Goal: Task Accomplishment & Management: Manage account settings

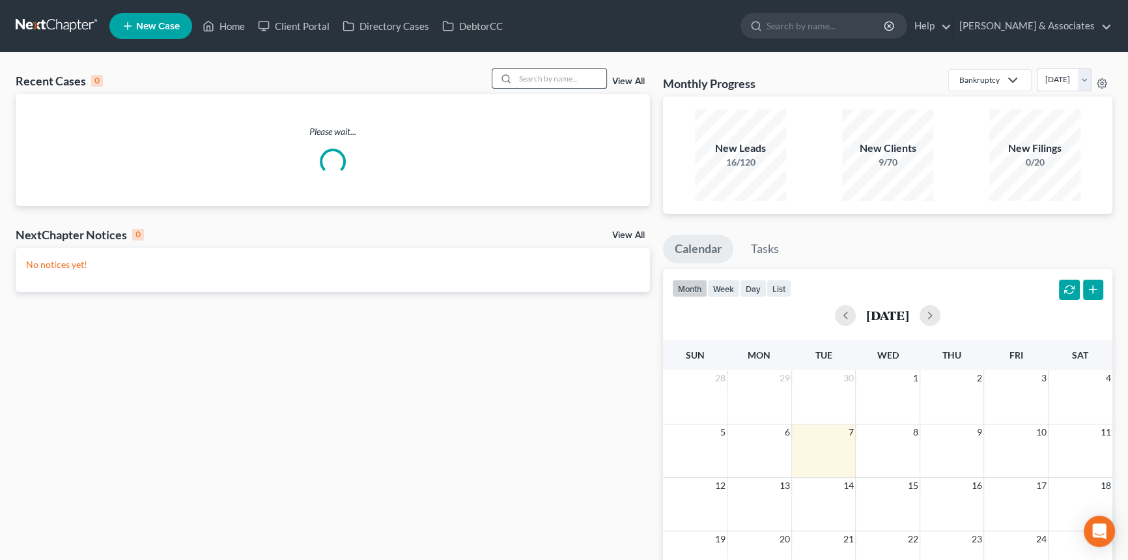
click at [558, 72] on input "search" at bounding box center [560, 78] width 91 height 19
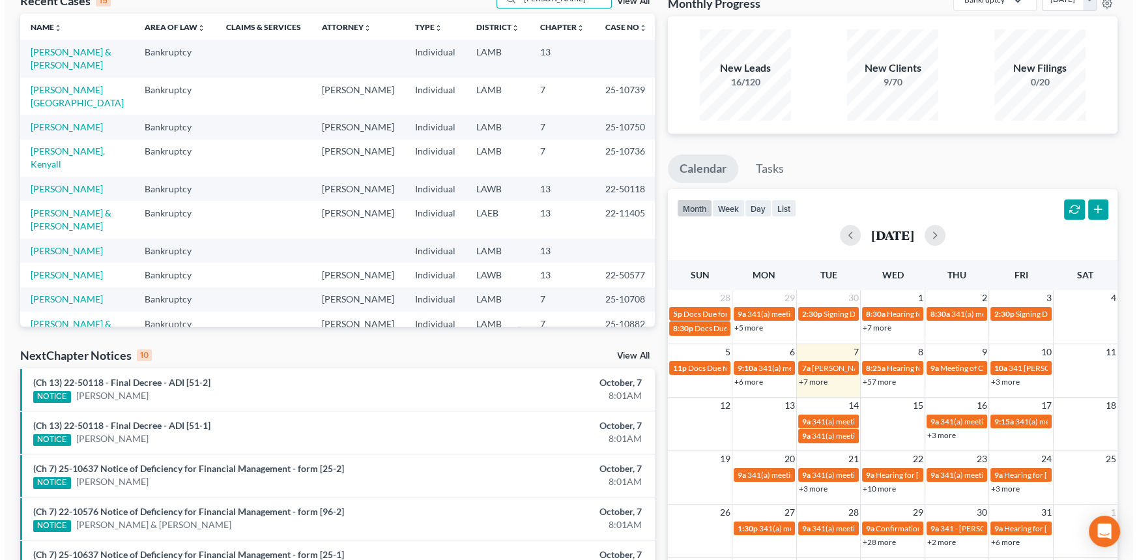
scroll to position [296, 0]
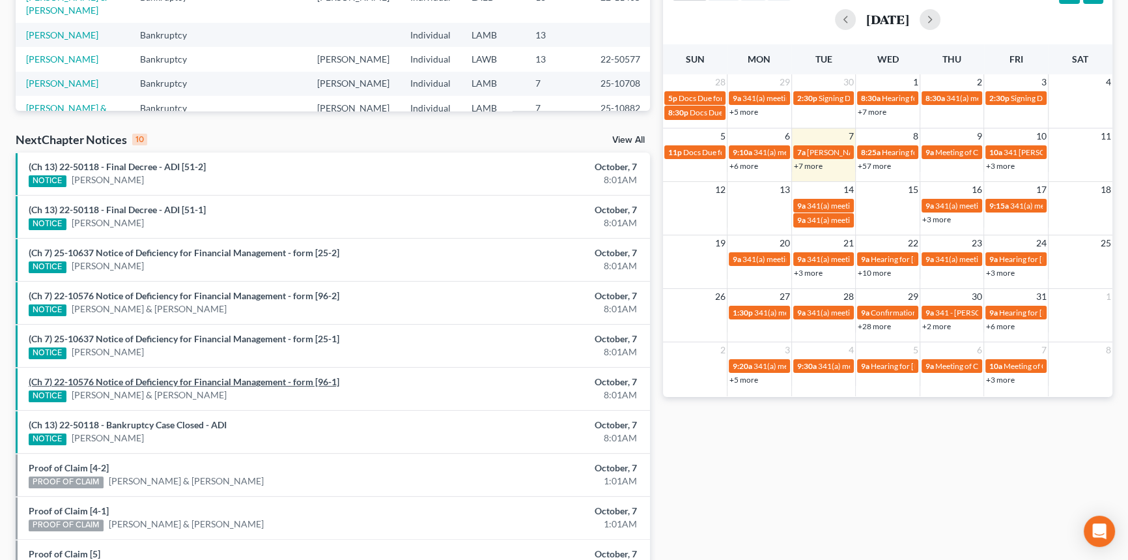
click at [197, 383] on link "(Ch 7) 22-10576 Notice of Deficiency for Financial Management - form [96-1]" at bounding box center [184, 381] width 311 height 11
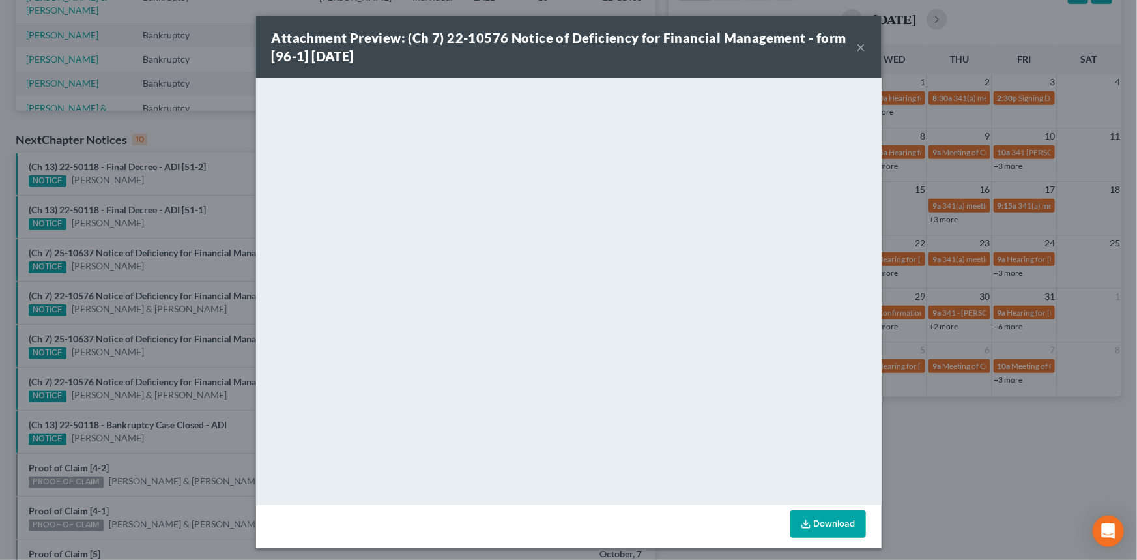
click at [859, 39] on button "×" at bounding box center [861, 47] width 9 height 16
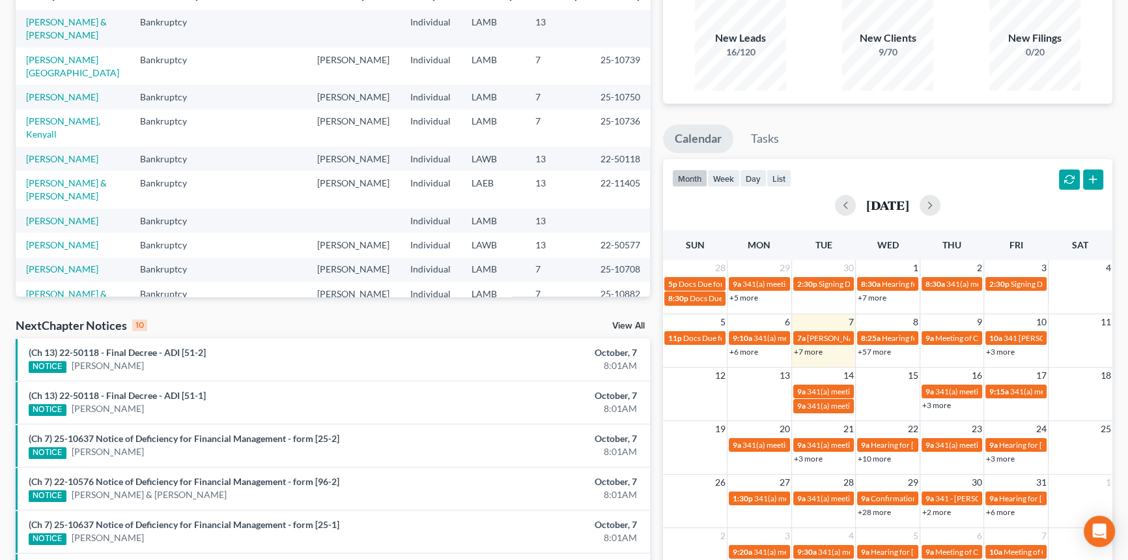
scroll to position [0, 0]
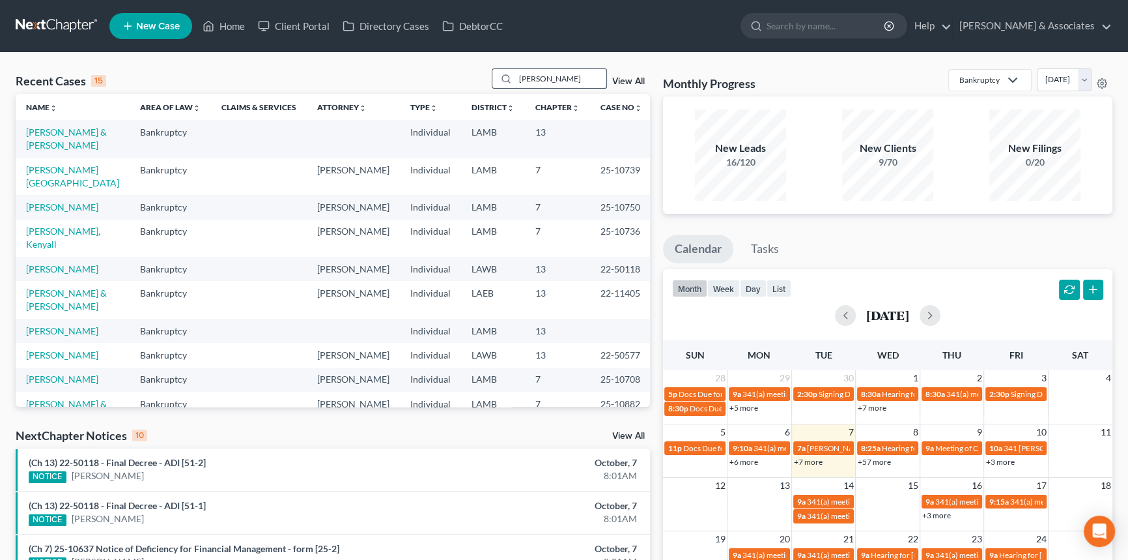
click at [563, 78] on input "rita" at bounding box center [560, 78] width 91 height 19
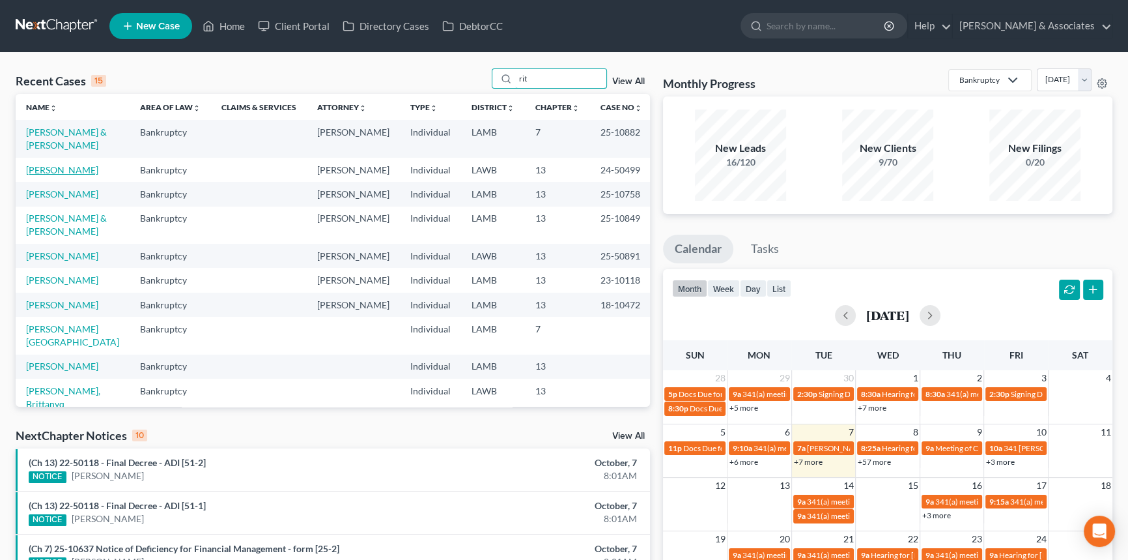
type input "rit"
click at [68, 167] on link "[PERSON_NAME]" at bounding box center [62, 169] width 72 height 11
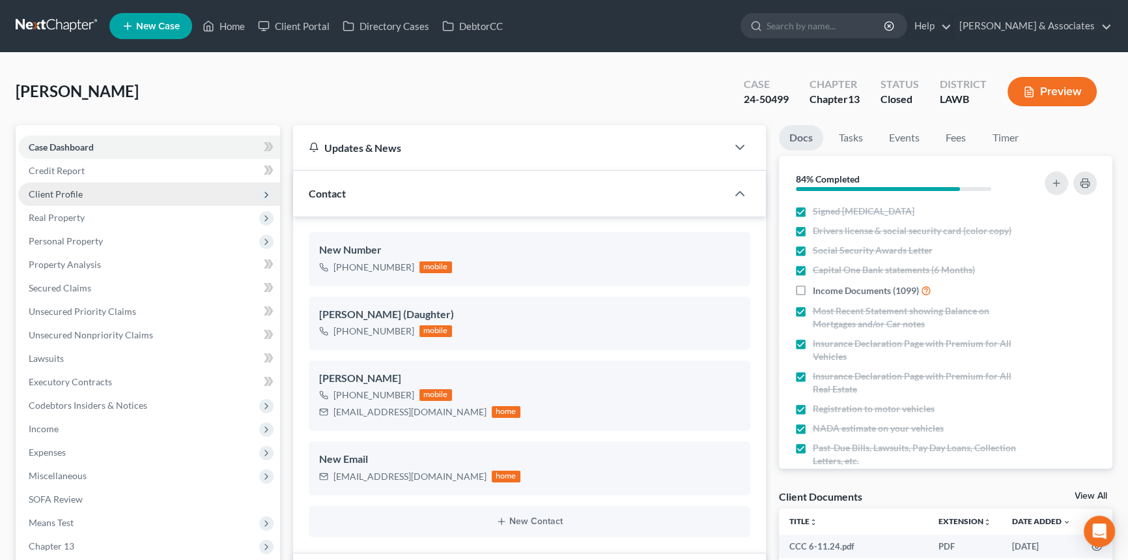
click at [107, 186] on span "Client Profile" at bounding box center [149, 193] width 262 height 23
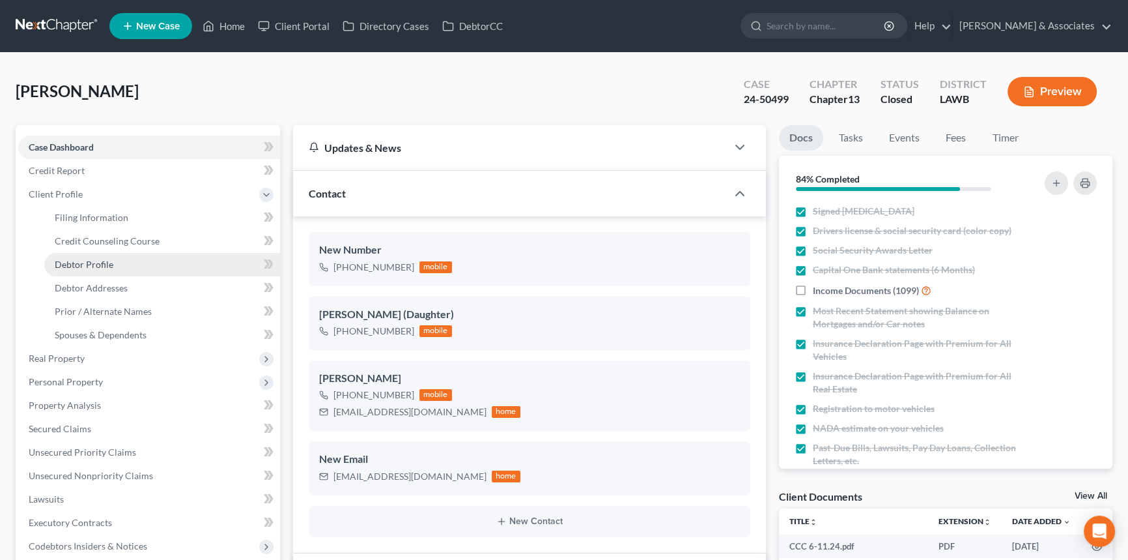
click at [130, 270] on link "Debtor Profile" at bounding box center [162, 264] width 236 height 23
select select "4"
select select "0"
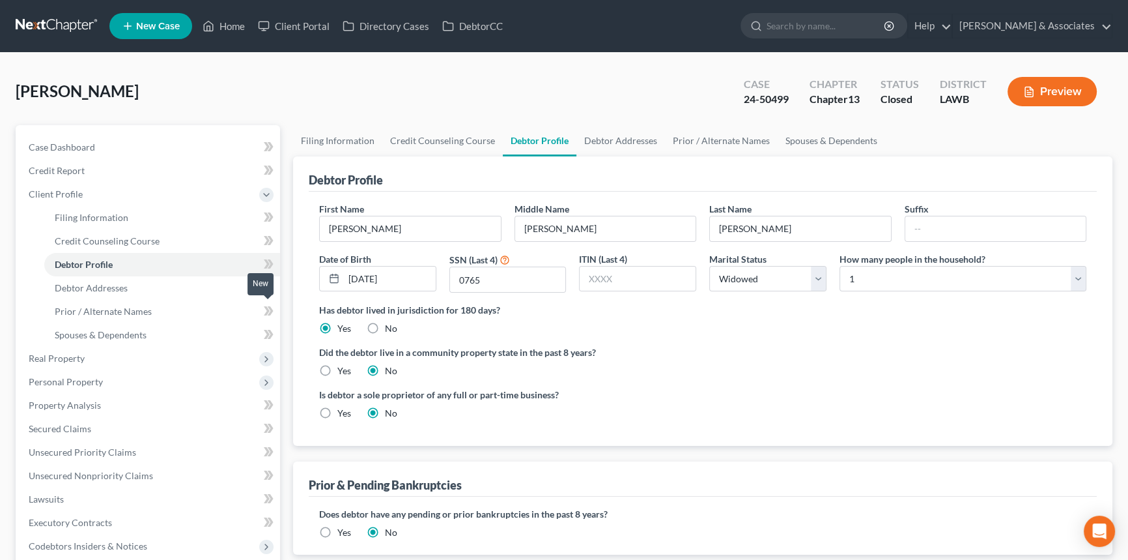
radio input "true"
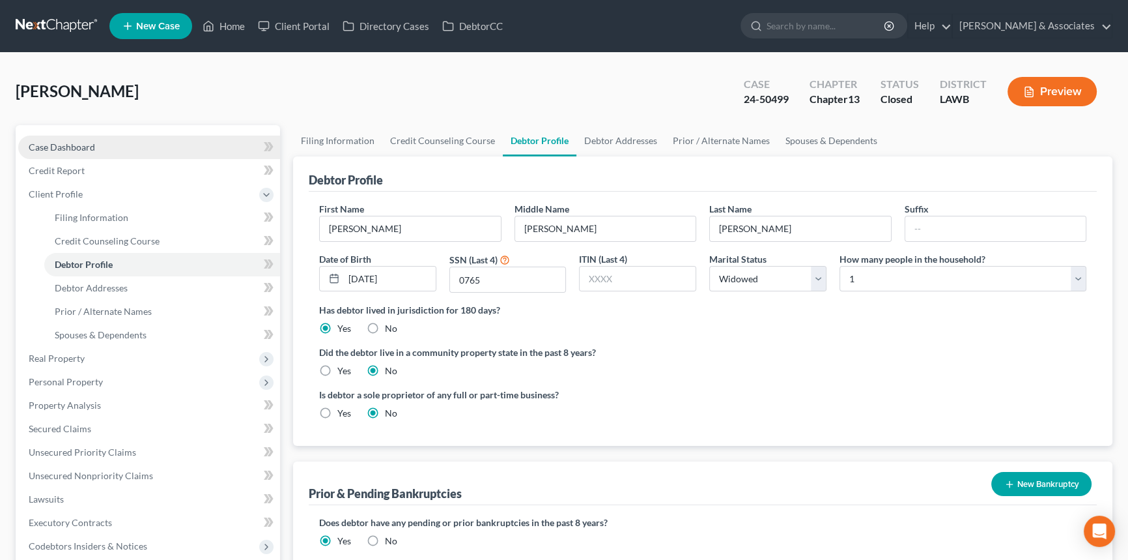
click at [136, 146] on link "Case Dashboard" at bounding box center [149, 146] width 262 height 23
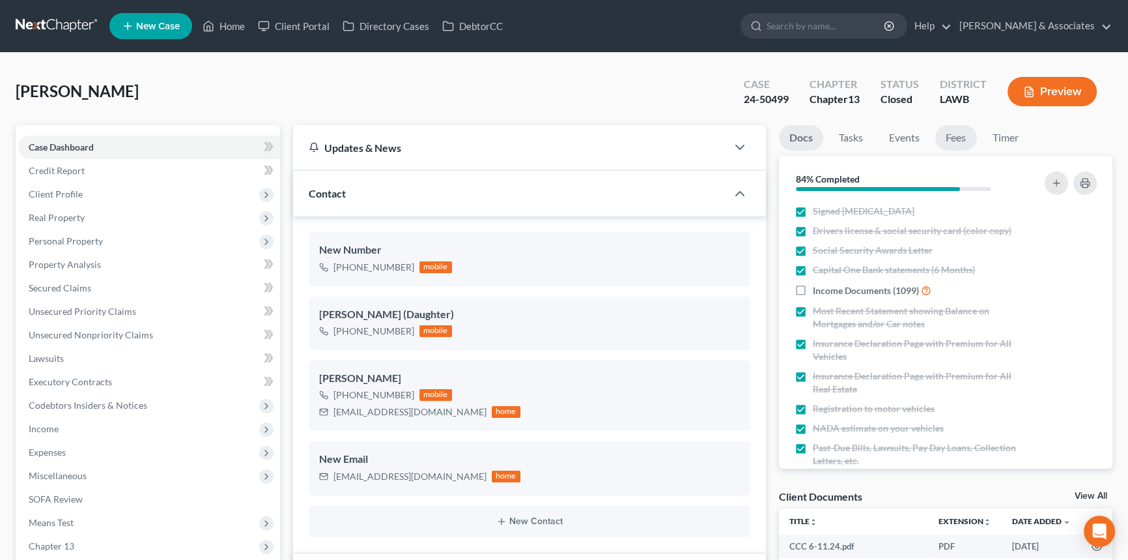
click at [961, 137] on link "Fees" at bounding box center [956, 137] width 42 height 25
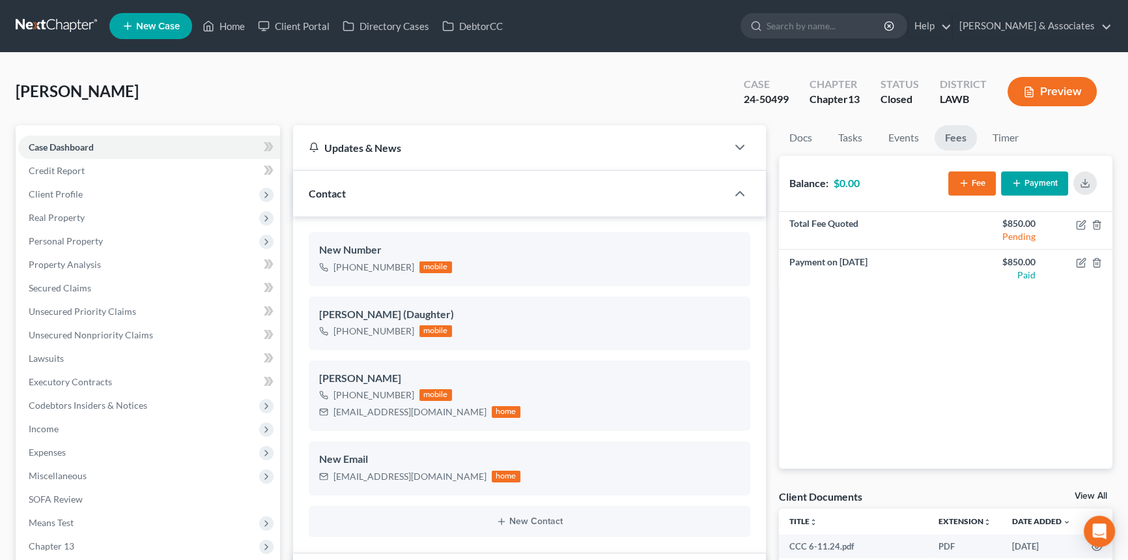
click at [46, 27] on link at bounding box center [57, 25] width 83 height 23
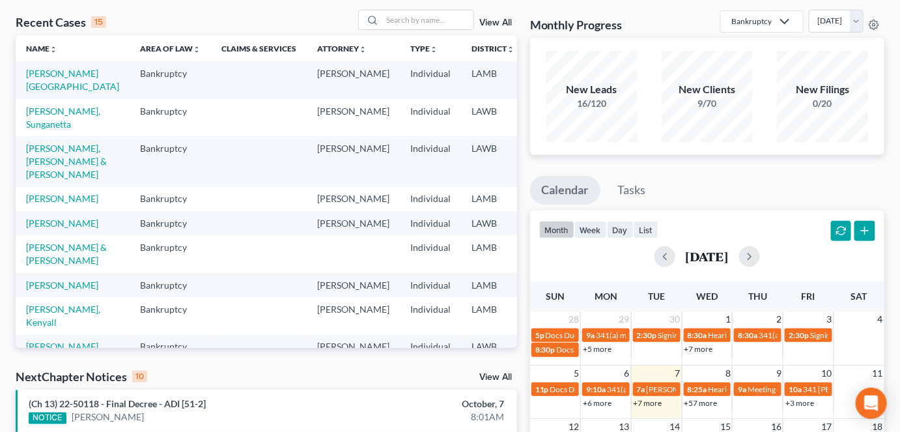
scroll to position [118, 0]
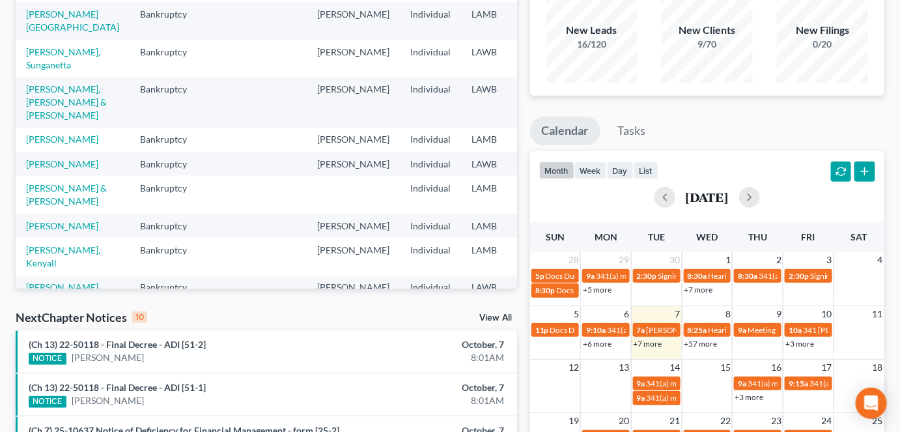
click at [655, 344] on link "+7 more" at bounding box center [648, 344] width 29 height 10
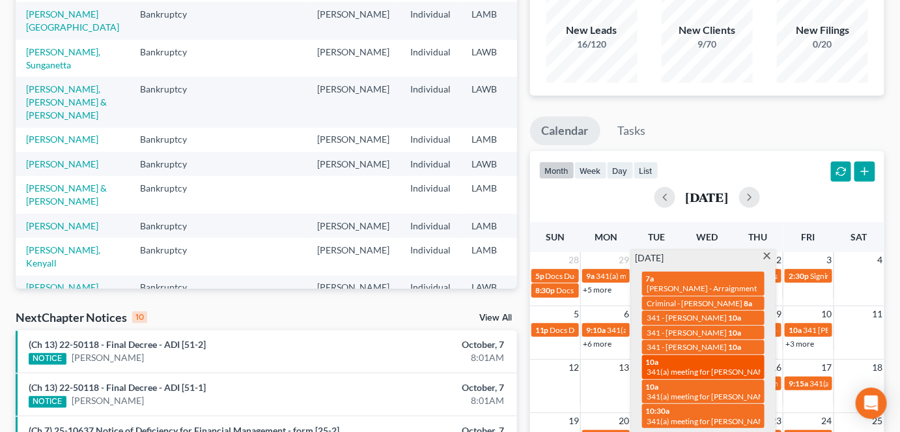
click at [672, 367] on span "341(a) meeting for [PERSON_NAME]" at bounding box center [710, 372] width 126 height 10
select select "Days"
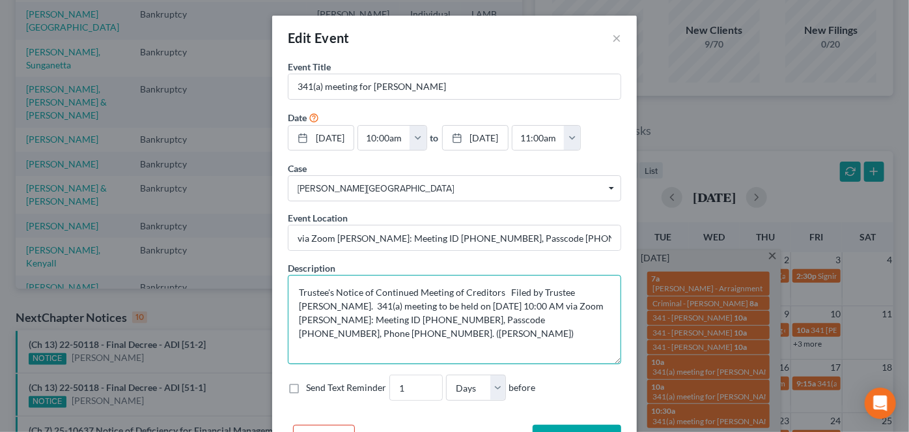
drag, startPoint x: 375, startPoint y: 318, endPoint x: 429, endPoint y: 317, distance: 54.1
click at [429, 317] on textarea "Trustee's Notice of Continued Meeting of Creditors Filed by Trustee Dwayne M. M…" at bounding box center [455, 319] width 334 height 89
drag, startPoint x: 474, startPoint y: 318, endPoint x: 526, endPoint y: 322, distance: 51.7
click at [526, 322] on textarea "Trustee's Notice of Continued Meeting of Creditors Filed by Trustee [PERSON_NAM…" at bounding box center [455, 319] width 334 height 89
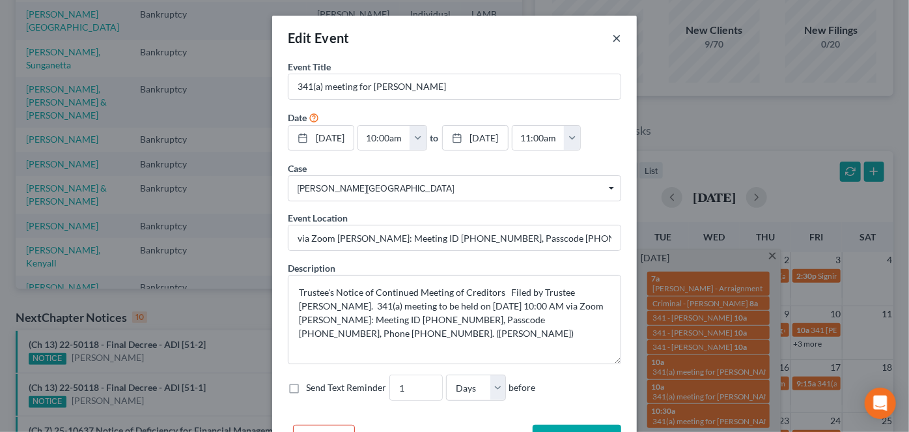
drag, startPoint x: 619, startPoint y: 37, endPoint x: 611, endPoint y: 34, distance: 8.5
click at [616, 36] on div "Edit Event ×" at bounding box center [454, 38] width 365 height 44
click at [612, 34] on button "×" at bounding box center [616, 38] width 9 height 16
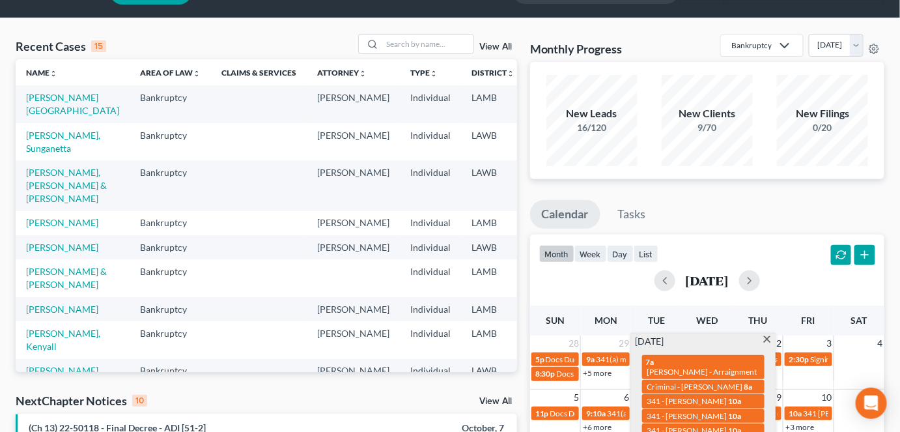
scroll to position [0, 0]
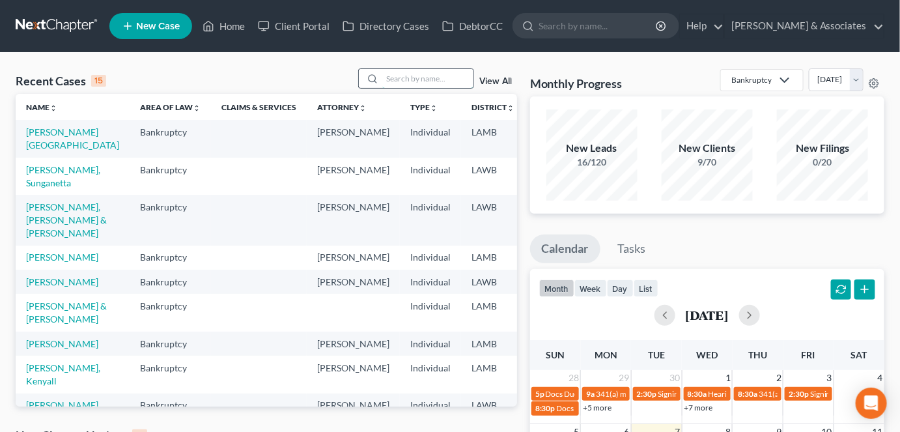
click at [436, 79] on input "search" at bounding box center [427, 78] width 91 height 19
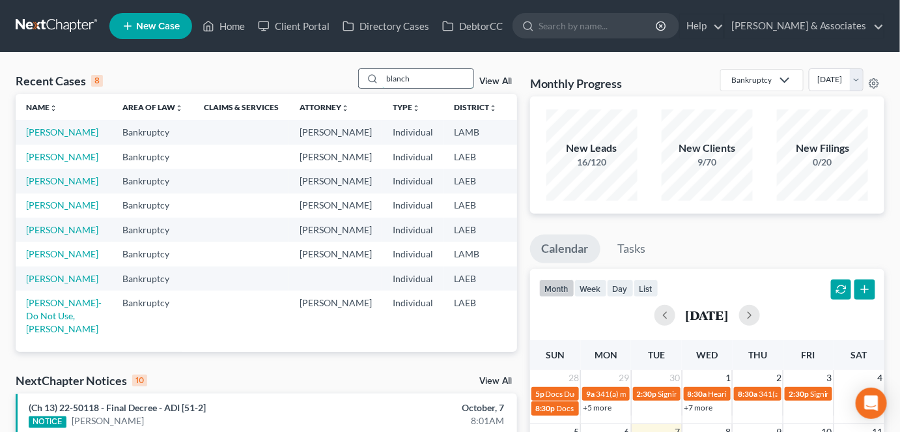
click at [405, 81] on input "blanch" at bounding box center [427, 78] width 91 height 19
type input "keny"
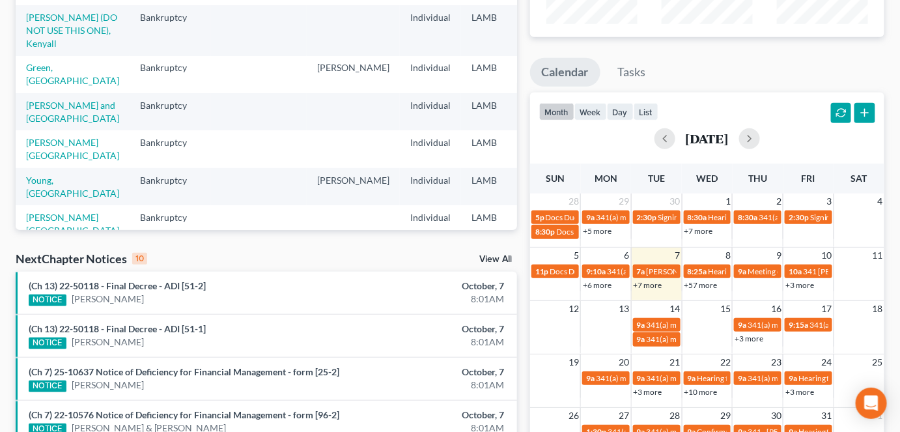
scroll to position [177, 0]
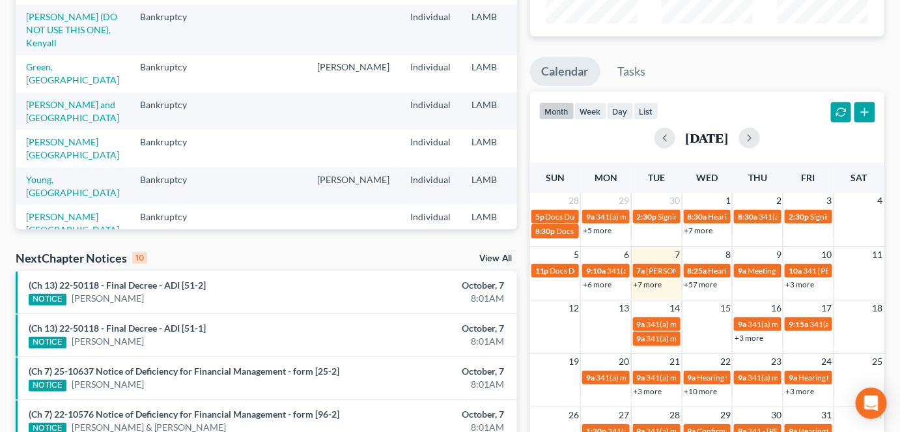
click at [653, 287] on link "+7 more" at bounding box center [648, 284] width 29 height 10
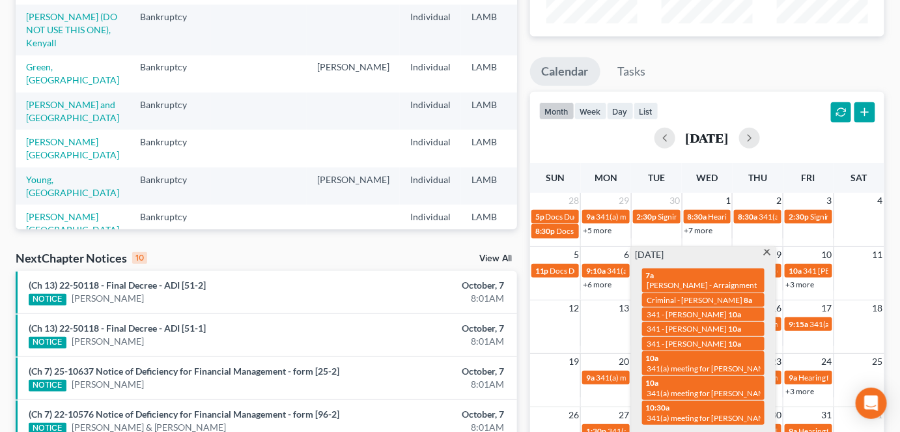
click at [726, 109] on div "month week day list October 2025" at bounding box center [707, 123] width 367 height 63
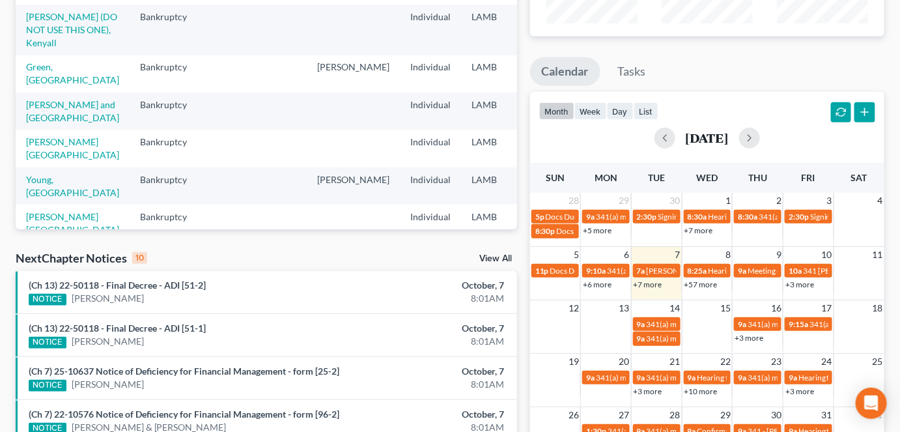
click at [702, 285] on link "+57 more" at bounding box center [701, 284] width 33 height 10
click at [457, 246] on div "Recent Cases 8 keny View All Name unfold_more expand_more expand_less Area of L…" at bounding box center [266, 306] width 515 height 830
click at [653, 285] on link "+7 more" at bounding box center [648, 284] width 29 height 10
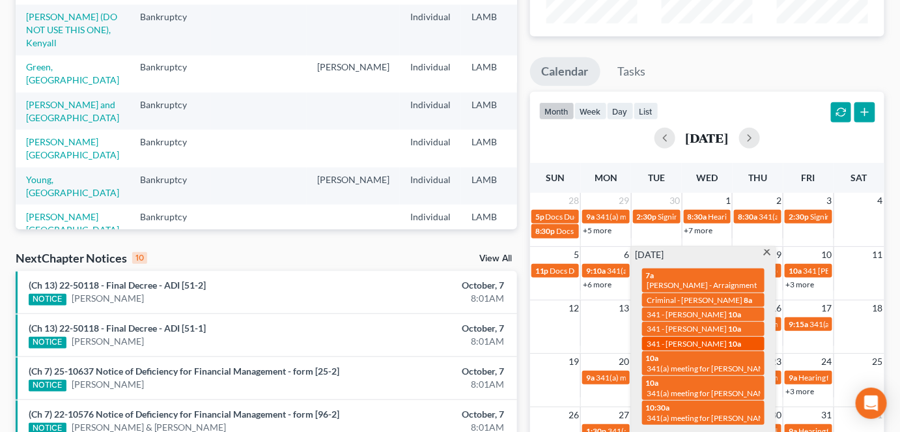
click at [686, 339] on span "341 - Lydia Blanchard" at bounding box center [687, 344] width 80 height 10
select select "Days"
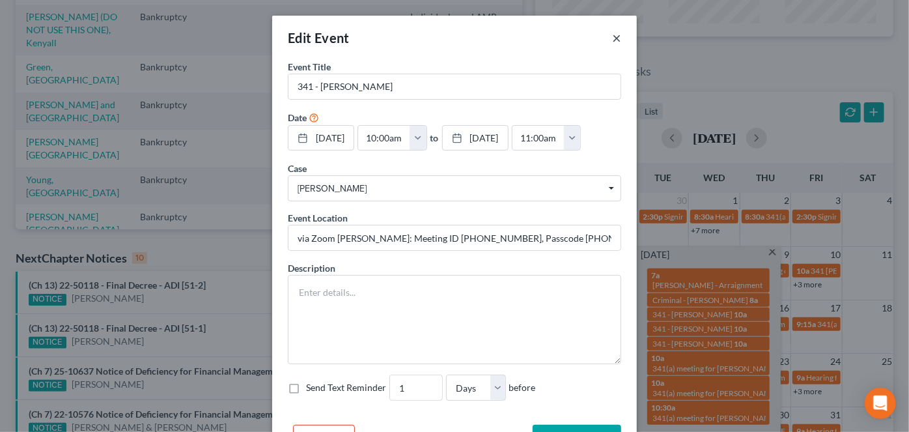
click at [612, 36] on button "×" at bounding box center [616, 38] width 9 height 16
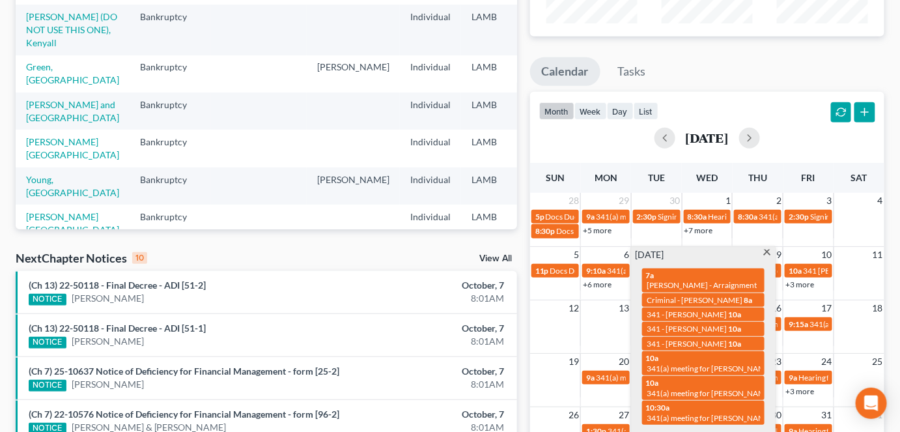
click at [397, 256] on div "NextChapter Notices 10 View All" at bounding box center [267, 260] width 502 height 21
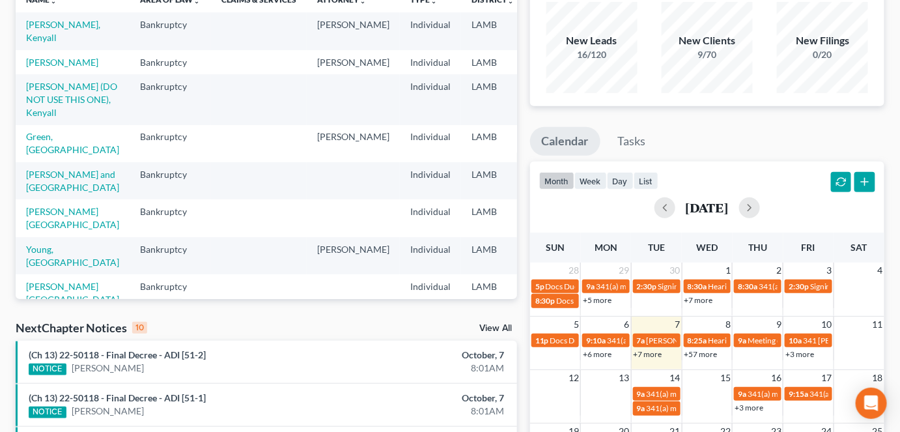
scroll to position [0, 0]
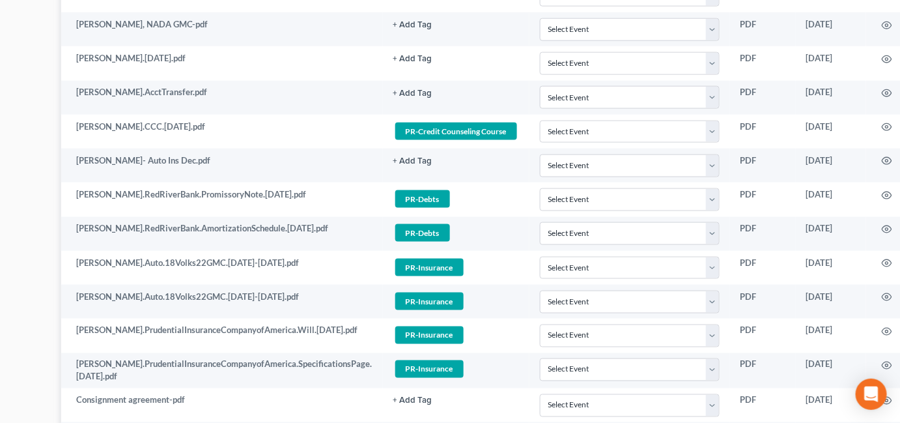
scroll to position [2145, 175]
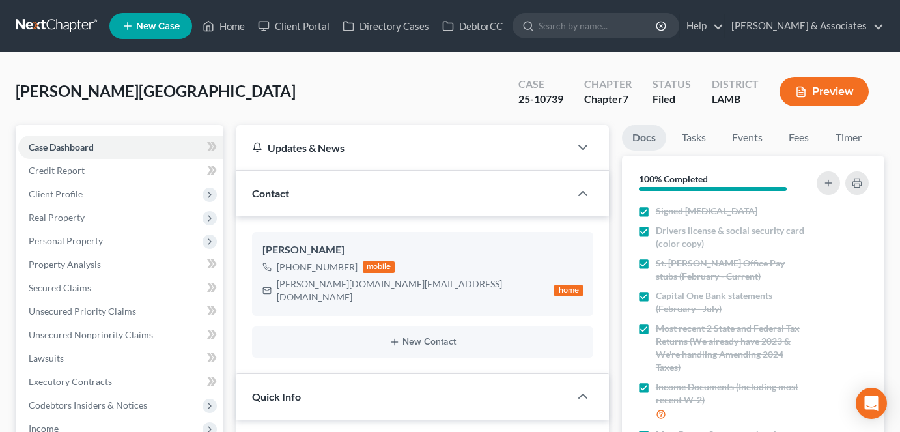
select select "8"
select select "0"
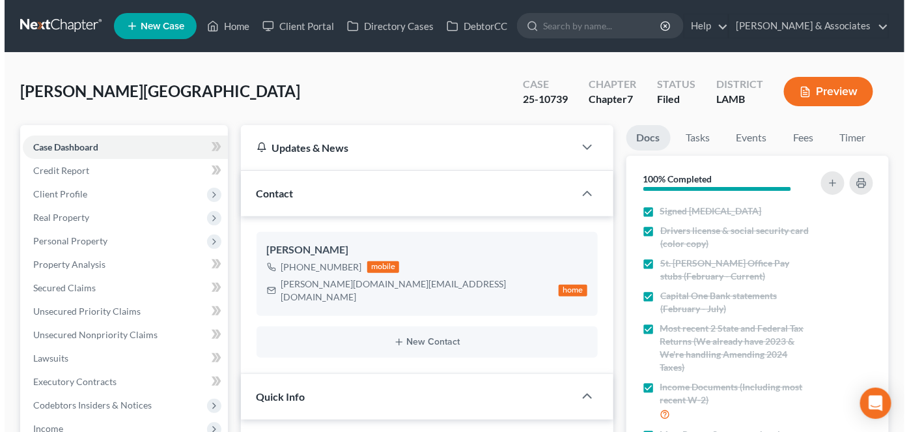
scroll to position [1709, 0]
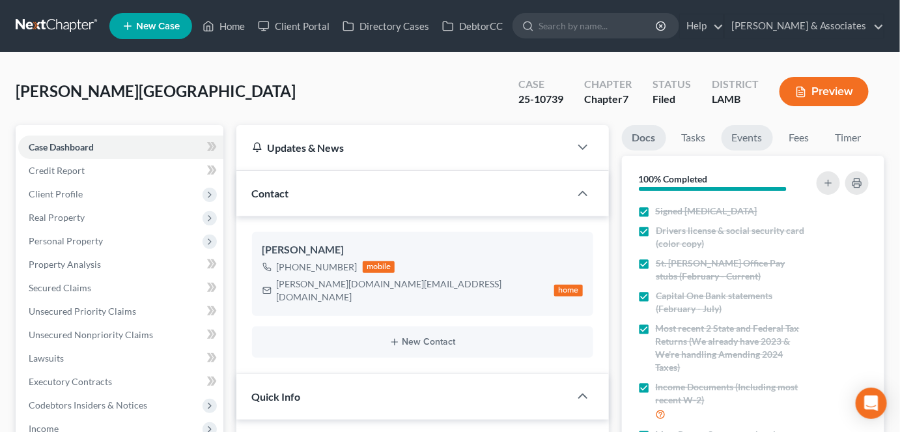
click at [749, 143] on link "Events" at bounding box center [747, 137] width 51 height 25
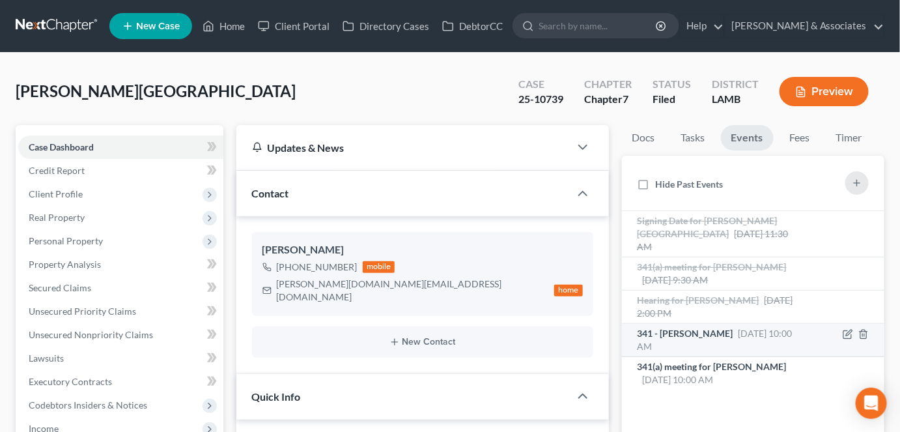
drag, startPoint x: 864, startPoint y: 323, endPoint x: 771, endPoint y: 328, distance: 93.9
click at [775, 328] on ul "Signing Date for Saul, Anissa Aug 21, 2025 11:30 AM No description 341(a) meeti…" at bounding box center [753, 300] width 263 height 178
click at [765, 328] on span "Oct 7, 2025 10:00 AM" at bounding box center [715, 340] width 155 height 24
click at [863, 334] on line "button" at bounding box center [863, 335] width 0 height 3
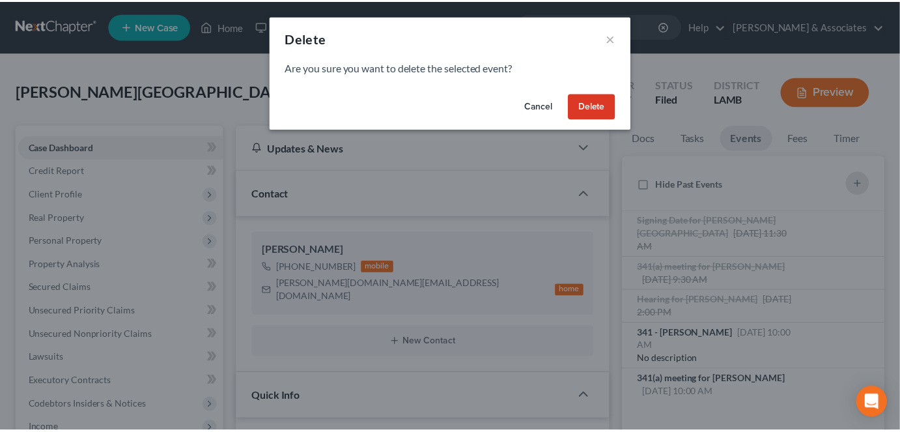
scroll to position [1884, 0]
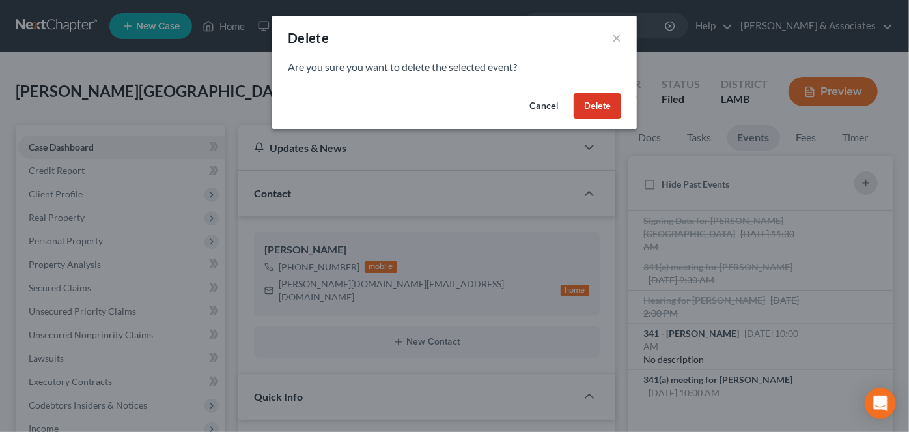
click at [611, 106] on button "Delete" at bounding box center [598, 106] width 48 height 26
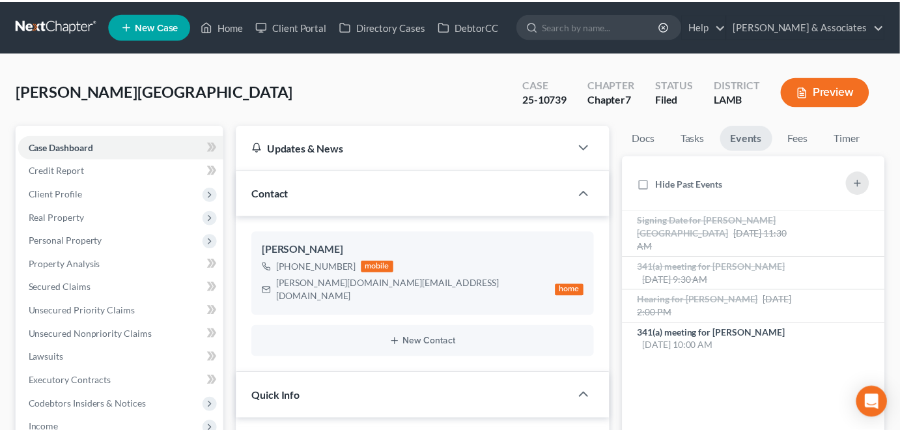
scroll to position [1898, 0]
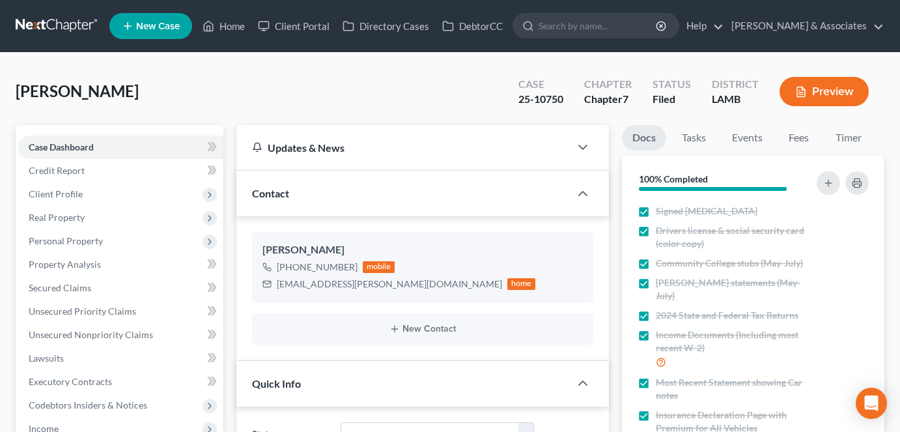
select select "8"
select select "0"
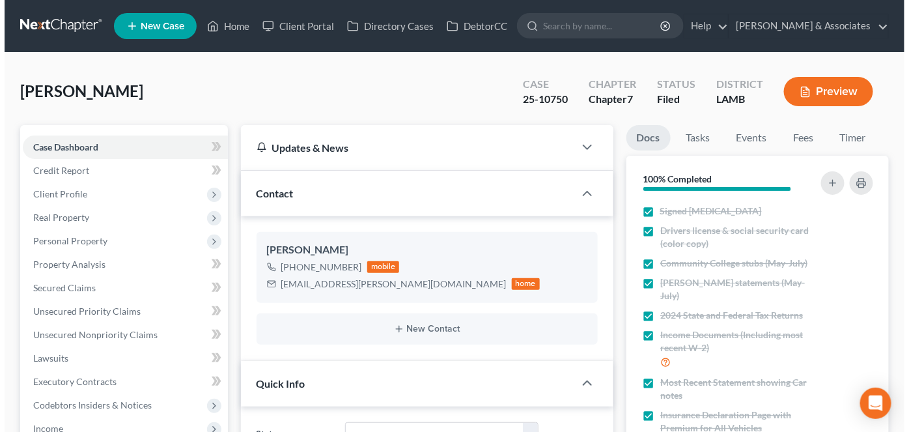
scroll to position [525, 0]
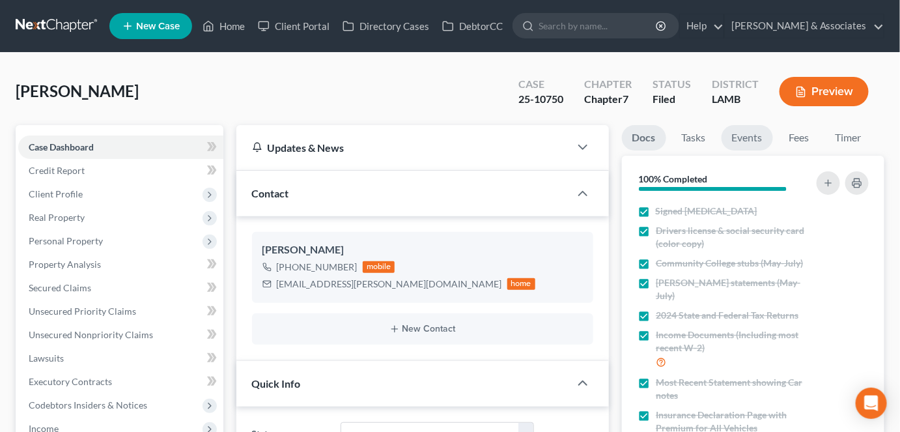
click at [735, 139] on link "Events" at bounding box center [747, 137] width 51 height 25
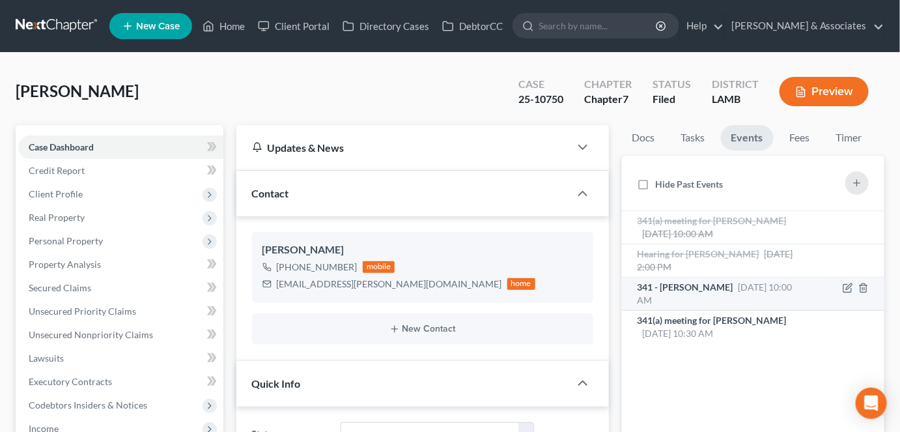
click at [739, 292] on div "341 - Lydia Blanchard Oct 7, 2025 10:00 AM" at bounding box center [723, 294] width 170 height 26
click at [863, 289] on line "button" at bounding box center [863, 288] width 0 height 3
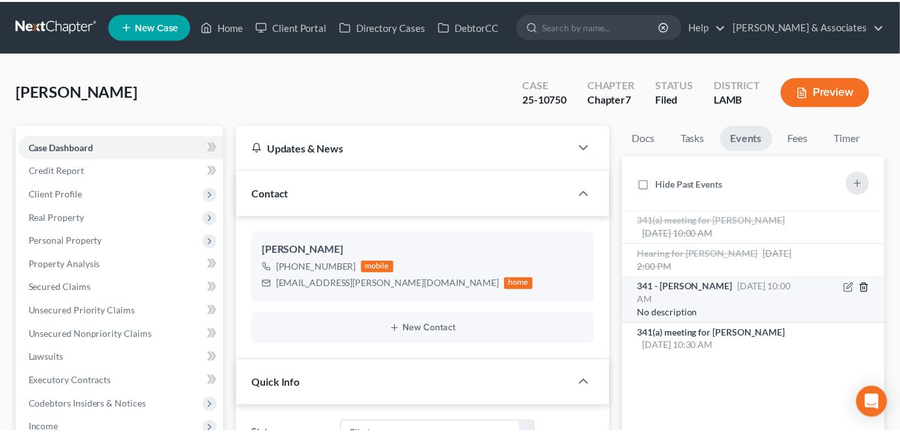
scroll to position [2672, 0]
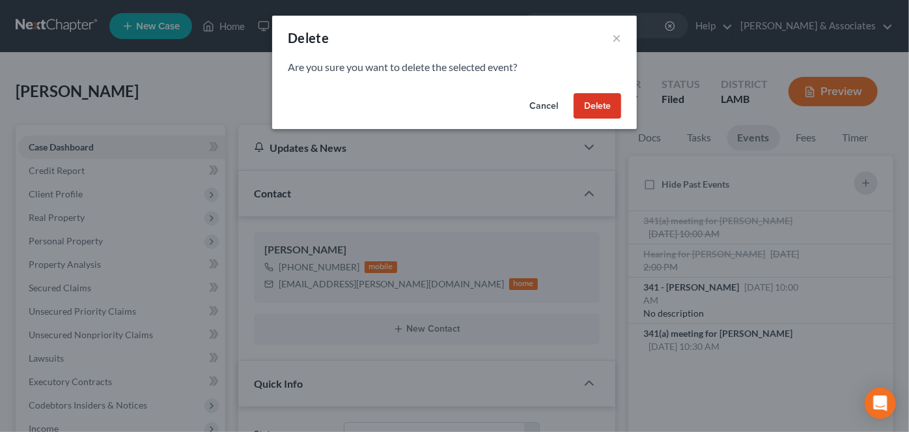
click at [590, 103] on button "Delete" at bounding box center [598, 106] width 48 height 26
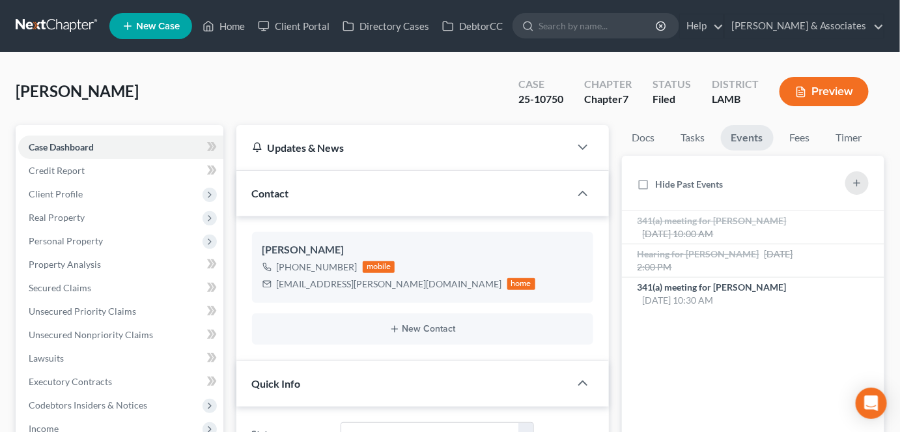
scroll to position [2711, 0]
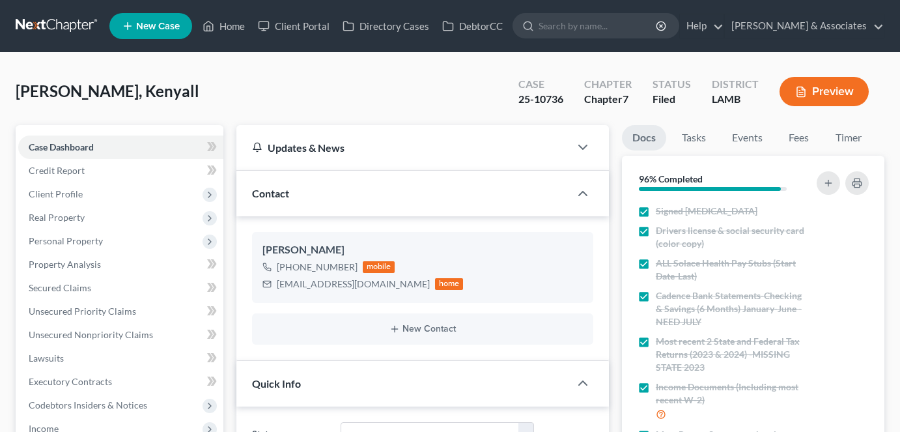
select select "8"
select select "0"
click at [730, 143] on link "Events" at bounding box center [747, 137] width 51 height 25
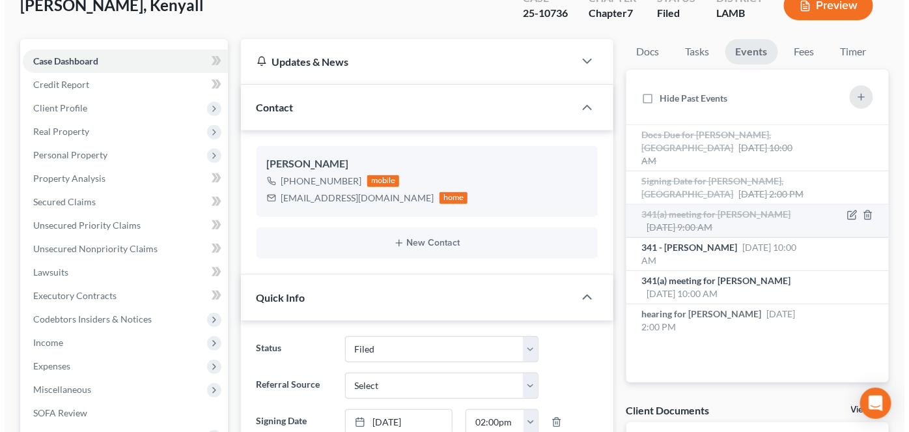
scroll to position [59, 0]
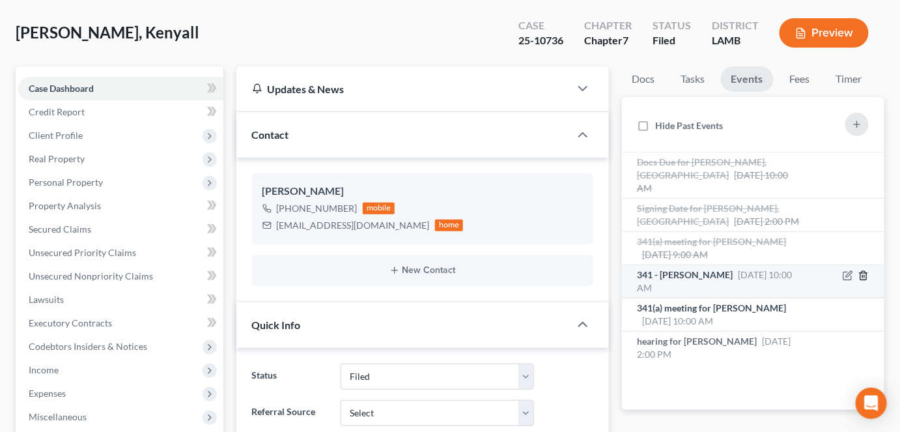
click at [863, 275] on line "button" at bounding box center [863, 276] width 0 height 3
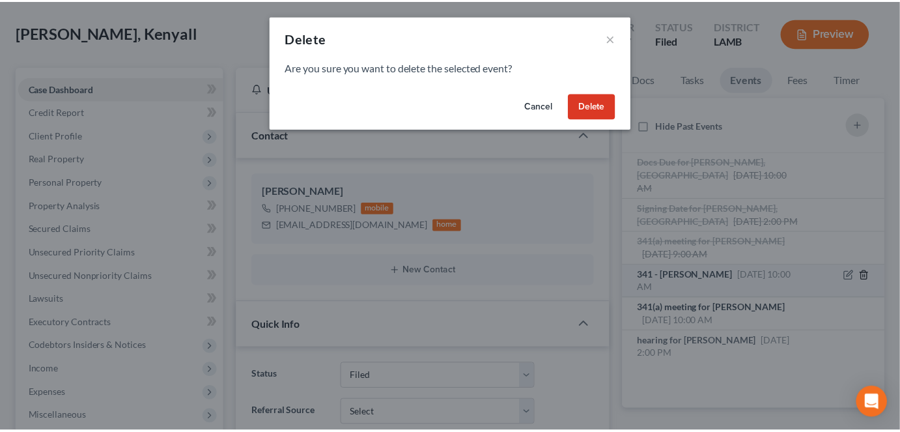
scroll to position [3248, 0]
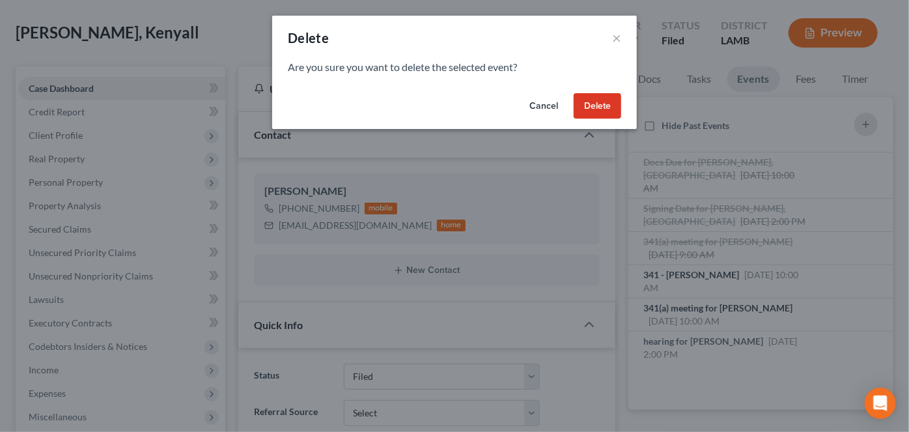
click at [601, 99] on button "Delete" at bounding box center [598, 106] width 48 height 26
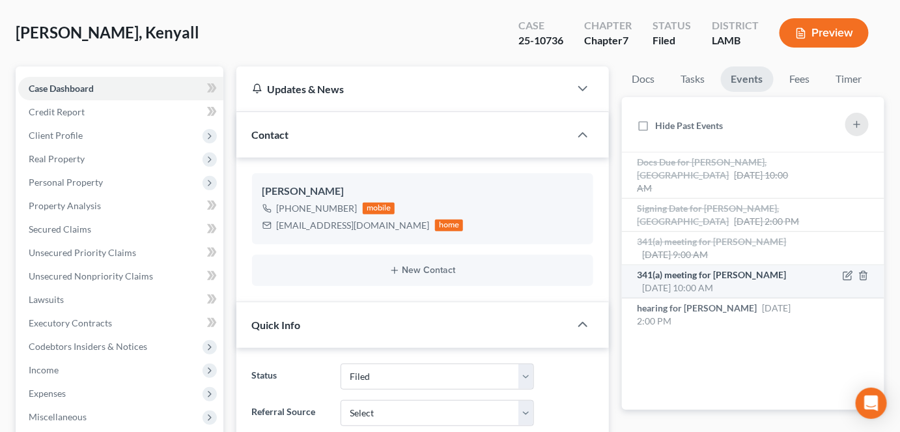
scroll to position [3262, 0]
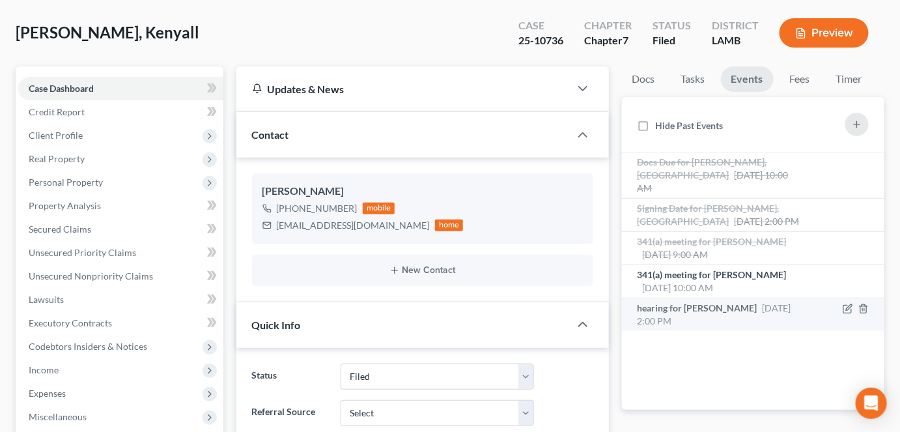
click at [715, 302] on div "hearing for Kenyall Williams Oct 8, 2025 2:00 PM" at bounding box center [723, 315] width 170 height 26
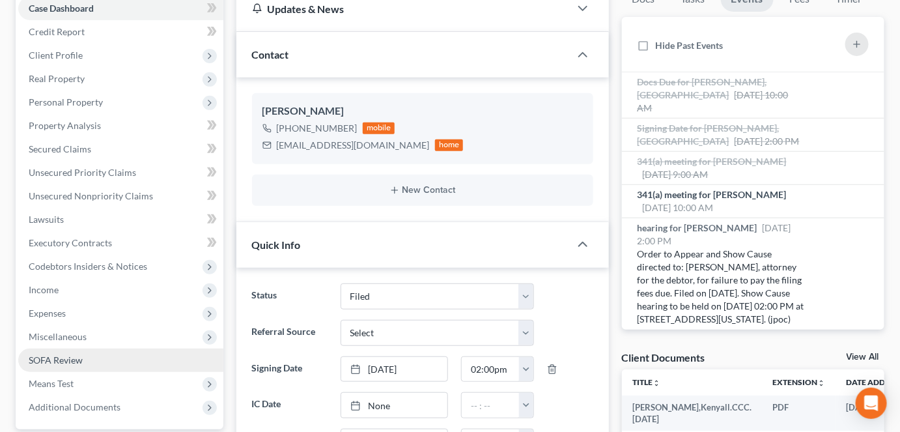
scroll to position [177, 0]
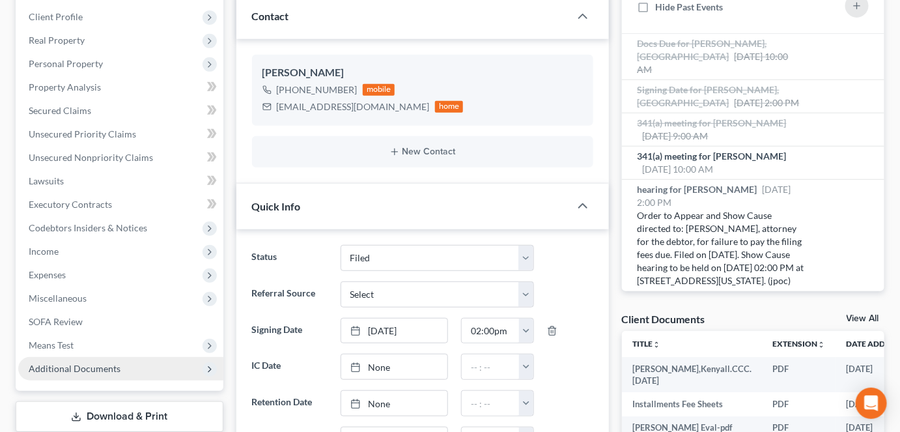
click at [79, 370] on span "Additional Documents" at bounding box center [75, 368] width 92 height 11
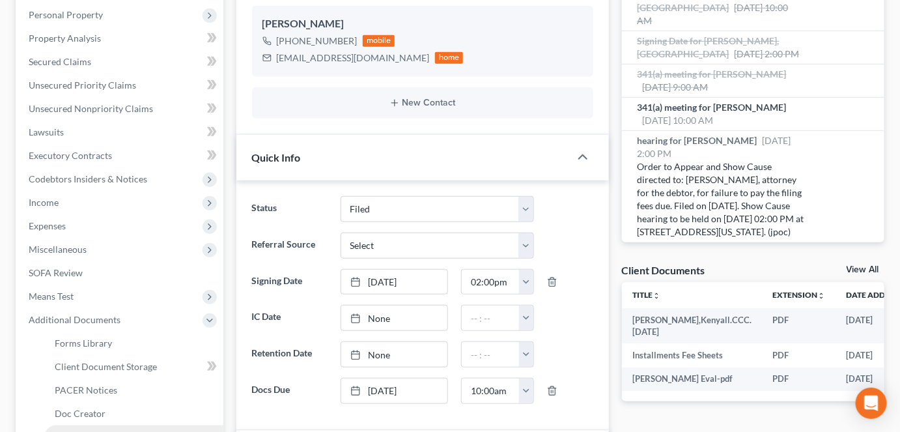
scroll to position [296, 0]
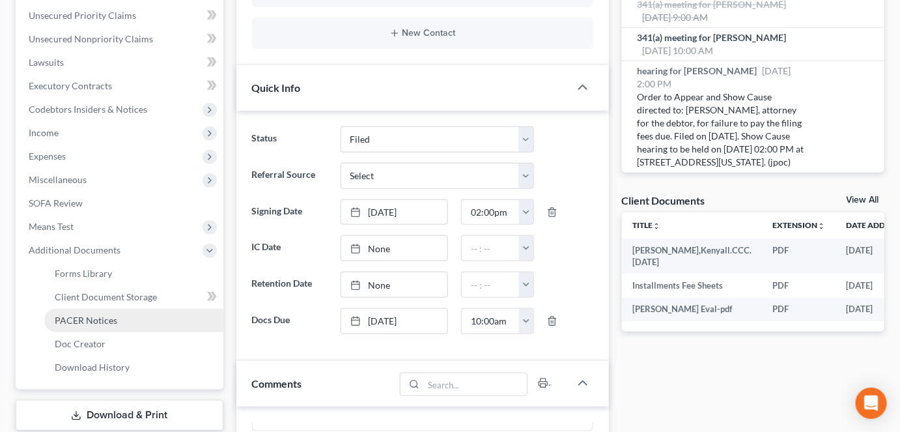
click at [97, 323] on span "PACER Notices" at bounding box center [86, 320] width 63 height 11
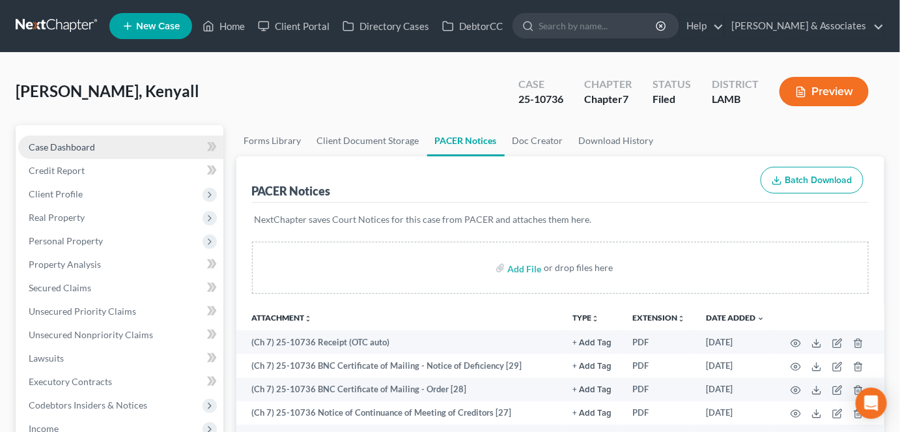
click at [74, 148] on span "Case Dashboard" at bounding box center [62, 146] width 66 height 11
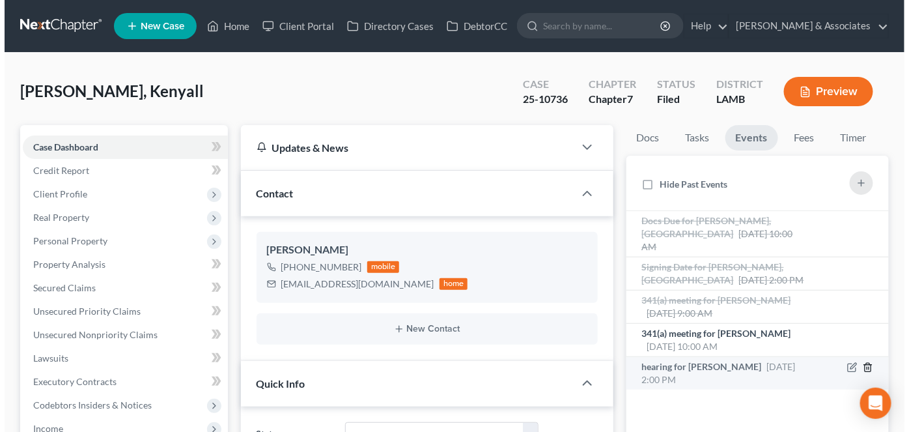
scroll to position [849, 0]
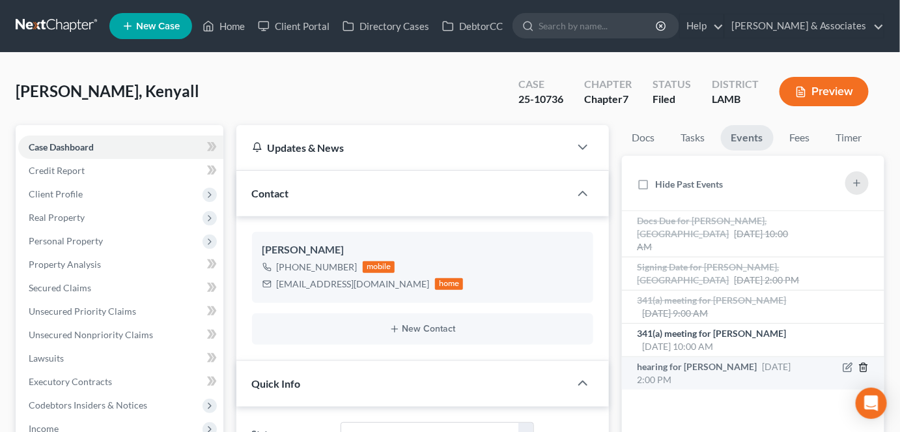
click at [865, 362] on icon "button" at bounding box center [864, 367] width 10 height 10
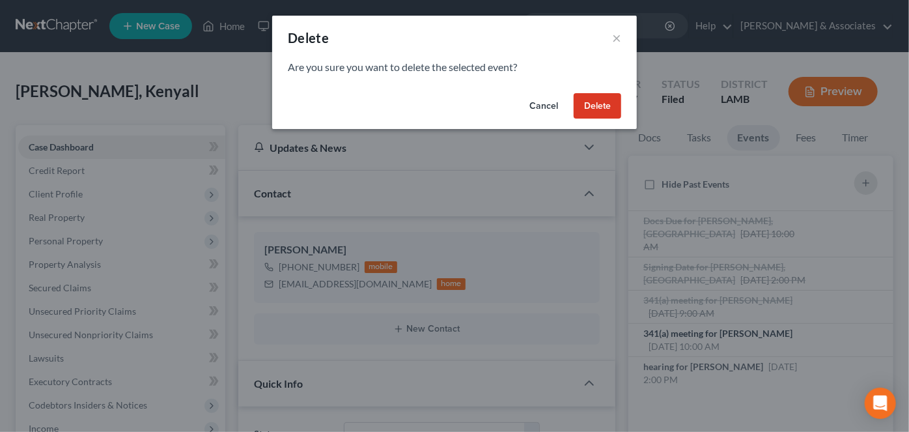
click at [593, 116] on button "Delete" at bounding box center [598, 106] width 48 height 26
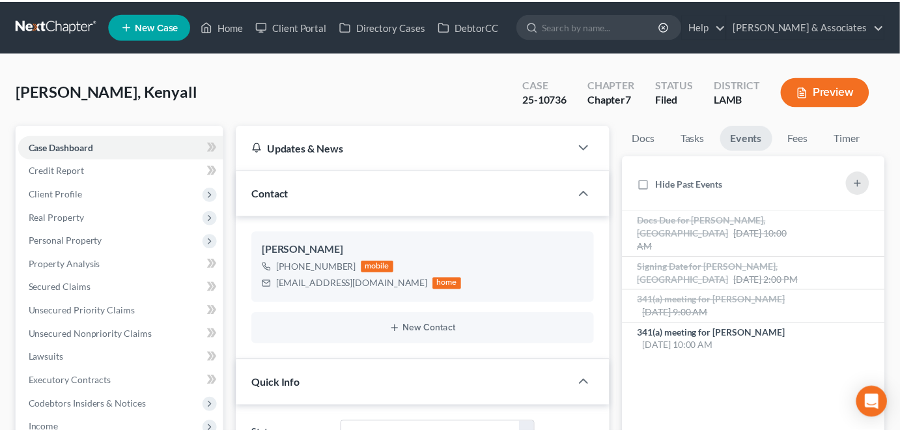
scroll to position [3262, 0]
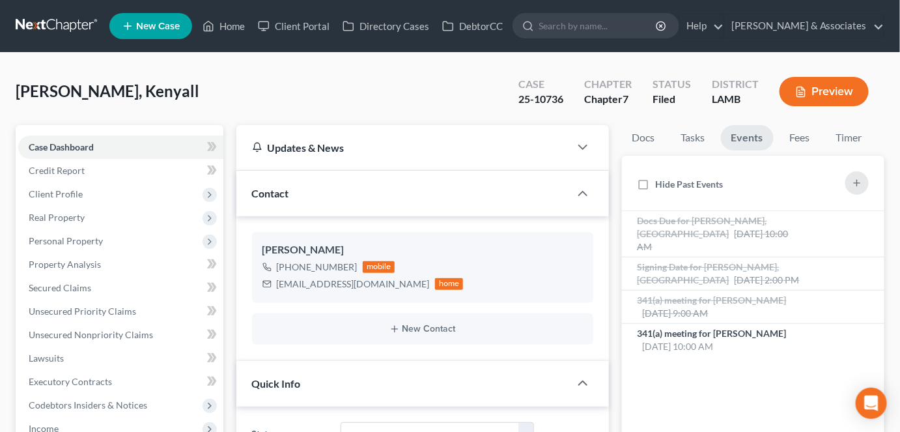
click at [240, 91] on div "Williams, Kenyall Upgraded Case 25-10736 Chapter Chapter 7 Status Filed Distric…" at bounding box center [450, 96] width 869 height 57
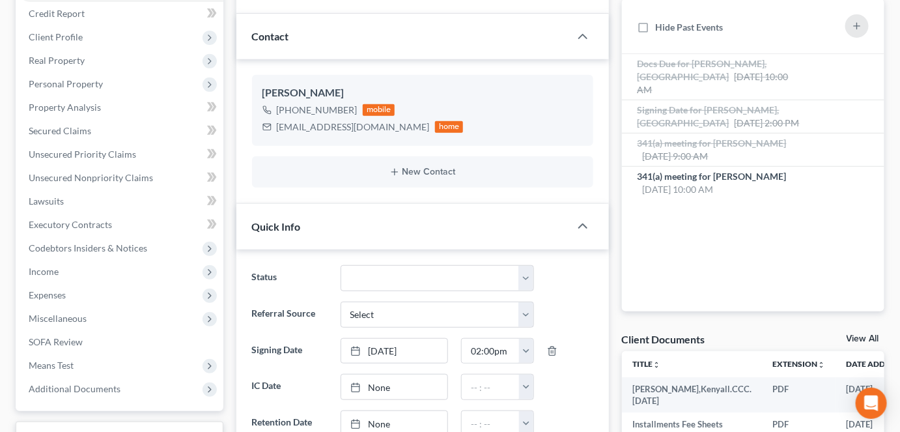
scroll to position [177, 0]
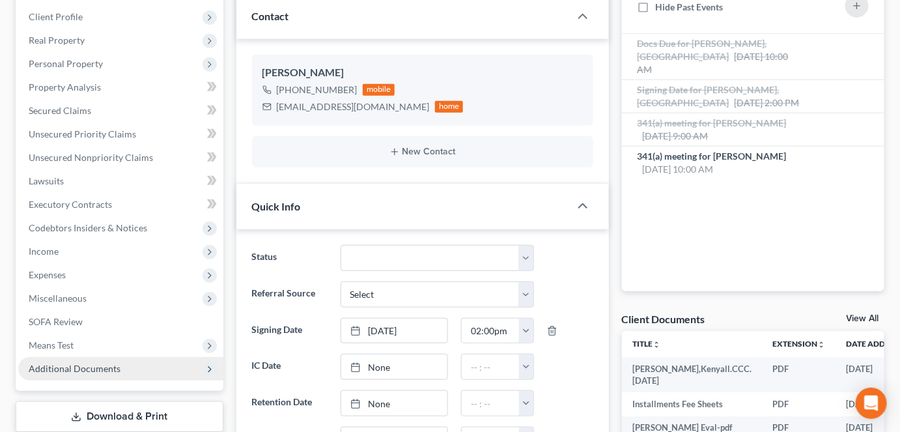
click at [104, 369] on span "Additional Documents" at bounding box center [75, 368] width 92 height 11
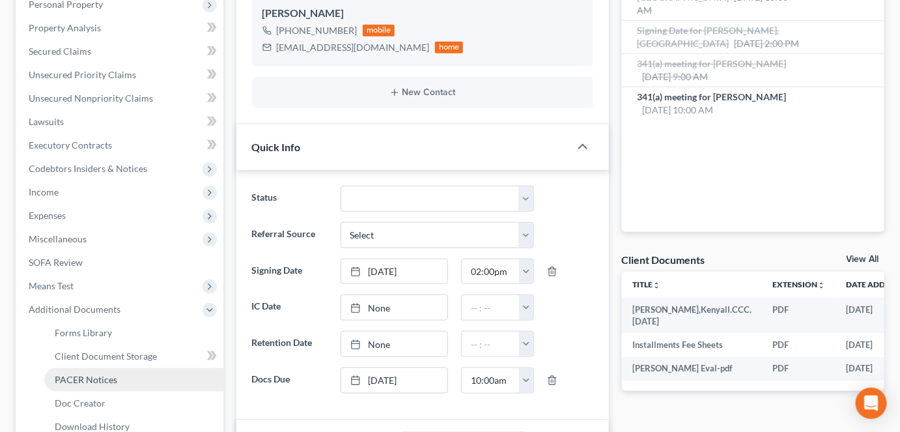
click at [109, 386] on link "PACER Notices" at bounding box center [133, 379] width 179 height 23
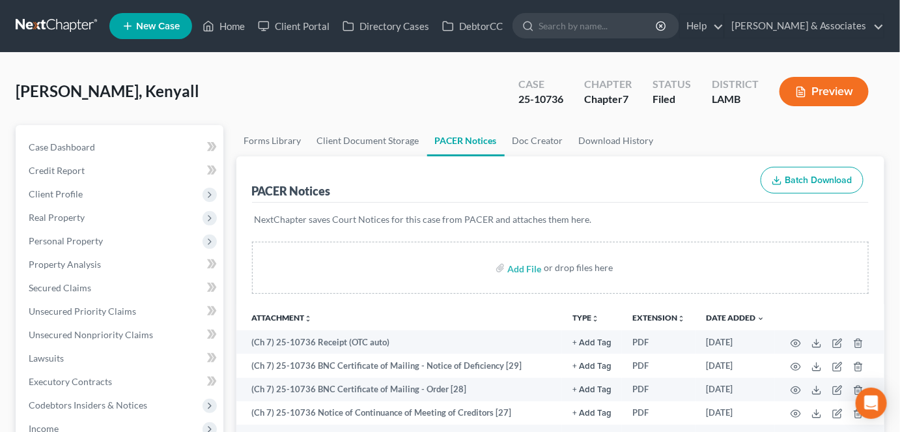
click at [175, 86] on div "Williams, Kenyall Upgraded Case 25-10736 Chapter Chapter 7 Status Filed Distric…" at bounding box center [450, 96] width 869 height 57
click at [90, 263] on span "Property Analysis" at bounding box center [65, 264] width 72 height 11
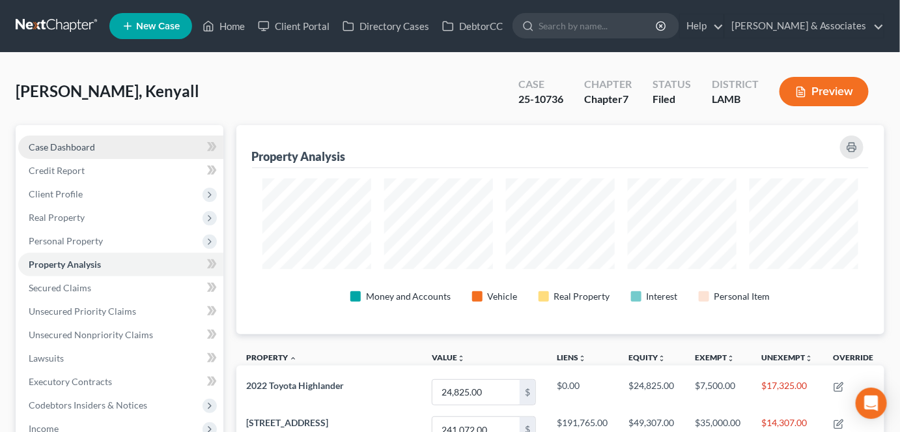
click at [107, 151] on link "Case Dashboard" at bounding box center [120, 146] width 205 height 23
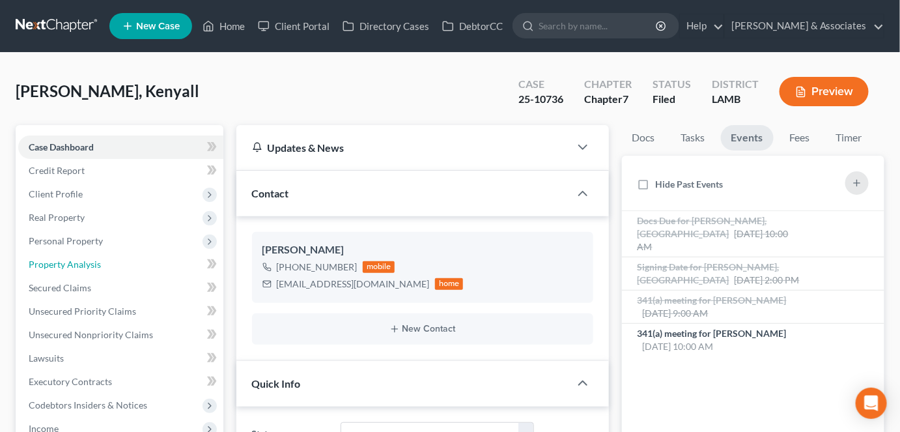
drag, startPoint x: 74, startPoint y: 263, endPoint x: 233, endPoint y: 235, distance: 161.9
click at [74, 263] on span "Property Analysis" at bounding box center [65, 264] width 72 height 11
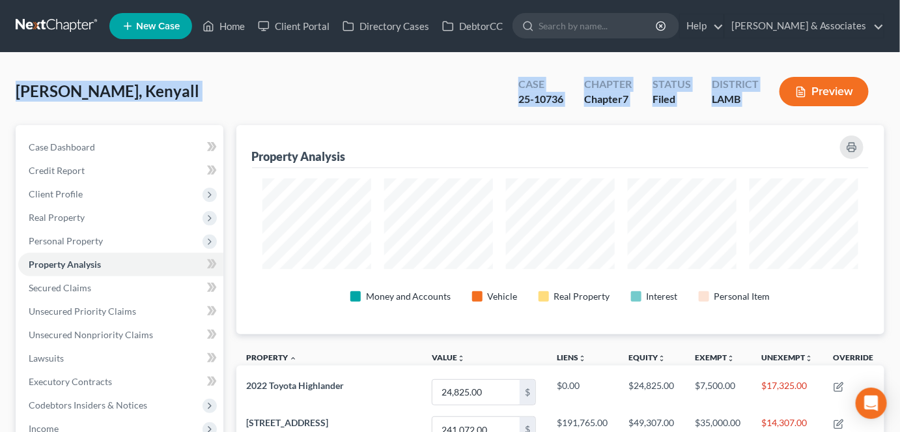
drag, startPoint x: 152, startPoint y: 92, endPoint x: 771, endPoint y: 108, distance: 619.0
click at [771, 108] on div "Williams, Kenyall Upgraded Case 25-10736 Chapter Chapter 7 Status Filed Distric…" at bounding box center [450, 96] width 869 height 57
click at [743, 109] on div "District LAMB" at bounding box center [736, 93] width 68 height 38
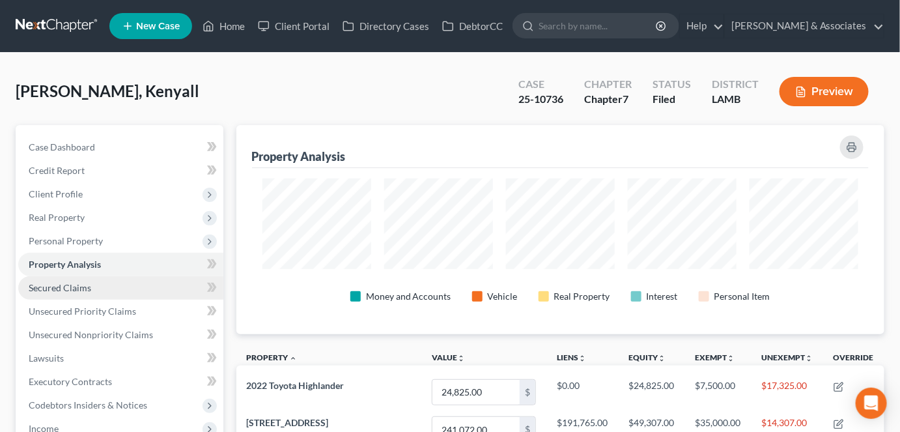
click at [98, 281] on link "Secured Claims" at bounding box center [120, 287] width 205 height 23
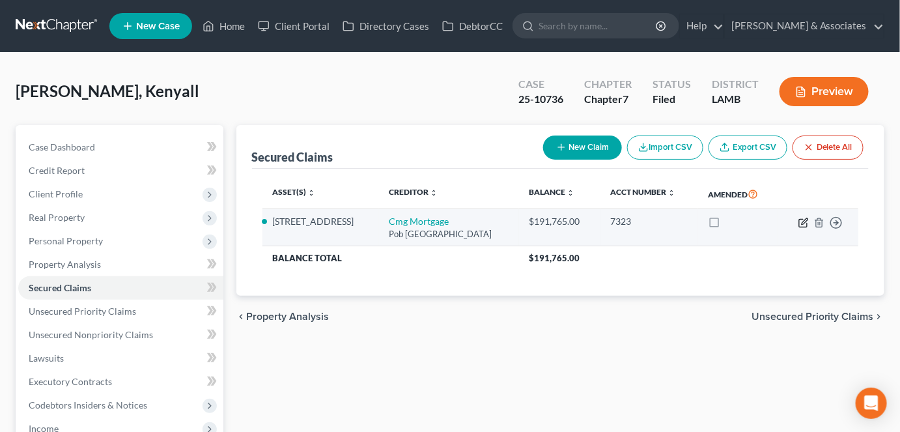
click at [804, 221] on icon "button" at bounding box center [804, 223] width 10 height 10
select select "33"
select select "2"
select select "0"
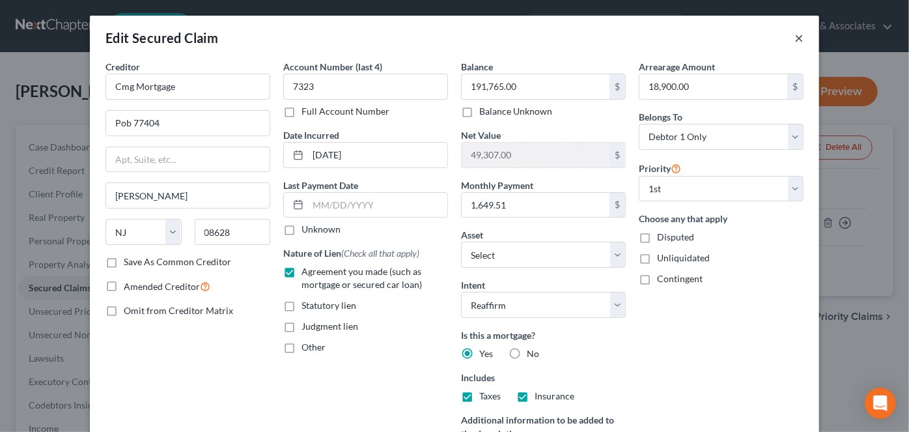
click at [795, 40] on button "×" at bounding box center [799, 38] width 9 height 16
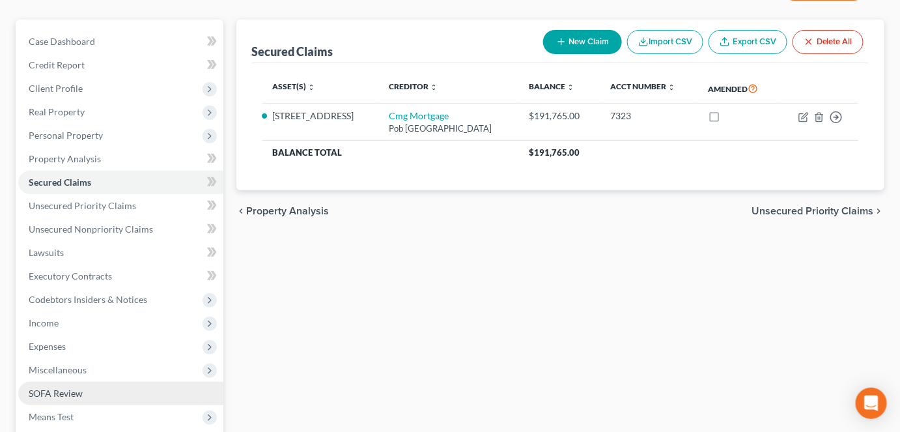
scroll to position [177, 0]
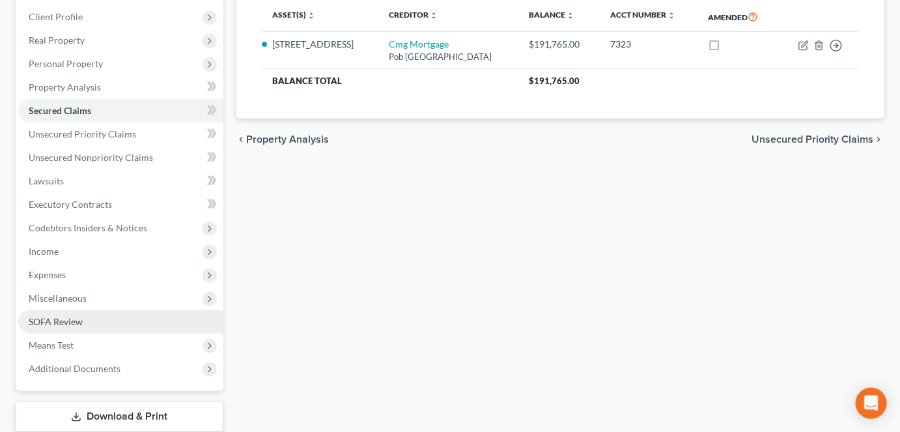
click at [85, 324] on link "SOFA Review" at bounding box center [120, 321] width 205 height 23
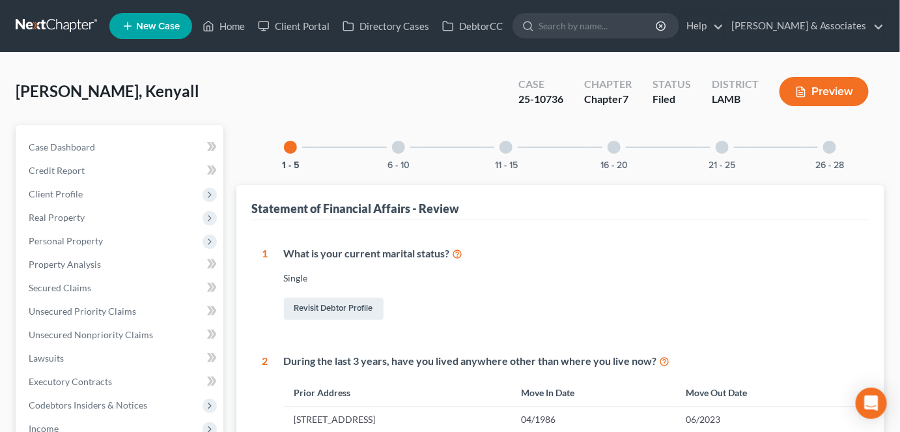
click at [840, 157] on div "26 - 28" at bounding box center [830, 147] width 44 height 44
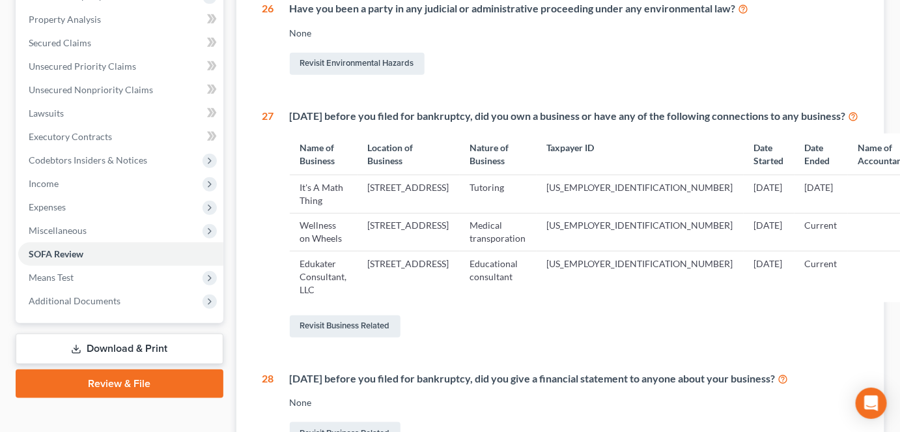
scroll to position [414, 0]
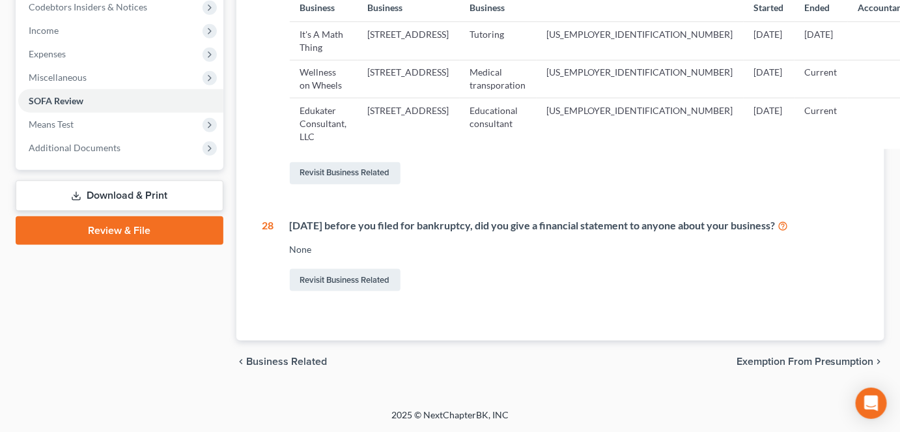
click at [505, 327] on div "1 What is your current marital status? Single Revisit Debtor Profile 2 During t…" at bounding box center [561, 81] width 618 height 519
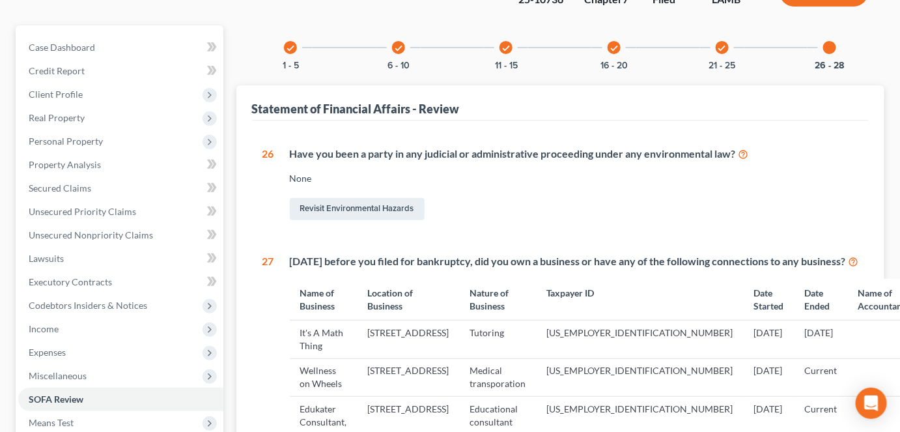
scroll to position [59, 0]
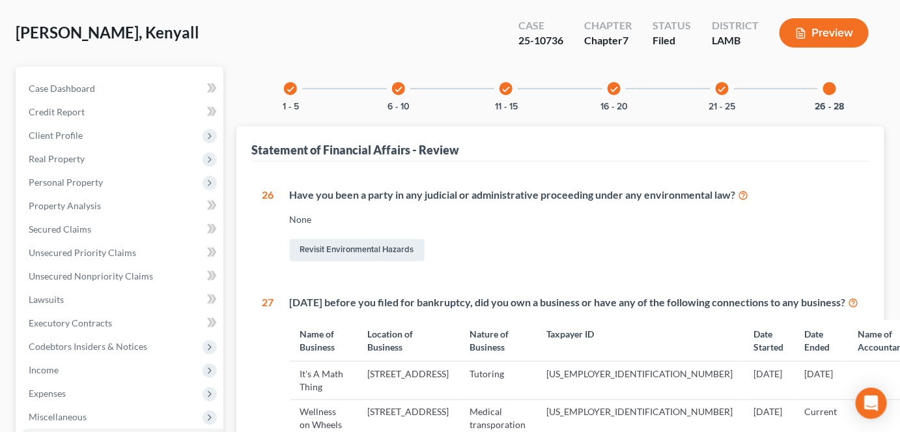
click at [626, 248] on div "Revisit Environmental Hazards" at bounding box center [574, 249] width 569 height 27
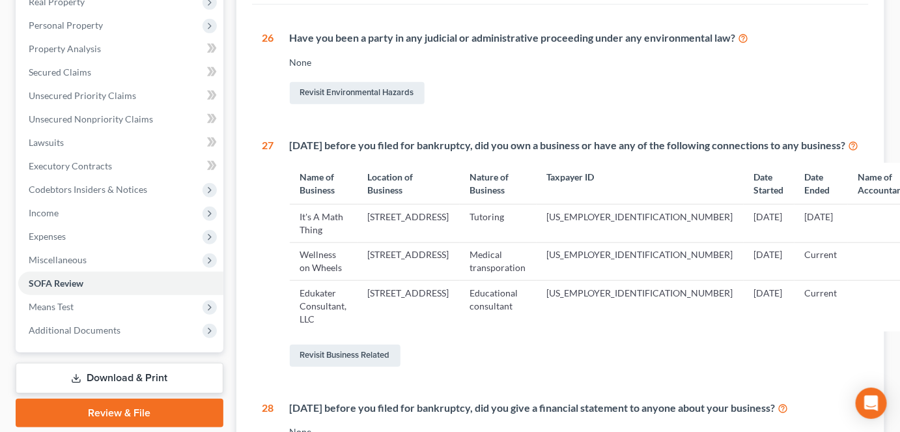
scroll to position [236, 0]
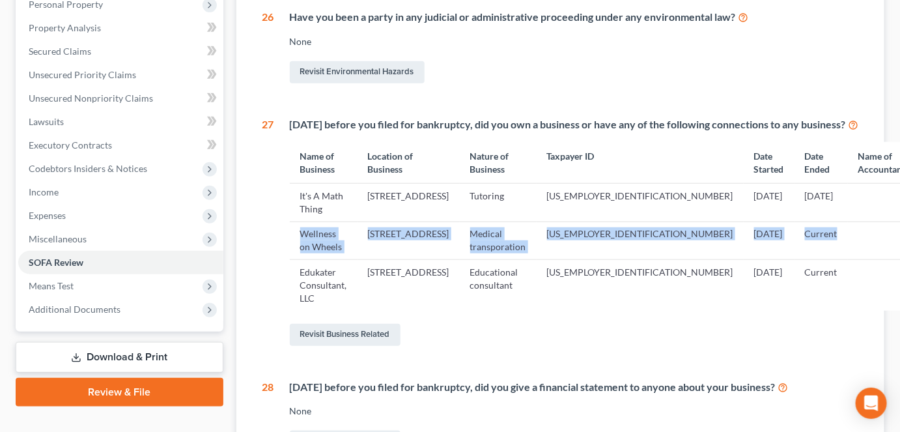
drag, startPoint x: 304, startPoint y: 257, endPoint x: 827, endPoint y: 254, distance: 522.4
click at [827, 254] on tr "Wellness on Wheels 2922 Niccoline Way, Baton Rouge, LA 70816 Medical transporat…" at bounding box center [603, 240] width 627 height 38
click at [848, 257] on td at bounding box center [882, 240] width 68 height 38
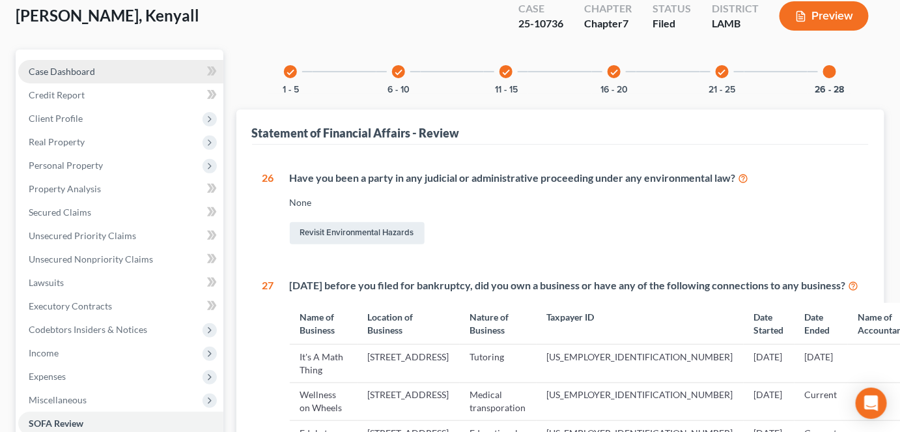
scroll to position [0, 0]
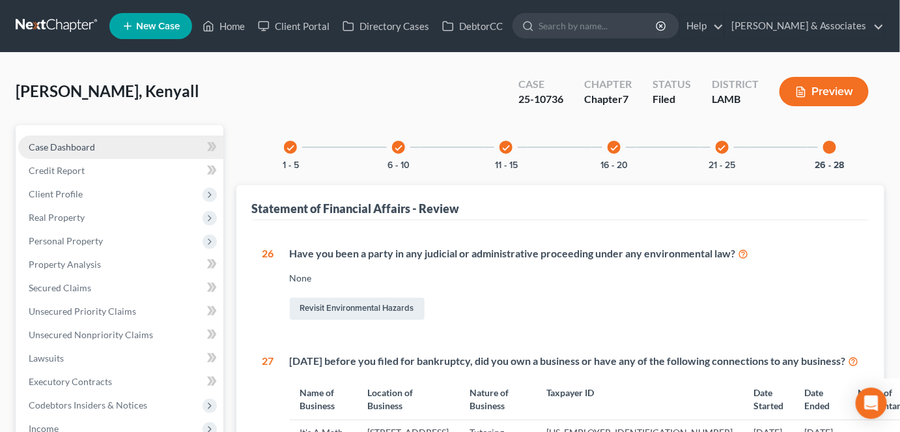
click at [81, 141] on span "Case Dashboard" at bounding box center [62, 146] width 66 height 11
select select "8"
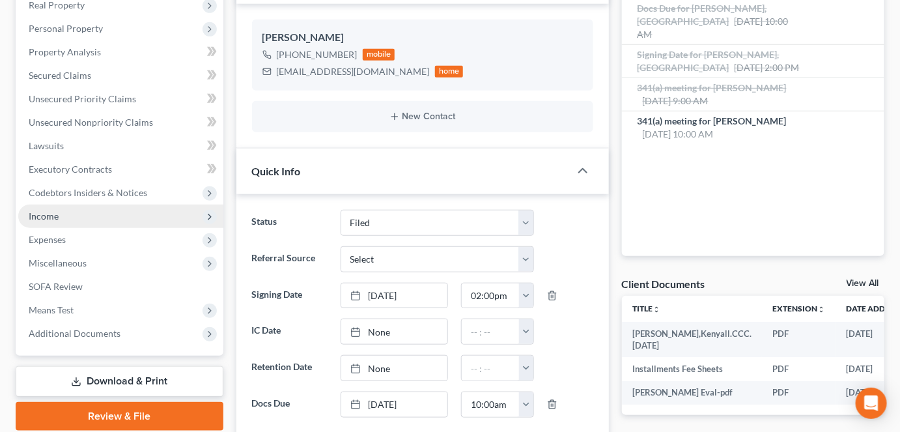
scroll to position [177, 0]
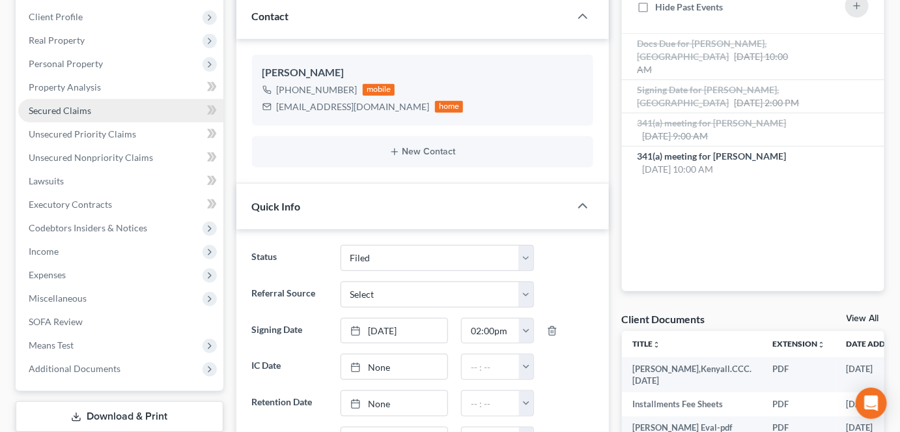
click at [83, 112] on span "Secured Claims" at bounding box center [60, 110] width 63 height 11
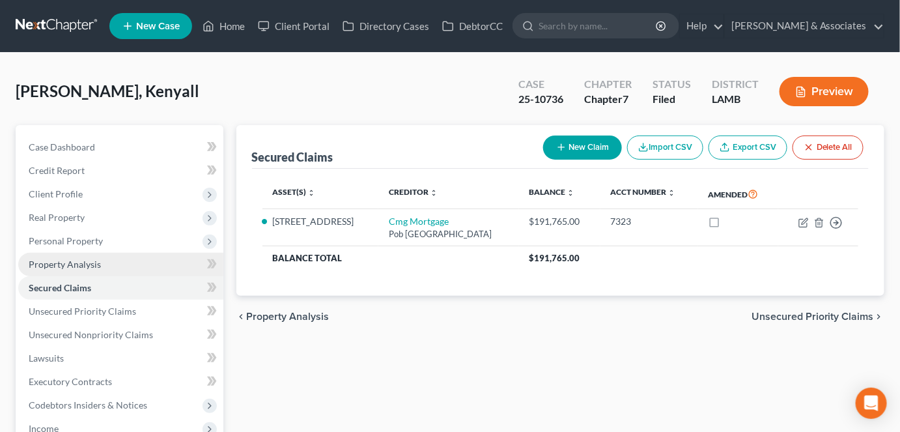
click at [119, 268] on link "Property Analysis" at bounding box center [120, 264] width 205 height 23
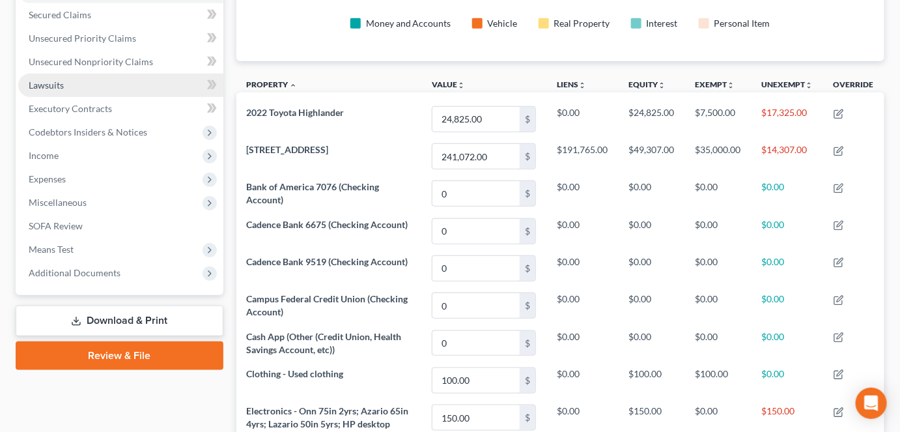
scroll to position [177, 0]
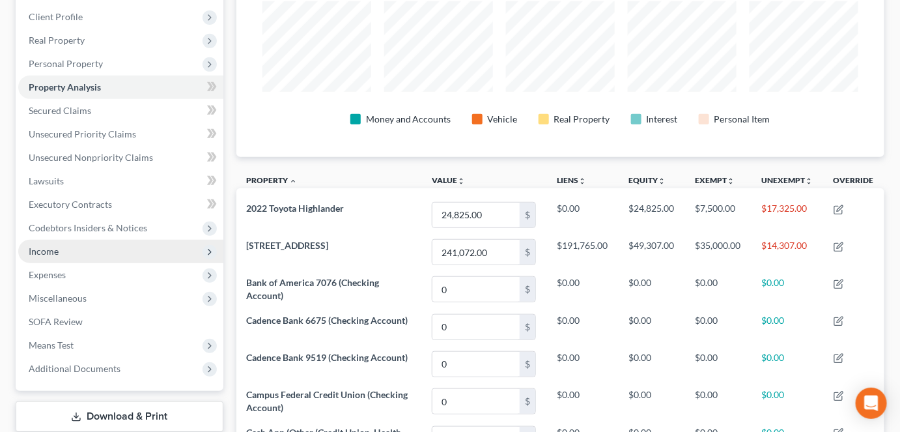
click at [106, 253] on span "Income" at bounding box center [120, 251] width 205 height 23
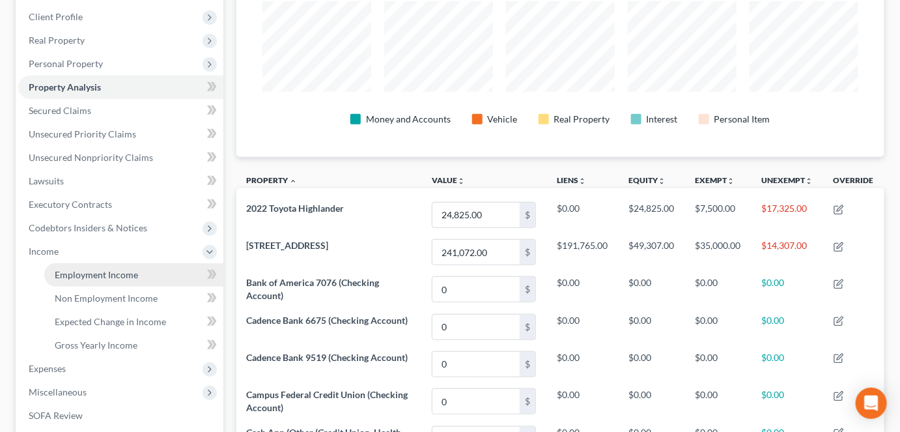
click at [105, 264] on link "Employment Income" at bounding box center [133, 274] width 179 height 23
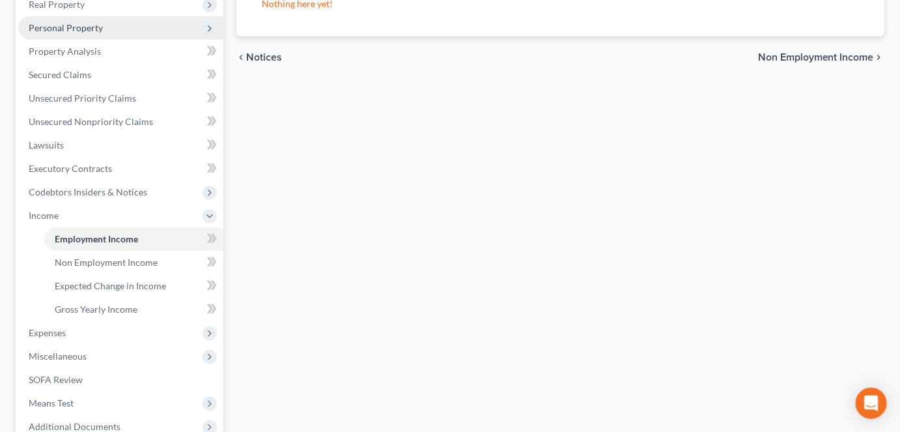
scroll to position [118, 0]
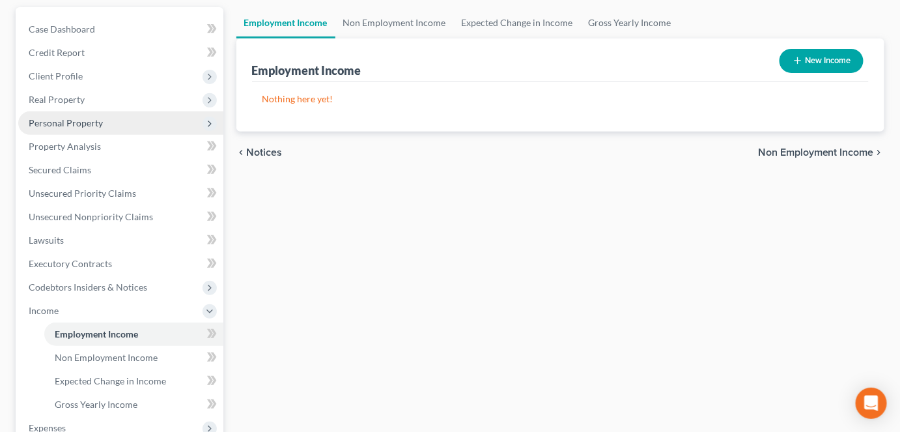
click at [100, 126] on span "Personal Property" at bounding box center [66, 122] width 74 height 11
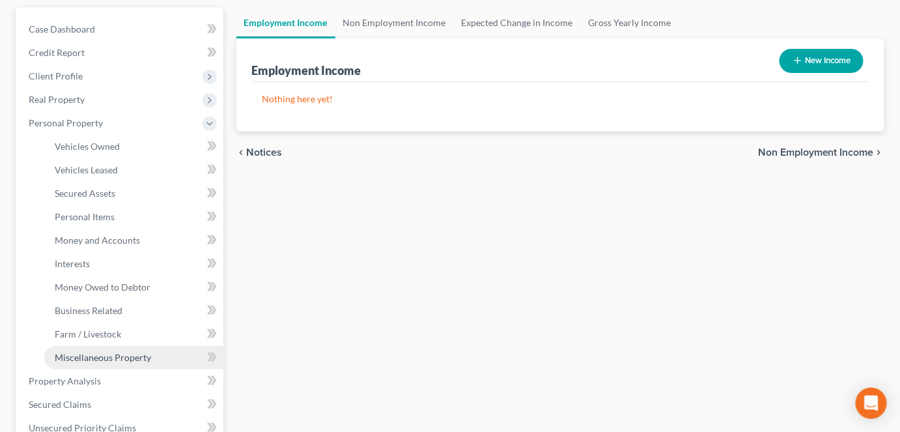
click at [106, 360] on span "Miscellaneous Property" at bounding box center [103, 357] width 96 height 11
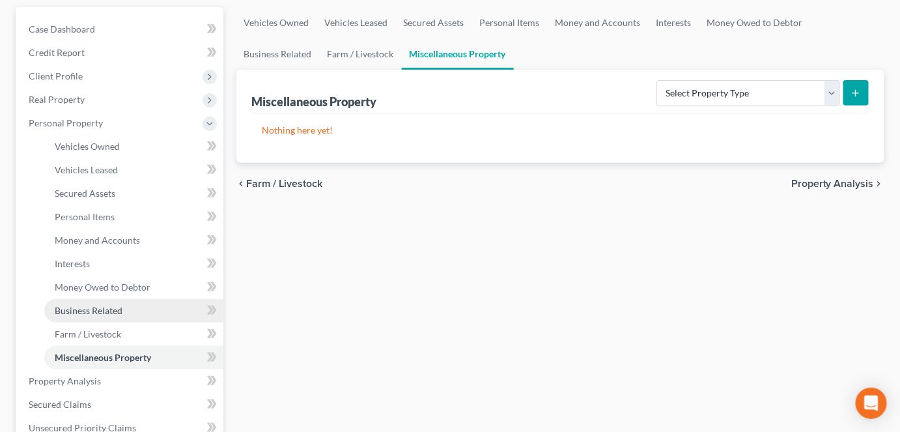
click at [107, 299] on link "Business Related" at bounding box center [133, 310] width 179 height 23
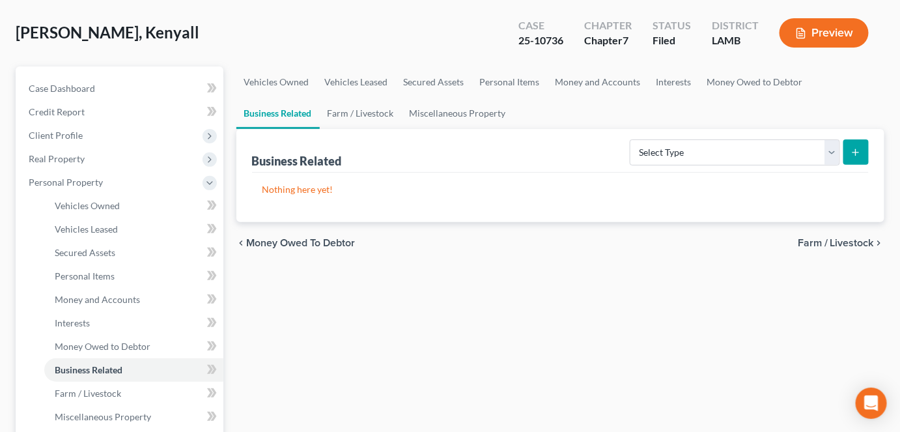
scroll to position [59, 0]
click at [760, 147] on select "Select Type Customer Lists Franchises Inventory Licenses Machinery Office Equip…" at bounding box center [735, 152] width 210 height 26
click at [479, 228] on div "chevron_left Money Owed to Debtor Farm / Livestock chevron_right" at bounding box center [560, 243] width 649 height 42
click at [83, 133] on span "Client Profile" at bounding box center [120, 135] width 205 height 23
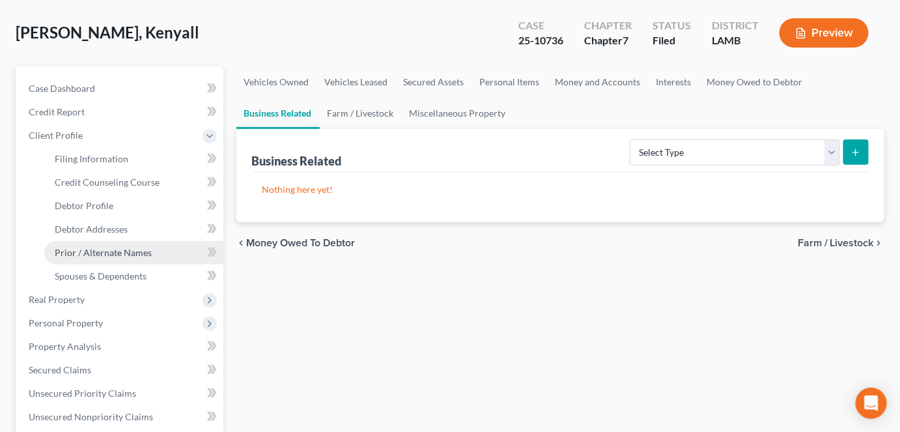
click at [126, 251] on span "Prior / Alternate Names" at bounding box center [103, 252] width 97 height 11
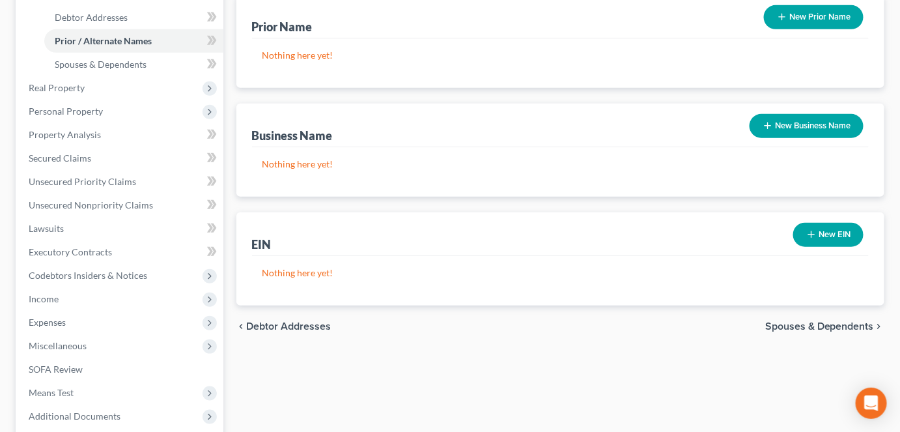
scroll to position [296, 0]
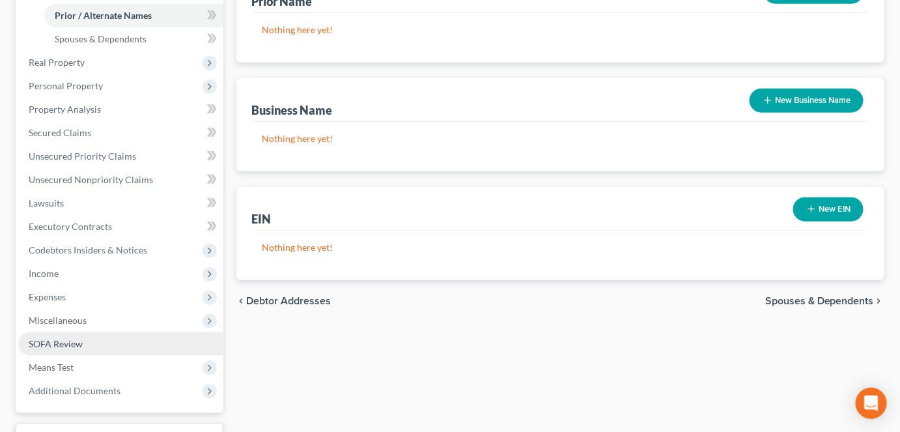
click at [133, 351] on link "SOFA Review" at bounding box center [120, 343] width 205 height 23
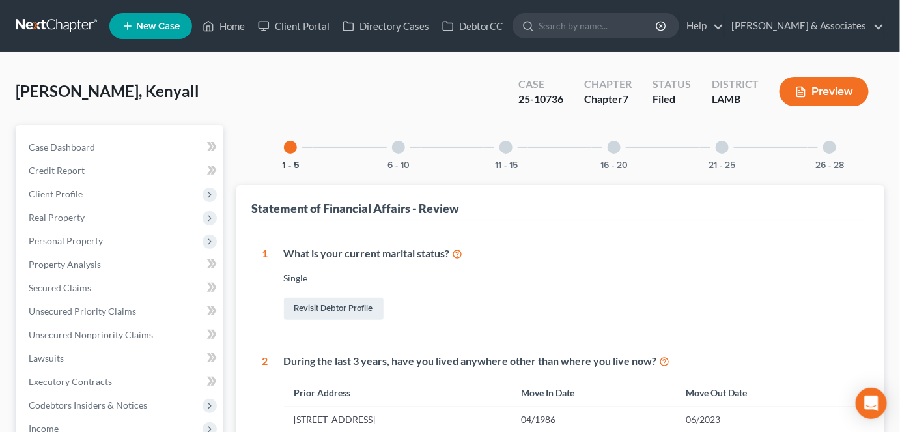
click at [720, 145] on div at bounding box center [722, 147] width 13 height 13
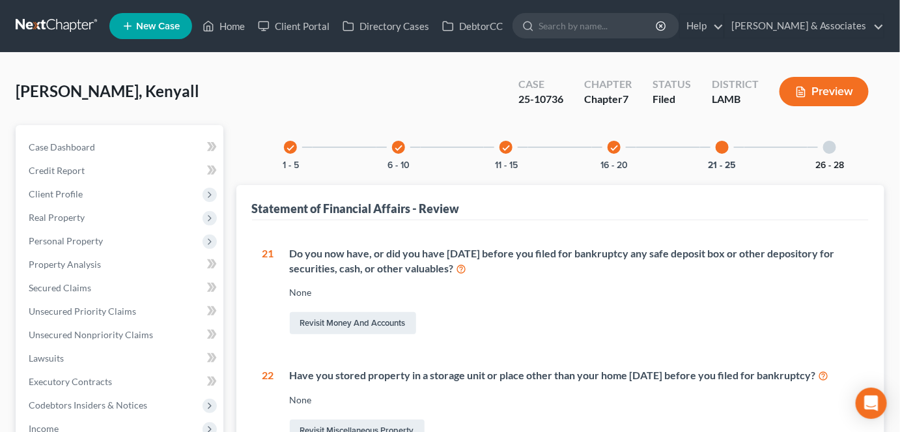
click at [822, 161] on button "26 - 28" at bounding box center [830, 165] width 29 height 9
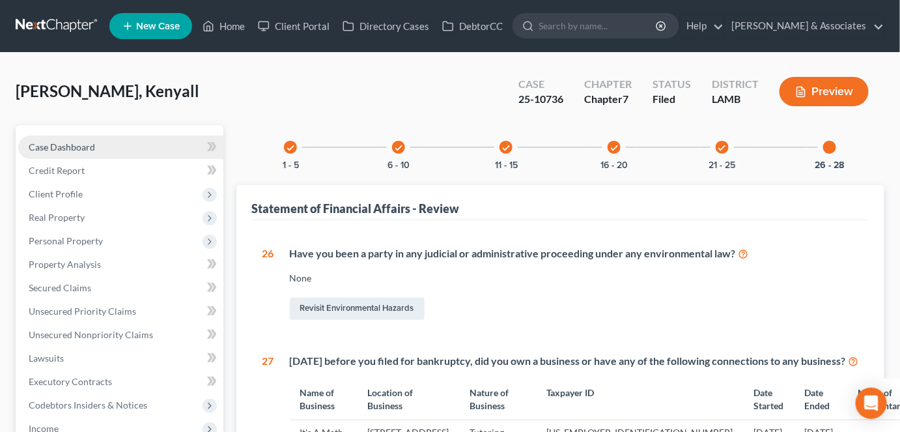
click at [116, 149] on link "Case Dashboard" at bounding box center [120, 146] width 205 height 23
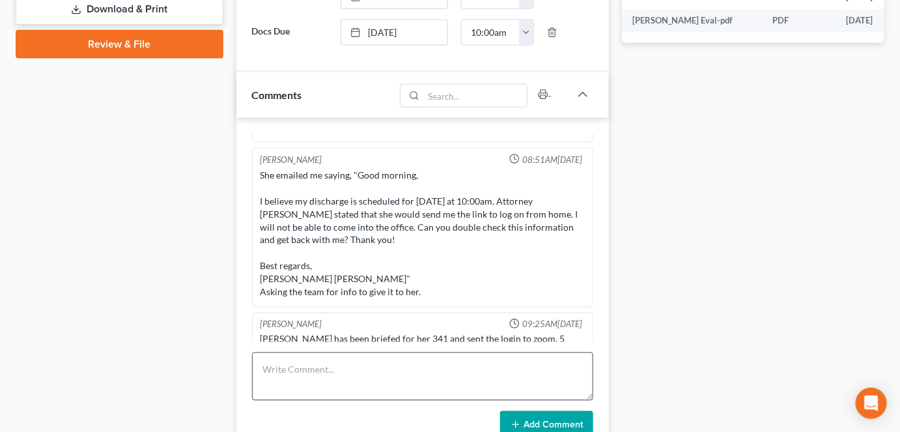
scroll to position [592, 0]
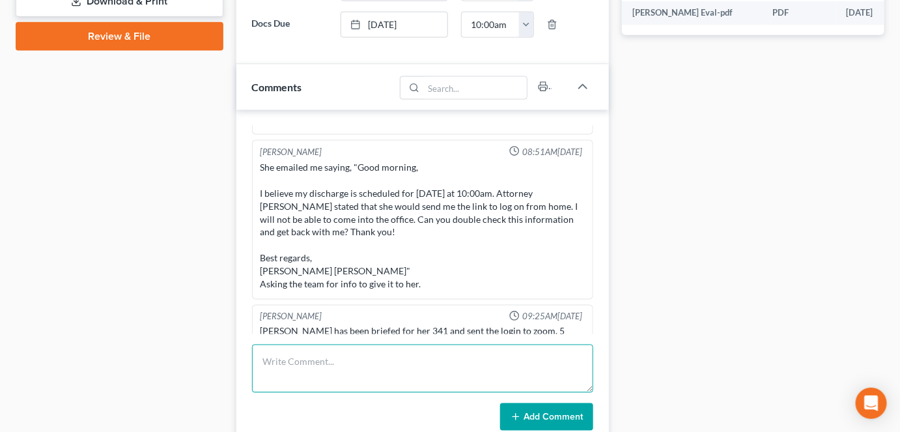
click at [300, 368] on textarea at bounding box center [422, 369] width 341 height 48
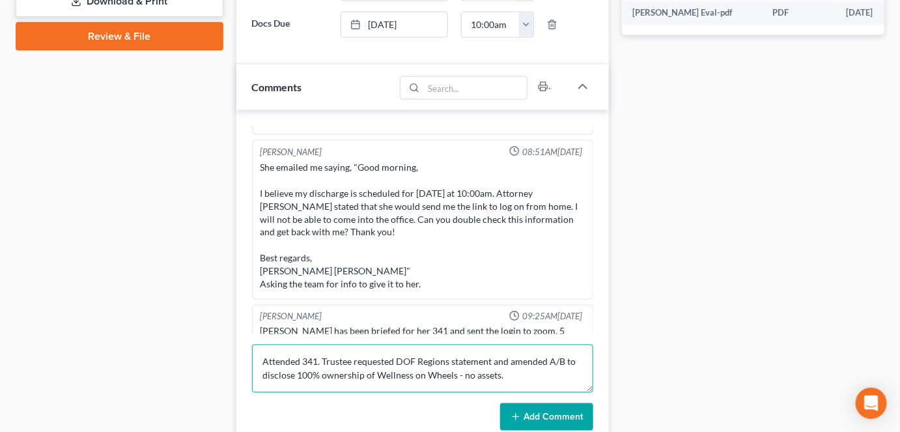
type textarea "Attended 341. Trustee requested DOF Regions statement and amended A/B to disclo…"
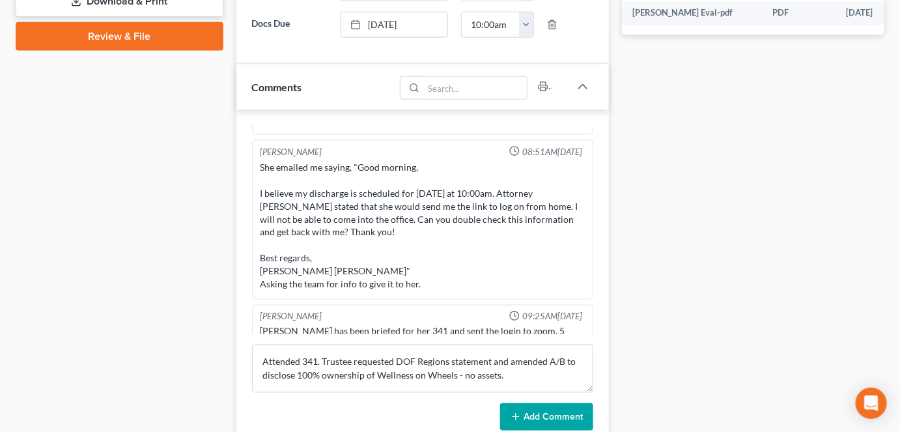
click at [532, 406] on button "Add Comment" at bounding box center [546, 416] width 93 height 27
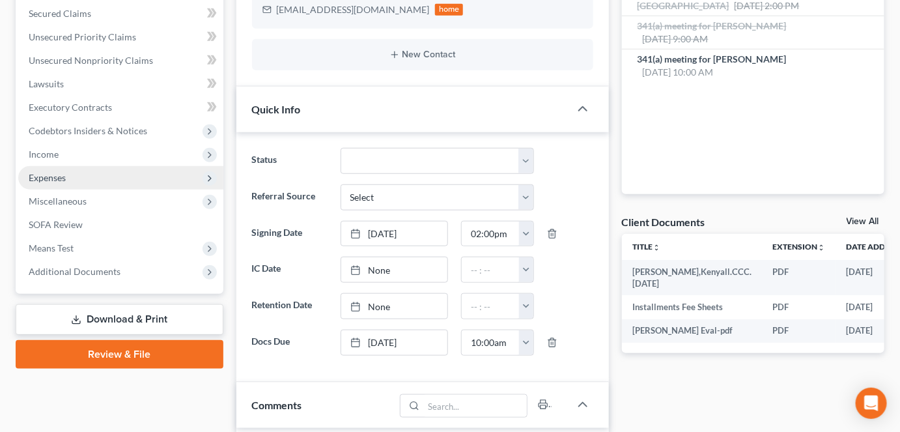
scroll to position [177, 0]
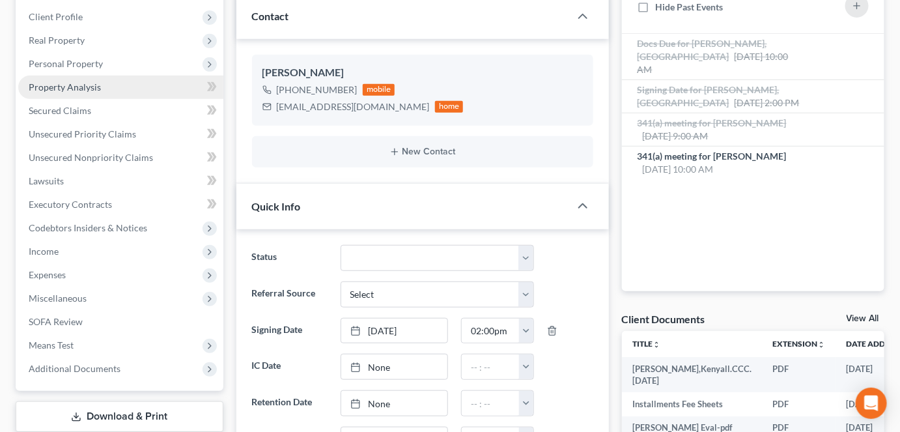
drag, startPoint x: 100, startPoint y: 63, endPoint x: 98, endPoint y: 90, distance: 27.4
click at [100, 63] on span "Personal Property" at bounding box center [66, 63] width 74 height 11
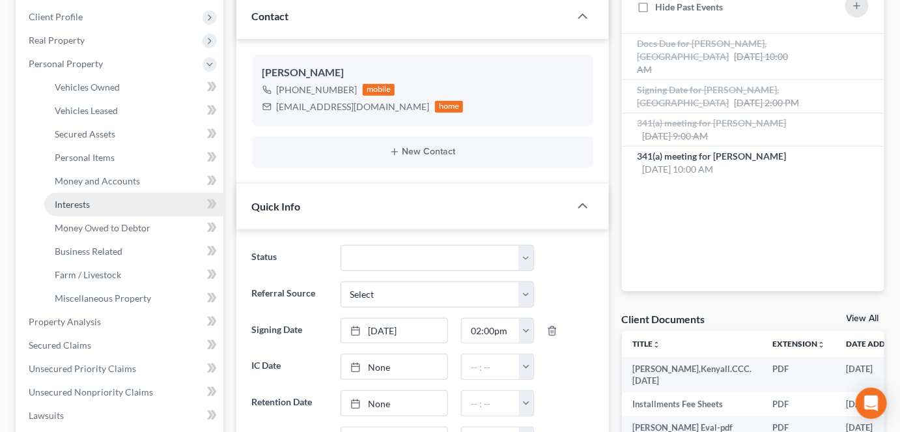
click at [93, 205] on link "Interests" at bounding box center [133, 204] width 179 height 23
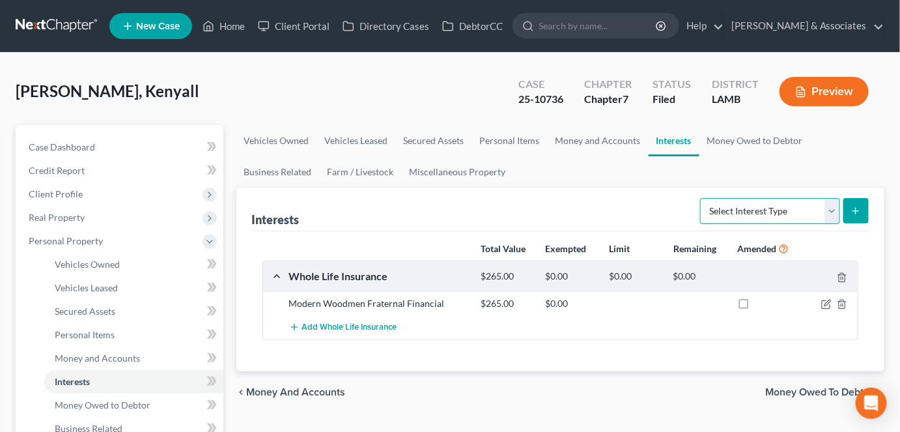
click at [719, 216] on select "Select Interest Type 401K Annuity Bond Education IRA Government Bond Government…" at bounding box center [770, 211] width 140 height 26
select select "unincorporated_business"
click at [702, 198] on select "Select Interest Type 401K Annuity Bond Education IRA Government Bond Government…" at bounding box center [770, 211] width 140 height 26
click at [859, 201] on button "submit" at bounding box center [856, 210] width 25 height 25
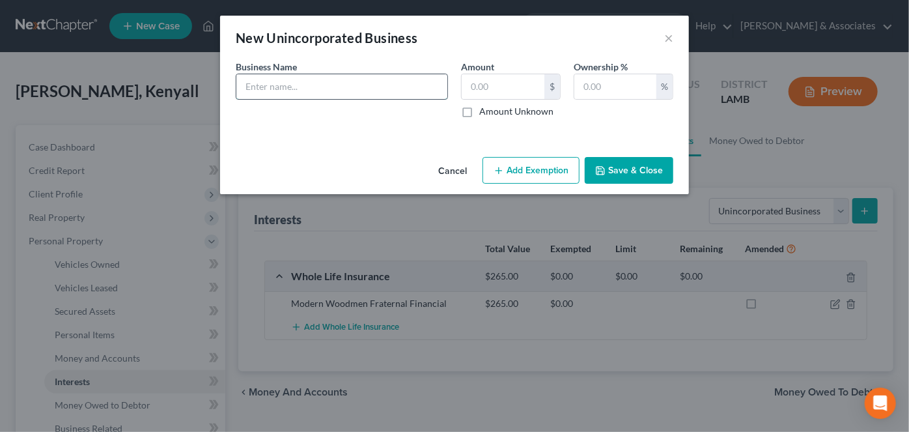
click at [347, 82] on input "text" at bounding box center [341, 86] width 211 height 25
type input "Wellness on Wheels"
type input "0"
type input "100"
click at [612, 180] on button "Save & Close" at bounding box center [629, 170] width 89 height 27
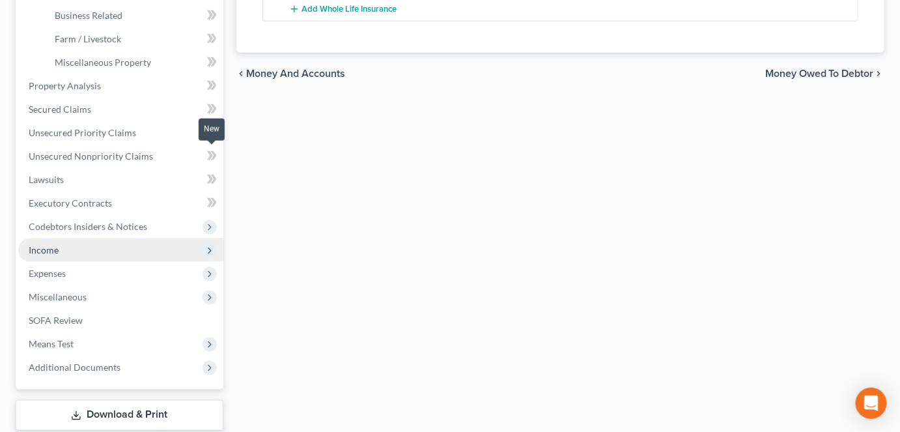
scroll to position [414, 0]
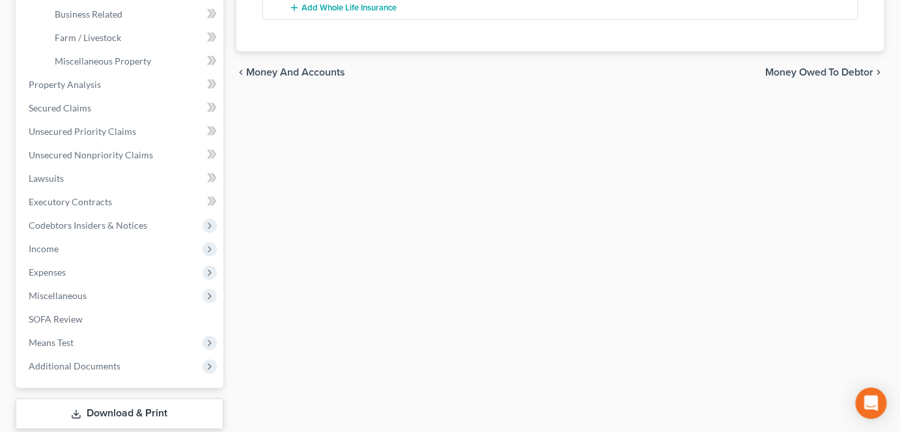
drag, startPoint x: 115, startPoint y: 412, endPoint x: 311, endPoint y: 345, distance: 207.8
click at [115, 412] on link "Download & Print" at bounding box center [120, 414] width 208 height 31
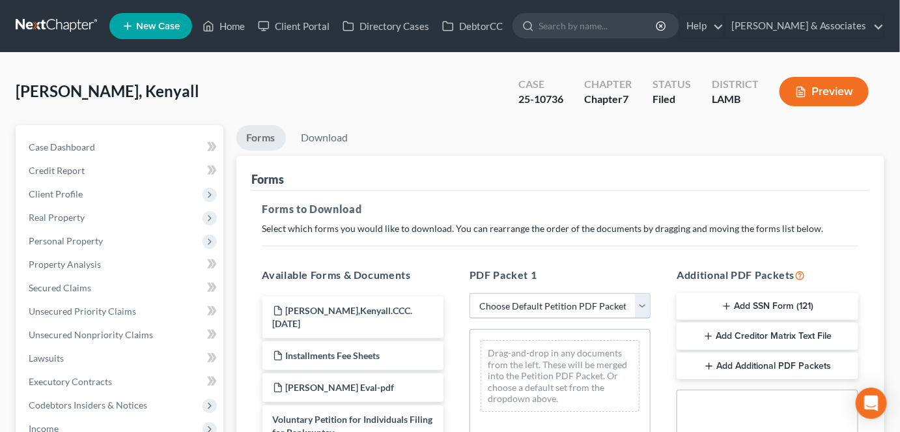
drag, startPoint x: 561, startPoint y: 301, endPoint x: 558, endPoint y: 315, distance: 14.2
click at [561, 301] on select "Choose Default Petition PDF Packet Complete Bankruptcy Petition (all forms and …" at bounding box center [560, 306] width 181 height 26
select select "2"
click at [470, 293] on select "Choose Default Petition PDF Packet Complete Bankruptcy Petition (all forms and …" at bounding box center [560, 306] width 181 height 26
click at [535, 188] on div "Forms" at bounding box center [561, 173] width 618 height 35
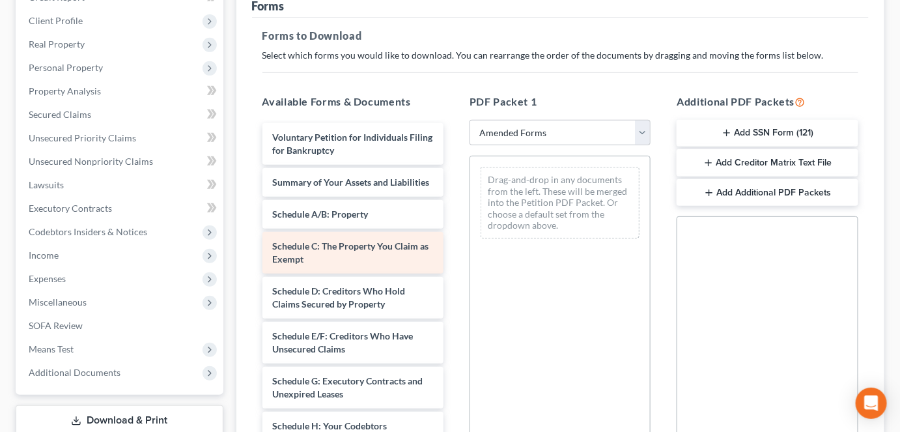
scroll to position [177, 0]
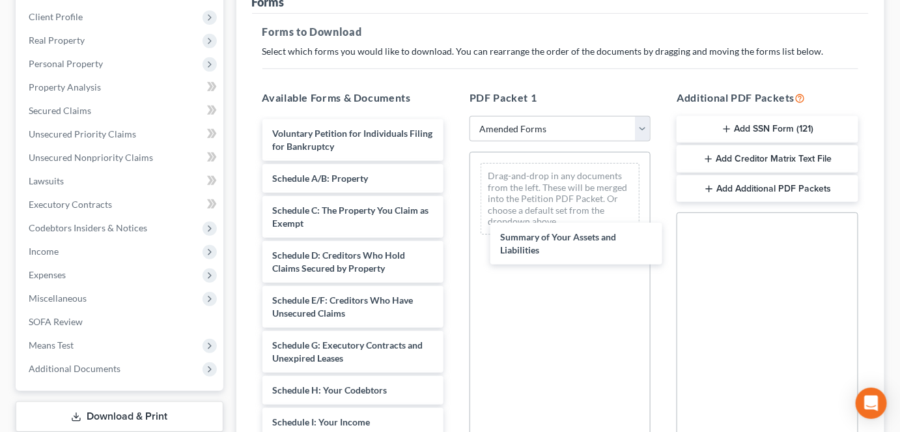
drag, startPoint x: 289, startPoint y: 182, endPoint x: 516, endPoint y: 240, distance: 234.5
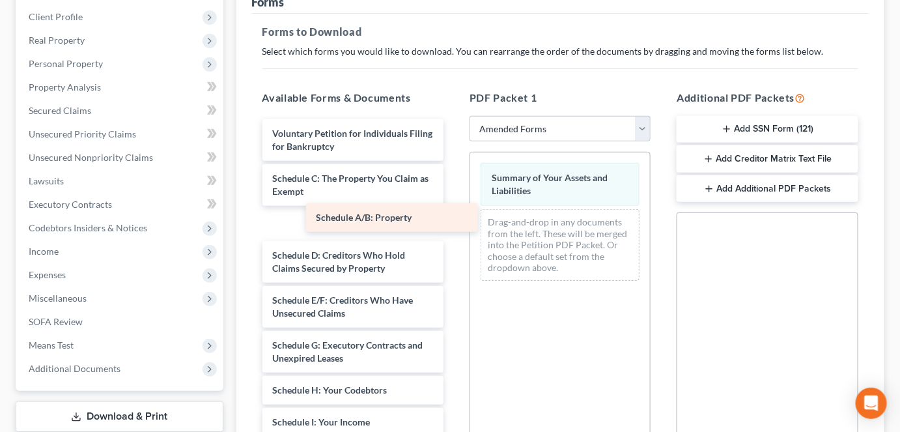
drag, startPoint x: 335, startPoint y: 177, endPoint x: 535, endPoint y: 313, distance: 241.6
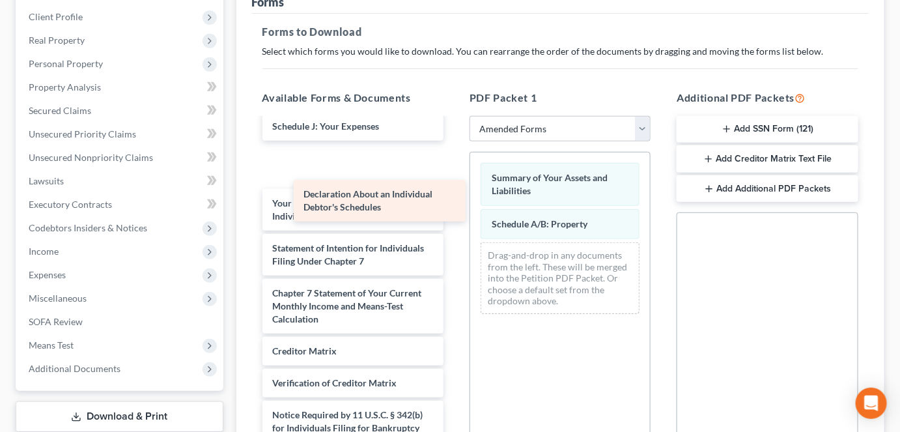
scroll to position [267, 0]
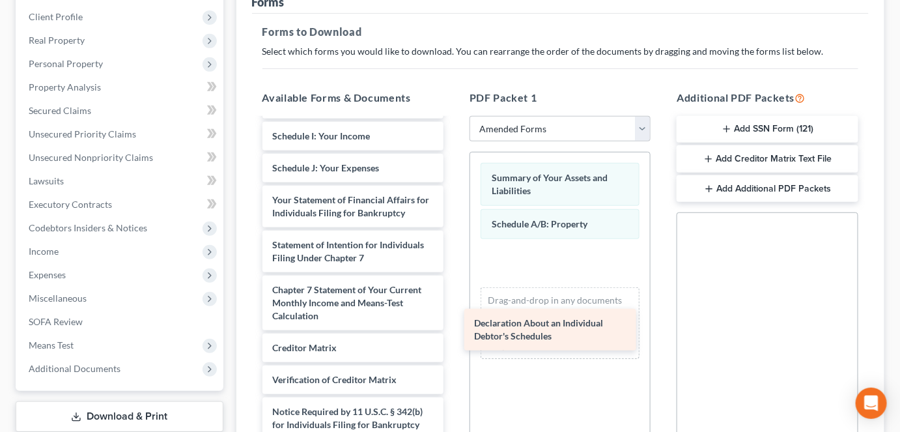
drag, startPoint x: 324, startPoint y: 169, endPoint x: 526, endPoint y: 335, distance: 261.9
click at [454, 335] on div "Declaration About an Individual Debtor's Schedules Voluntary Petition for Indiv…" at bounding box center [353, 168] width 202 height 606
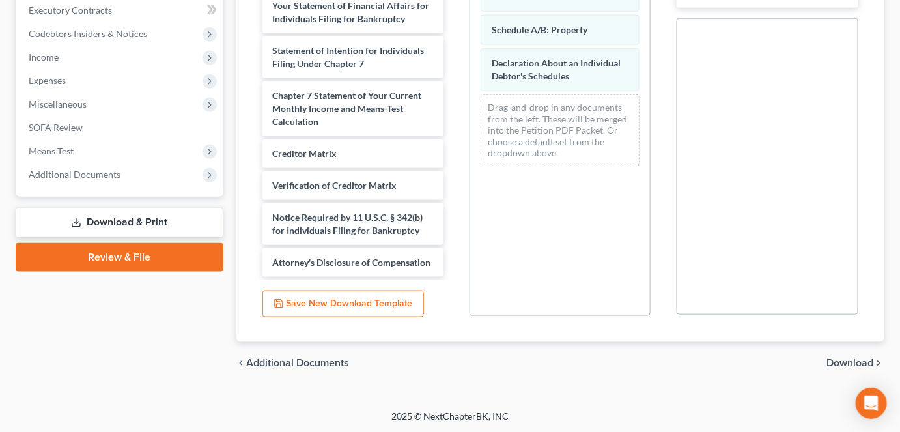
drag, startPoint x: 829, startPoint y: 362, endPoint x: 821, endPoint y: 363, distance: 7.4
click at [829, 362] on span "Download" at bounding box center [850, 363] width 47 height 10
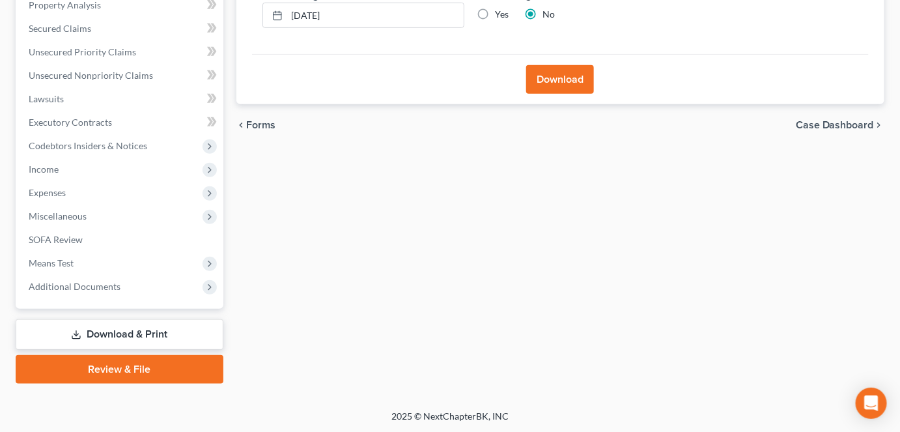
scroll to position [0, 0]
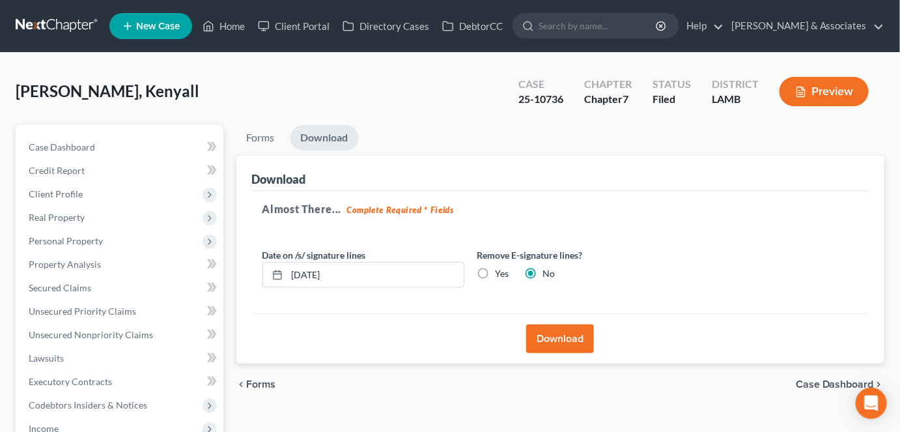
click at [562, 331] on button "Download" at bounding box center [560, 338] width 68 height 29
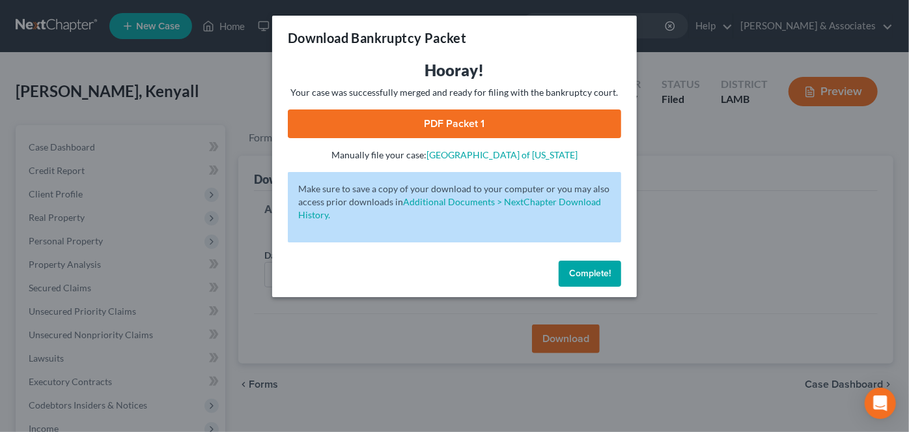
click at [486, 121] on link "PDF Packet 1" at bounding box center [455, 123] width 334 height 29
drag, startPoint x: 597, startPoint y: 268, endPoint x: 582, endPoint y: 270, distance: 15.8
click at [597, 268] on span "Complete!" at bounding box center [590, 273] width 42 height 11
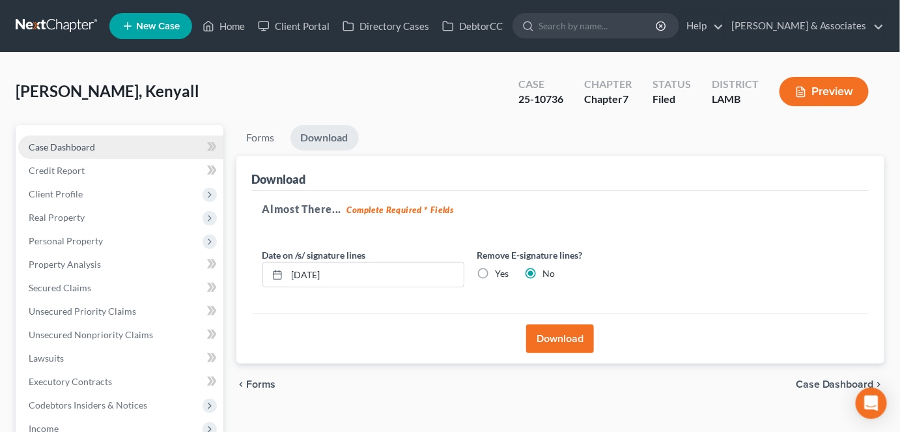
click at [145, 148] on link "Case Dashboard" at bounding box center [120, 146] width 205 height 23
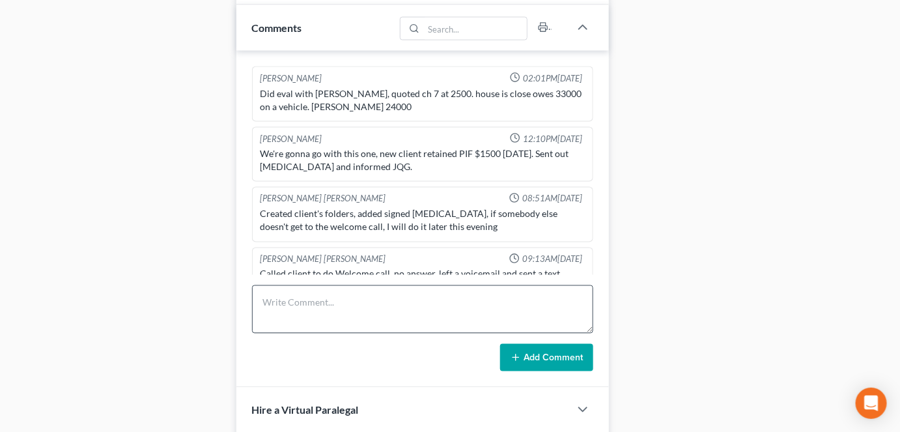
scroll to position [3323, 0]
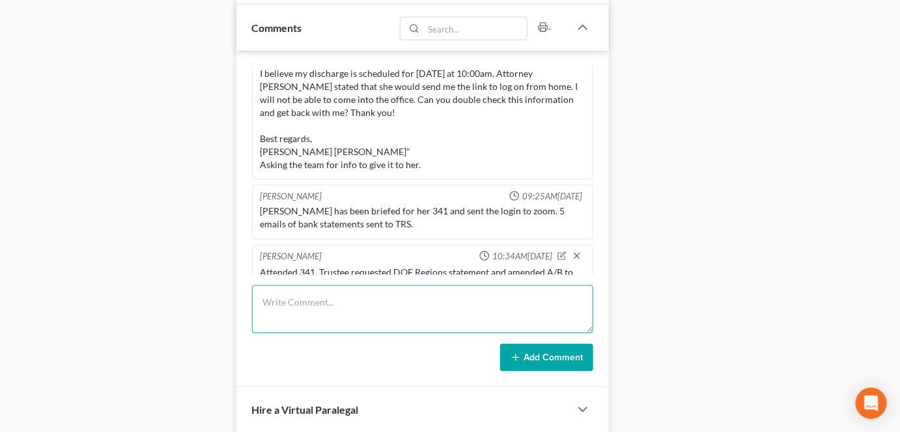
drag, startPoint x: 368, startPoint y: 301, endPoint x: 362, endPoint y: 298, distance: 7.3
click at [367, 301] on textarea at bounding box center [422, 309] width 341 height 48
type textarea "Amended AB filed."
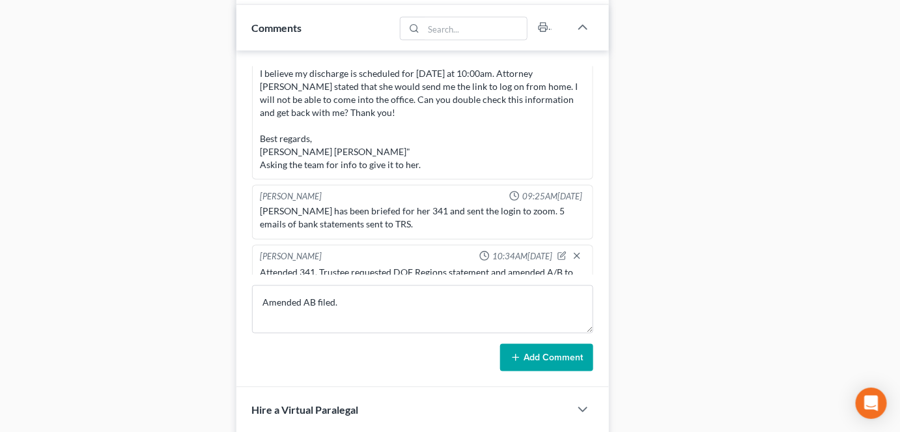
click at [532, 353] on button "Add Comment" at bounding box center [546, 357] width 93 height 27
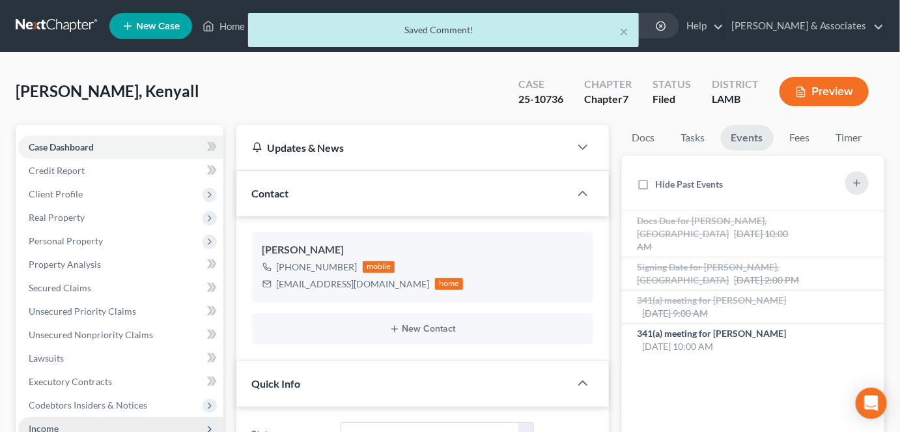
scroll to position [118, 0]
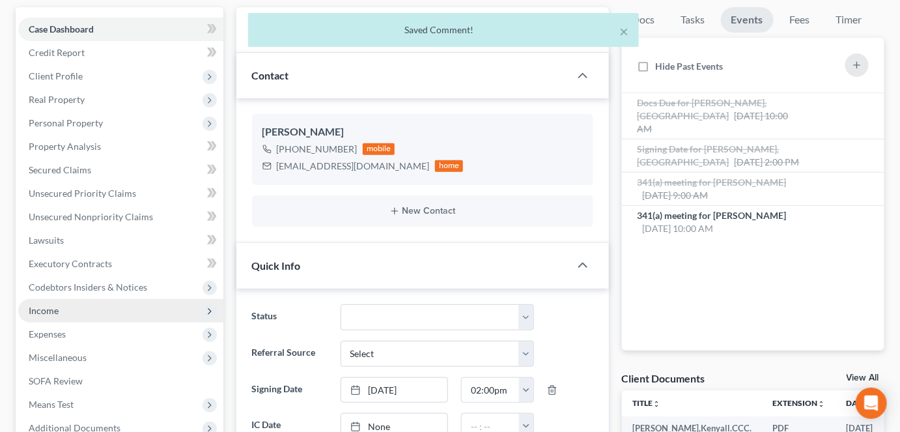
click at [68, 313] on span "Income" at bounding box center [120, 310] width 205 height 23
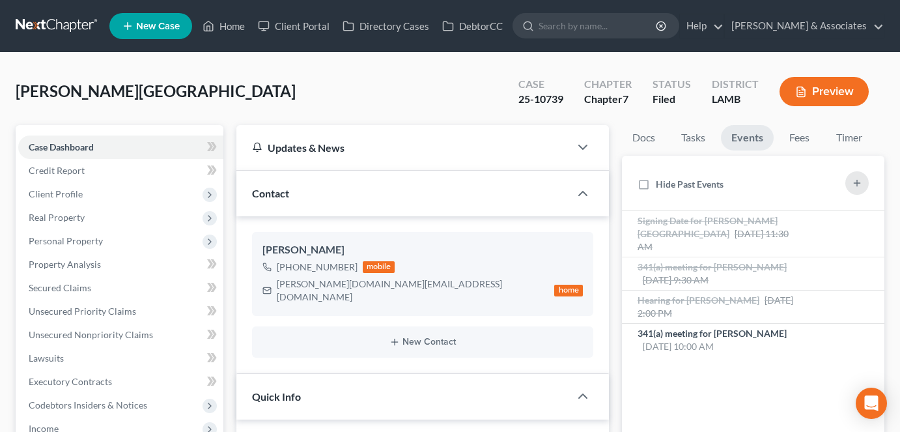
select select "8"
select select "0"
click at [163, 105] on div "[PERSON_NAME] Upgraded Case 25-10739 Chapter Chapter 7 Status Filed District [G…" at bounding box center [450, 96] width 869 height 57
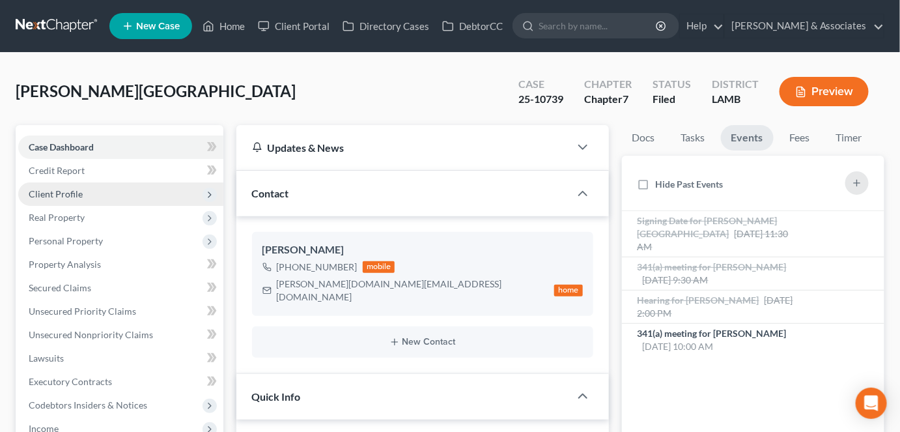
scroll to position [0, 0]
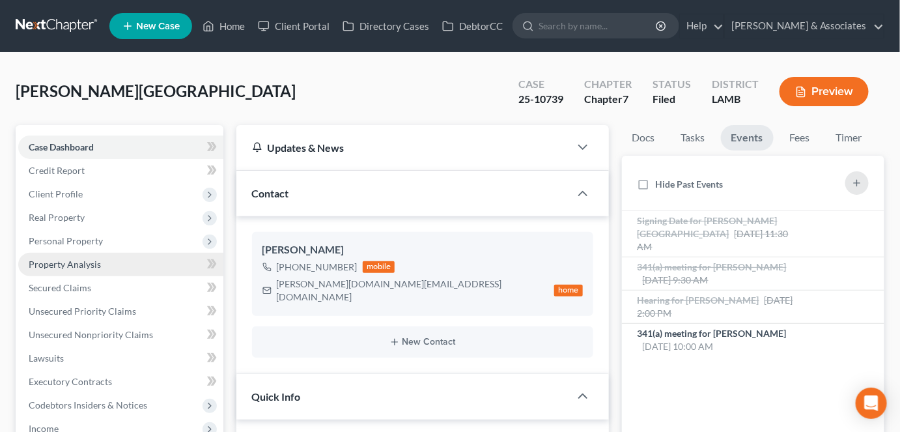
click at [99, 265] on link "Property Analysis" at bounding box center [120, 264] width 205 height 23
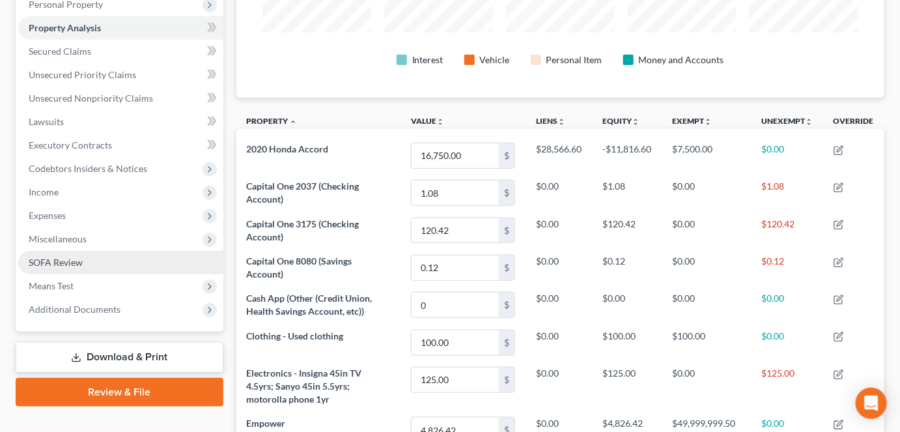
click at [108, 265] on link "SOFA Review" at bounding box center [120, 262] width 205 height 23
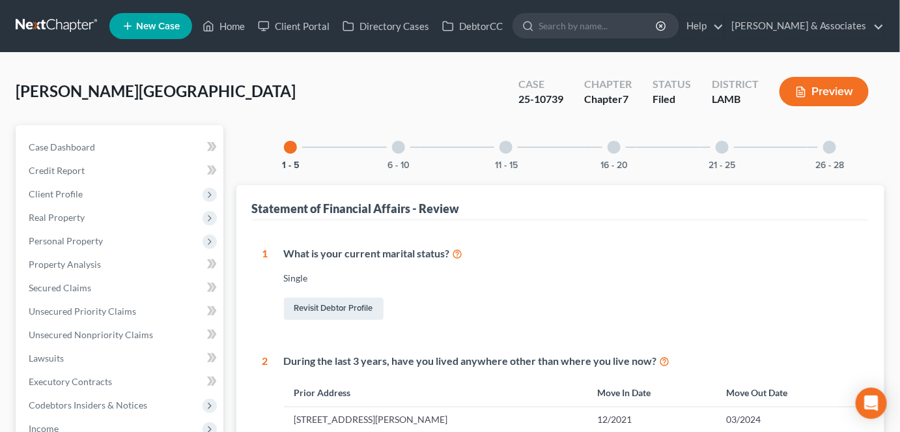
click at [421, 152] on div "1 - 5 6 - 10 11 - 15 16 - 20 21 - 25 26 - 28" at bounding box center [560, 147] width 584 height 44
click at [393, 153] on div "6 - 10" at bounding box center [399, 147] width 44 height 44
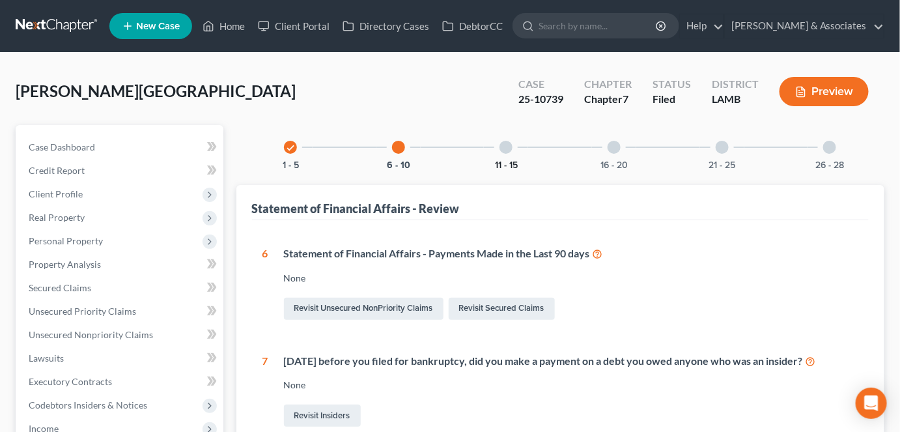
click at [508, 164] on button "11 - 15" at bounding box center [506, 165] width 23 height 9
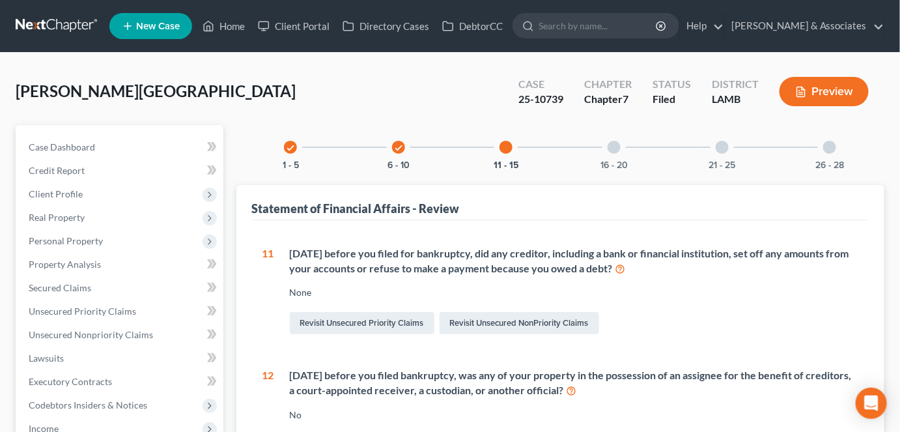
click at [611, 158] on div "16 - 20" at bounding box center [614, 147] width 44 height 44
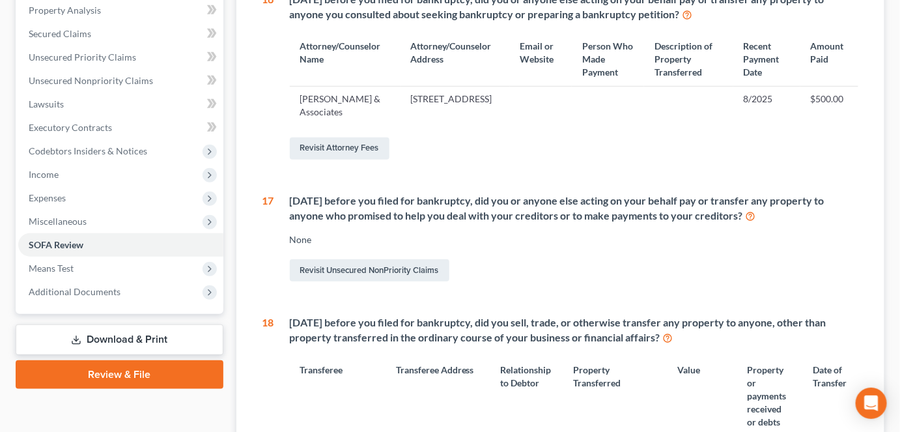
scroll to position [17, 0]
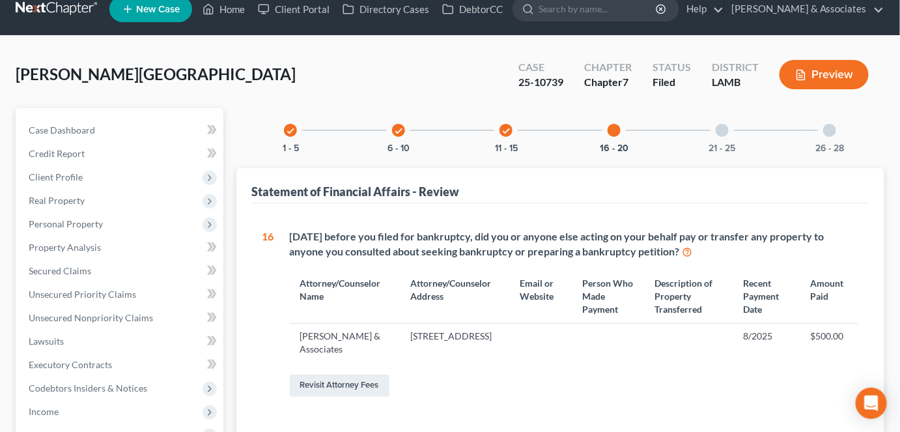
click at [837, 139] on div "26 - 28" at bounding box center [830, 130] width 44 height 44
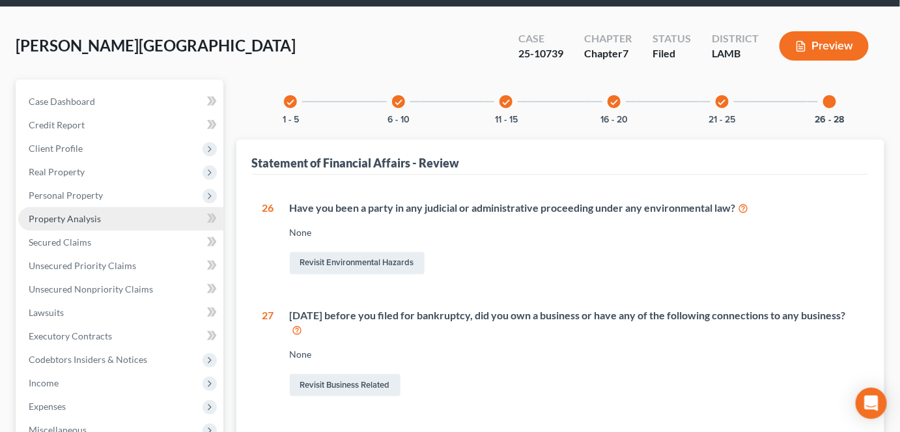
scroll to position [118, 0]
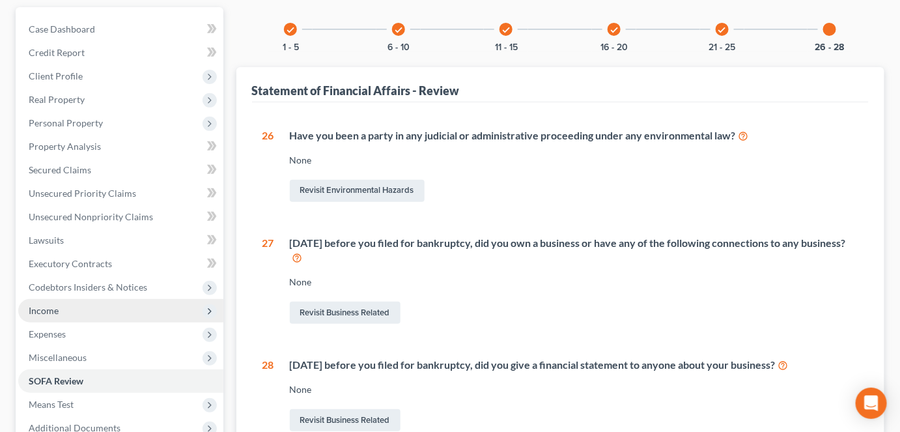
click at [65, 319] on span "Income" at bounding box center [120, 310] width 205 height 23
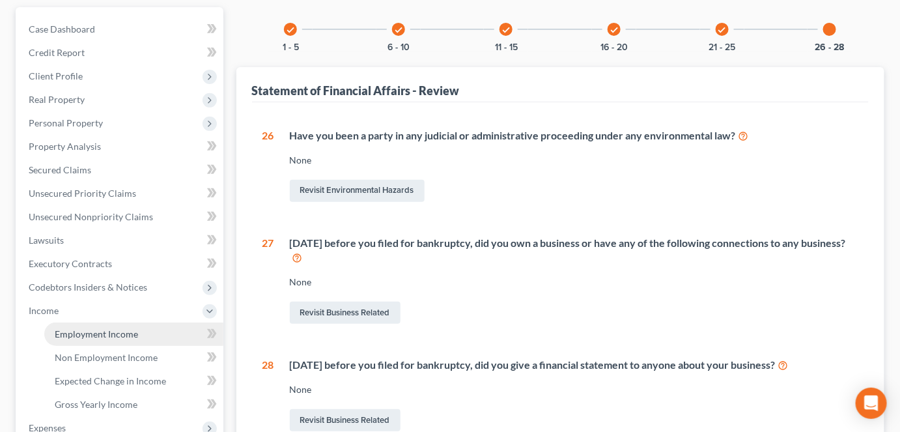
click at [71, 339] on link "Employment Income" at bounding box center [133, 333] width 179 height 23
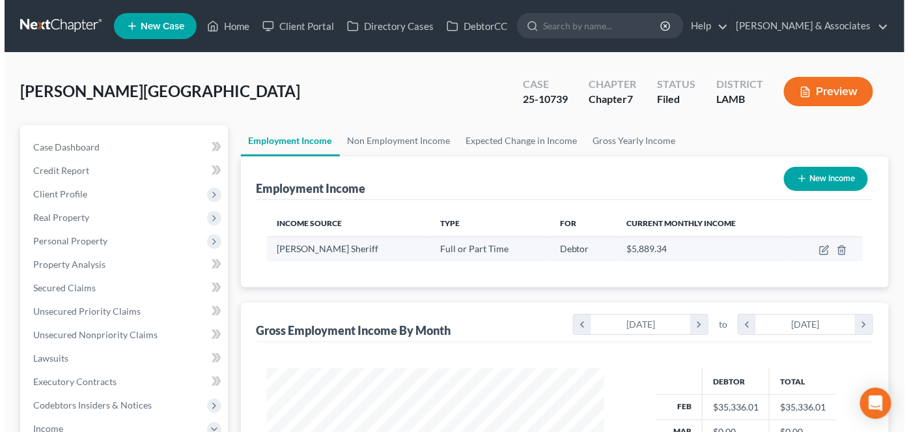
scroll to position [232, 363]
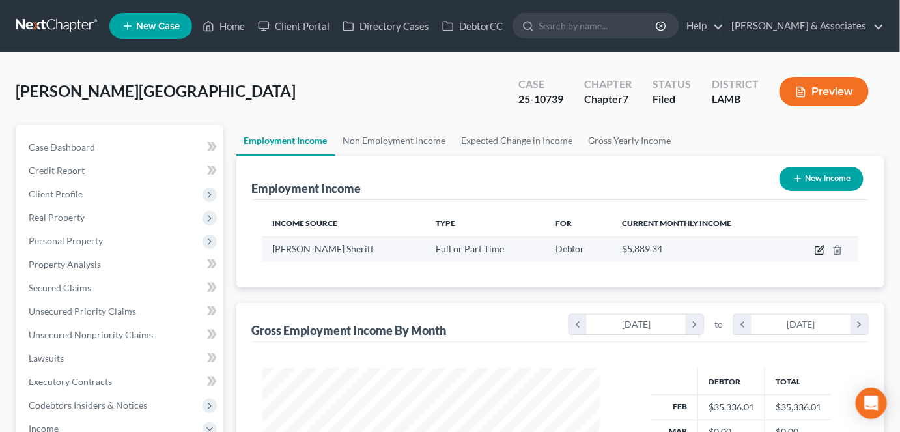
click at [817, 250] on icon "button" at bounding box center [820, 250] width 10 height 10
select select "0"
select select "19"
select select "0"
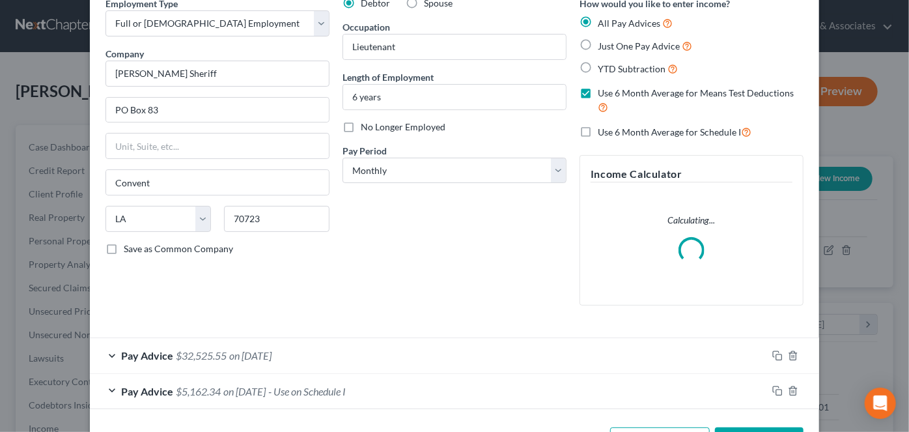
scroll to position [110, 0]
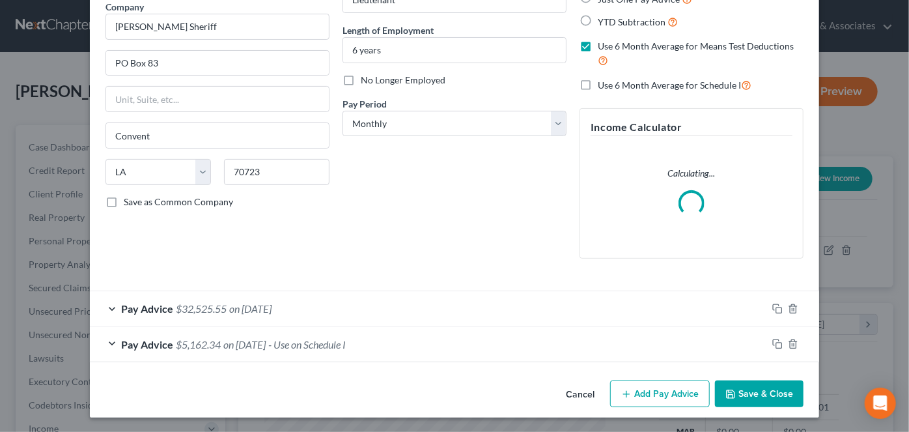
click at [319, 313] on div "Pay Advice $32,525.55 on 02/01/2025" at bounding box center [428, 308] width 677 height 35
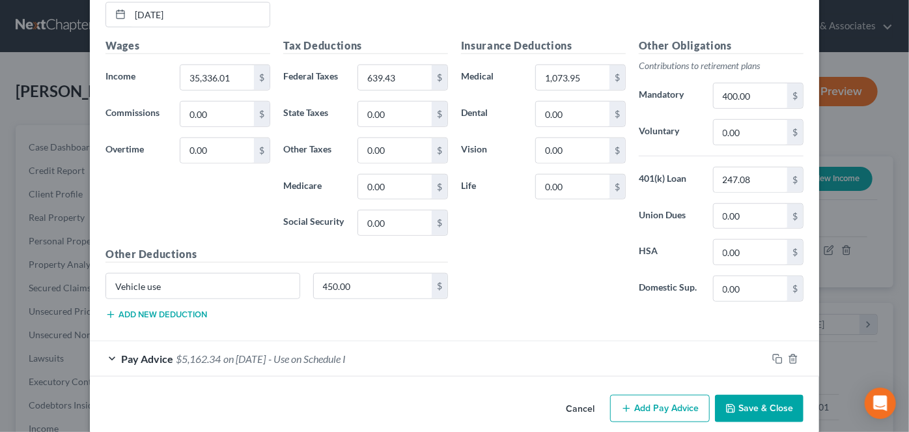
scroll to position [500, 0]
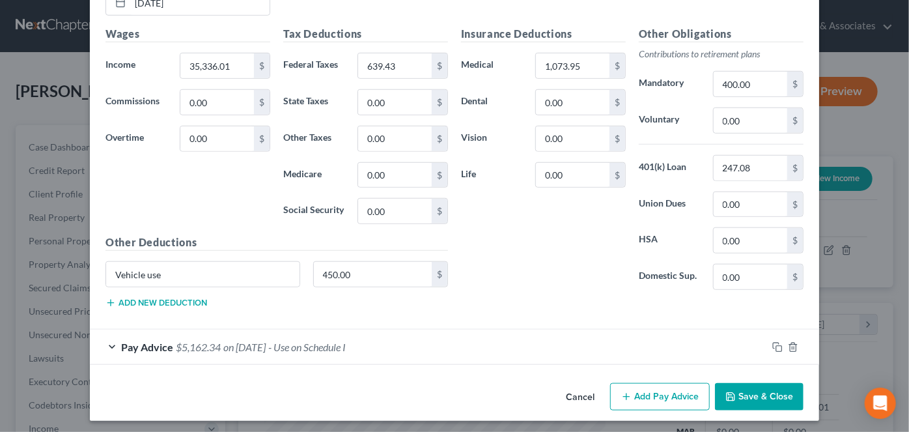
click at [550, 353] on div "Pay Advice $5,162.34 on 08/15/2022 - Use on Schedule I" at bounding box center [428, 347] width 677 height 35
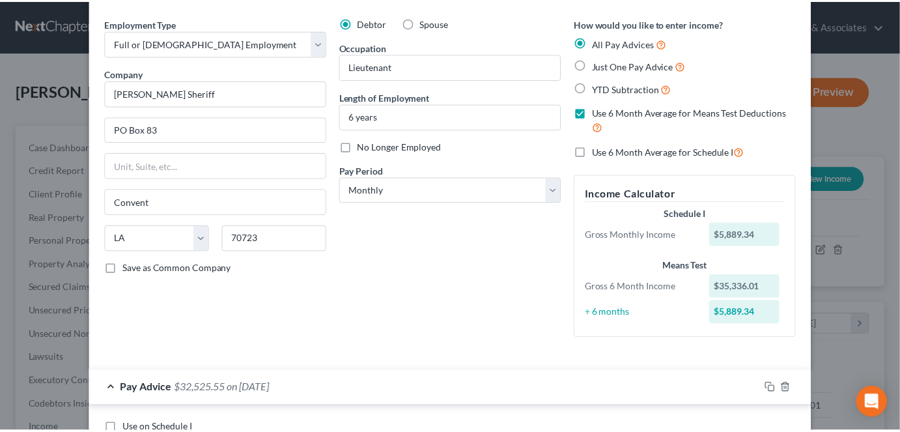
scroll to position [0, 0]
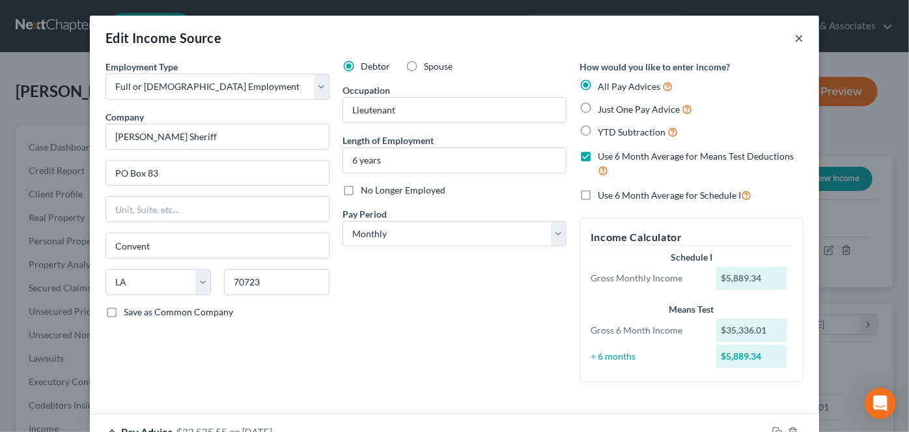
click at [797, 34] on button "×" at bounding box center [799, 38] width 9 height 16
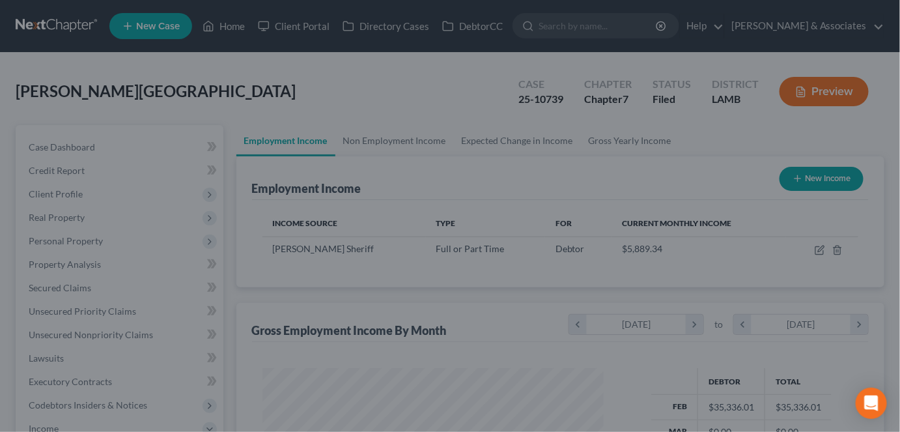
scroll to position [651159, 651028]
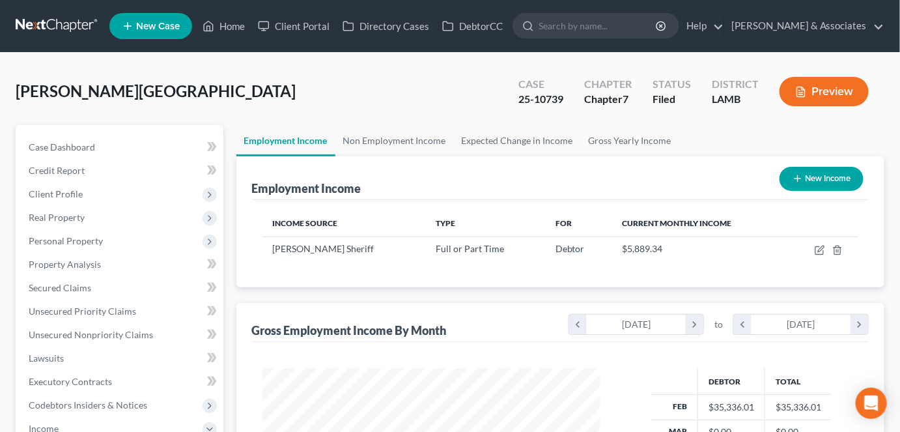
click at [107, 90] on div "Saul, Anissa Upgraded Case 25-10739 Chapter Chapter 7 Status Filed District LAM…" at bounding box center [450, 96] width 869 height 57
click at [55, 148] on span "Case Dashboard" at bounding box center [62, 146] width 66 height 11
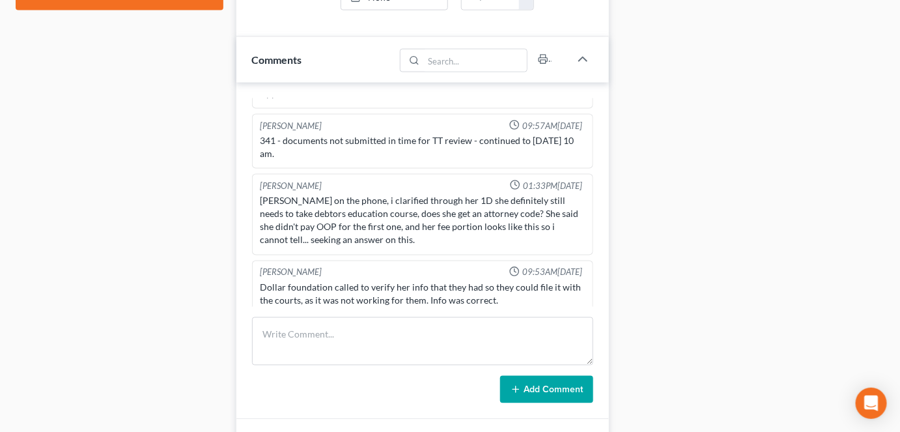
scroll to position [829, 0]
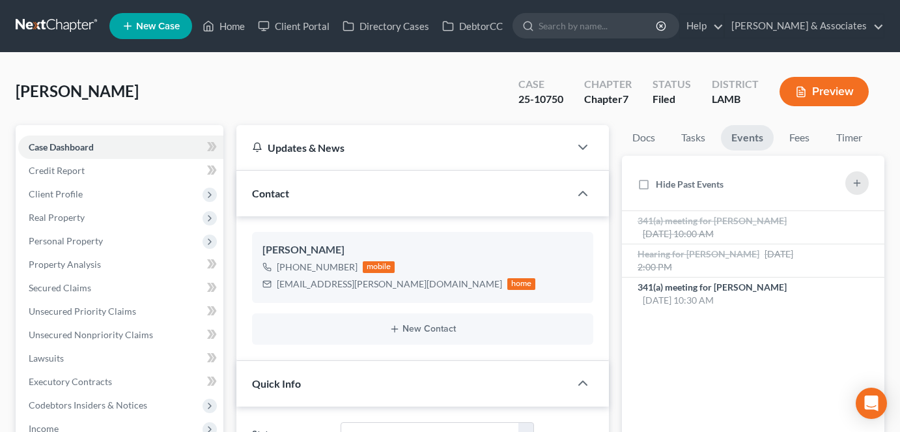
select select "8"
select select "0"
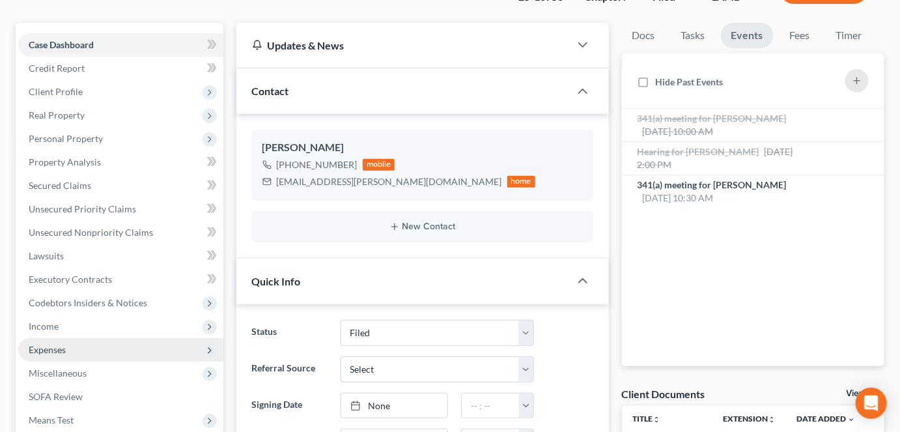
scroll to position [118, 0]
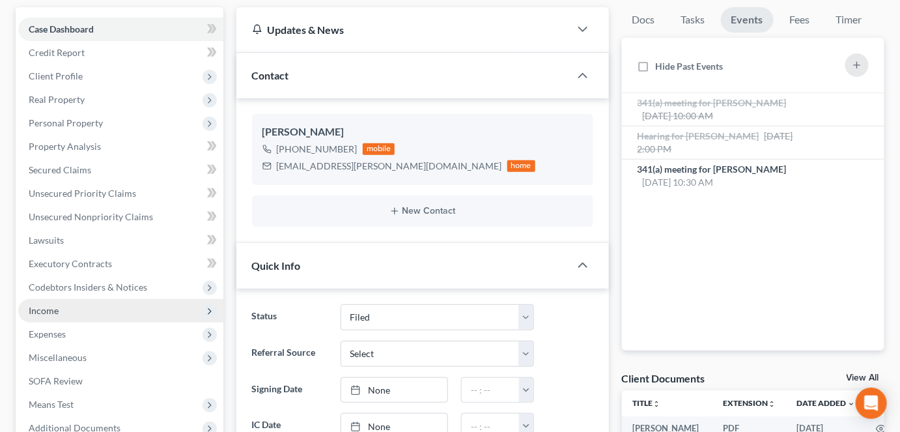
click at [78, 314] on span "Income" at bounding box center [120, 310] width 205 height 23
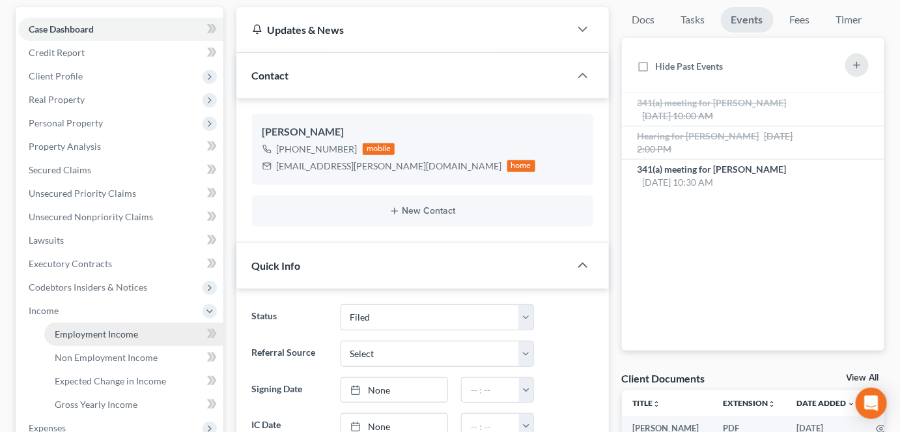
click at [78, 329] on span "Employment Income" at bounding box center [96, 333] width 83 height 11
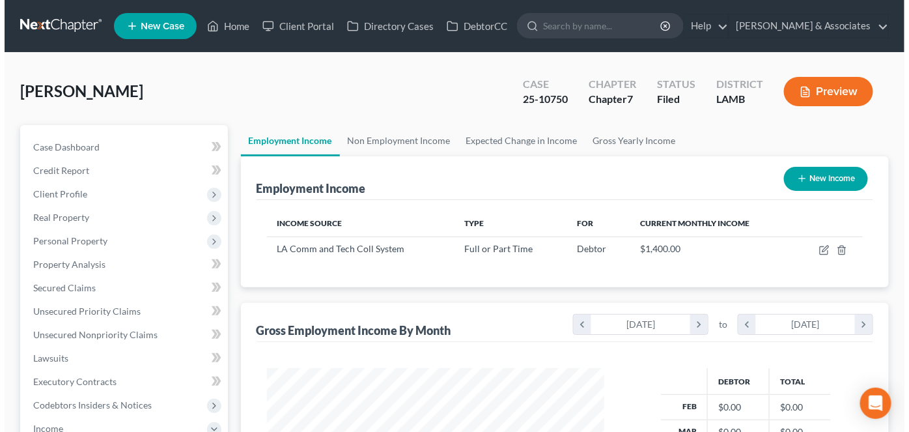
scroll to position [232, 363]
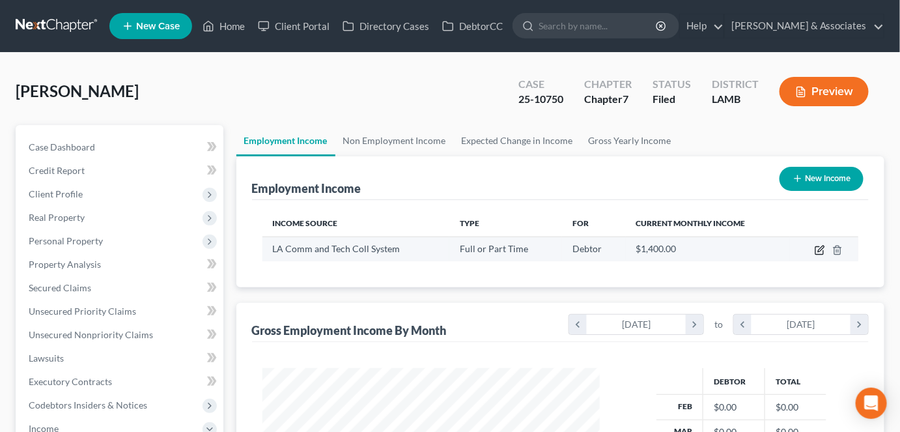
click at [817, 248] on icon "button" at bounding box center [820, 250] width 10 height 10
select select "0"
select select "19"
select select "0"
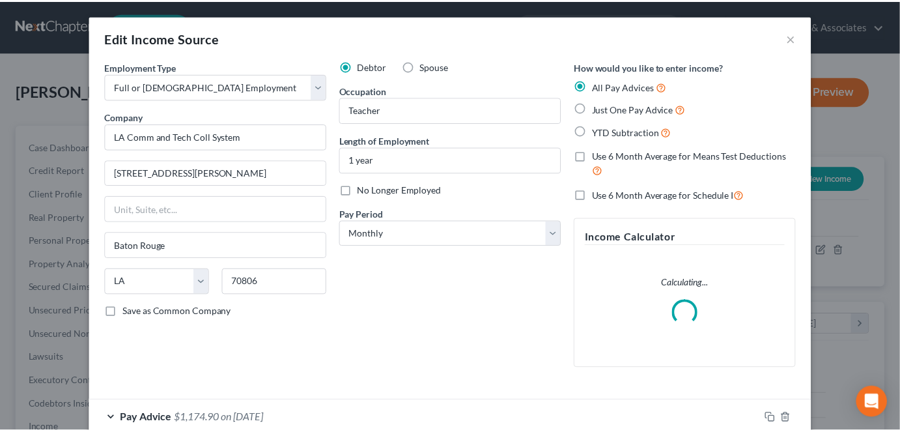
scroll to position [232, 367]
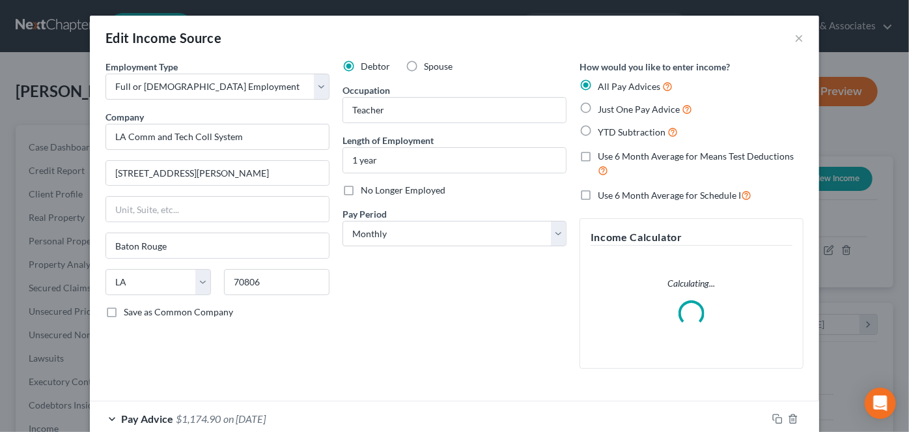
click at [445, 321] on div "Debtor Spouse Occupation Teacher Length of Employment 1 year No Longer Employed…" at bounding box center [454, 219] width 237 height 319
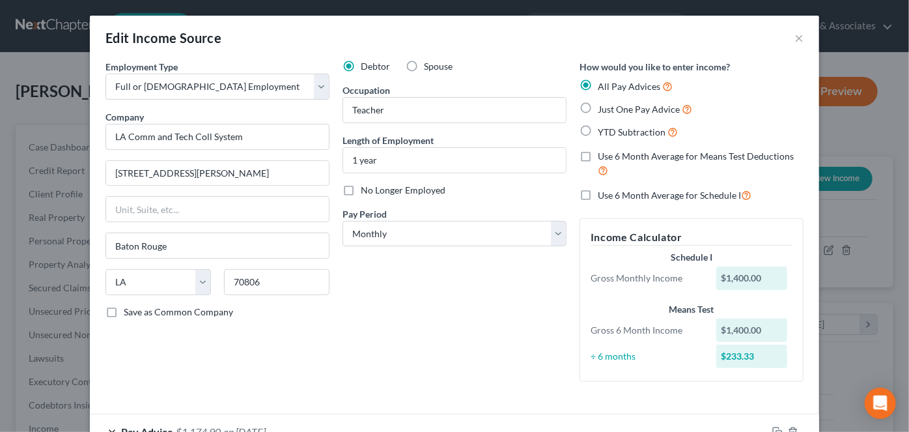
click at [414, 313] on div "Debtor Spouse Occupation Teacher Length of Employment 1 year No Longer Employed…" at bounding box center [454, 226] width 237 height 332
click at [795, 39] on button "×" at bounding box center [799, 38] width 9 height 16
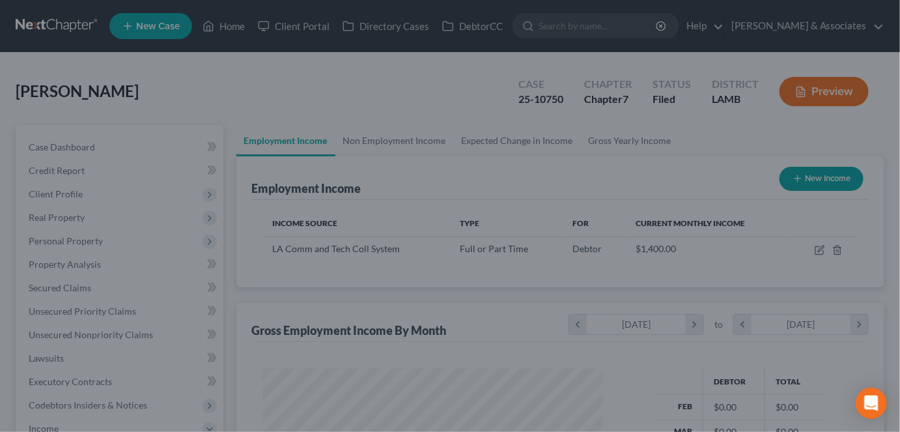
scroll to position [651159, 651028]
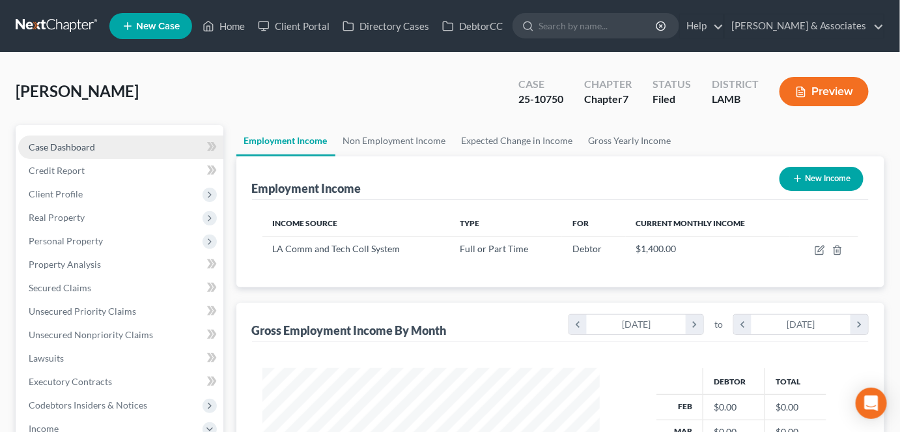
click at [89, 152] on link "Case Dashboard" at bounding box center [120, 146] width 205 height 23
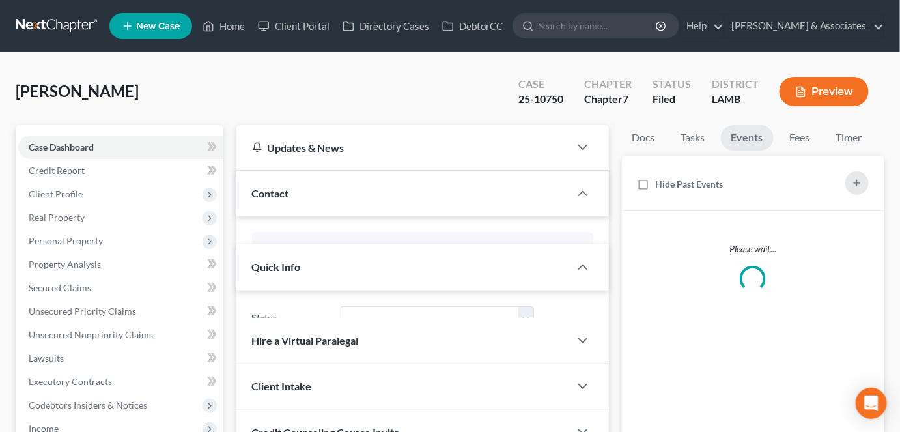
click at [372, 79] on div "Blanchard, Lydia Upgraded Case 25-10750 Chapter Chapter 7 Status Filed District…" at bounding box center [450, 96] width 869 height 57
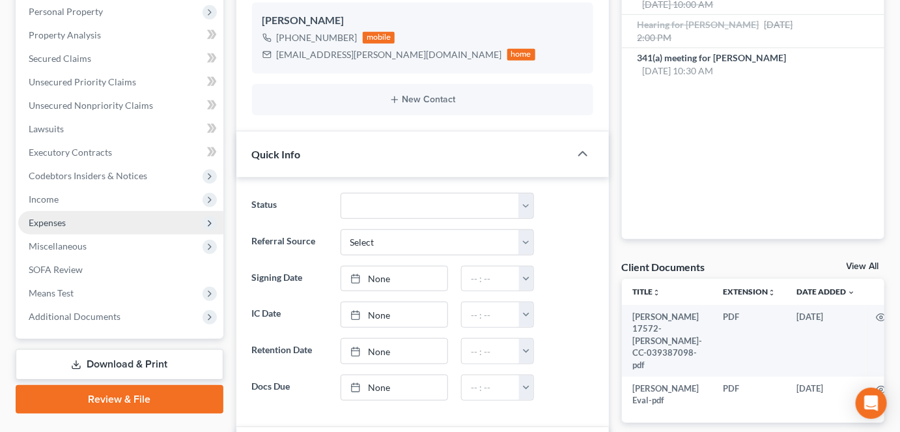
scroll to position [236, 0]
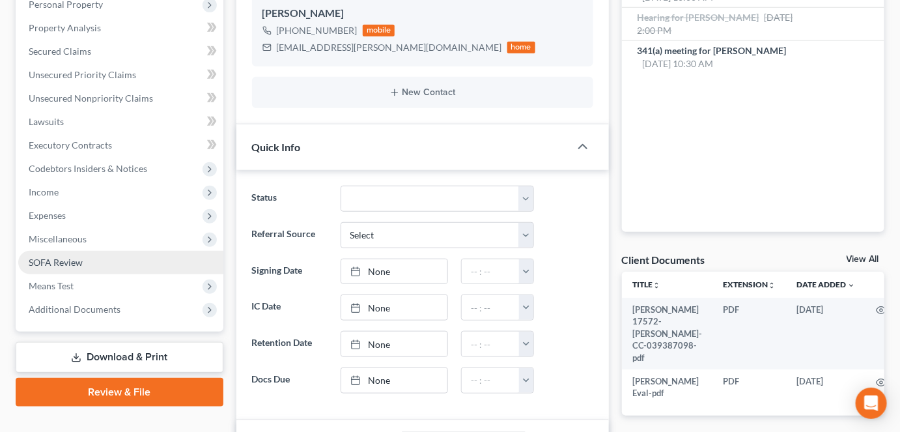
click at [115, 259] on link "SOFA Review" at bounding box center [120, 262] width 205 height 23
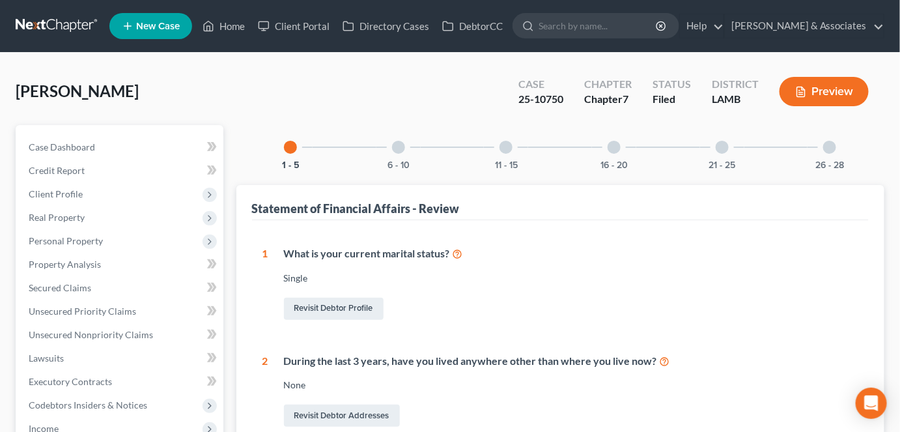
click at [819, 147] on div "26 - 28" at bounding box center [830, 147] width 44 height 44
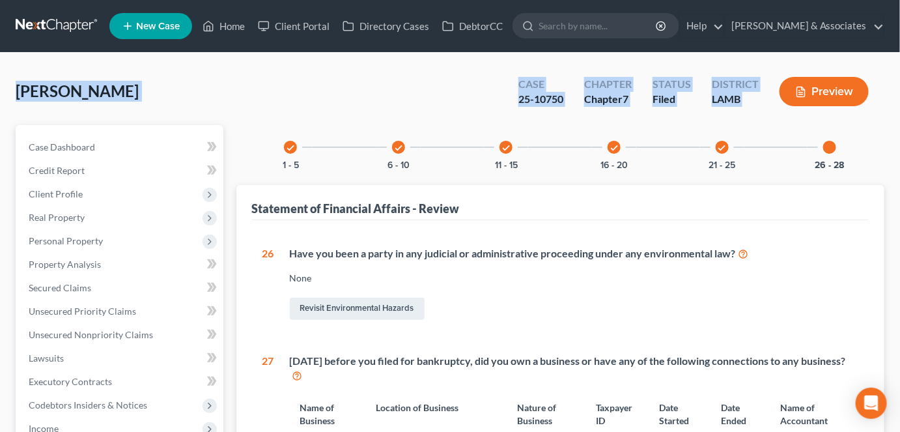
drag, startPoint x: 5, startPoint y: 89, endPoint x: 761, endPoint y: 98, distance: 755.7
click at [767, 96] on div "Blanchard, Lydia Upgraded Case 25-10750 Chapter Chapter 7 Status Filed District…" at bounding box center [450, 392] width 900 height 679
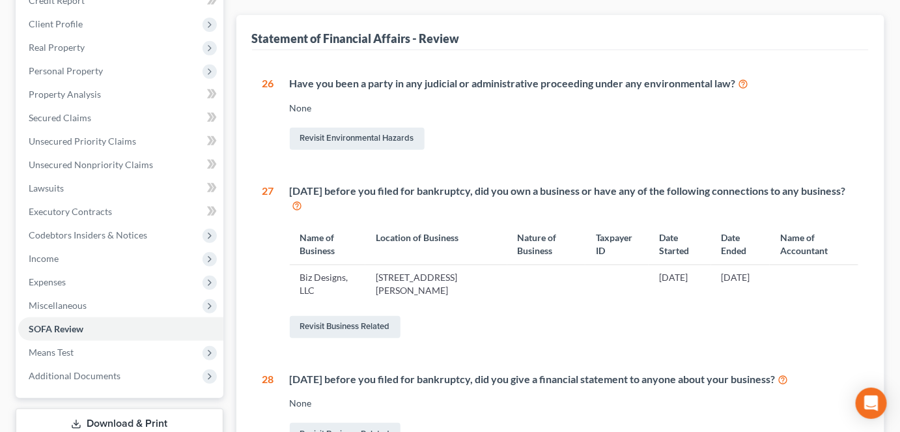
scroll to position [177, 0]
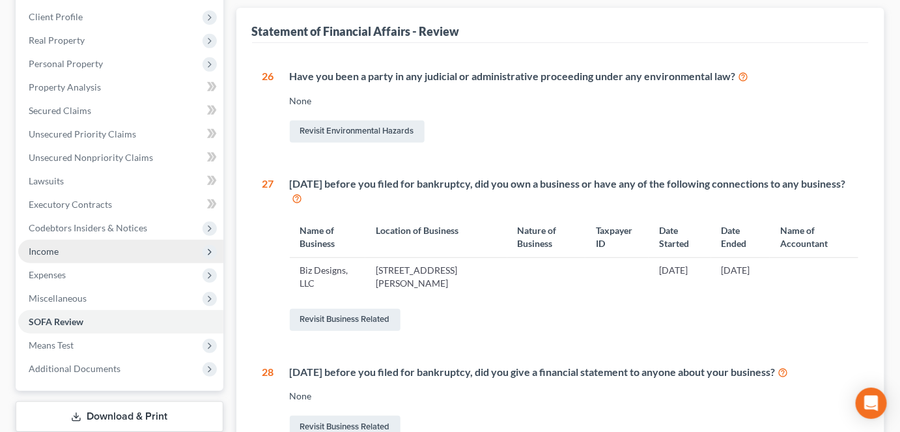
click at [64, 253] on span "Income" at bounding box center [120, 251] width 205 height 23
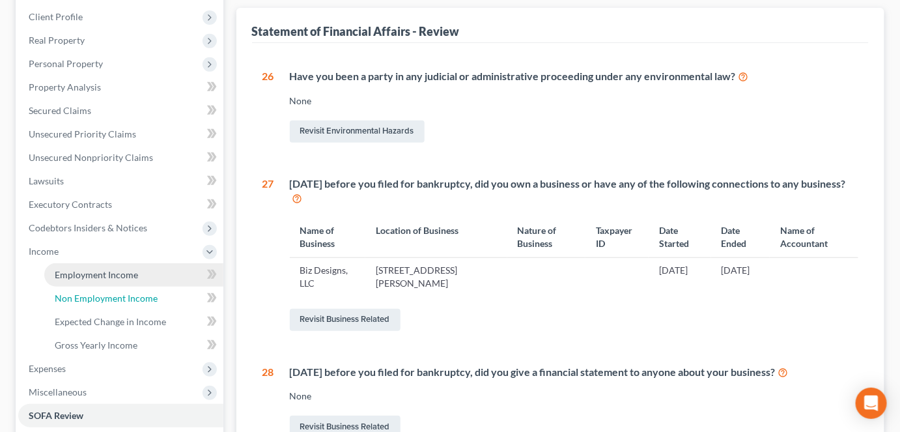
click at [78, 291] on link "Non Employment Income" at bounding box center [133, 298] width 179 height 23
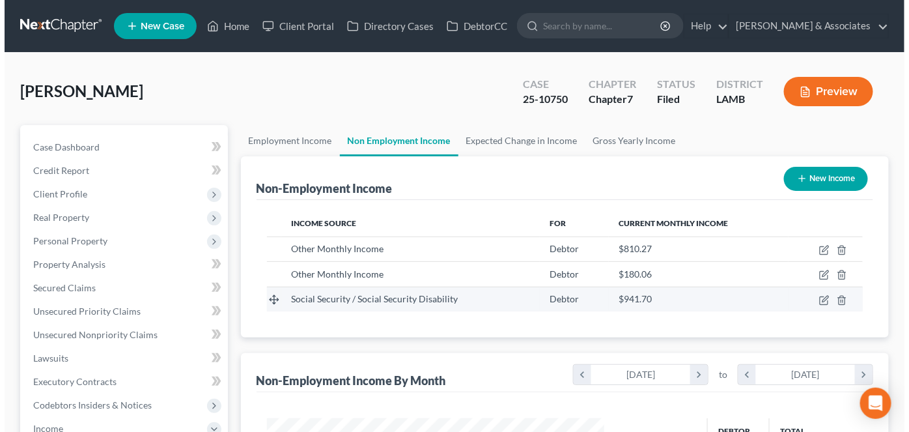
scroll to position [232, 363]
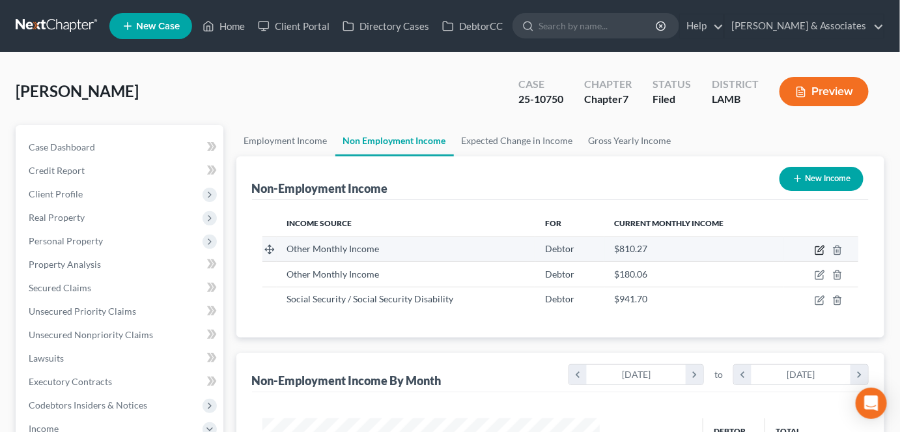
click at [817, 249] on icon "button" at bounding box center [820, 250] width 10 height 10
select select "13"
select select "0"
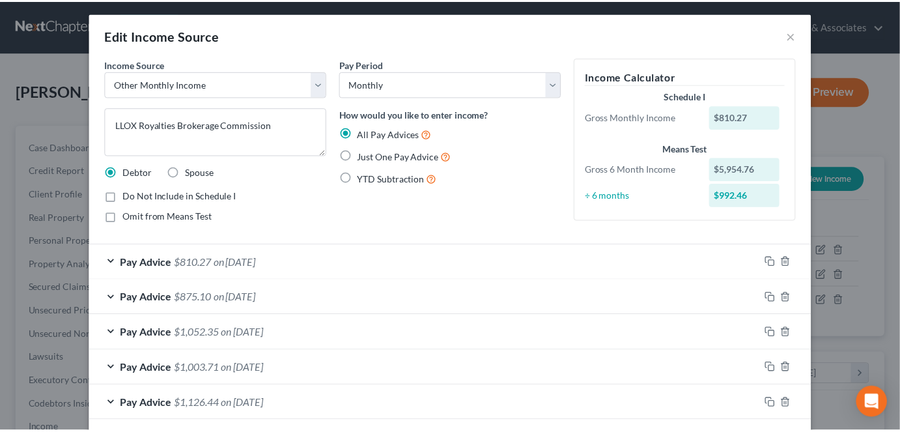
scroll to position [0, 0]
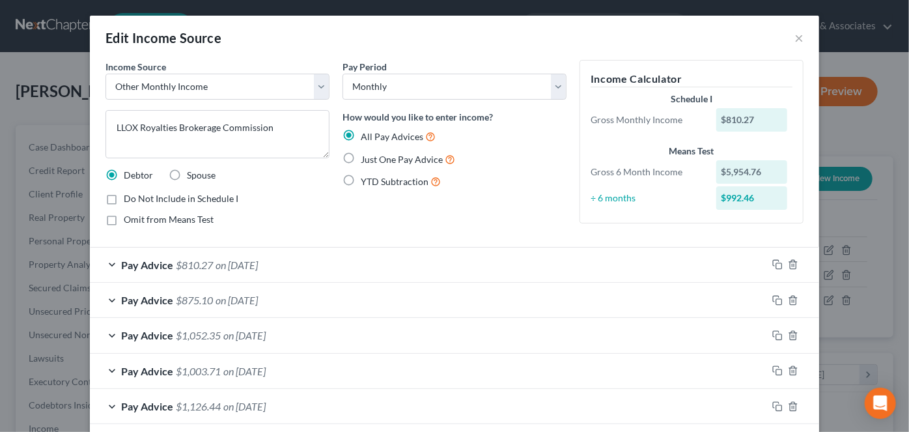
click at [785, 44] on div "Edit Income Source ×" at bounding box center [455, 38] width 730 height 44
drag, startPoint x: 790, startPoint y: 38, endPoint x: 754, endPoint y: 44, distance: 36.2
click at [795, 38] on button "×" at bounding box center [799, 38] width 9 height 16
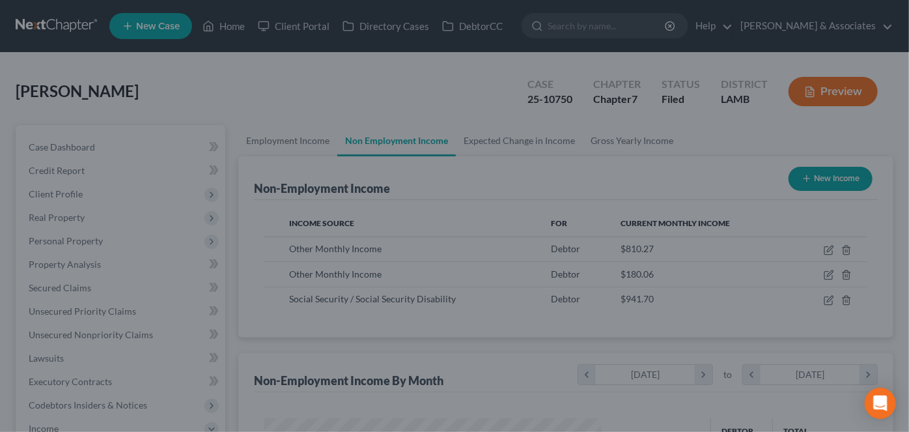
scroll to position [651159, 651028]
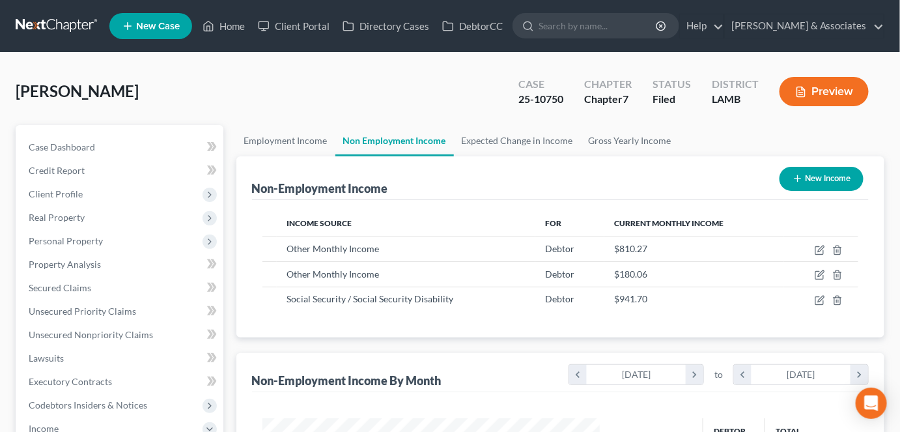
click at [173, 94] on div "Blanchard, Lydia Upgraded Case 25-10750 Chapter Chapter 7 Status Filed District…" at bounding box center [450, 96] width 869 height 57
click at [219, 131] on div "Case Dashboard Payments Invoices Payments Payments Credit Report Client Profile…" at bounding box center [120, 393] width 208 height 537
click at [227, 127] on div "Case Dashboard Payments Invoices Payments Payments Credit Report Client Profile" at bounding box center [119, 431] width 221 height 612
click at [823, 249] on icon "button" at bounding box center [820, 250] width 10 height 10
select select "13"
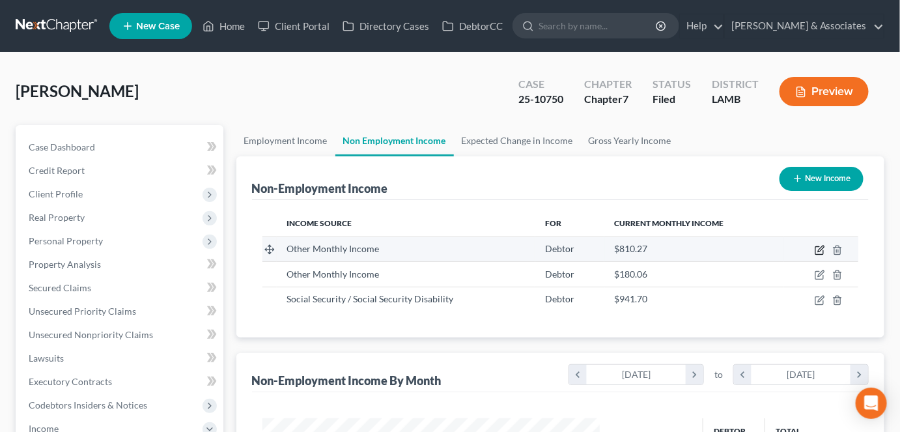
select select "0"
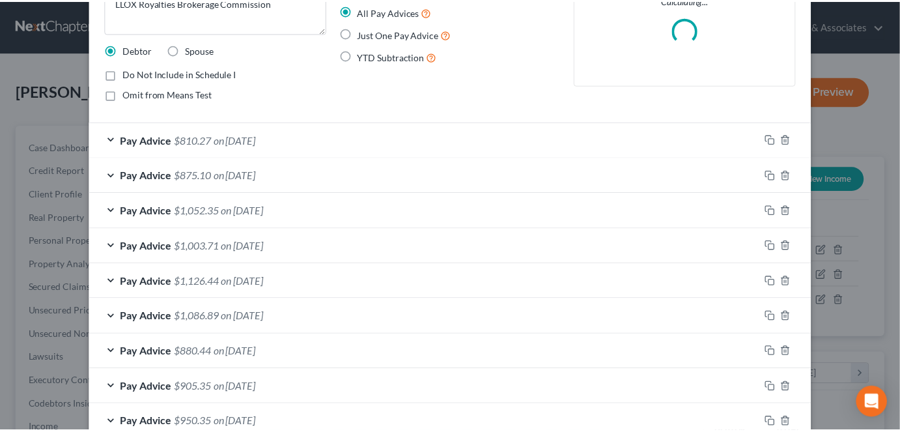
scroll to position [0, 0]
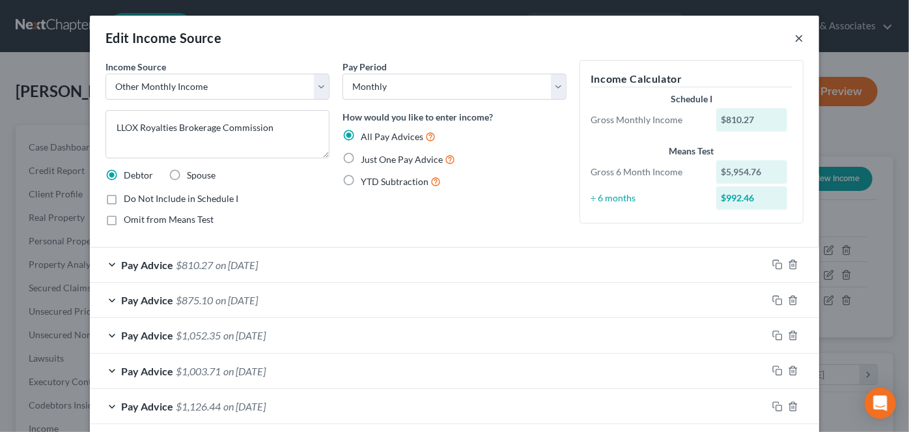
click at [795, 39] on button "×" at bounding box center [799, 38] width 9 height 16
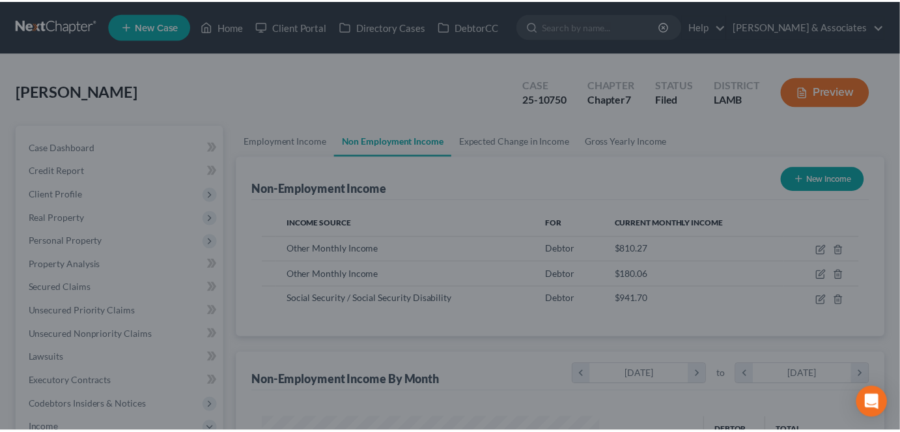
scroll to position [651159, 651028]
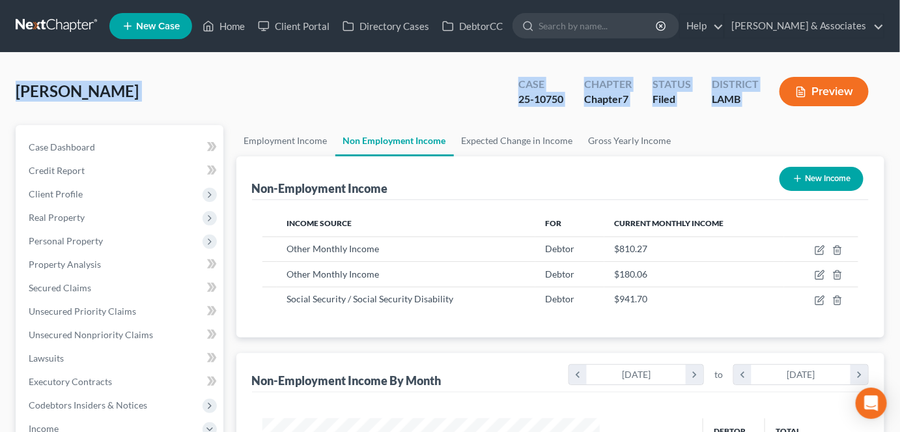
drag, startPoint x: 10, startPoint y: 99, endPoint x: 780, endPoint y: 106, distance: 769.3
click at [780, 106] on div "Blanchard, Lydia Upgraded Case 25-10750 Chapter Chapter 7 Status Filed District…" at bounding box center [450, 408] width 900 height 710
click at [754, 110] on div "District LAMB" at bounding box center [736, 93] width 68 height 38
drag, startPoint x: 12, startPoint y: 85, endPoint x: 812, endPoint y: 120, distance: 800.0
click at [812, 120] on div "Blanchard, Lydia Upgraded Case 25-10750 Chapter Chapter 7 Status Filed District…" at bounding box center [450, 408] width 900 height 710
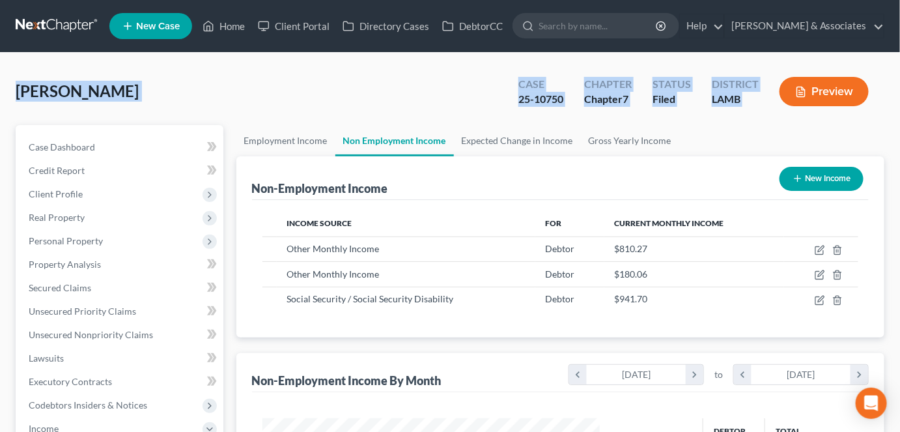
click at [220, 76] on div "Blanchard, Lydia Upgraded Case 25-10750 Chapter Chapter 7 Status Filed District…" at bounding box center [450, 96] width 869 height 57
drag, startPoint x: 18, startPoint y: 96, endPoint x: 782, endPoint y: 117, distance: 764.4
click at [782, 117] on div "Blanchard, Lydia Upgraded Case 25-10750 Chapter Chapter 7 Status Filed District…" at bounding box center [450, 96] width 869 height 57
click at [780, 119] on div "Blanchard, Lydia Upgraded Case 25-10750 Chapter Chapter 7 Status Filed District…" at bounding box center [450, 96] width 869 height 57
drag, startPoint x: 718, startPoint y: 103, endPoint x: 0, endPoint y: 73, distance: 719.1
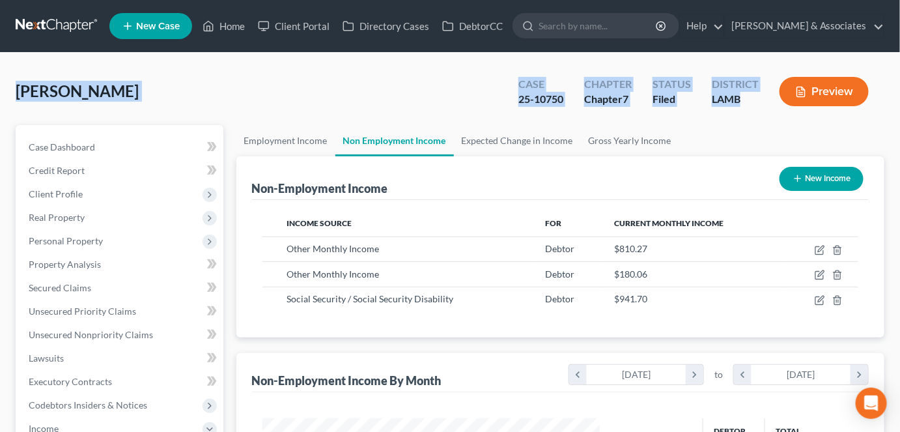
click at [0, 73] on div "Blanchard, Lydia Upgraded Case 25-10750 Chapter Chapter 7 Status Filed District…" at bounding box center [450, 408] width 900 height 710
click at [12, 83] on div "Blanchard, Lydia Upgraded Case 25-10750 Chapter Chapter 7 Status Filed District…" at bounding box center [450, 408] width 900 height 710
drag, startPoint x: 15, startPoint y: 87, endPoint x: 776, endPoint y: 115, distance: 762.0
click at [776, 115] on div "Blanchard, Lydia Upgraded Case 25-10750 Chapter Chapter 7 Status Filed District…" at bounding box center [450, 408] width 900 height 710
click at [767, 111] on div "District LAMB" at bounding box center [736, 93] width 68 height 38
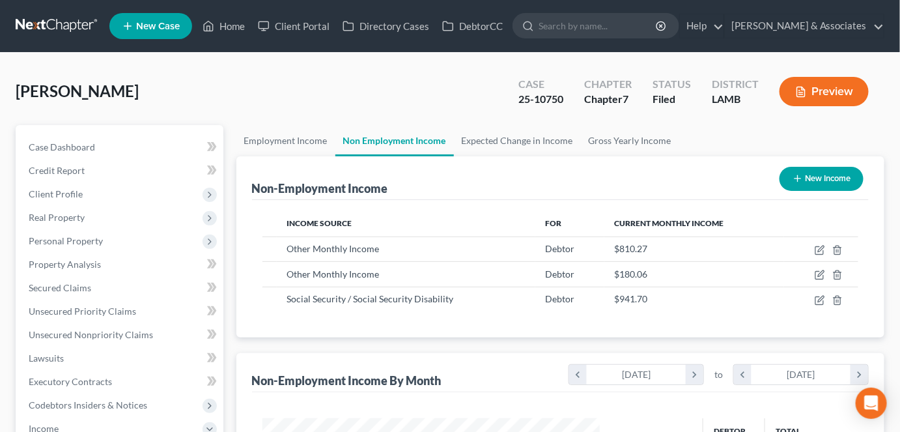
drag, startPoint x: 767, startPoint y: 111, endPoint x: 16, endPoint y: 94, distance: 751.9
click at [19, 94] on div "Blanchard, Lydia Upgraded Case 25-10750 Chapter Chapter 7 Status Filed District…" at bounding box center [450, 96] width 869 height 57
drag, startPoint x: 19, startPoint y: 92, endPoint x: 360, endPoint y: 100, distance: 340.8
click at [360, 100] on div "Blanchard, Lydia Upgraded Case 25-10750 Chapter Chapter 7 Status Filed District…" at bounding box center [450, 96] width 869 height 57
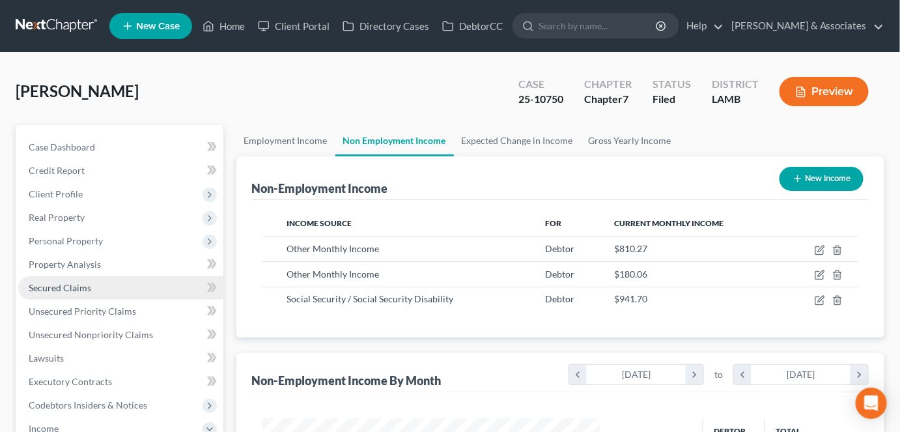
drag, startPoint x: 109, startPoint y: 285, endPoint x: 113, endPoint y: 294, distance: 9.1
click at [109, 285] on link "Secured Claims" at bounding box center [120, 287] width 205 height 23
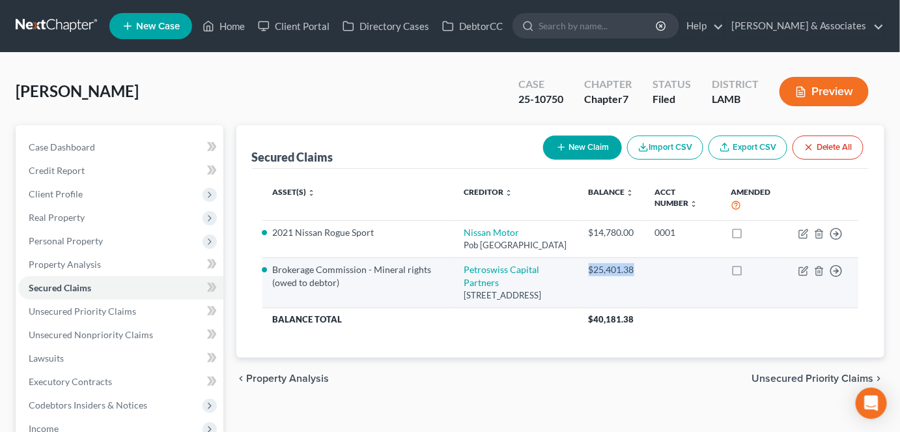
drag, startPoint x: 634, startPoint y: 287, endPoint x: 582, endPoint y: 276, distance: 53.1
click at [582, 276] on td "$25,401.38" at bounding box center [611, 282] width 66 height 50
click at [604, 294] on td "$25,401.38" at bounding box center [611, 282] width 66 height 50
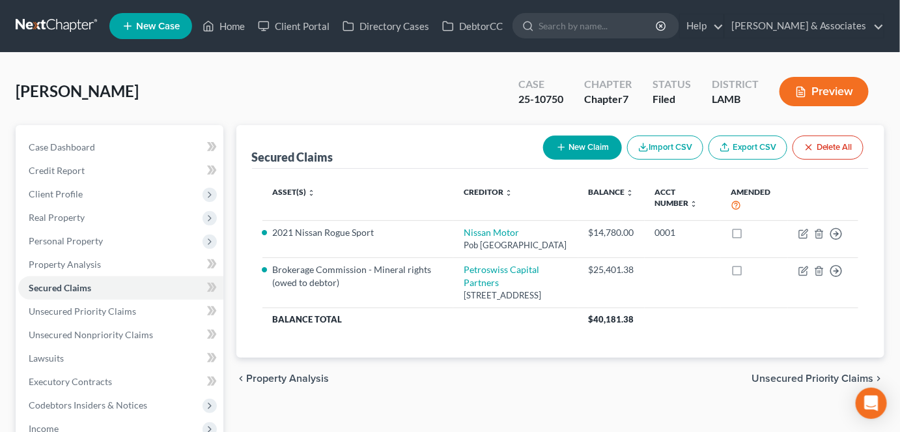
click at [582, 390] on div "chevron_left Property Analysis Unsecured Priority Claims chevron_right" at bounding box center [560, 379] width 649 height 42
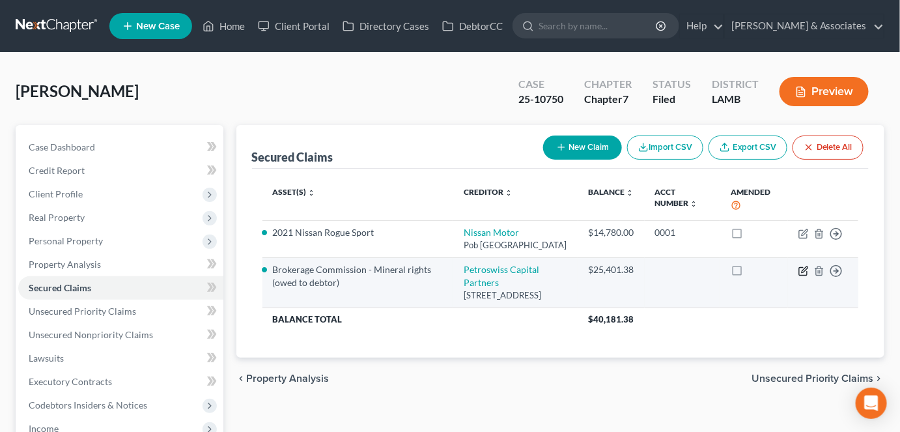
click at [804, 272] on icon "button" at bounding box center [805, 269] width 6 height 6
select select "45"
select select "2"
select select "0"
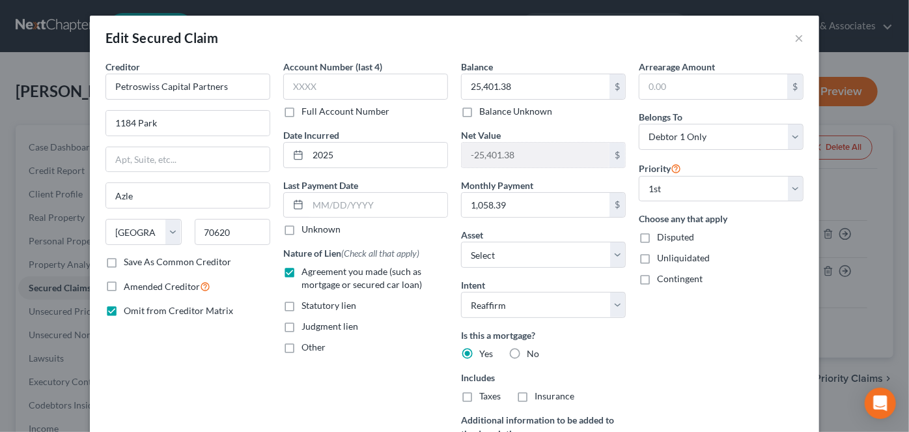
click at [703, 330] on div "Arrearage Amount $ Belongs To * Select Debtor 1 Only Debtor 2 Only Debtor 1 And…" at bounding box center [722, 279] width 178 height 439
click at [433, 118] on div "Account Number (last 4) Full Account Number Date Incurred 2025 Last Payment Dat…" at bounding box center [366, 279] width 178 height 439
click at [795, 37] on button "×" at bounding box center [799, 38] width 9 height 16
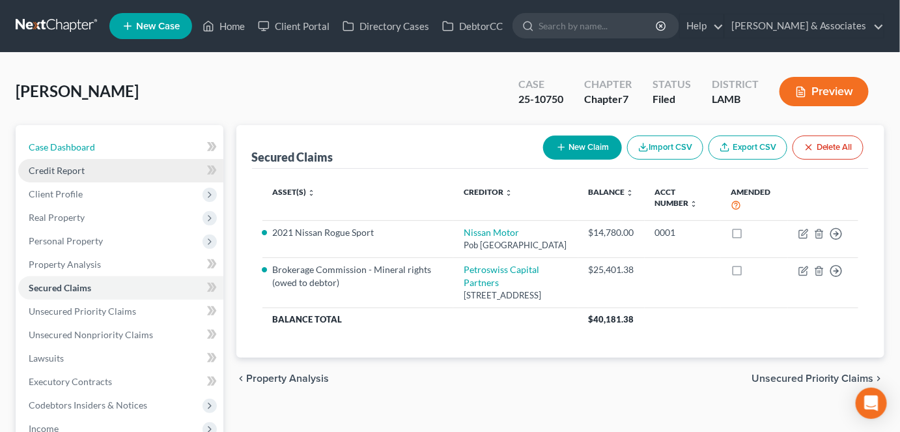
drag, startPoint x: 53, startPoint y: 146, endPoint x: 65, endPoint y: 158, distance: 17.0
click at [54, 146] on span "Case Dashboard" at bounding box center [62, 146] width 66 height 11
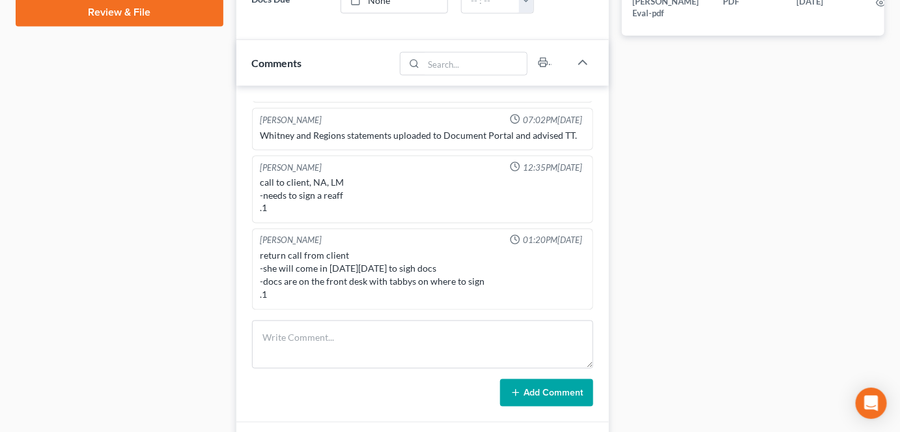
scroll to position [829, 0]
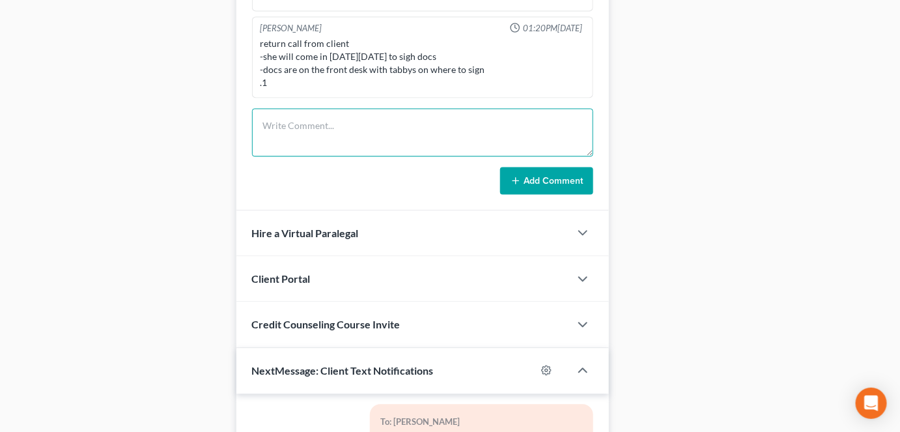
click at [344, 133] on textarea at bounding box center [422, 132] width 341 height 48
type textarea "Attended 341. Only request was payoff on the Petroswiss lien. Instructed client…"
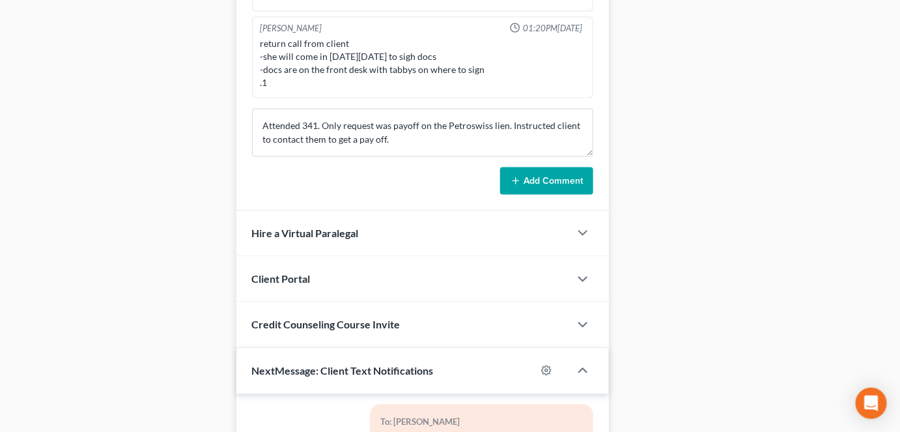
click at [566, 178] on button "Add Comment" at bounding box center [546, 180] width 93 height 27
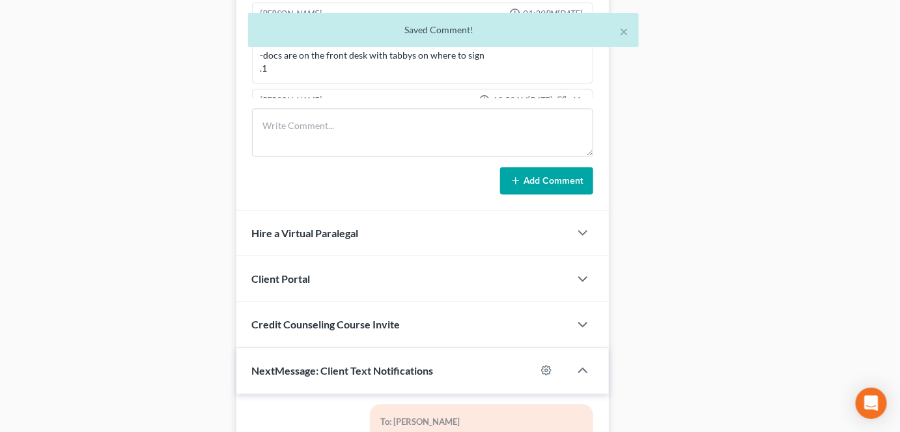
scroll to position [2772, 0]
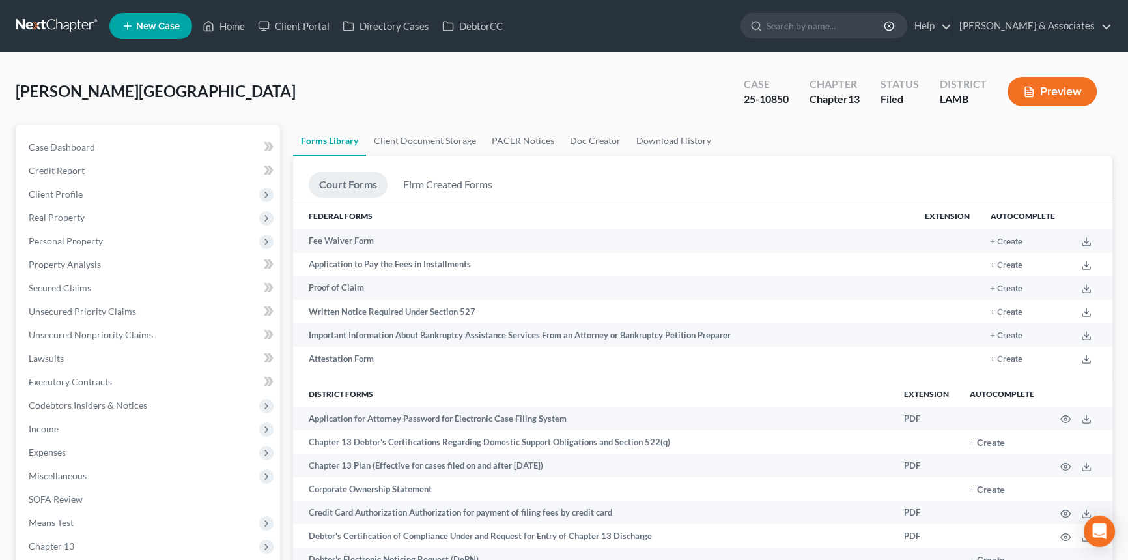
click at [64, 33] on link at bounding box center [57, 25] width 83 height 23
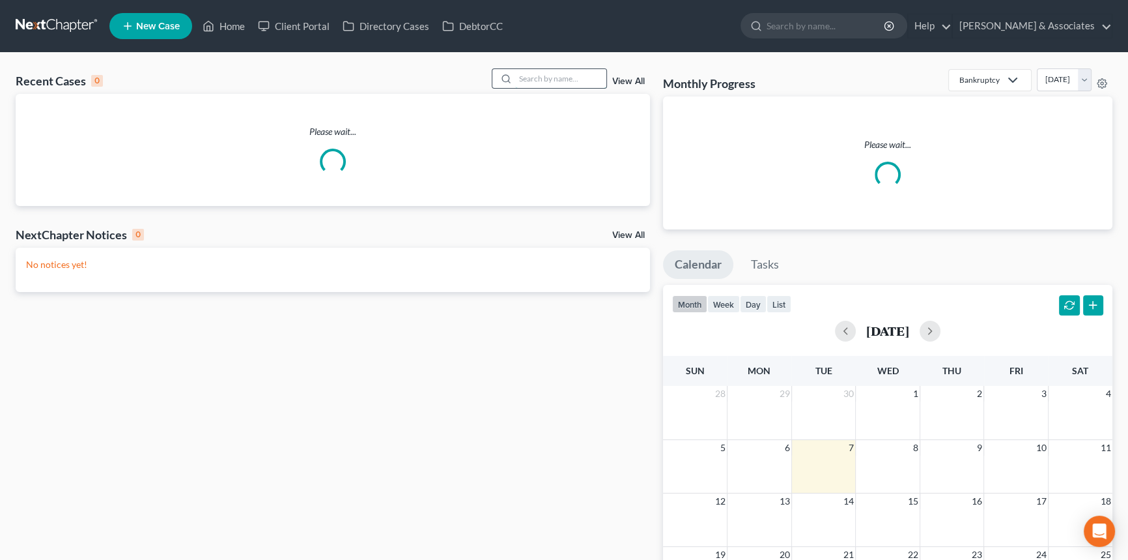
click at [563, 80] on input "search" at bounding box center [560, 78] width 91 height 19
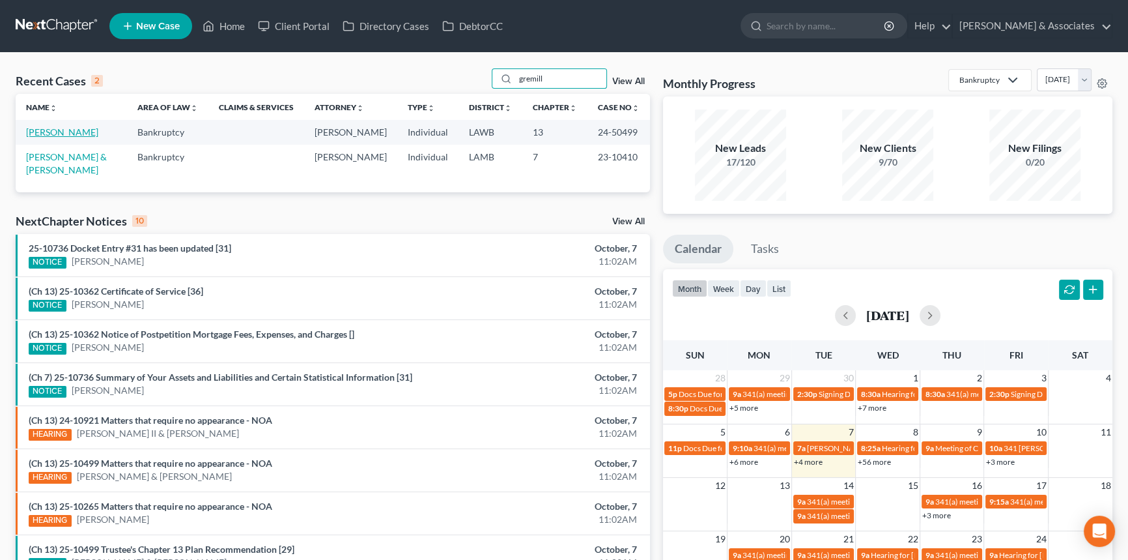
click at [63, 128] on link "[PERSON_NAME]" at bounding box center [62, 131] width 72 height 11
click at [552, 73] on input "gremill" at bounding box center [560, 78] width 91 height 19
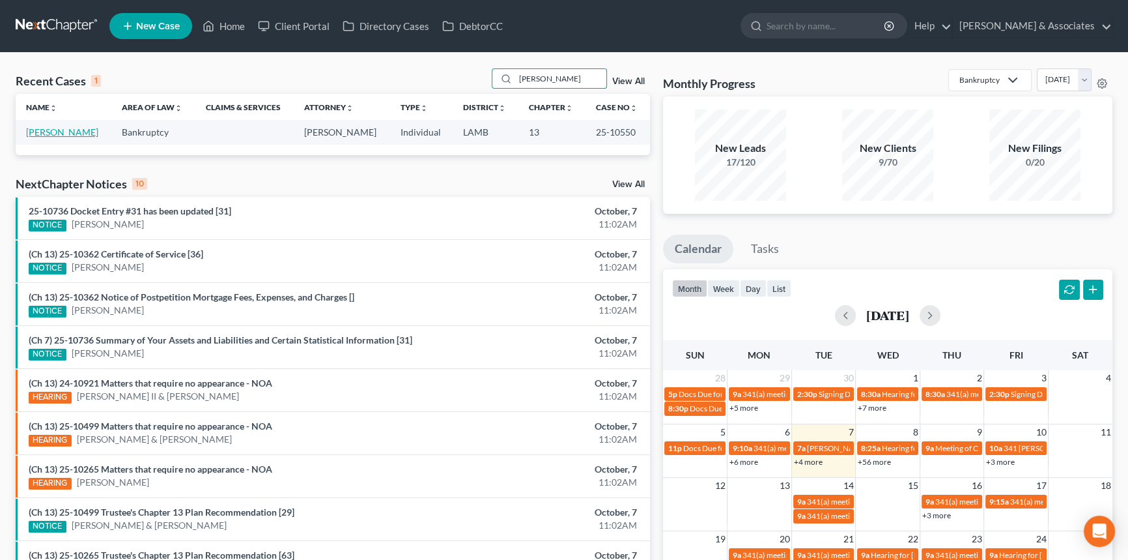
click at [74, 132] on link "Brown, Tekisha" at bounding box center [62, 131] width 72 height 11
click at [566, 78] on input "tekisha" at bounding box center [560, 78] width 91 height 19
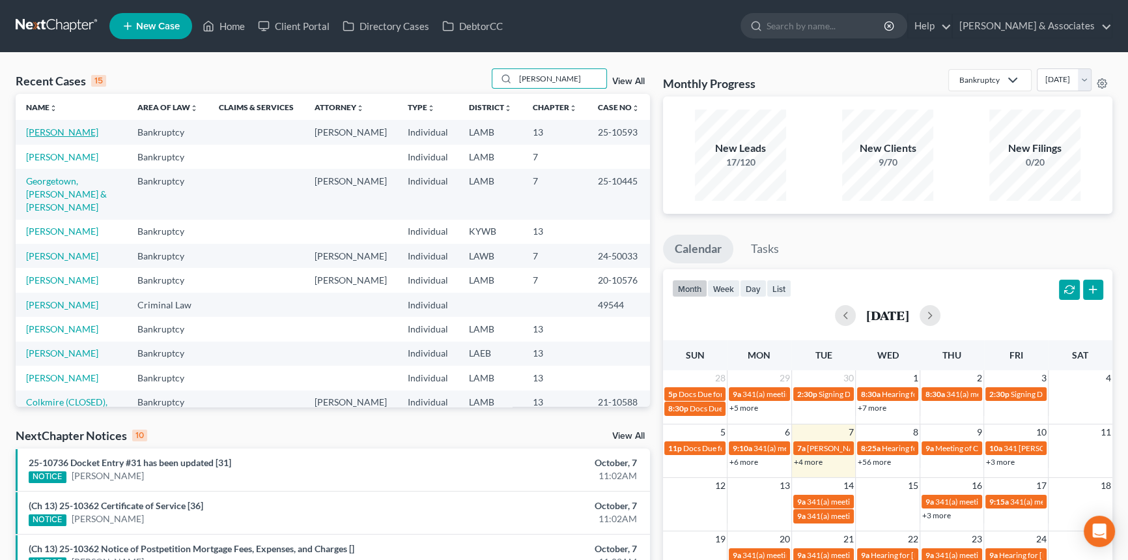
click at [73, 134] on link "Stevens, Tiffany" at bounding box center [62, 131] width 72 height 11
click at [556, 81] on input "stevens" at bounding box center [560, 78] width 91 height 19
click at [554, 81] on input "stevens" at bounding box center [560, 78] width 91 height 19
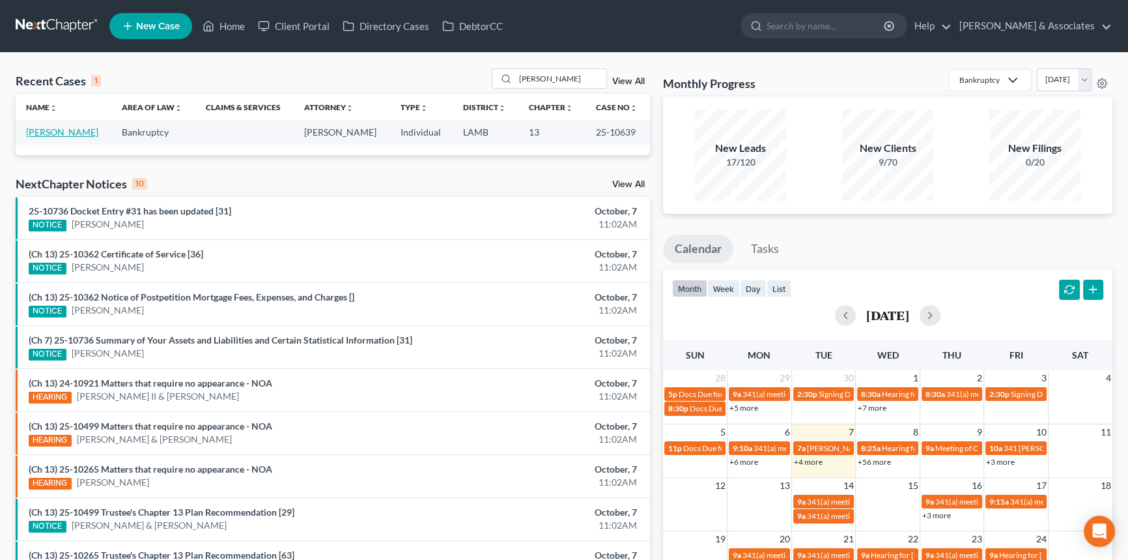
click at [63, 128] on link "Smith, Erinn" at bounding box center [62, 131] width 72 height 11
click at [549, 86] on input "erinn" at bounding box center [560, 78] width 91 height 19
click at [549, 83] on input "erinn" at bounding box center [560, 78] width 91 height 19
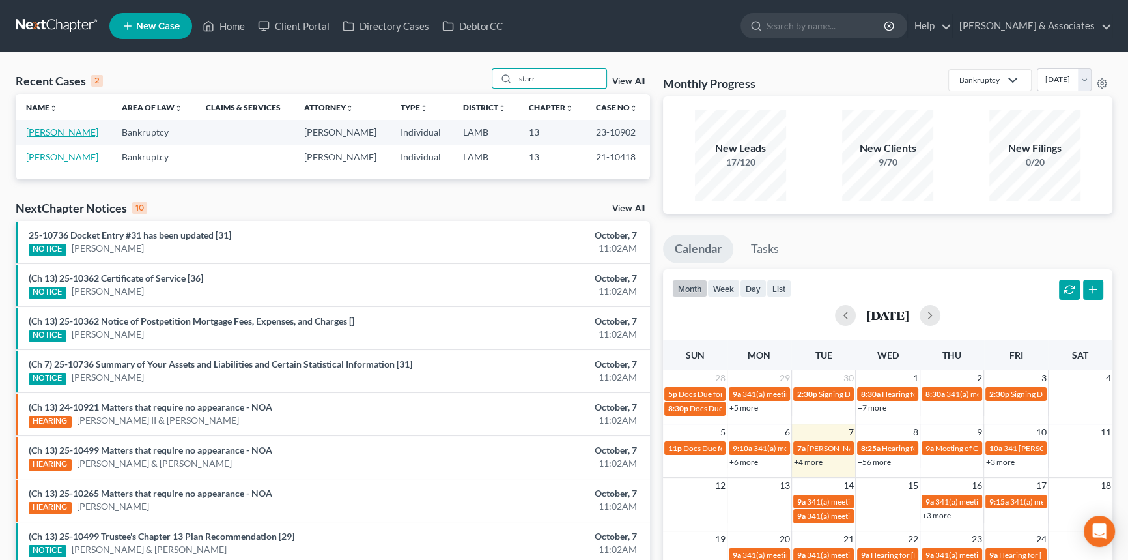
click at [33, 127] on link "Guillory, Starr" at bounding box center [62, 131] width 72 height 11
click at [558, 79] on input "starr" at bounding box center [560, 78] width 91 height 19
click at [557, 79] on input "starr" at bounding box center [560, 78] width 91 height 19
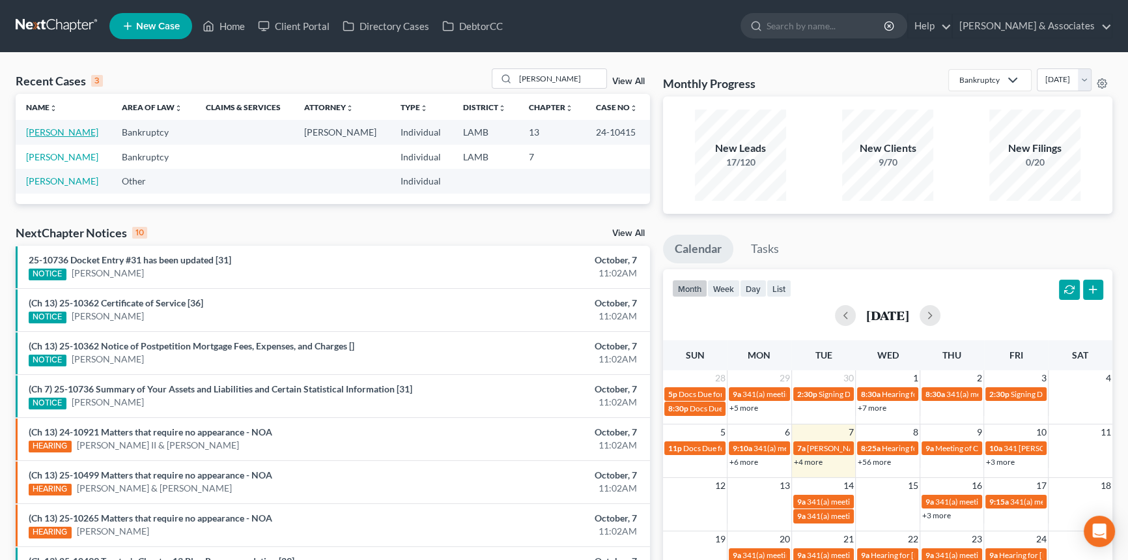
click at [61, 136] on link "Decker, Travor" at bounding box center [62, 131] width 72 height 11
click at [560, 78] on input "decker" at bounding box center [560, 78] width 91 height 19
type input "25-10493"
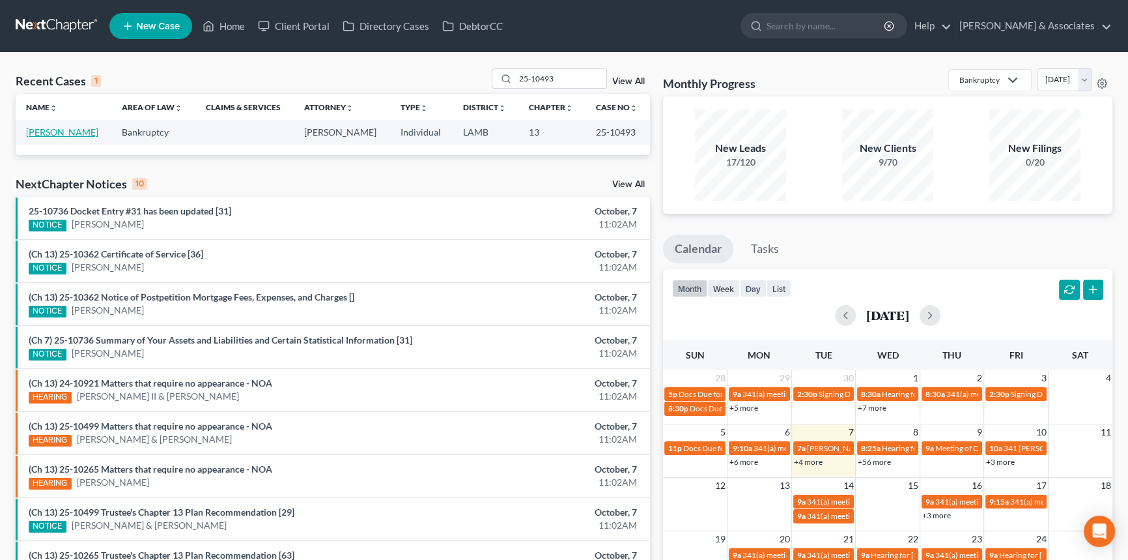
click at [46, 128] on link "Johnson, Corey" at bounding box center [62, 131] width 72 height 11
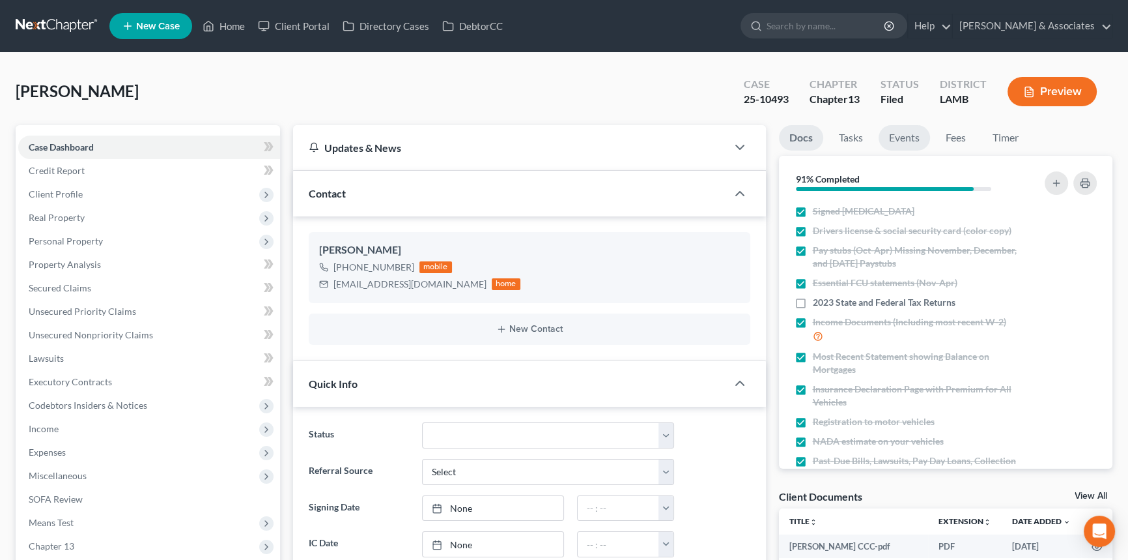
click at [894, 140] on link "Events" at bounding box center [904, 137] width 51 height 25
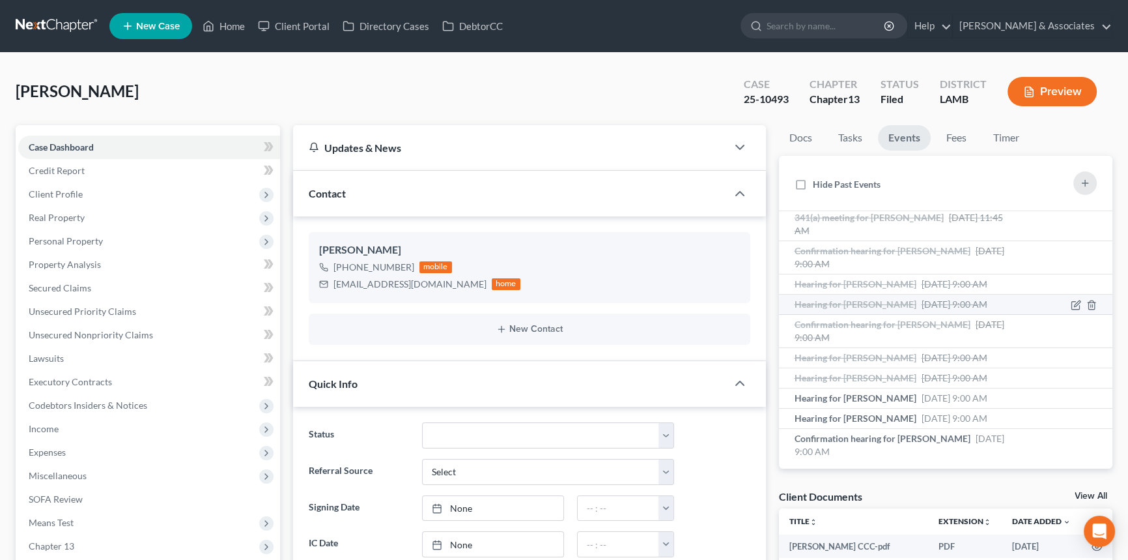
scroll to position [72, 0]
click at [893, 360] on li "Hearing for Corey Johnson Sep 10, 2025 9:00 AM Hearing scheduled 9/10/2025 at 0…" at bounding box center [946, 356] width 334 height 20
click at [887, 356] on span "Hearing for Corey Johnson" at bounding box center [856, 355] width 122 height 11
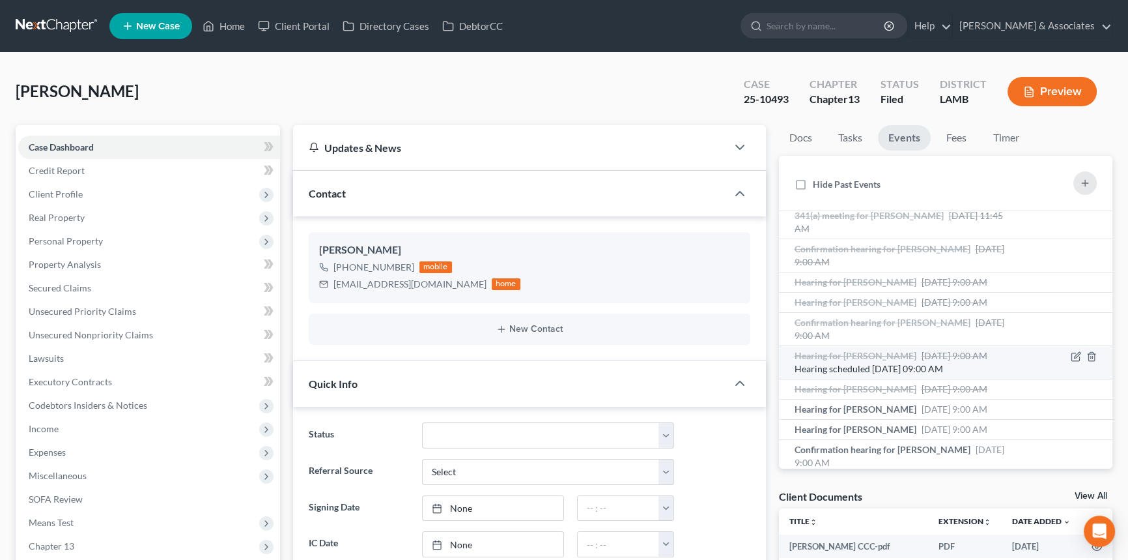
click at [887, 356] on span "Hearing for Corey Johnson" at bounding box center [856, 355] width 122 height 11
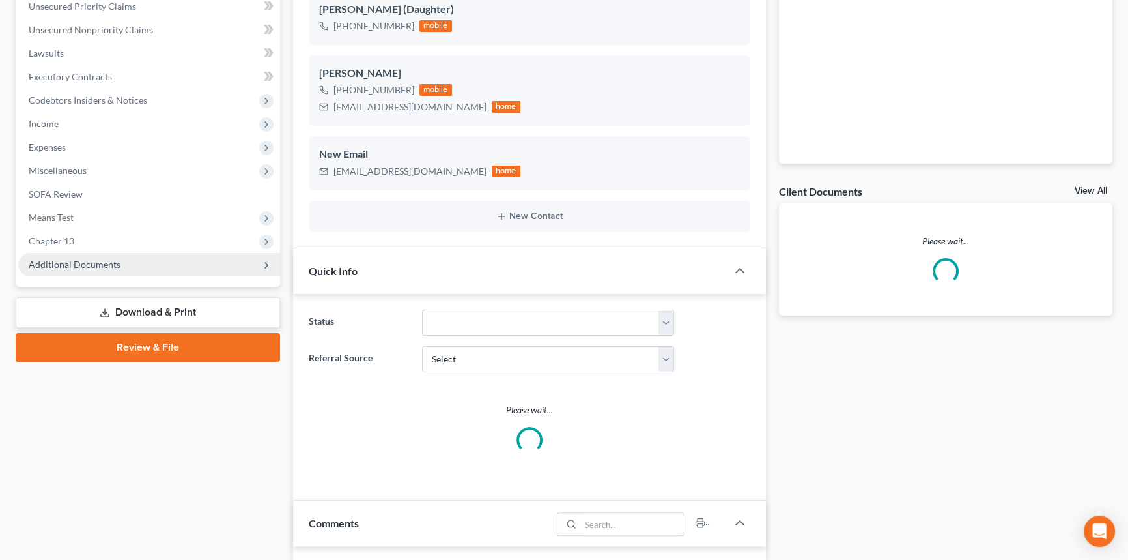
scroll to position [3364, 0]
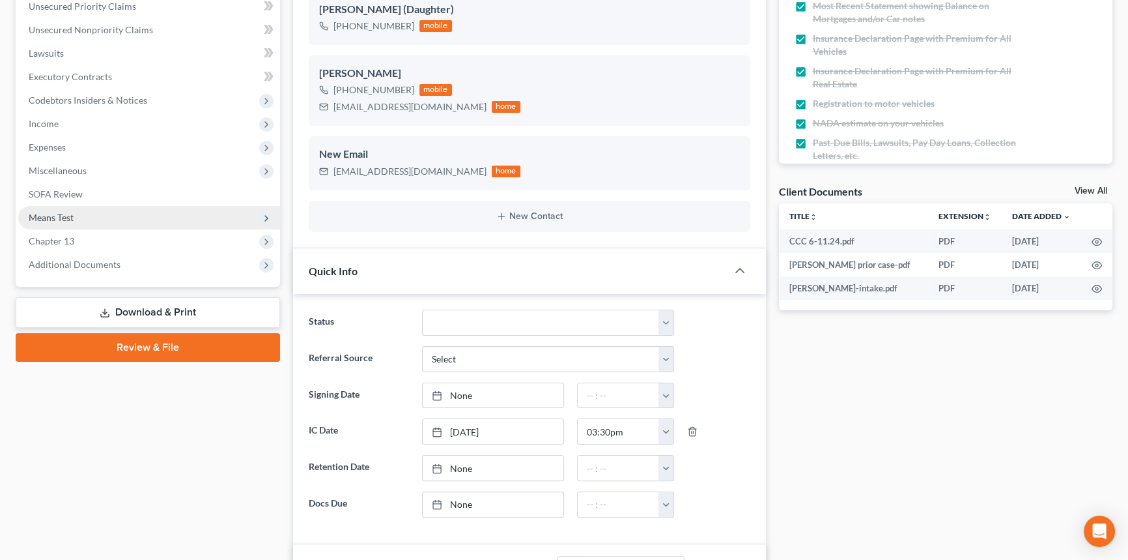
click at [150, 215] on span "Means Test" at bounding box center [149, 217] width 262 height 23
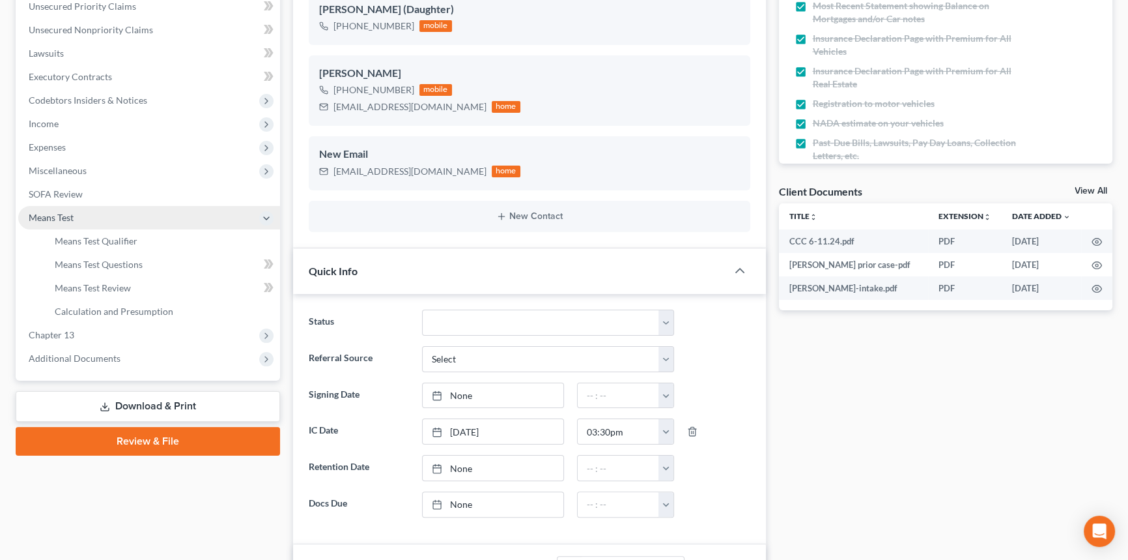
click at [150, 215] on span "Means Test" at bounding box center [149, 217] width 262 height 23
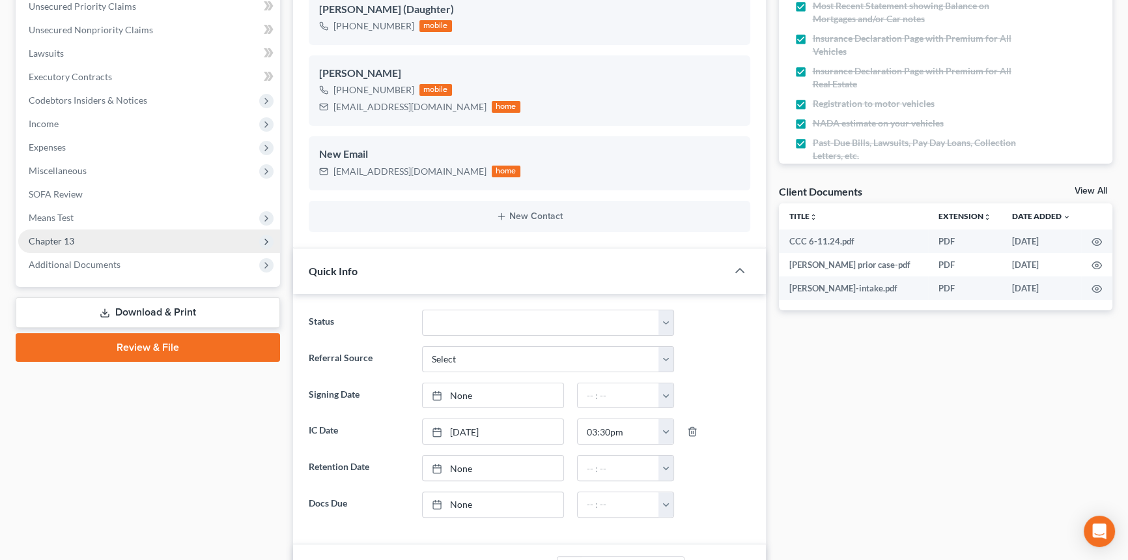
click at [130, 245] on span "Chapter 13" at bounding box center [149, 240] width 262 height 23
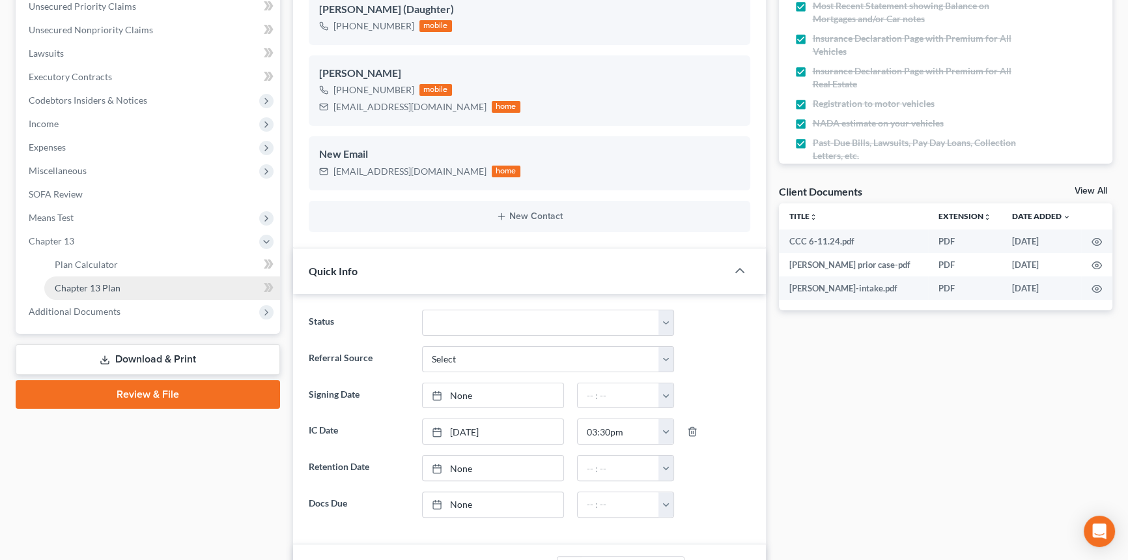
click at [126, 283] on link "Chapter 13 Plan" at bounding box center [162, 287] width 236 height 23
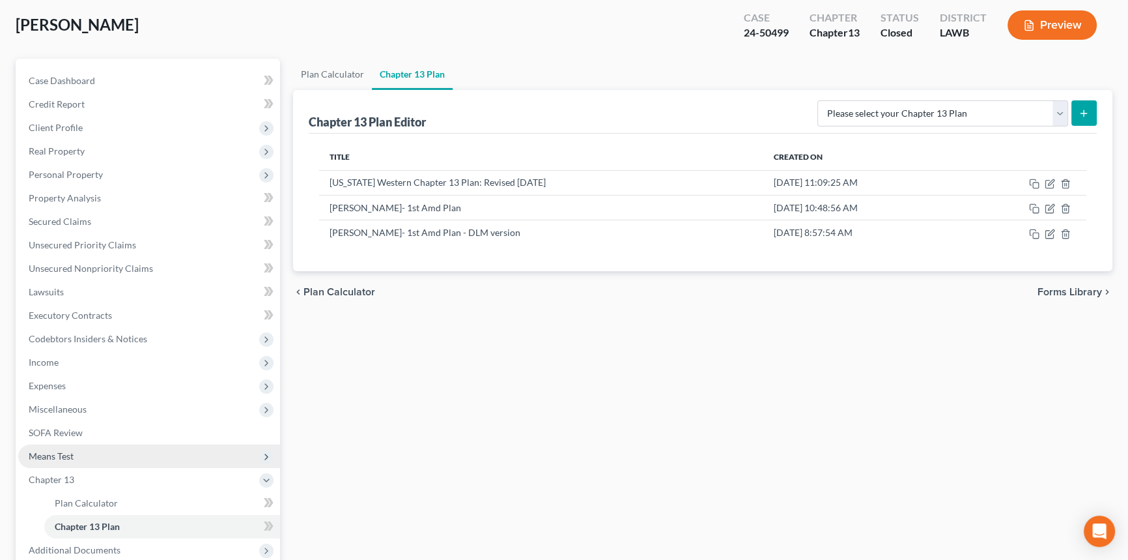
scroll to position [118, 0]
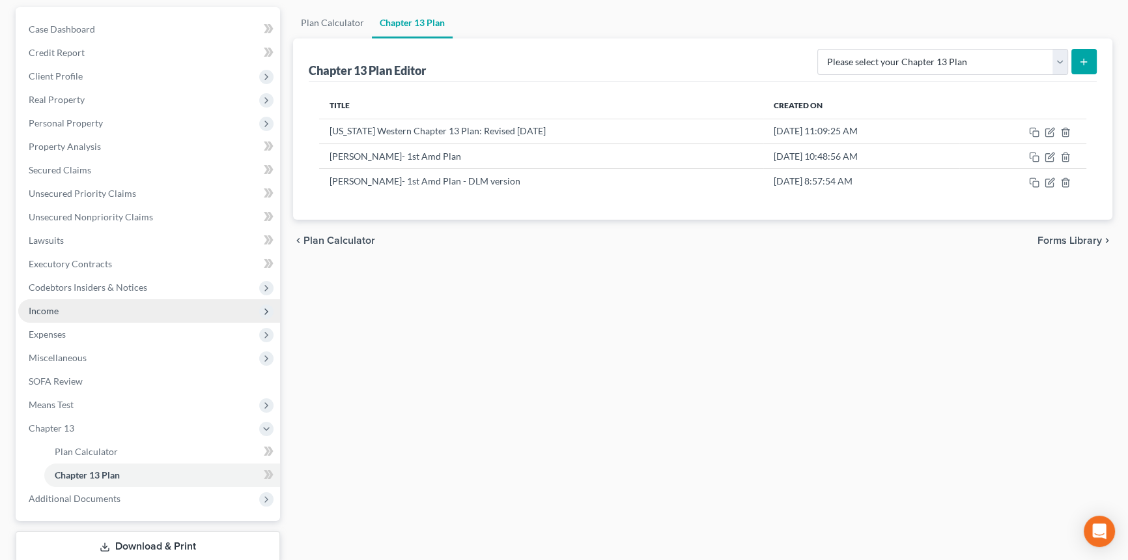
click at [72, 303] on span "Income" at bounding box center [149, 310] width 262 height 23
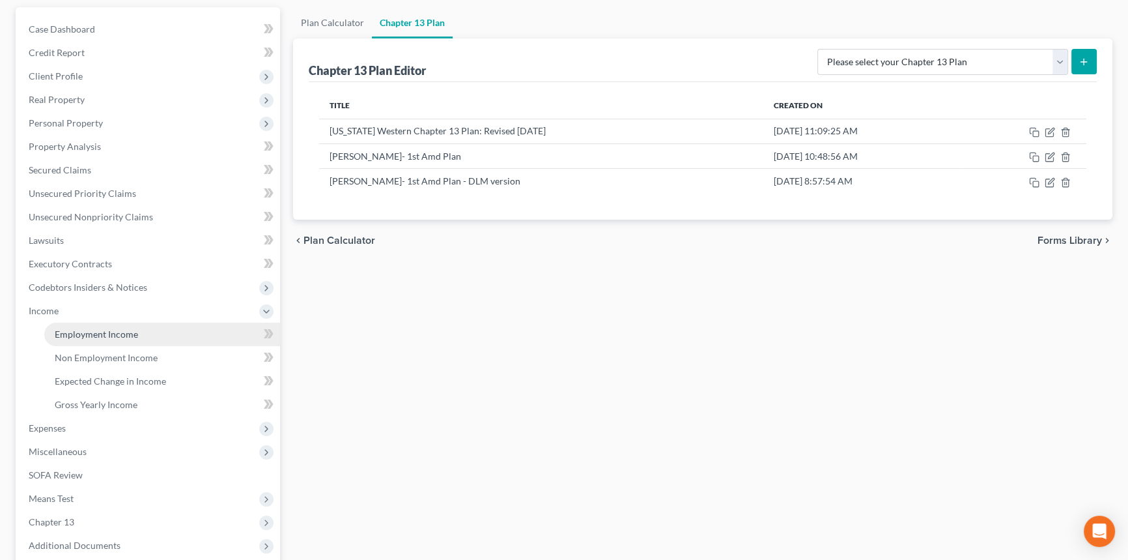
click at [83, 326] on link "Employment Income" at bounding box center [162, 333] width 236 height 23
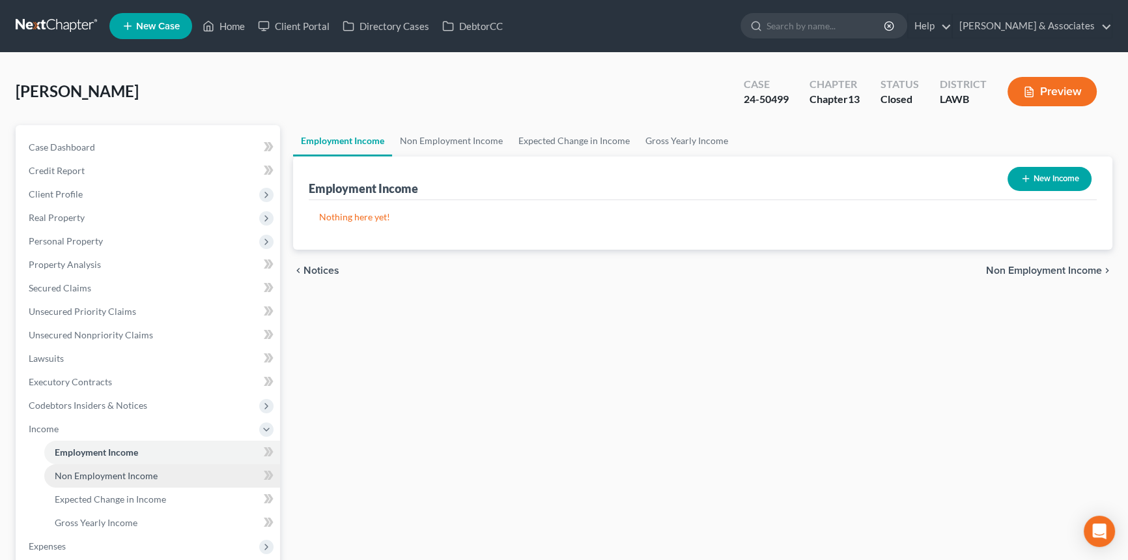
click at [92, 470] on span "Non Employment Income" at bounding box center [106, 475] width 103 height 11
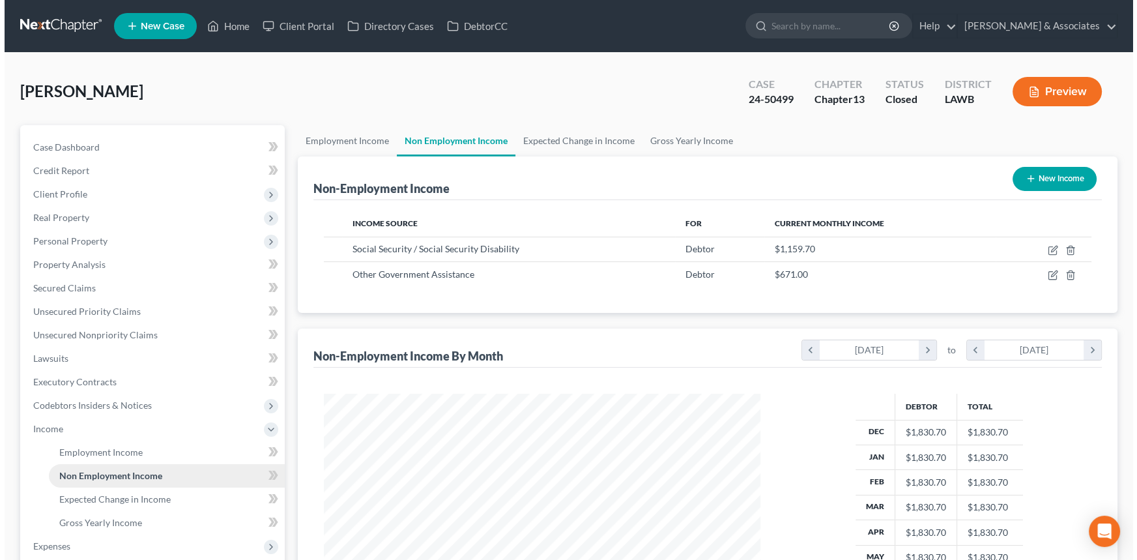
scroll to position [233, 462]
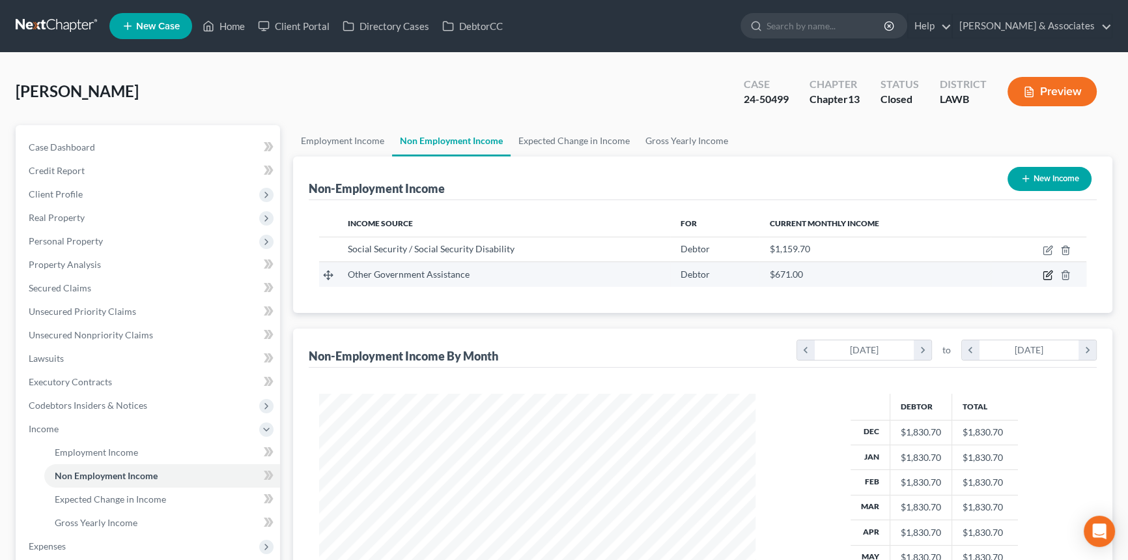
click at [1043, 274] on icon "button" at bounding box center [1048, 275] width 10 height 10
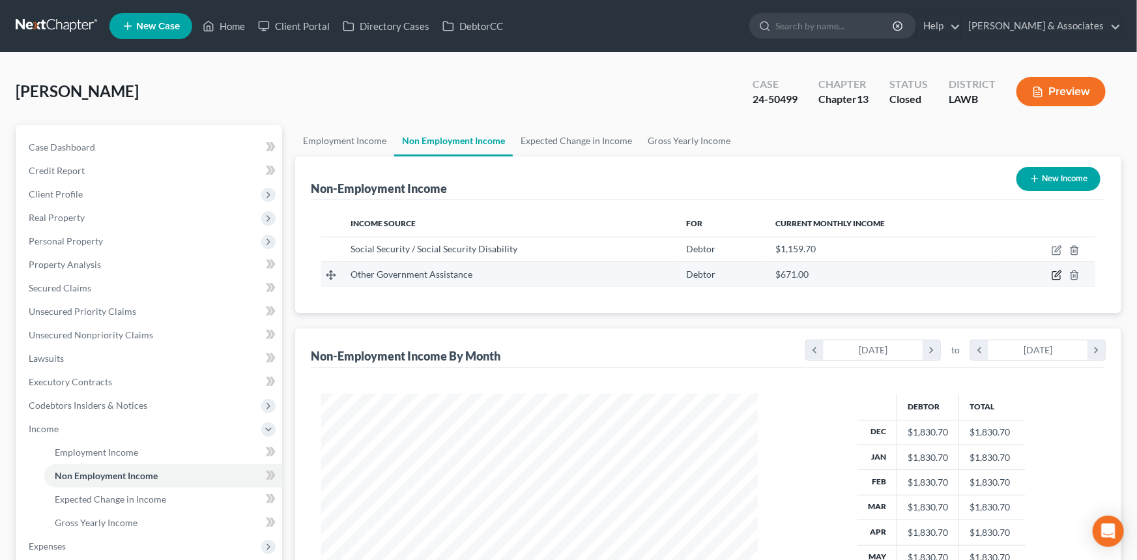
select select "5"
select select "0"
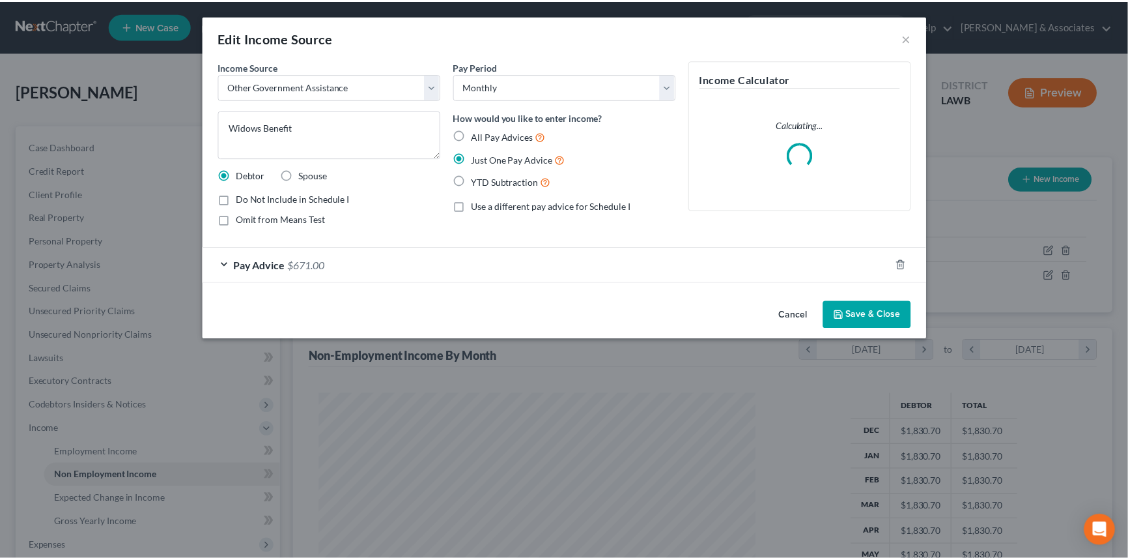
scroll to position [233, 466]
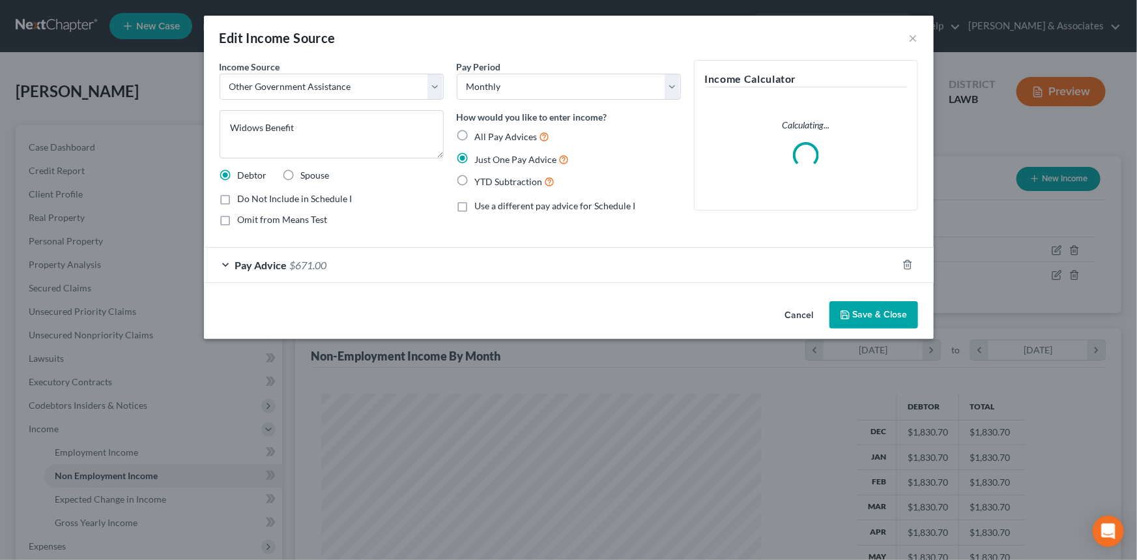
click at [796, 312] on button "Cancel" at bounding box center [800, 315] width 50 height 26
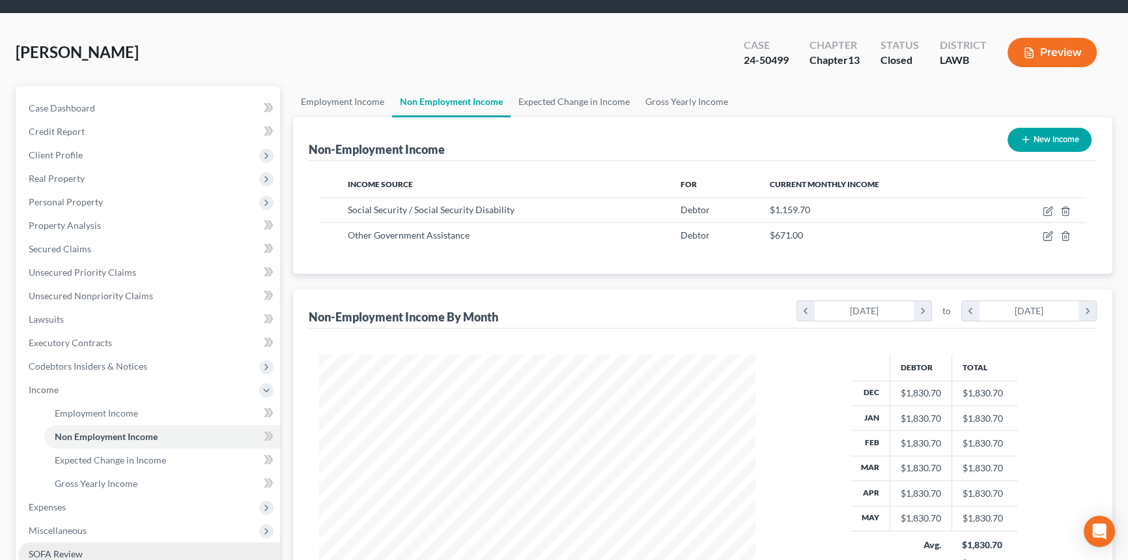
scroll to position [118, 0]
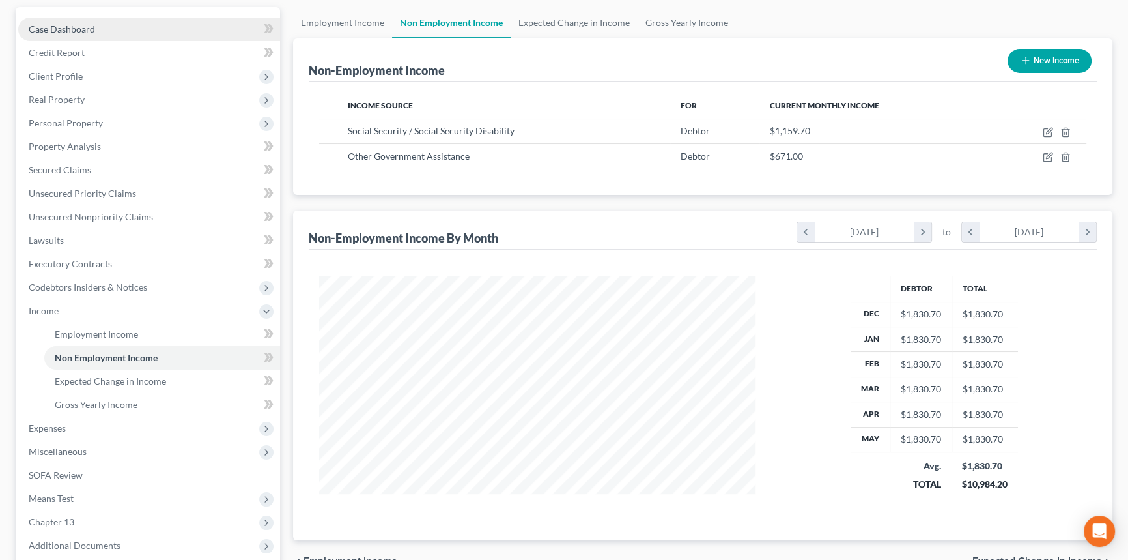
click at [71, 27] on span "Case Dashboard" at bounding box center [62, 28] width 66 height 11
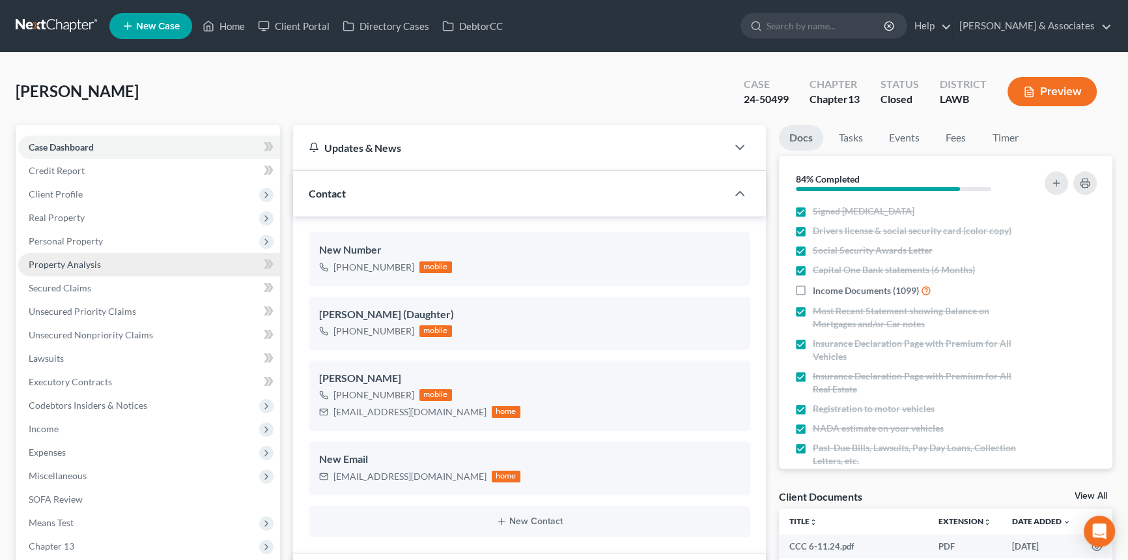
click at [96, 267] on span "Property Analysis" at bounding box center [65, 264] width 72 height 11
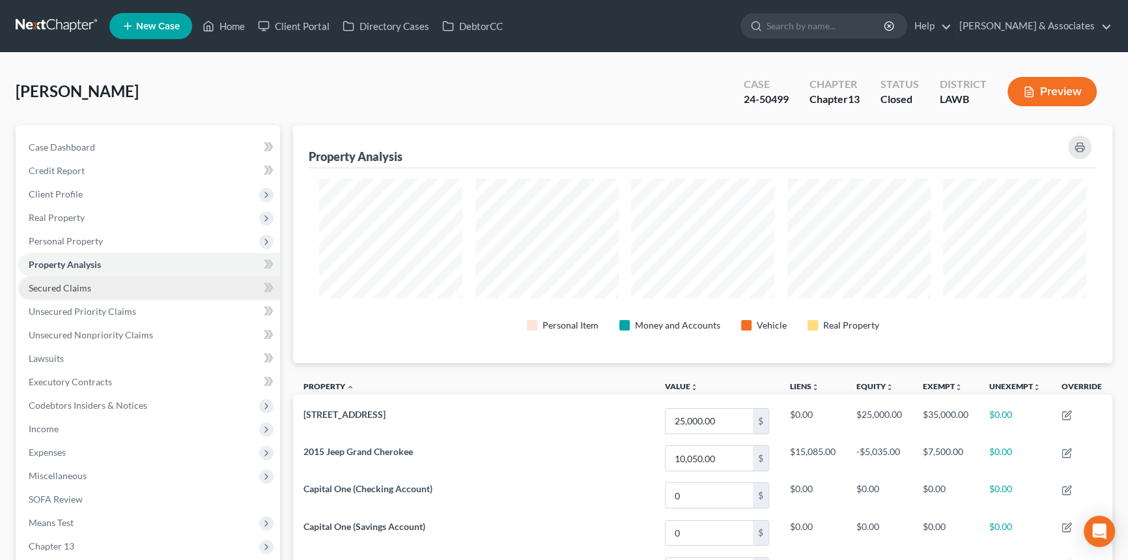
click at [92, 291] on link "Secured Claims" at bounding box center [149, 287] width 262 height 23
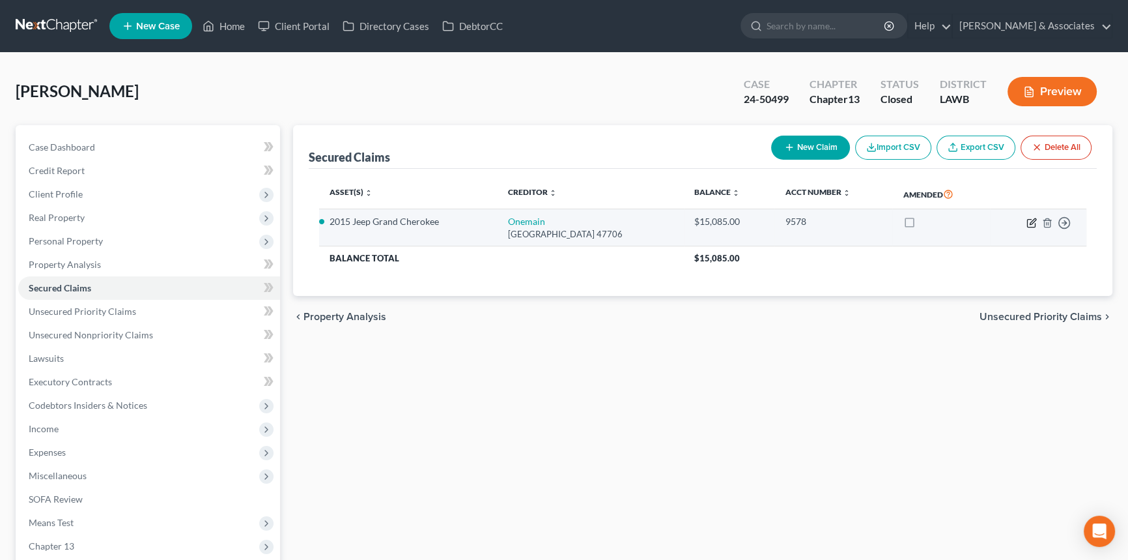
click at [1031, 222] on icon "button" at bounding box center [1033, 221] width 6 height 6
select select "15"
select select "0"
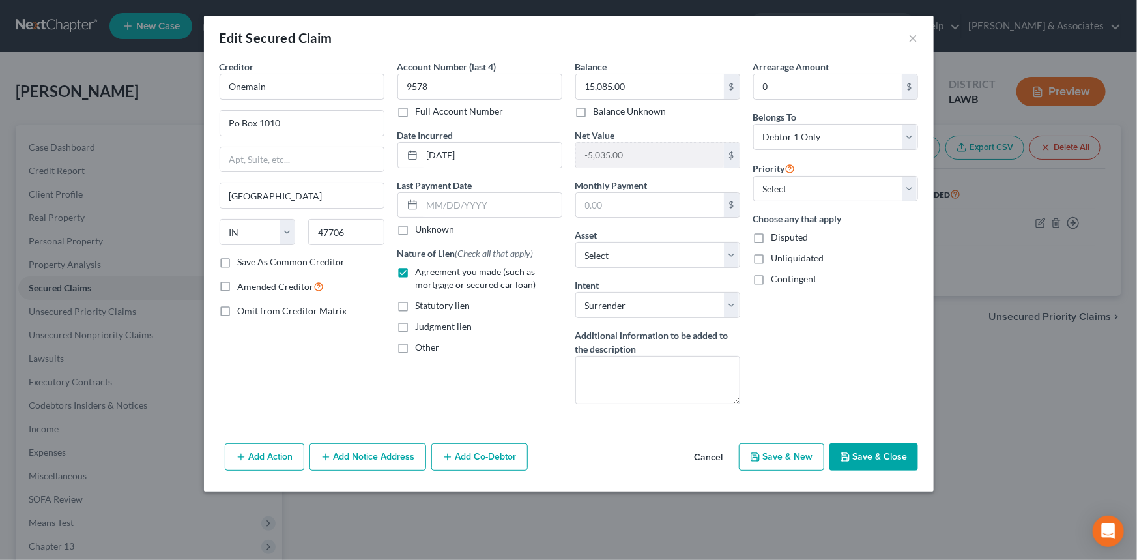
click at [700, 462] on button "Cancel" at bounding box center [709, 457] width 50 height 26
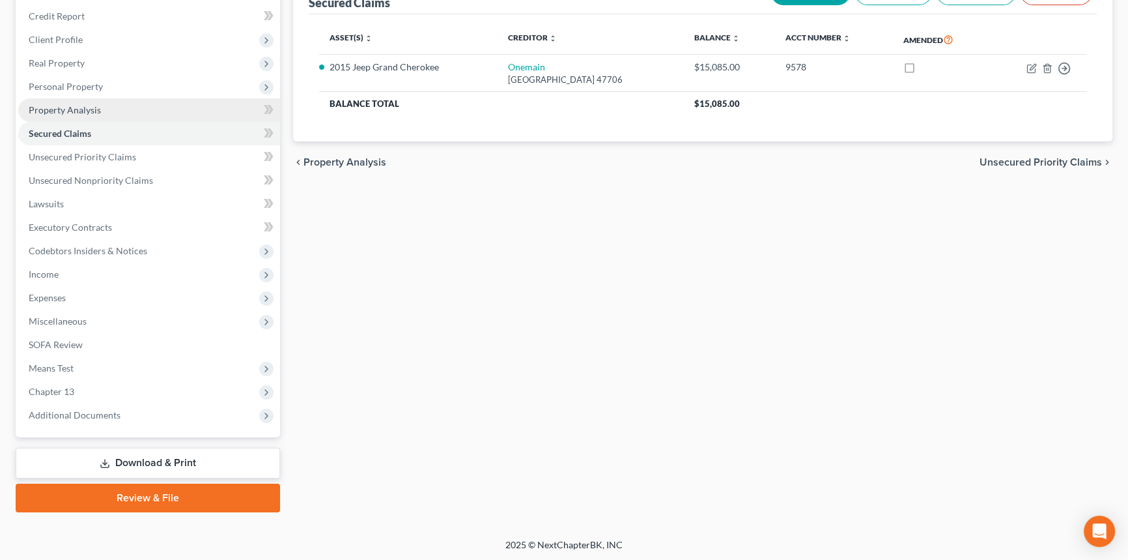
click at [72, 102] on link "Property Analysis" at bounding box center [149, 109] width 262 height 23
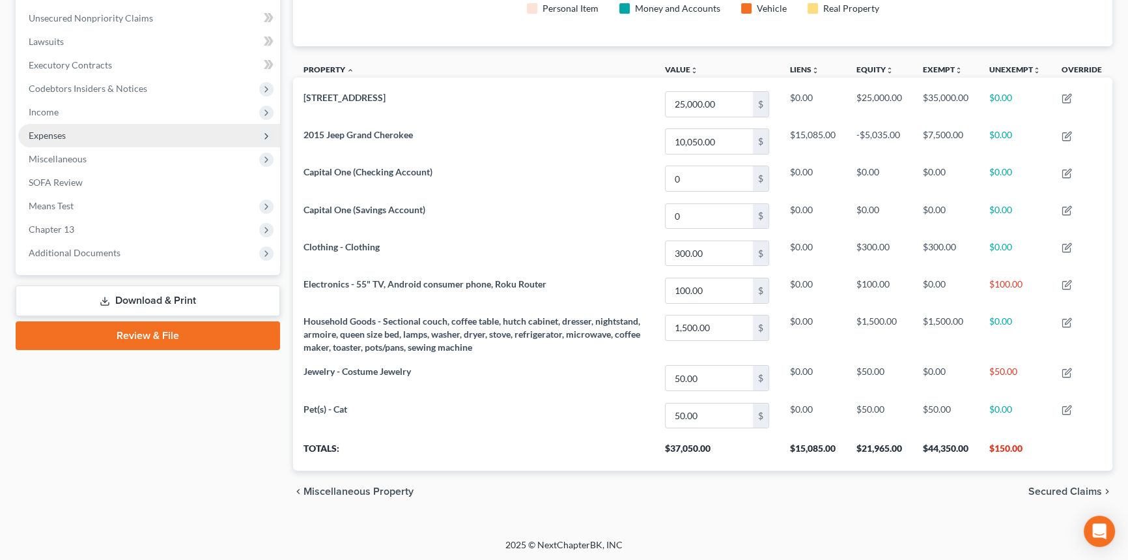
click at [98, 141] on span "Expenses" at bounding box center [149, 135] width 262 height 23
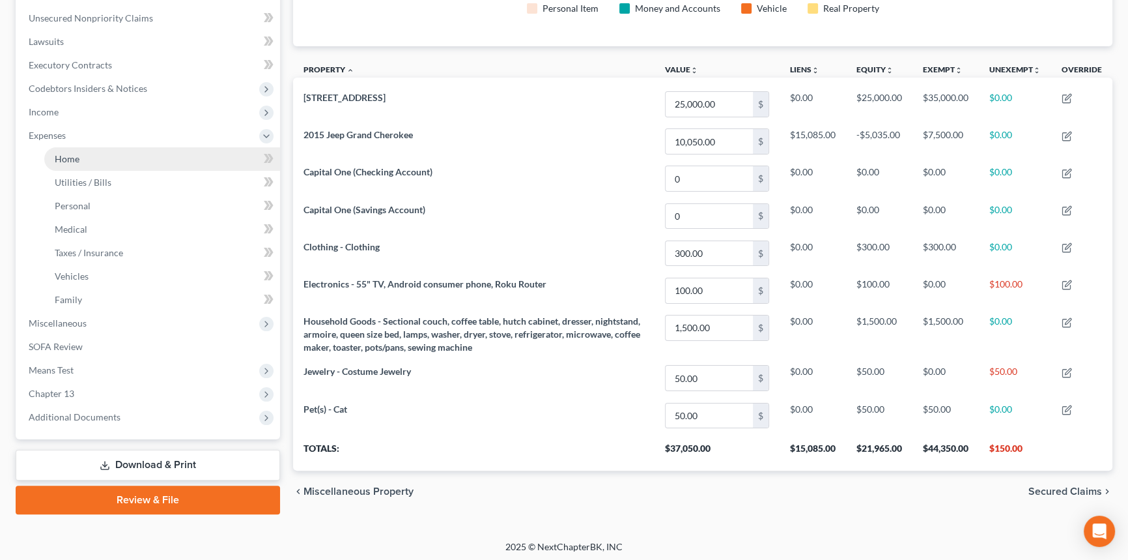
click at [94, 163] on link "Home" at bounding box center [162, 158] width 236 height 23
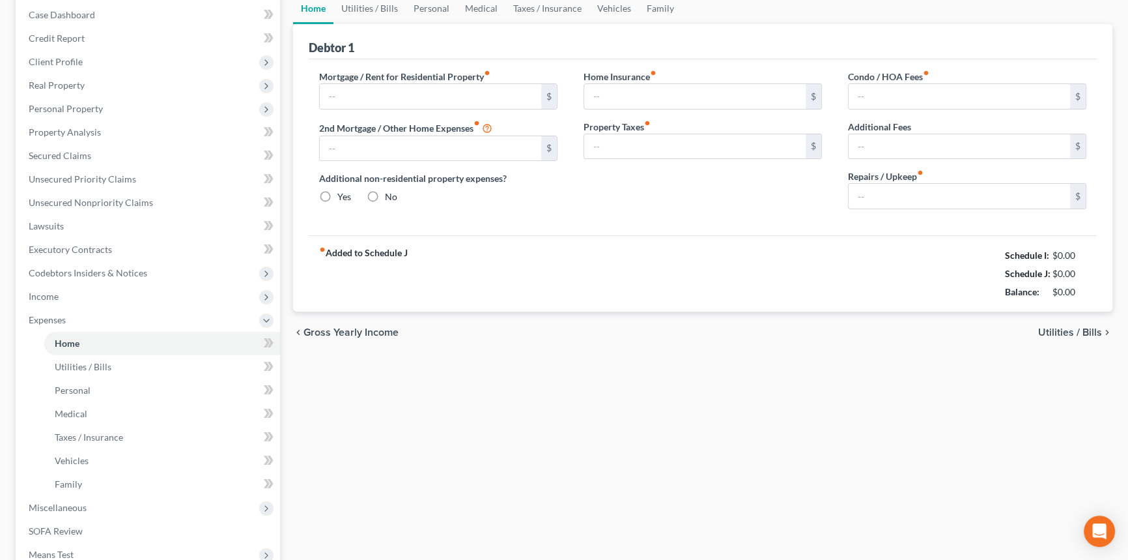
type input "0.00"
radio input "true"
type input "0.00"
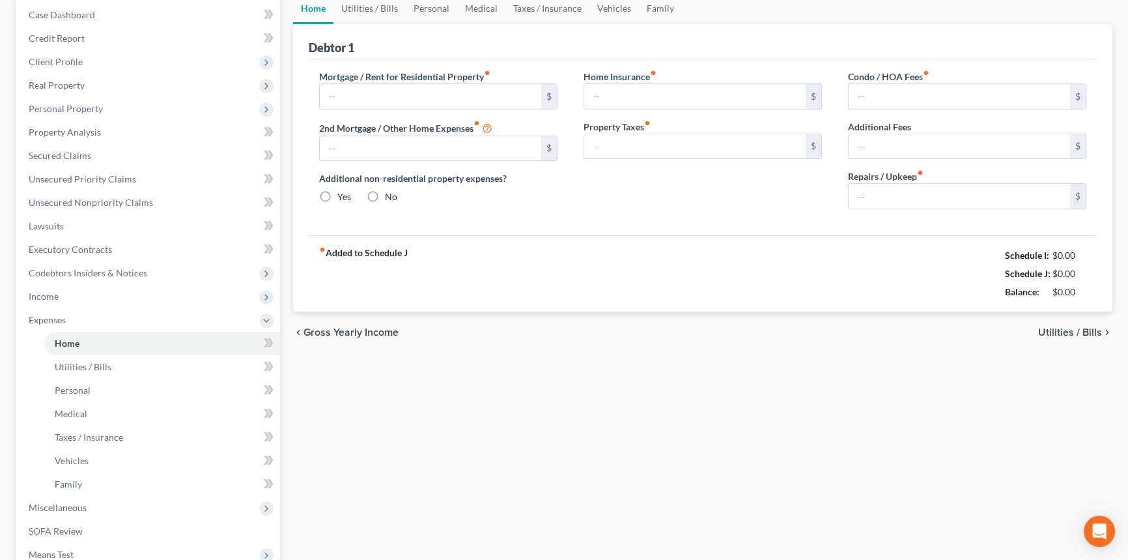
type input "0.00"
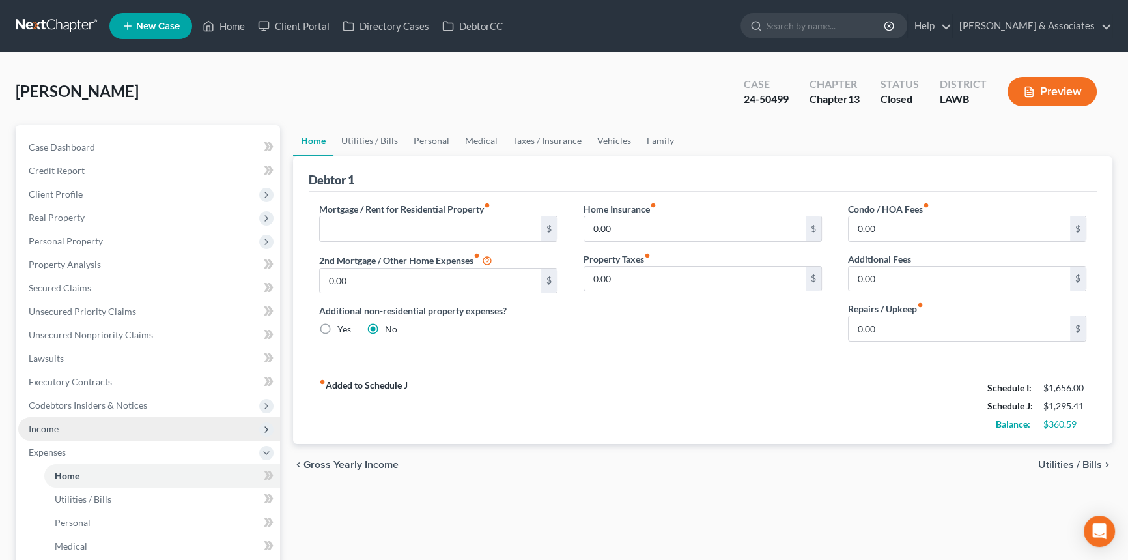
click at [59, 434] on span "Income" at bounding box center [149, 428] width 262 height 23
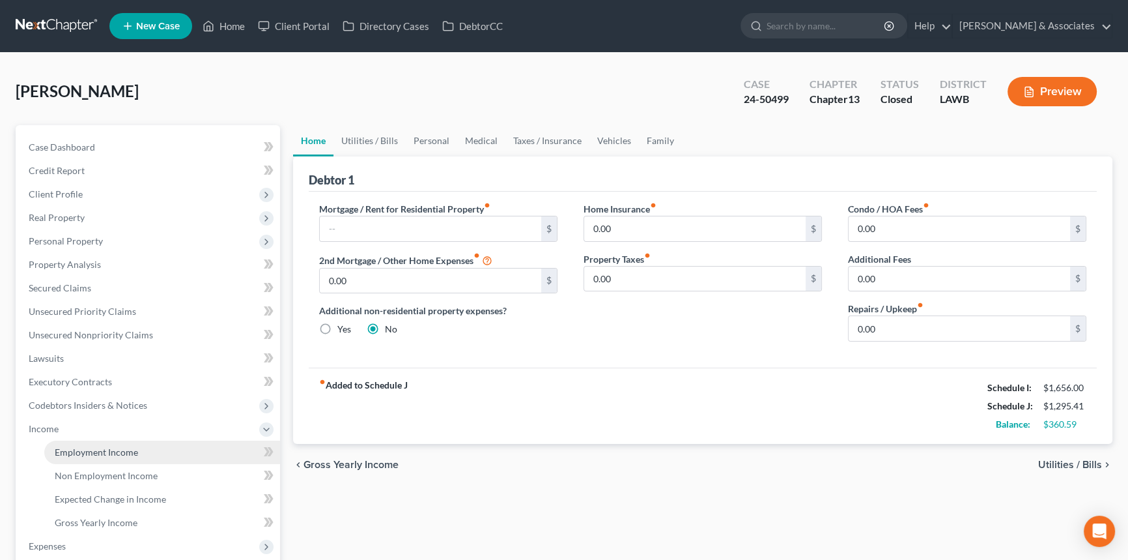
click at [71, 453] on span "Employment Income" at bounding box center [96, 451] width 83 height 11
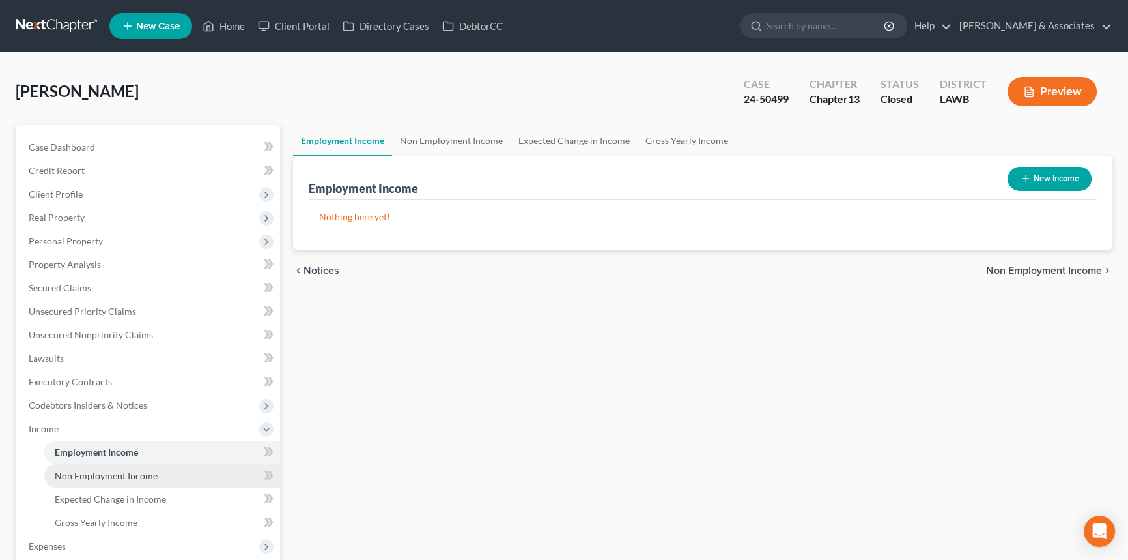
click at [201, 476] on link "Non Employment Income" at bounding box center [162, 475] width 236 height 23
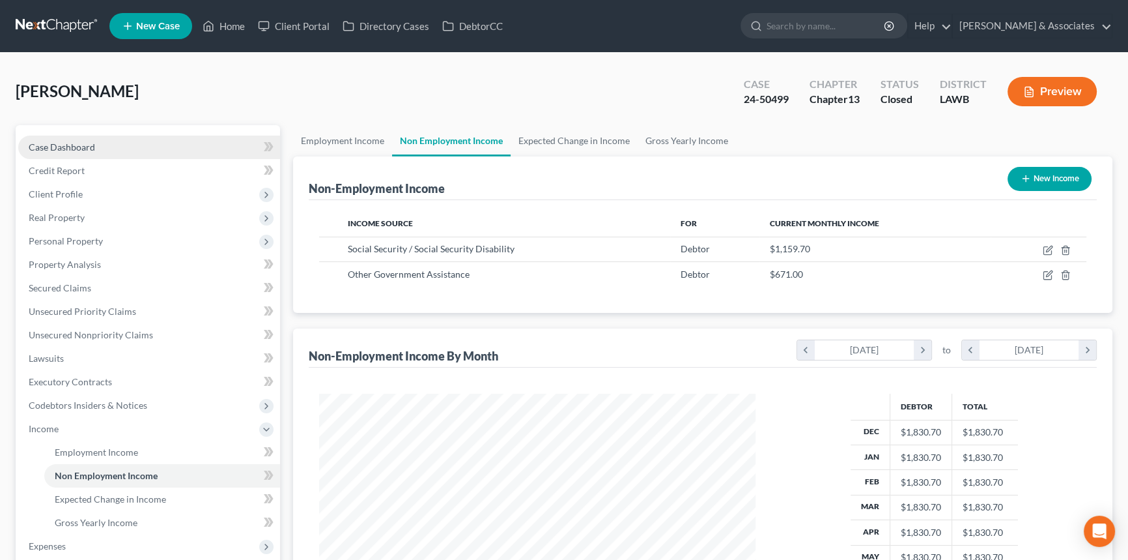
click at [104, 144] on link "Case Dashboard" at bounding box center [149, 146] width 262 height 23
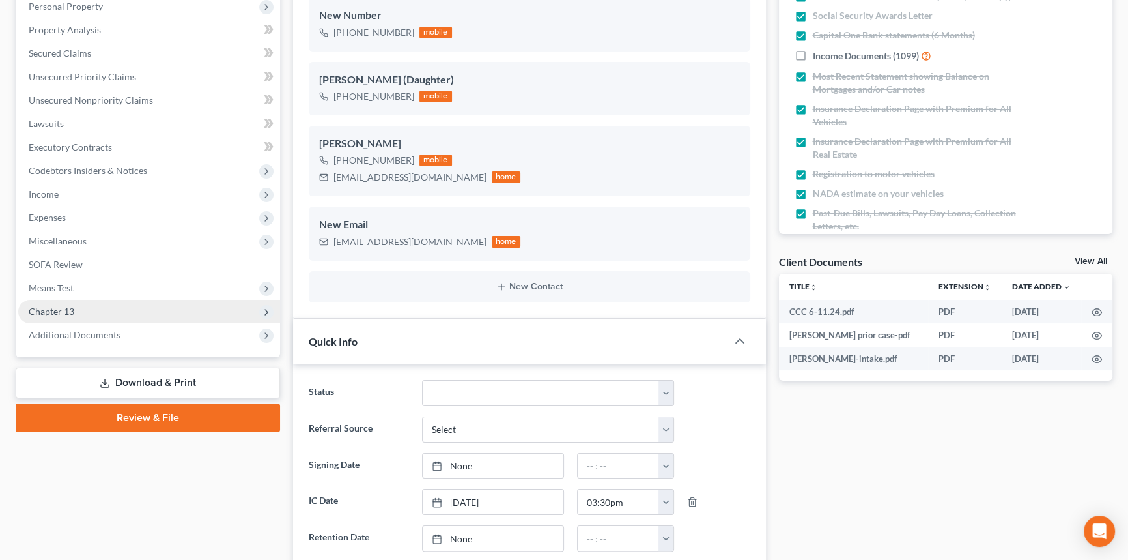
scroll to position [217, 0]
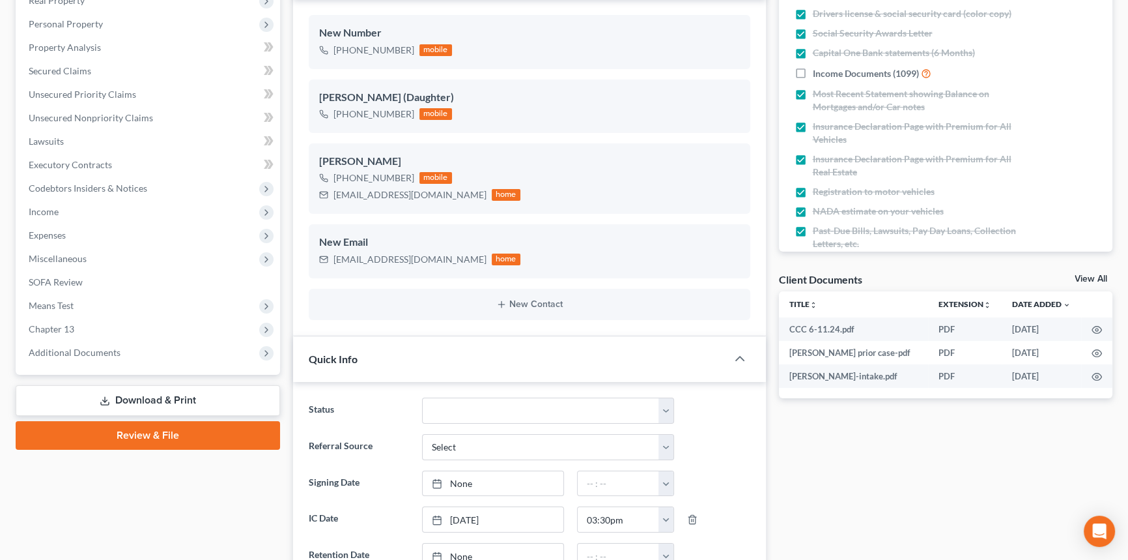
click at [115, 341] on span "Additional Documents" at bounding box center [149, 352] width 262 height 23
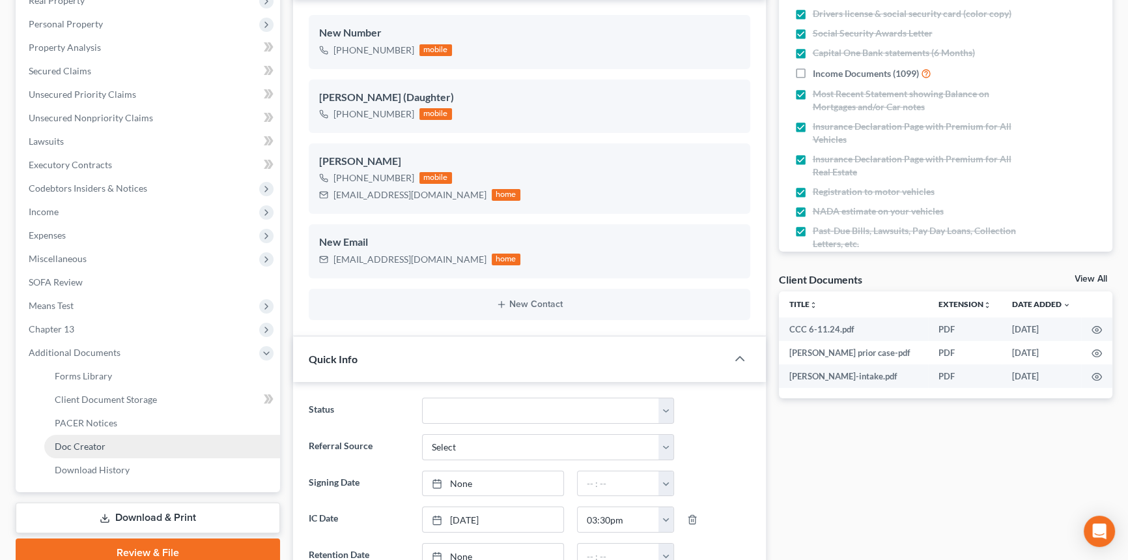
click at [73, 434] on link "Doc Creator" at bounding box center [162, 445] width 236 height 23
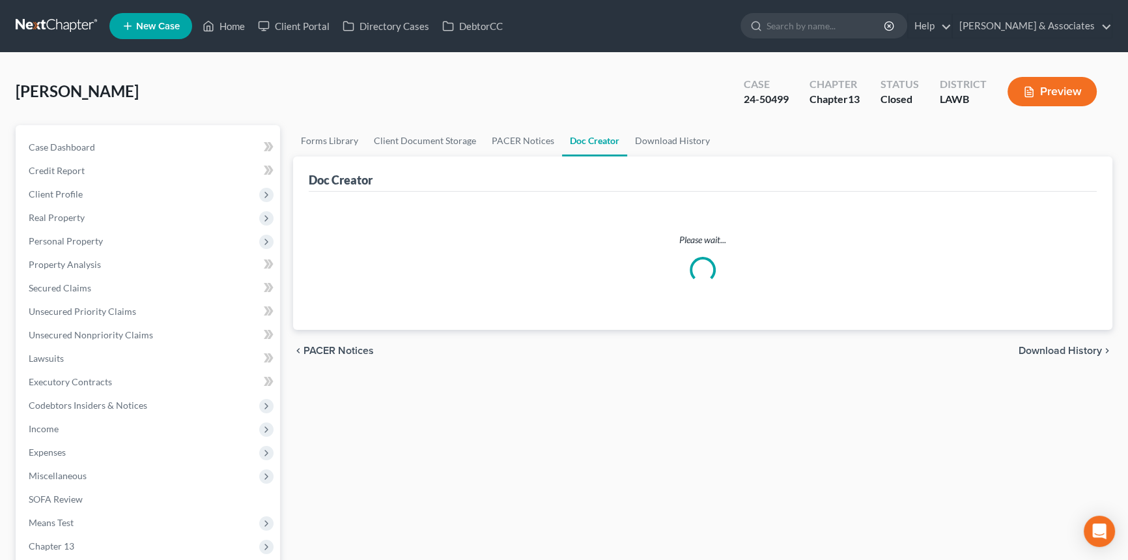
drag, startPoint x: 526, startPoint y: 121, endPoint x: 519, endPoint y: 147, distance: 26.6
click at [526, 122] on div "Gremillion, Rita Upgraded Case 24-50499 Chapter Chapter 13 Status Closed Distri…" at bounding box center [564, 96] width 1097 height 57
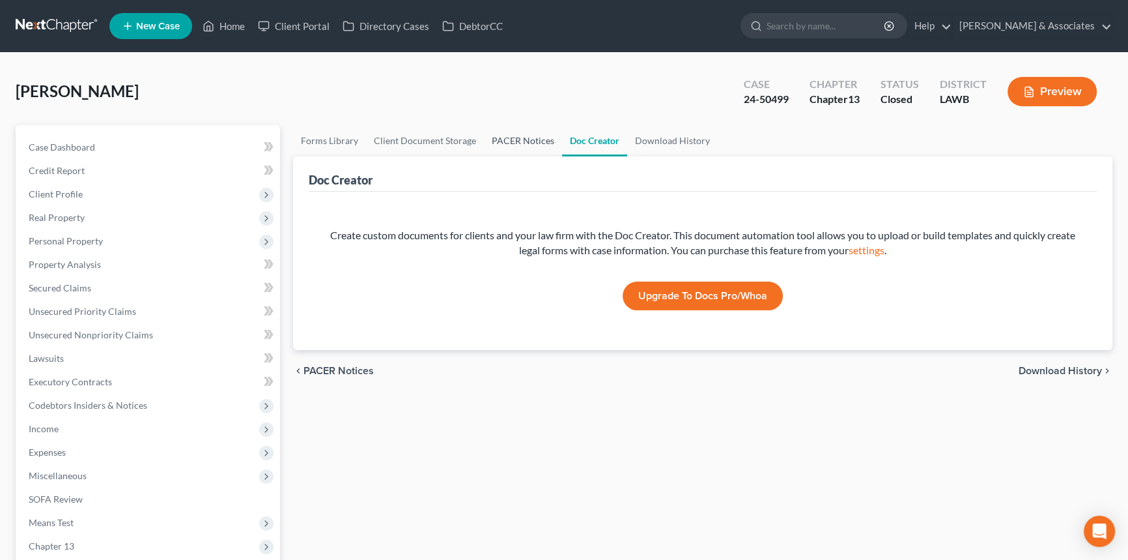
click at [519, 147] on link "PACER Notices" at bounding box center [523, 140] width 78 height 31
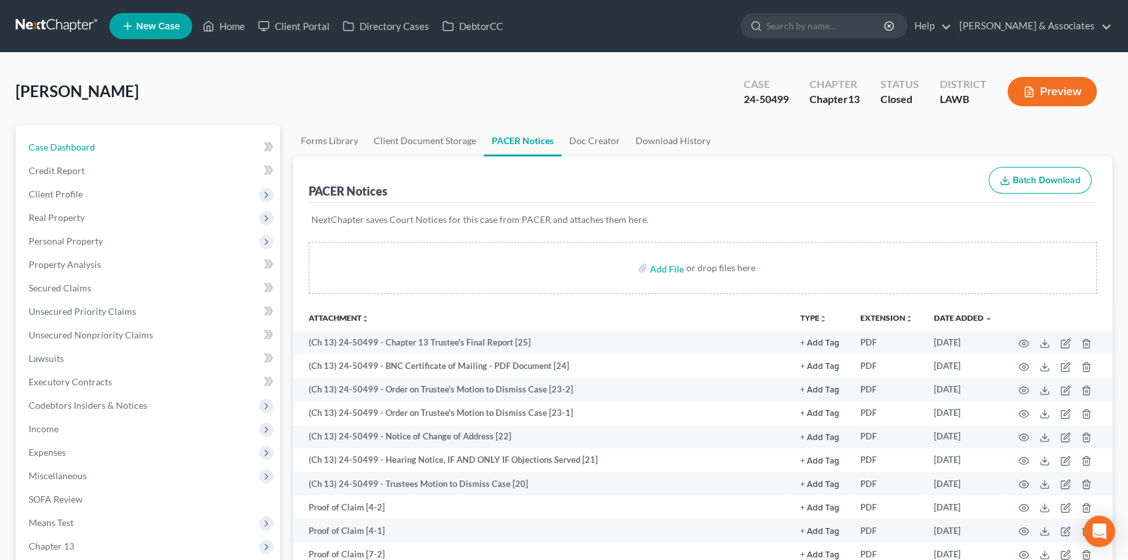
drag, startPoint x: 107, startPoint y: 150, endPoint x: 547, endPoint y: 302, distance: 465.1
click at [107, 150] on link "Case Dashboard" at bounding box center [149, 146] width 262 height 23
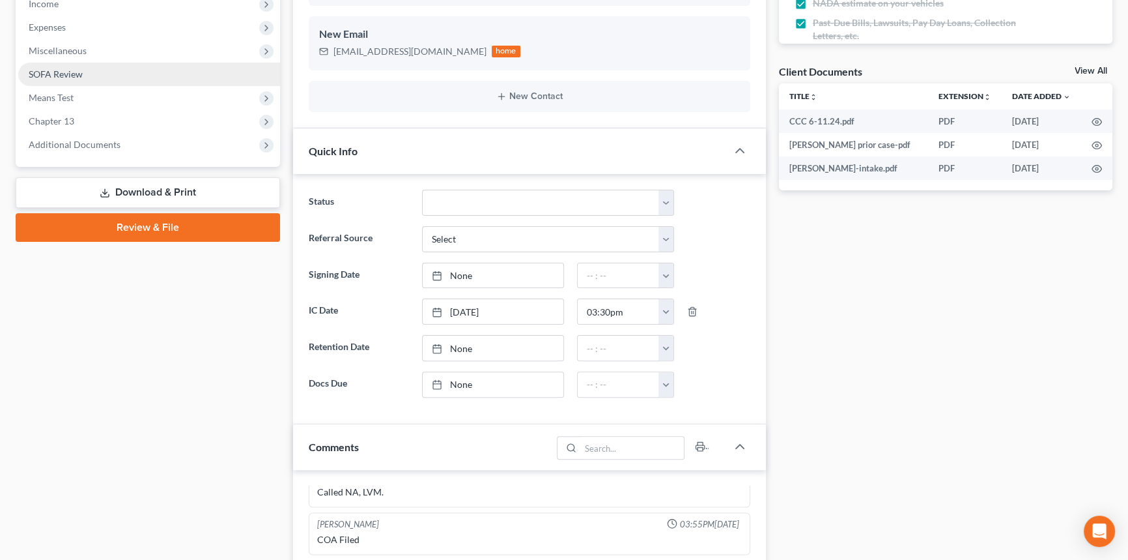
scroll to position [177, 0]
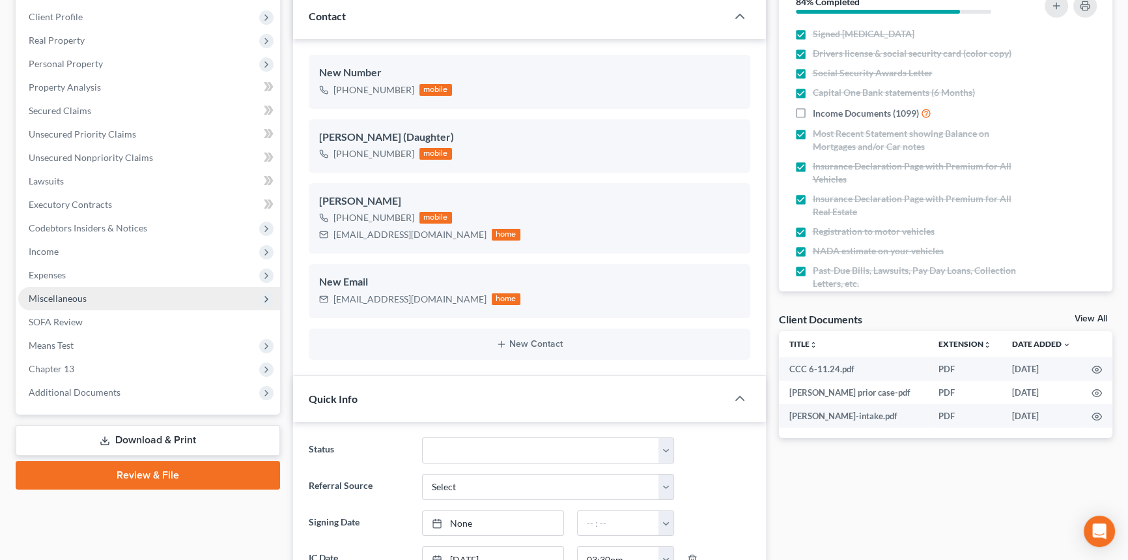
click at [65, 271] on span "Expenses" at bounding box center [47, 274] width 37 height 11
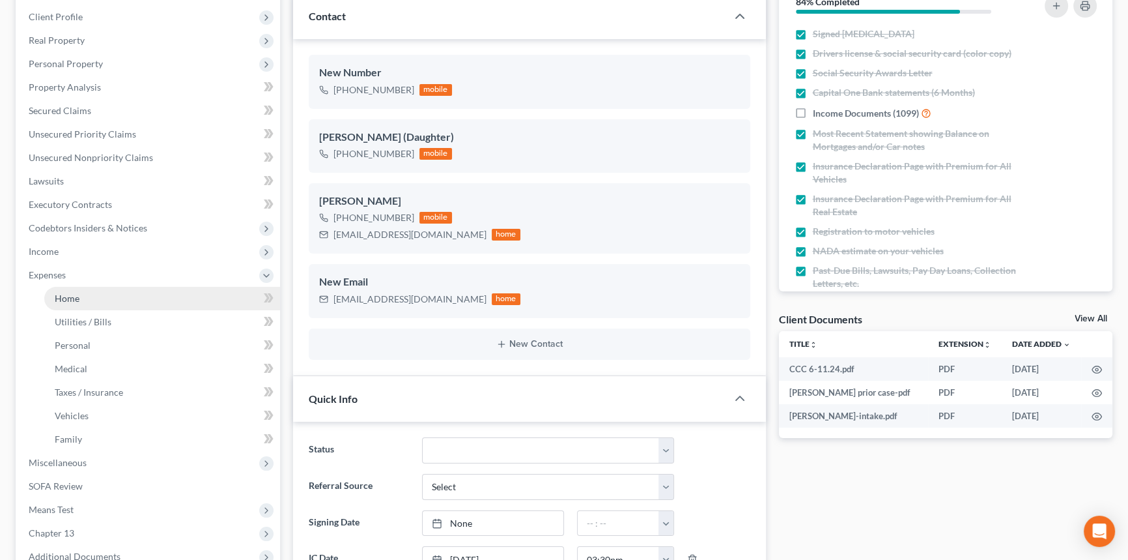
click at [67, 295] on span "Home" at bounding box center [67, 297] width 25 height 11
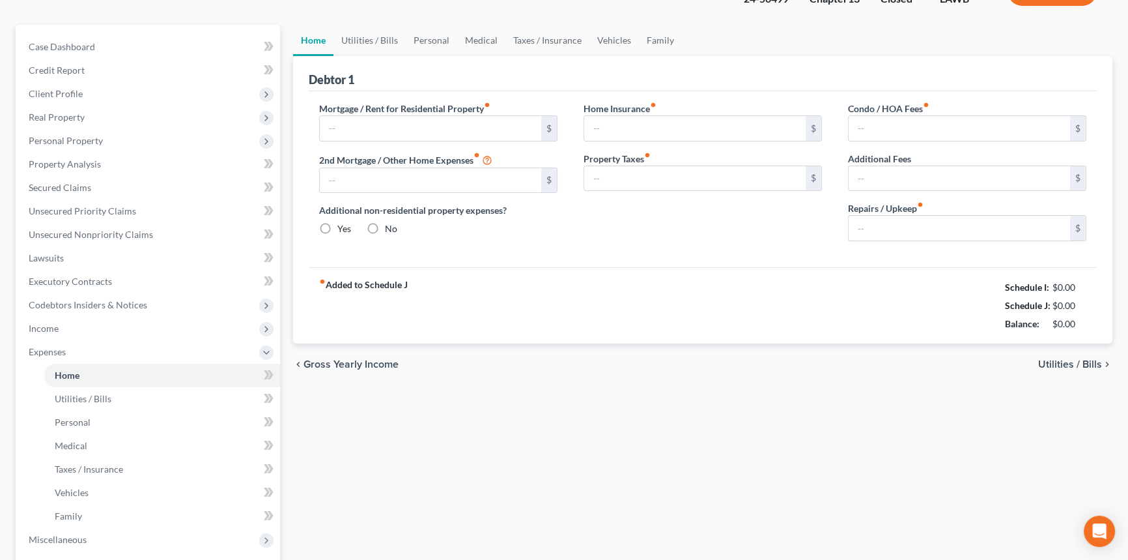
type input "0.00"
radio input "true"
type input "0.00"
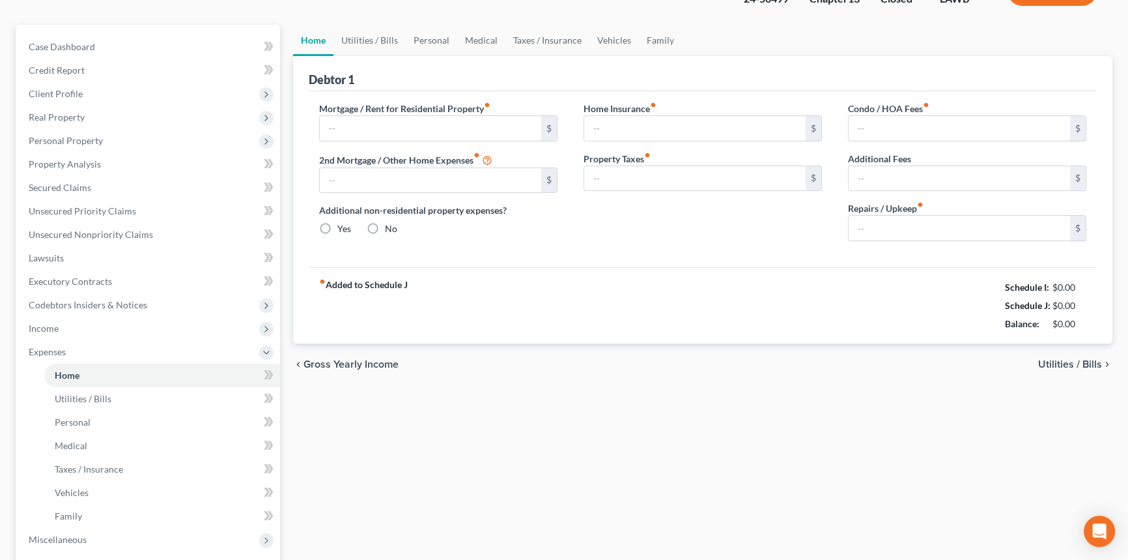
type input "0.00"
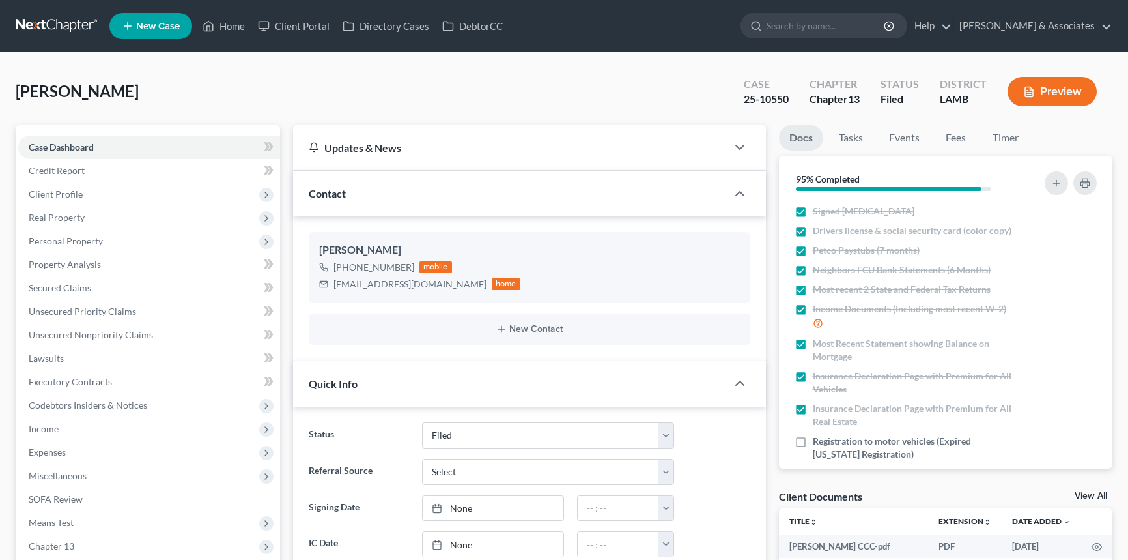
select select "8"
select select "0"
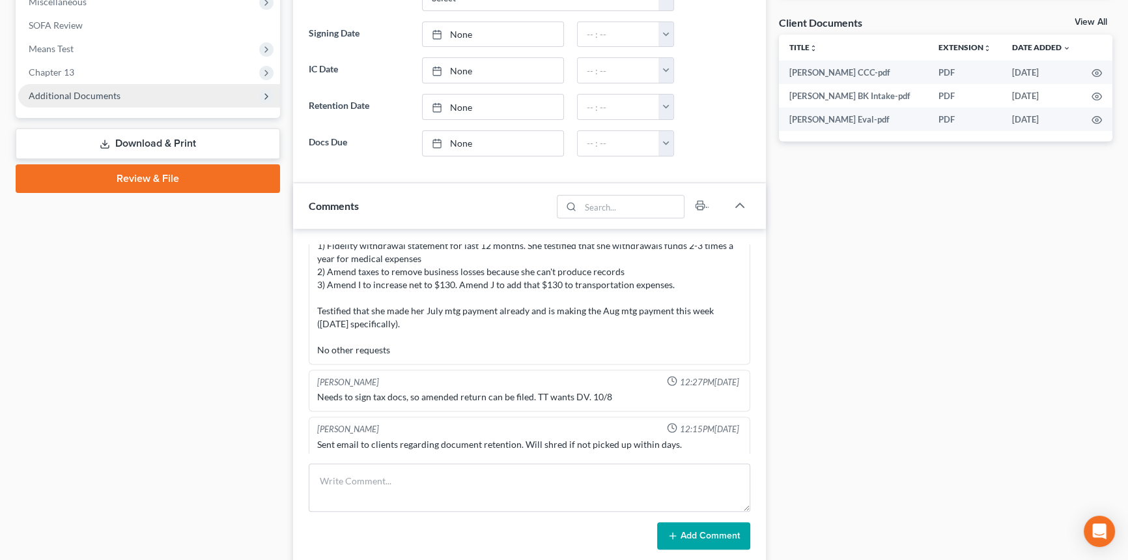
click at [96, 103] on span "Additional Documents" at bounding box center [149, 95] width 262 height 23
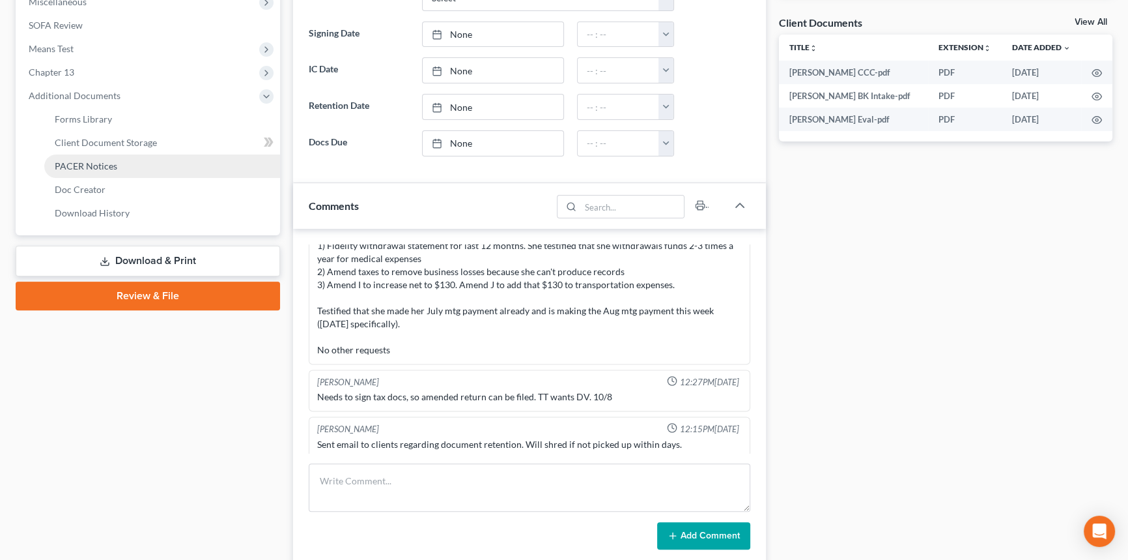
click at [102, 171] on link "PACER Notices" at bounding box center [162, 165] width 236 height 23
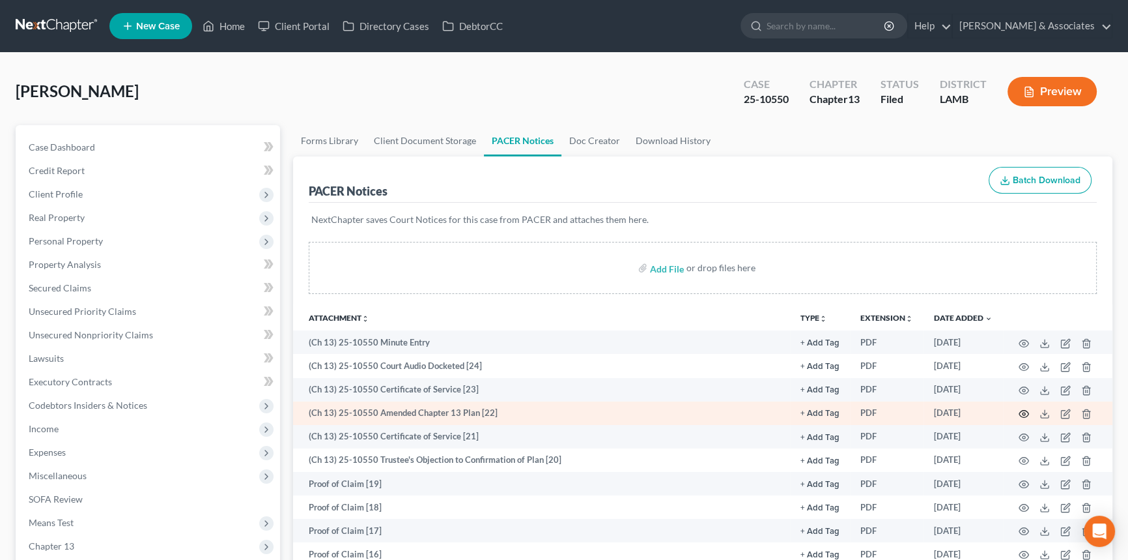
click at [1022, 410] on icon "button" at bounding box center [1024, 413] width 10 height 10
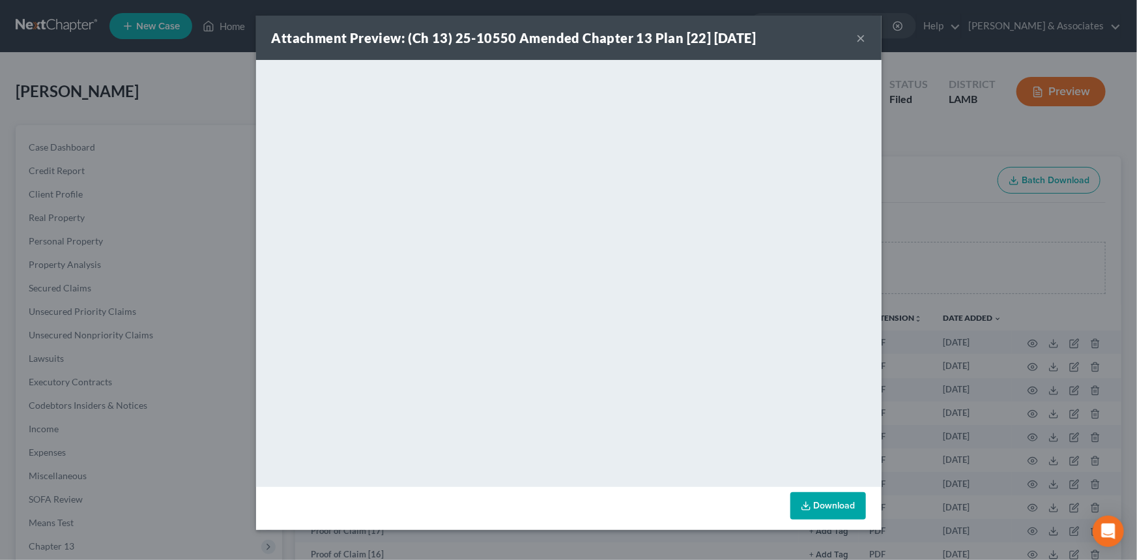
click at [865, 34] on button "×" at bounding box center [861, 38] width 9 height 16
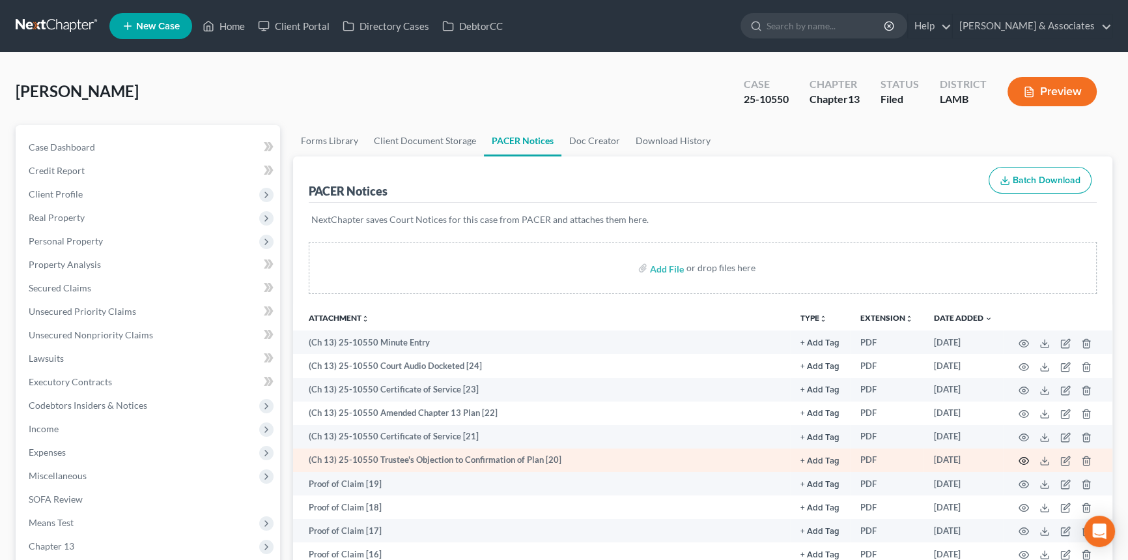
click at [1024, 459] on circle "button" at bounding box center [1024, 460] width 3 height 3
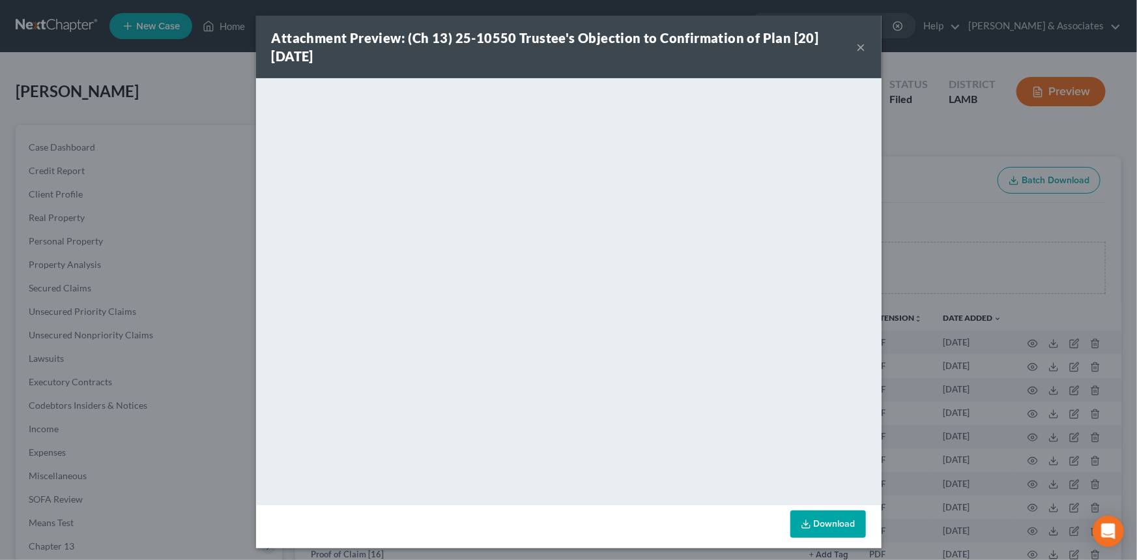
click at [857, 48] on button "×" at bounding box center [861, 47] width 9 height 16
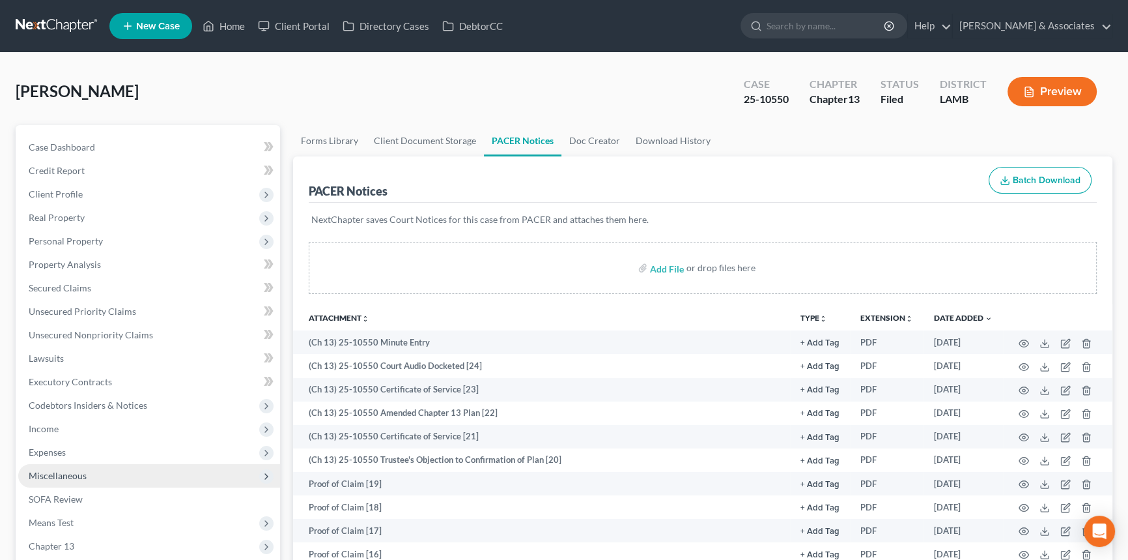
click at [29, 464] on span "Miscellaneous" at bounding box center [149, 475] width 262 height 23
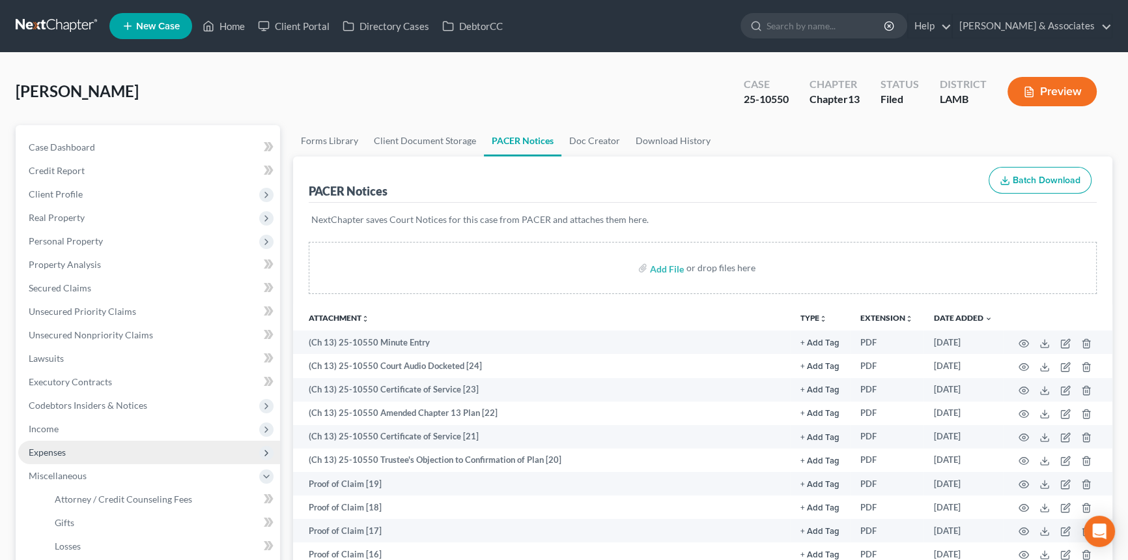
click at [52, 453] on span "Expenses" at bounding box center [47, 451] width 37 height 11
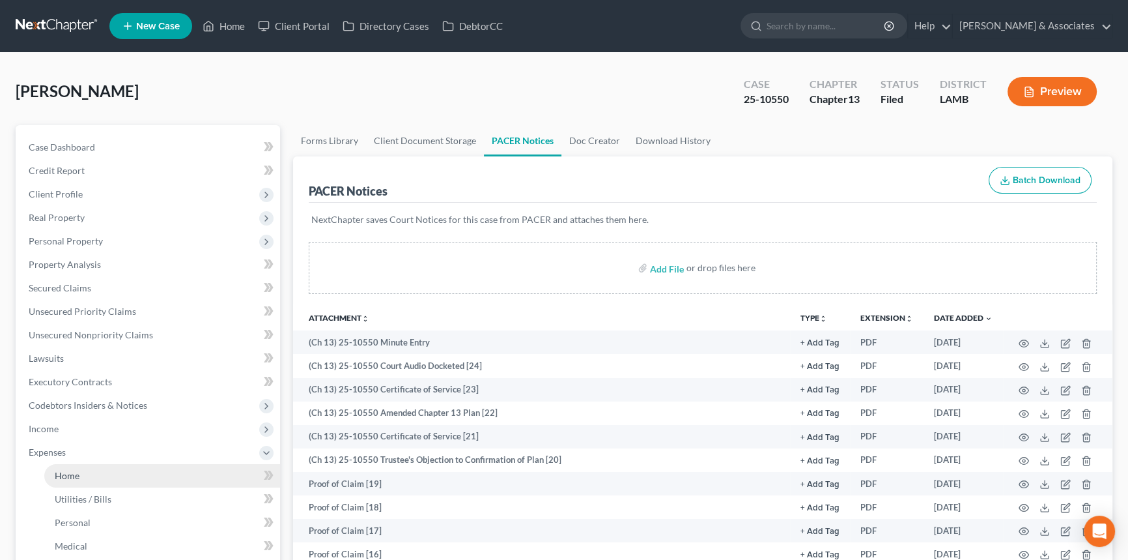
click at [63, 470] on span "Home" at bounding box center [67, 475] width 25 height 11
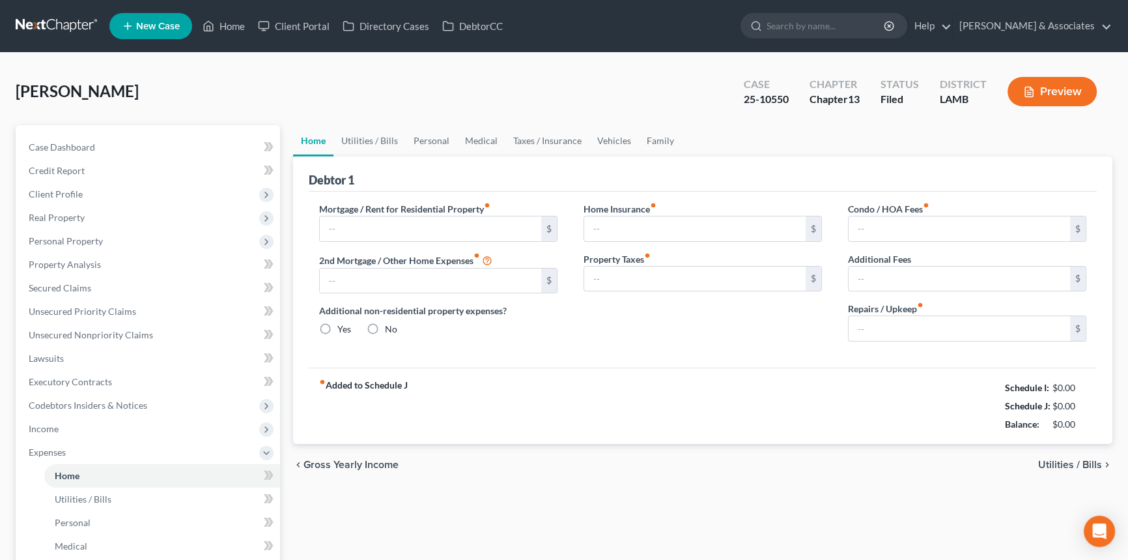
type input "546.39"
type input "0.00"
radio input "true"
type input "0.00"
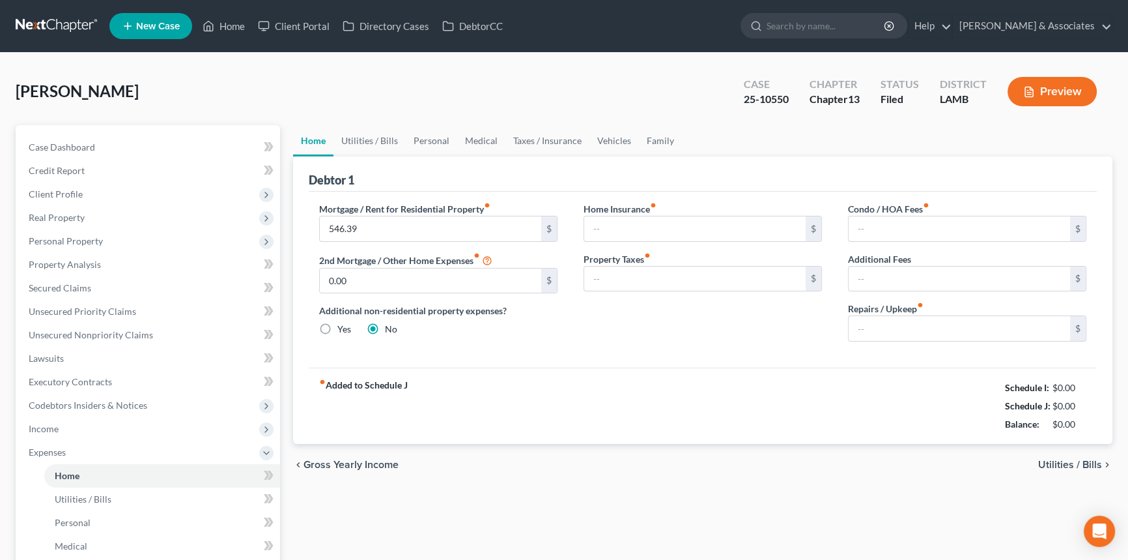
type input "0.00"
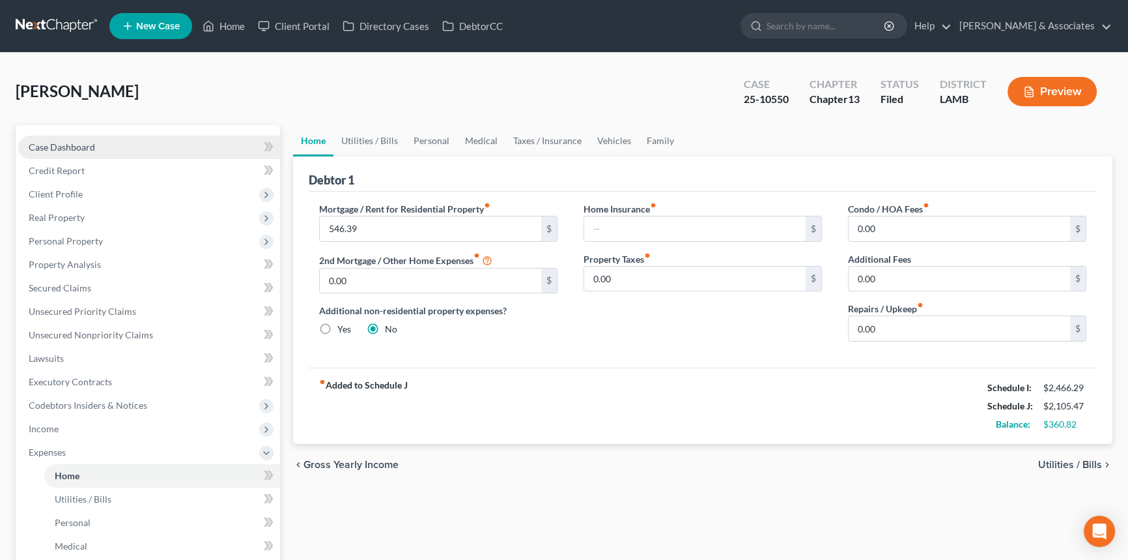
click at [124, 147] on link "Case Dashboard" at bounding box center [149, 146] width 262 height 23
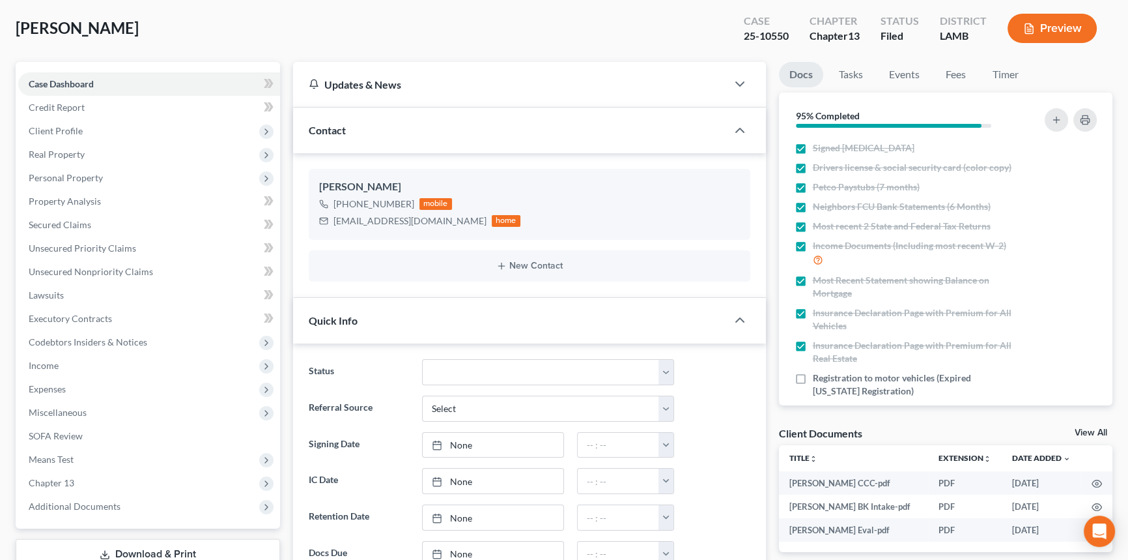
scroll to position [236, 0]
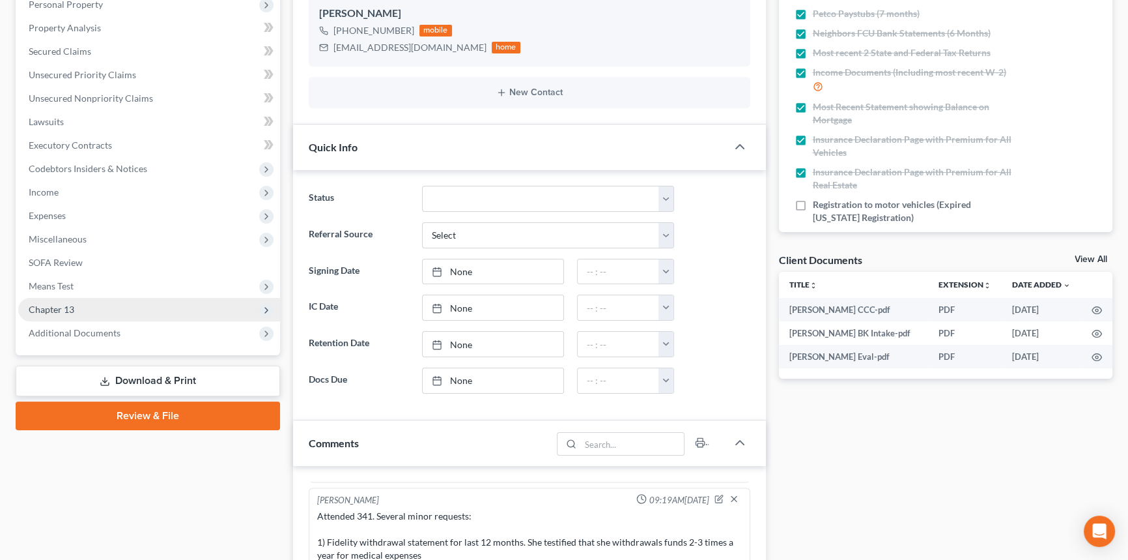
click at [98, 313] on span "Chapter 13" at bounding box center [149, 309] width 262 height 23
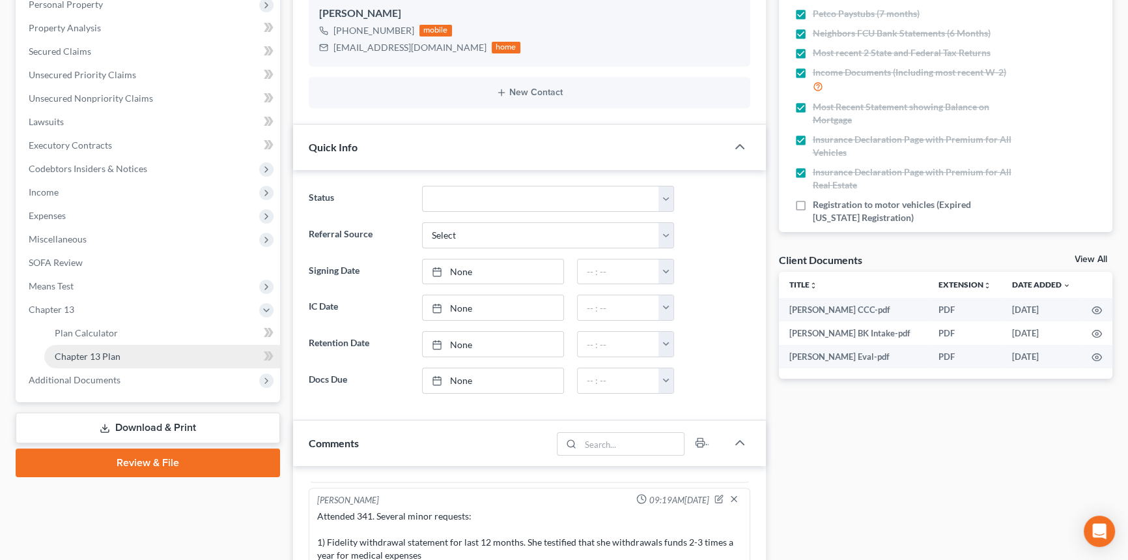
click at [104, 350] on span "Chapter 13 Plan" at bounding box center [88, 355] width 66 height 11
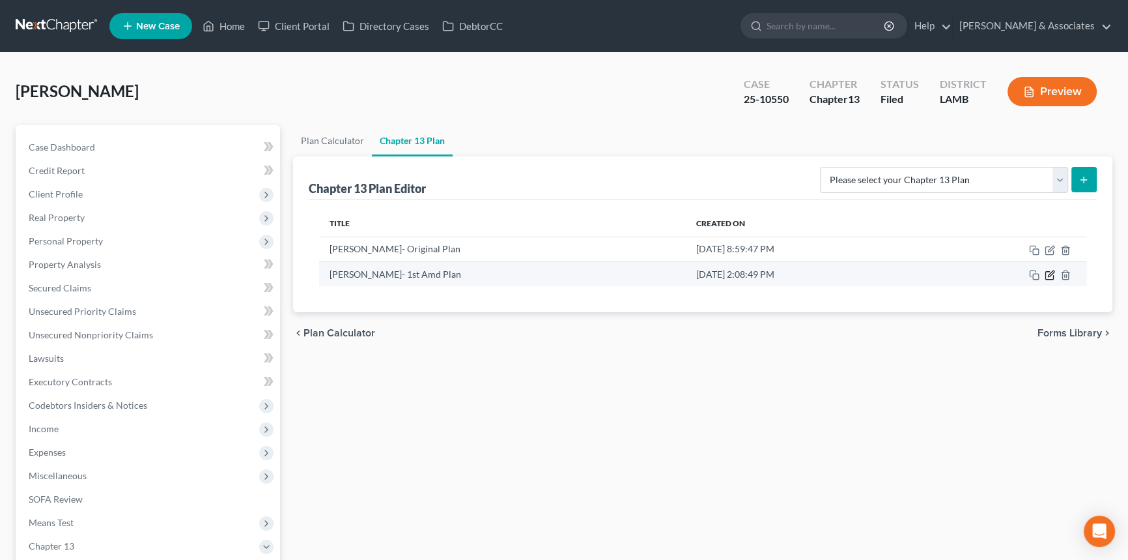
click at [1049, 276] on icon "button" at bounding box center [1051, 273] width 6 height 6
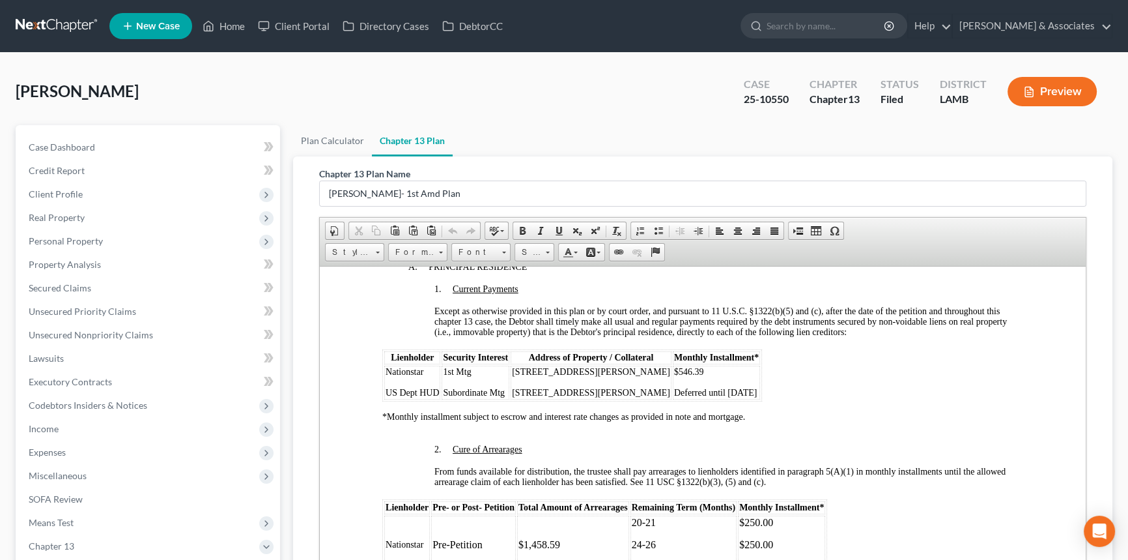
scroll to position [1421, 0]
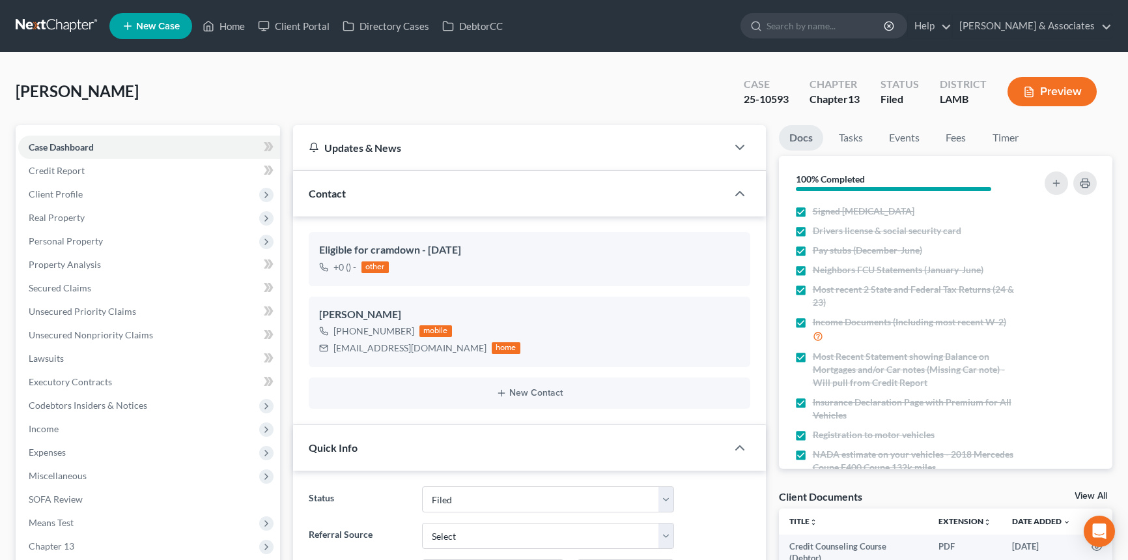
select select "8"
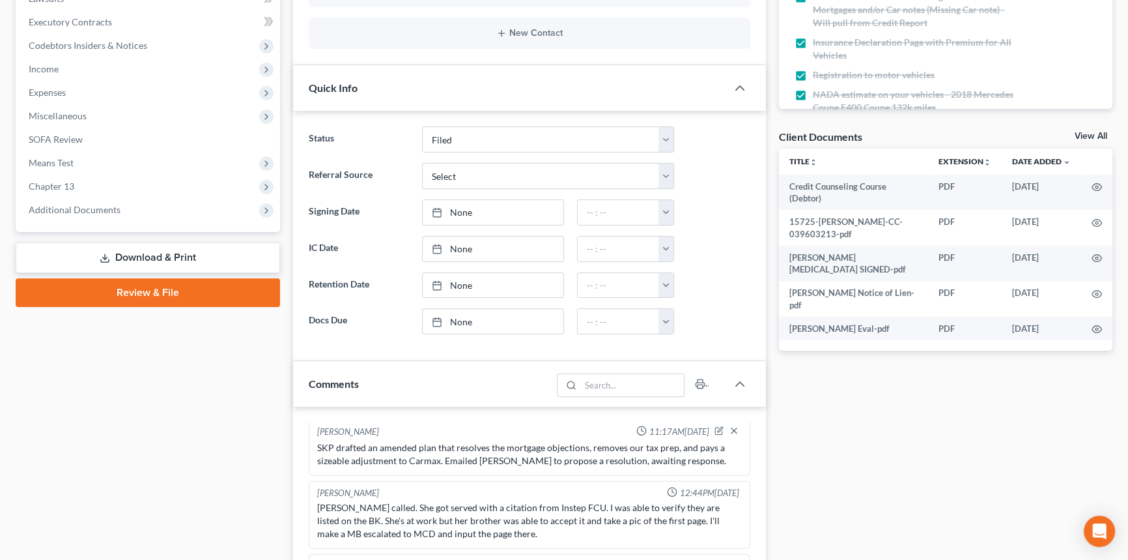
scroll to position [474, 0]
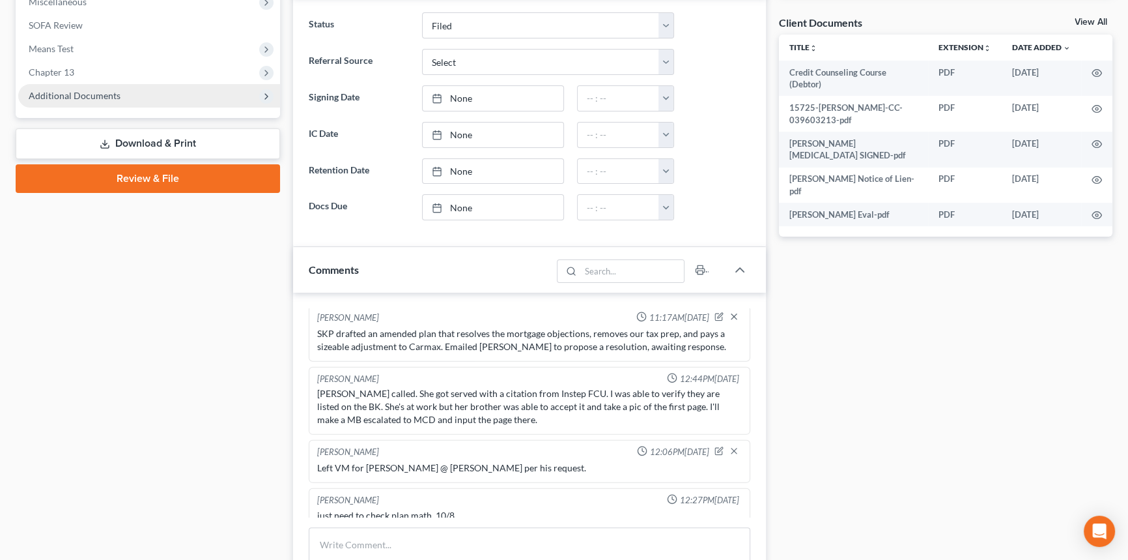
click at [108, 98] on span "Additional Documents" at bounding box center [75, 95] width 92 height 11
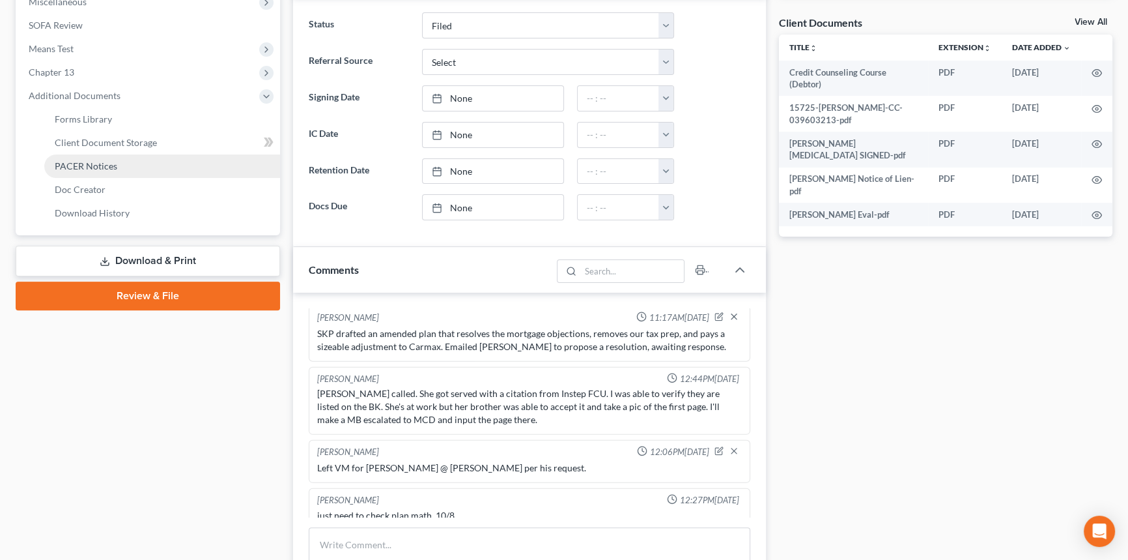
click at [99, 172] on link "PACER Notices" at bounding box center [162, 165] width 236 height 23
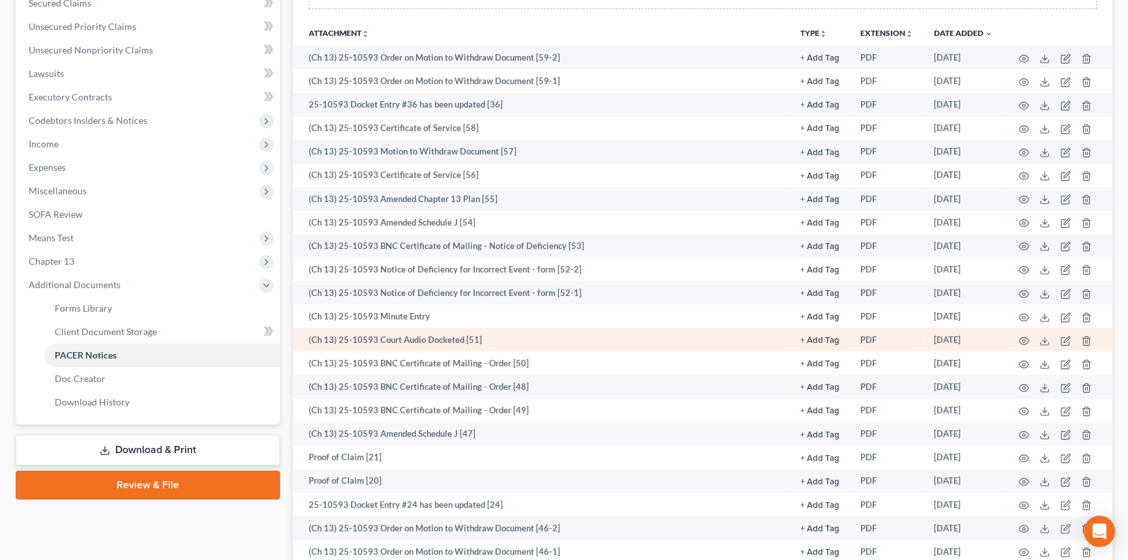
scroll to position [296, 0]
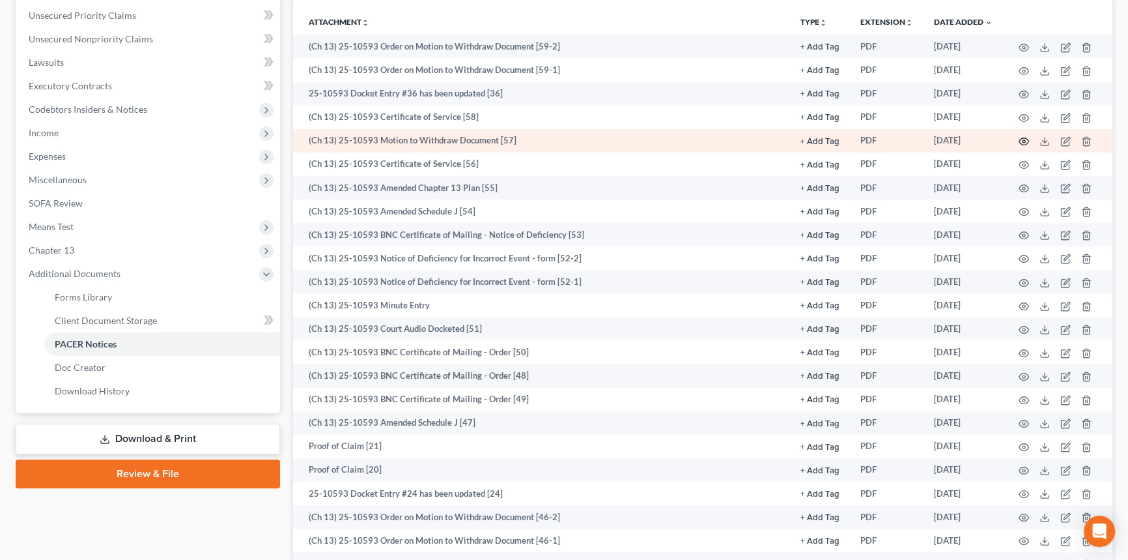
click at [1023, 139] on icon "button" at bounding box center [1024, 141] width 10 height 10
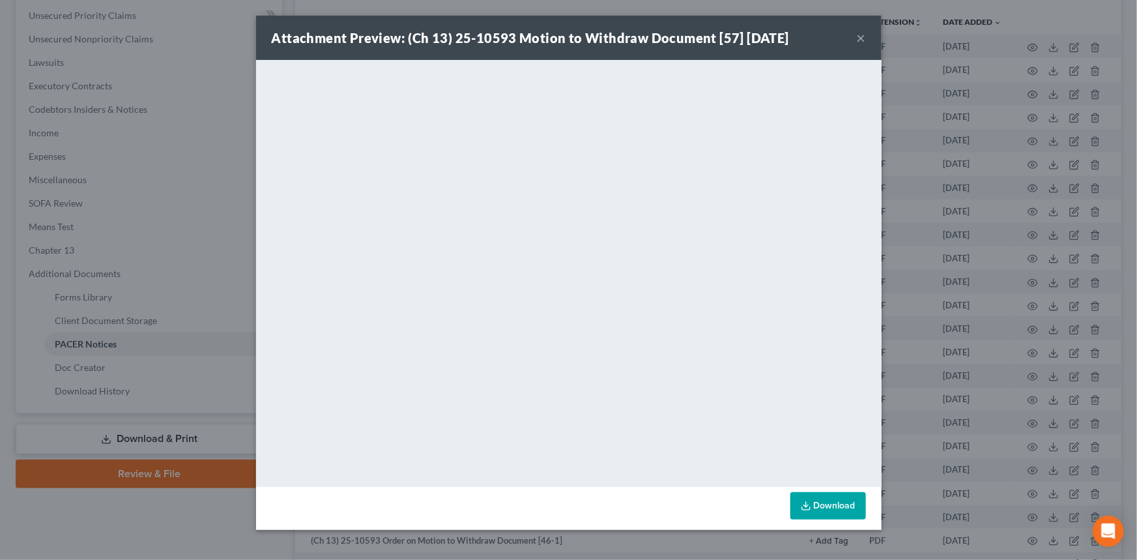
click at [859, 35] on button "×" at bounding box center [861, 38] width 9 height 16
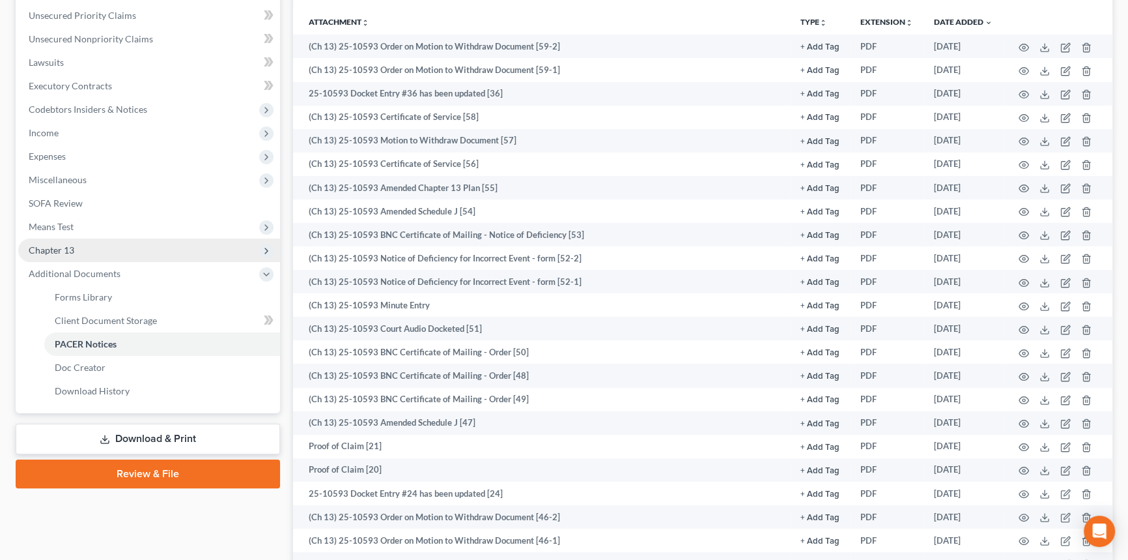
drag, startPoint x: 98, startPoint y: 242, endPoint x: 106, endPoint y: 259, distance: 17.8
click at [98, 243] on span "Chapter 13" at bounding box center [149, 249] width 262 height 23
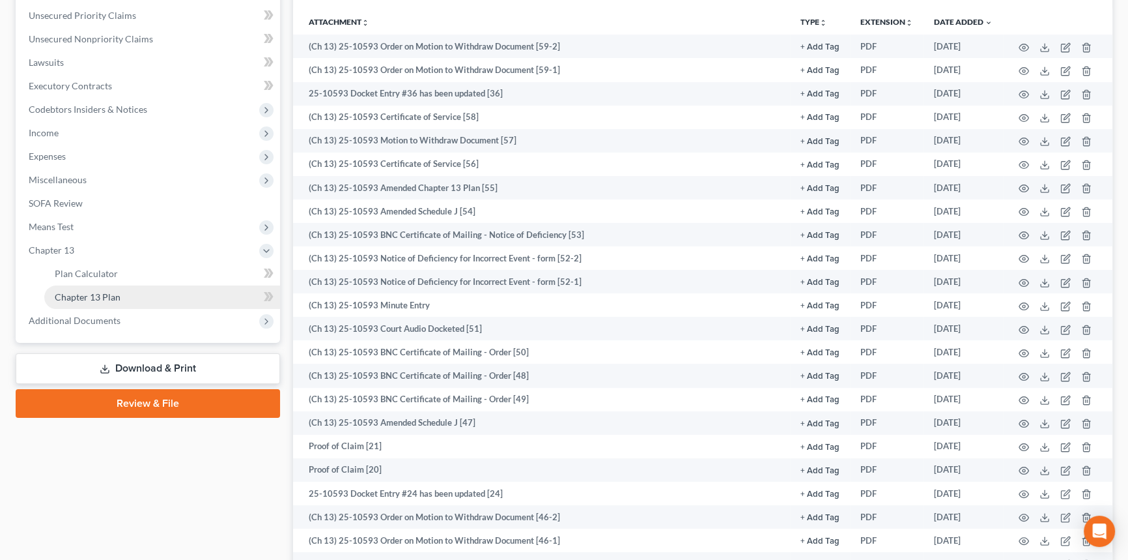
click at [115, 293] on span "Chapter 13 Plan" at bounding box center [88, 296] width 66 height 11
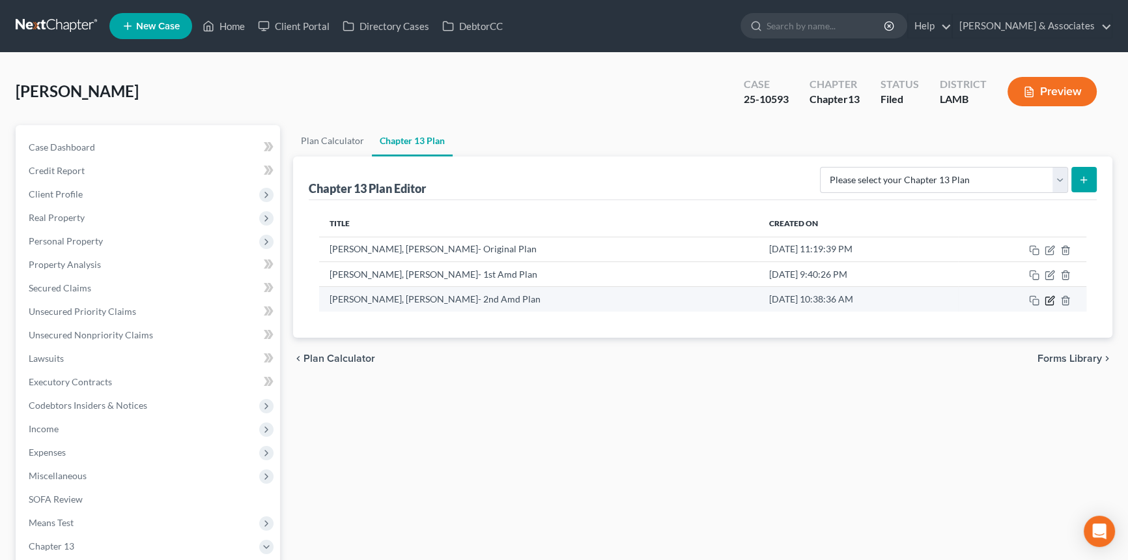
click at [1046, 299] on icon "button" at bounding box center [1050, 300] width 10 height 10
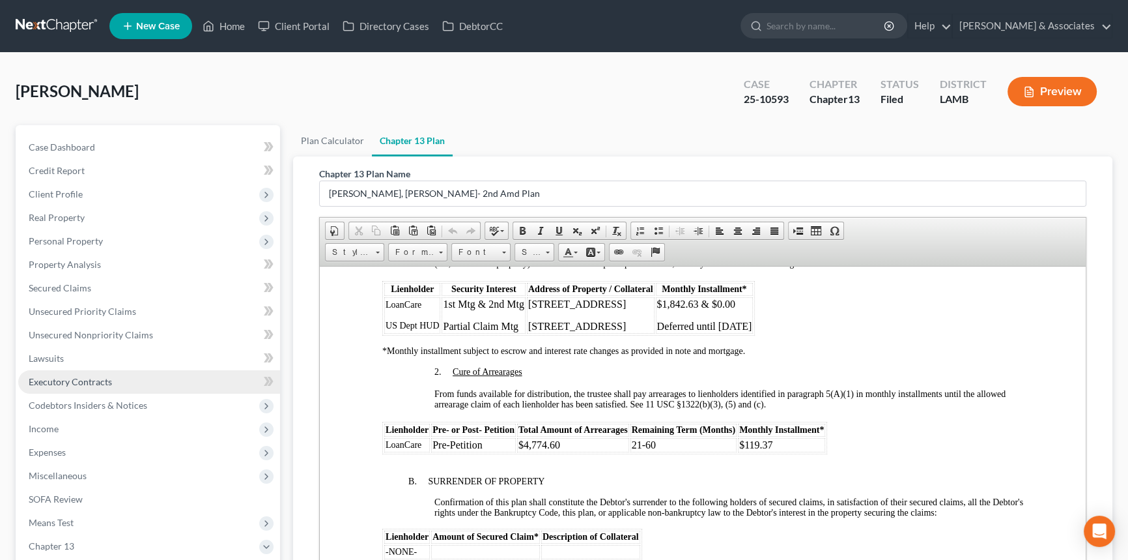
scroll to position [202, 0]
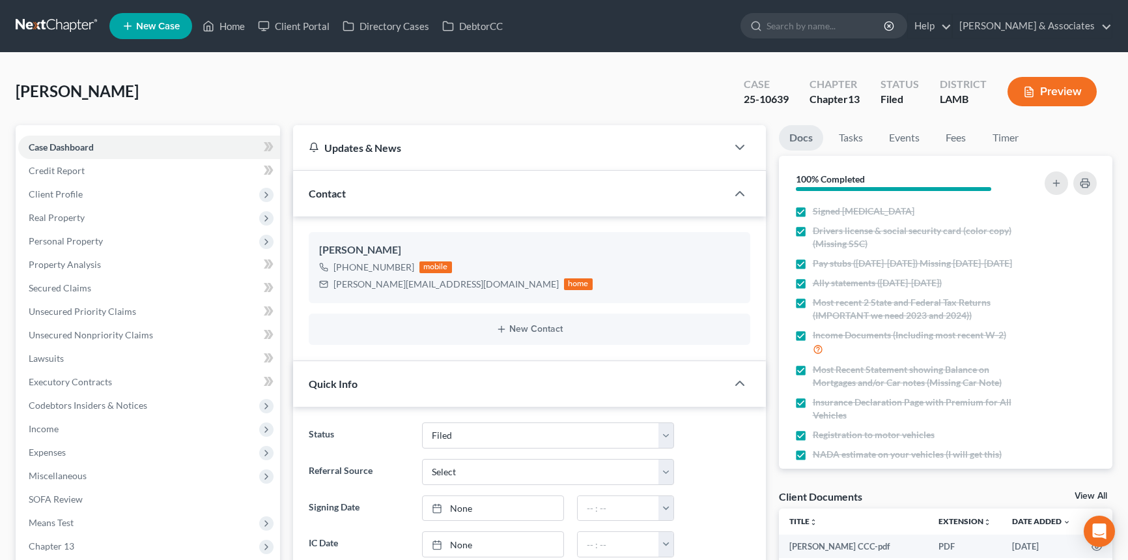
select select "8"
select select "0"
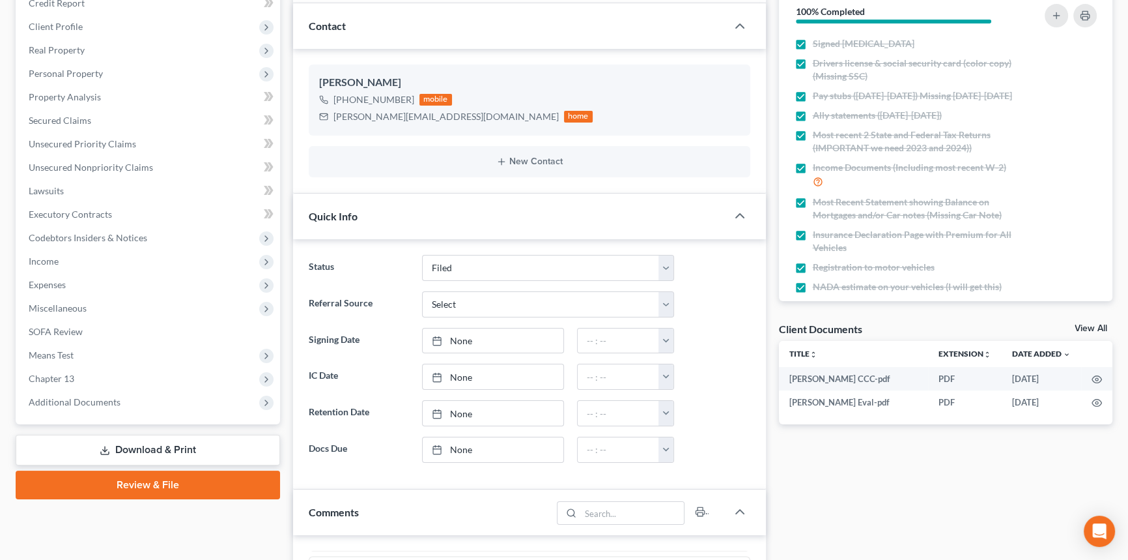
scroll to position [355, 0]
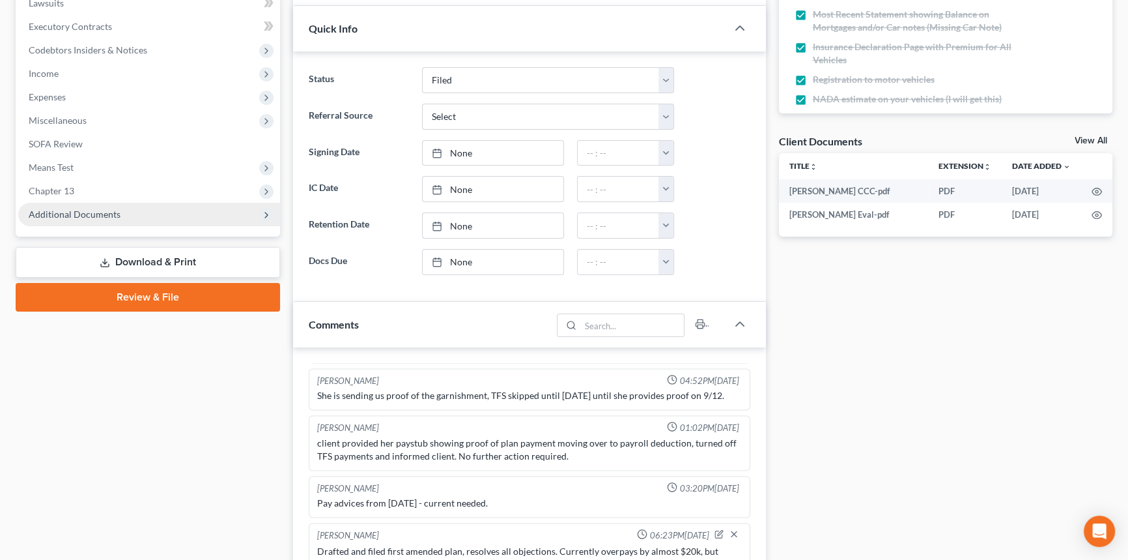
click at [138, 207] on span "Additional Documents" at bounding box center [149, 214] width 262 height 23
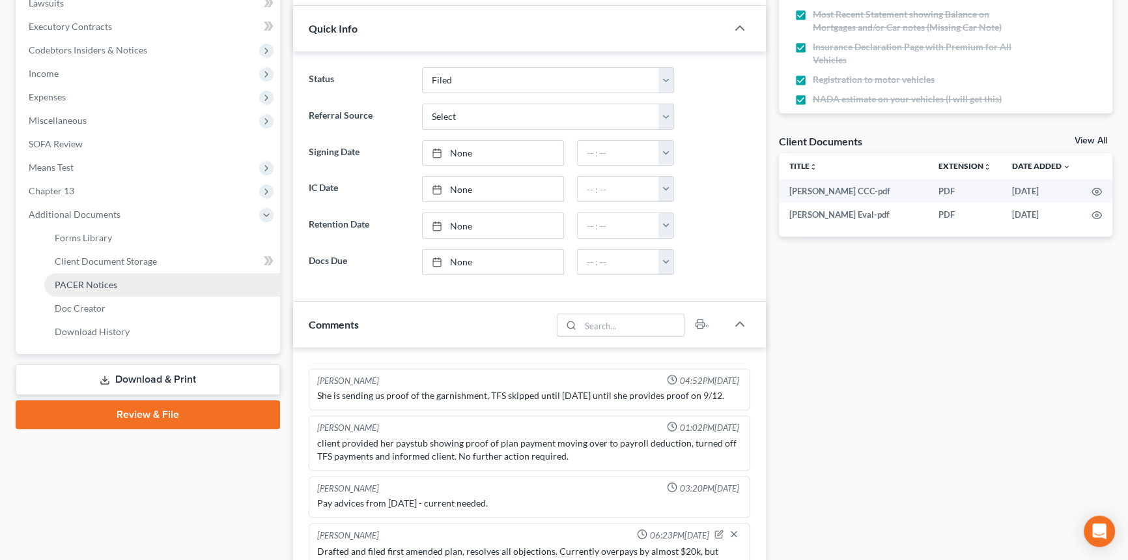
click at [134, 289] on link "PACER Notices" at bounding box center [162, 284] width 236 height 23
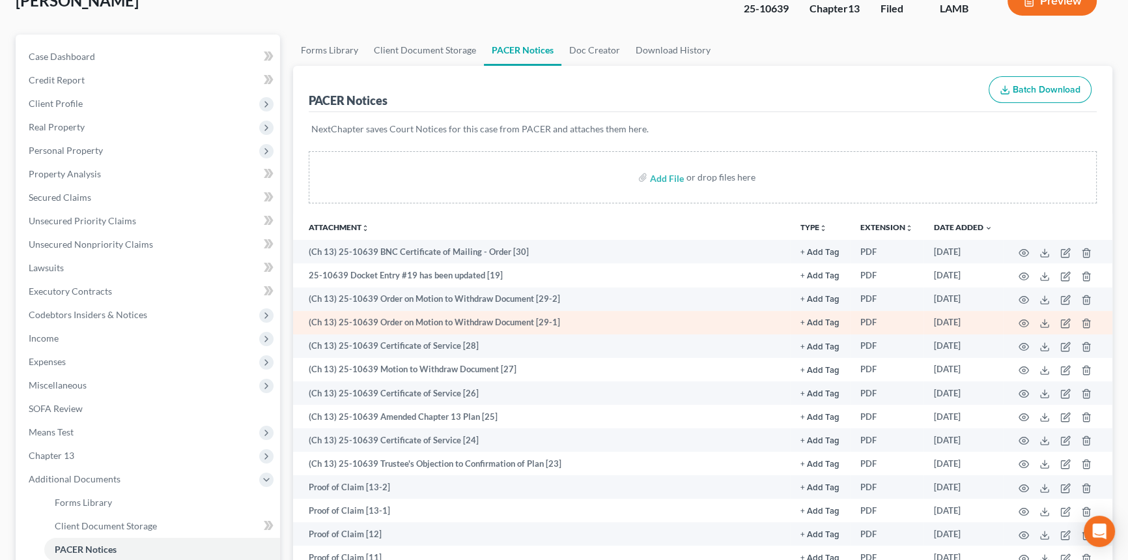
scroll to position [118, 0]
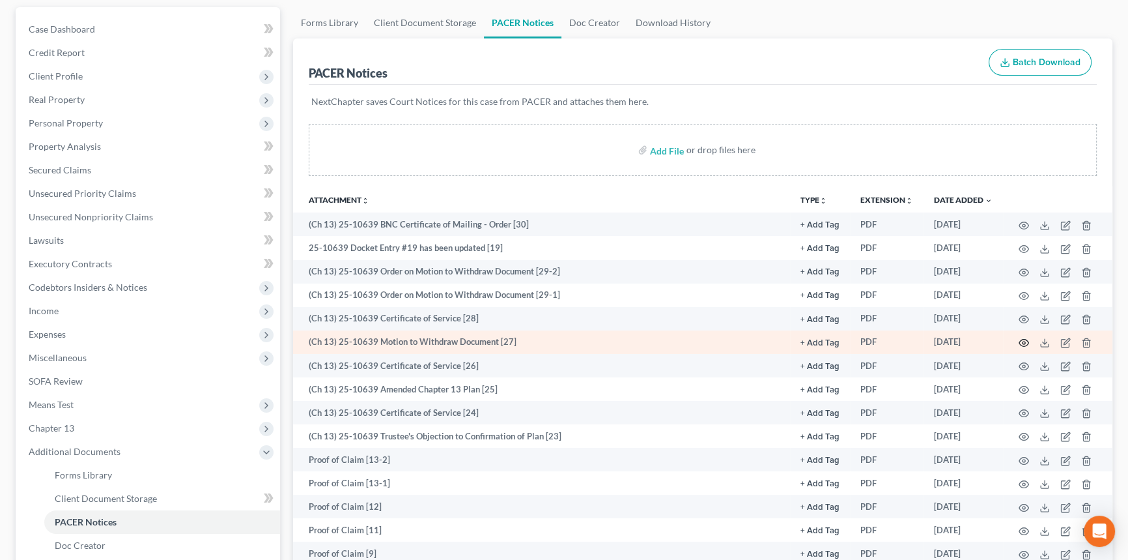
click at [1023, 339] on icon "button" at bounding box center [1024, 342] width 10 height 10
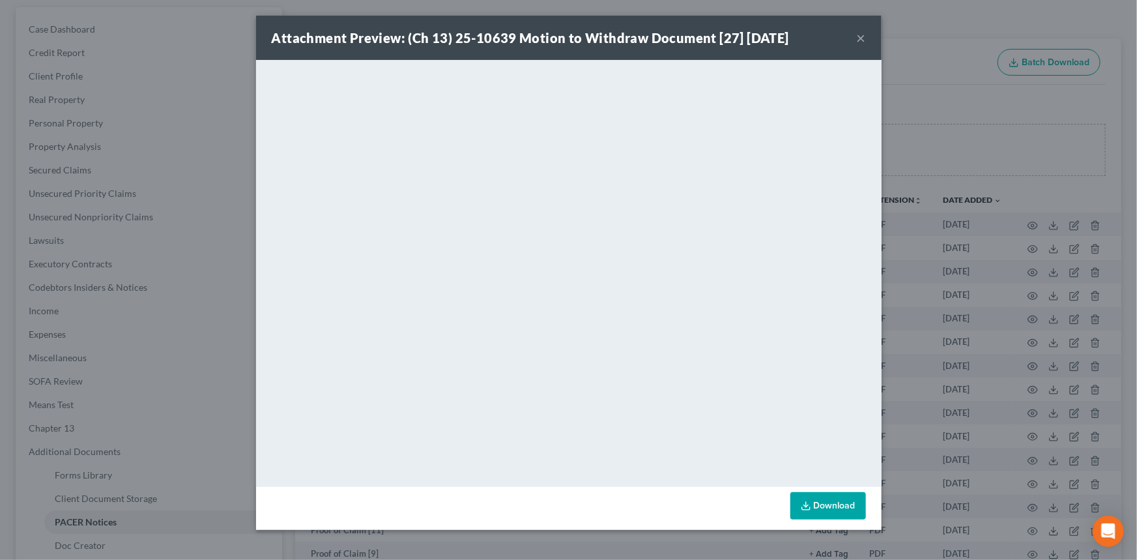
click at [862, 39] on button "×" at bounding box center [861, 38] width 9 height 16
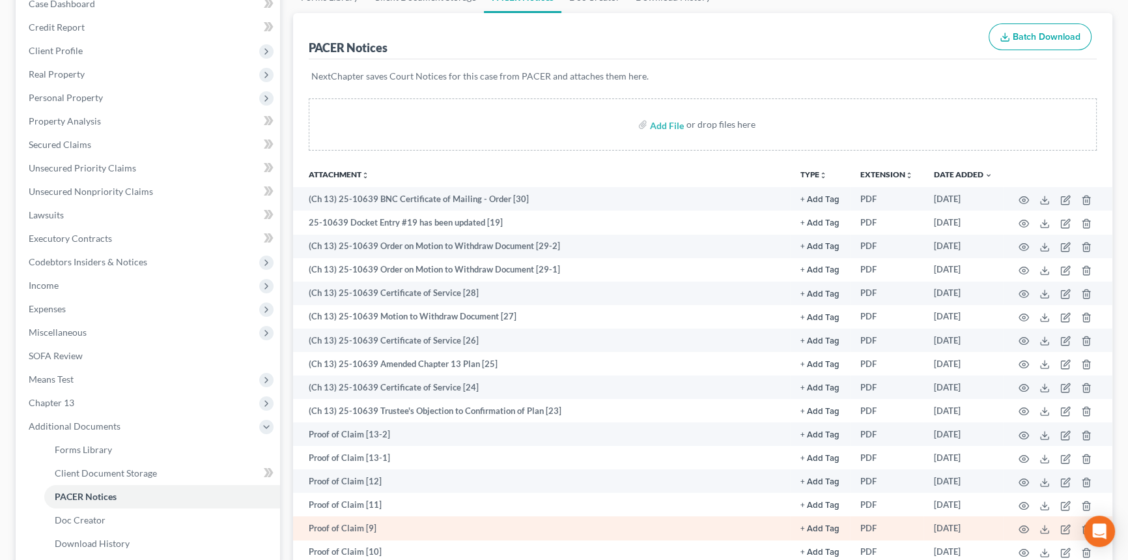
scroll to position [296, 0]
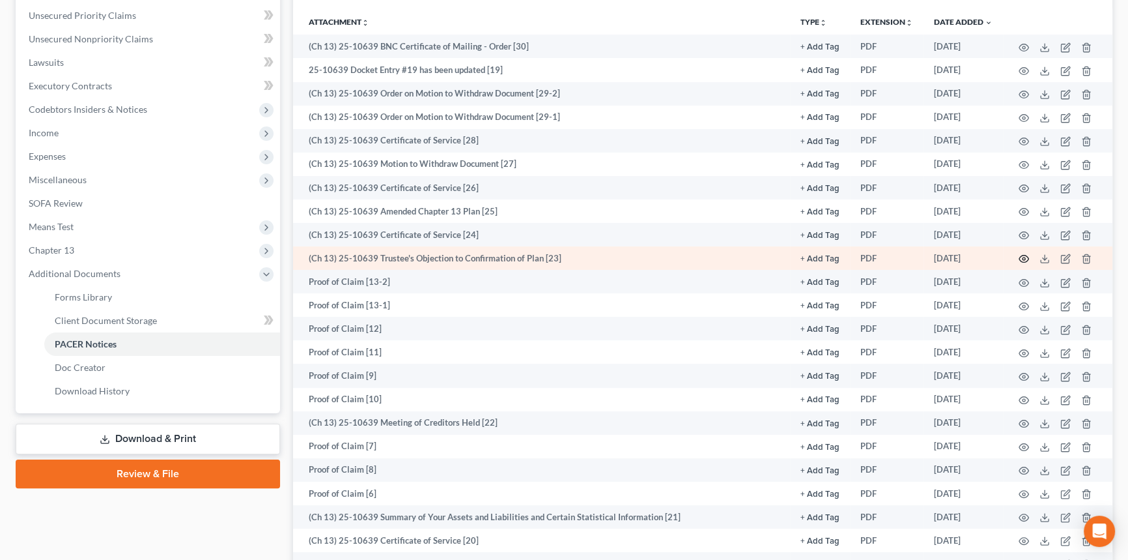
click at [1025, 256] on icon "button" at bounding box center [1024, 258] width 10 height 10
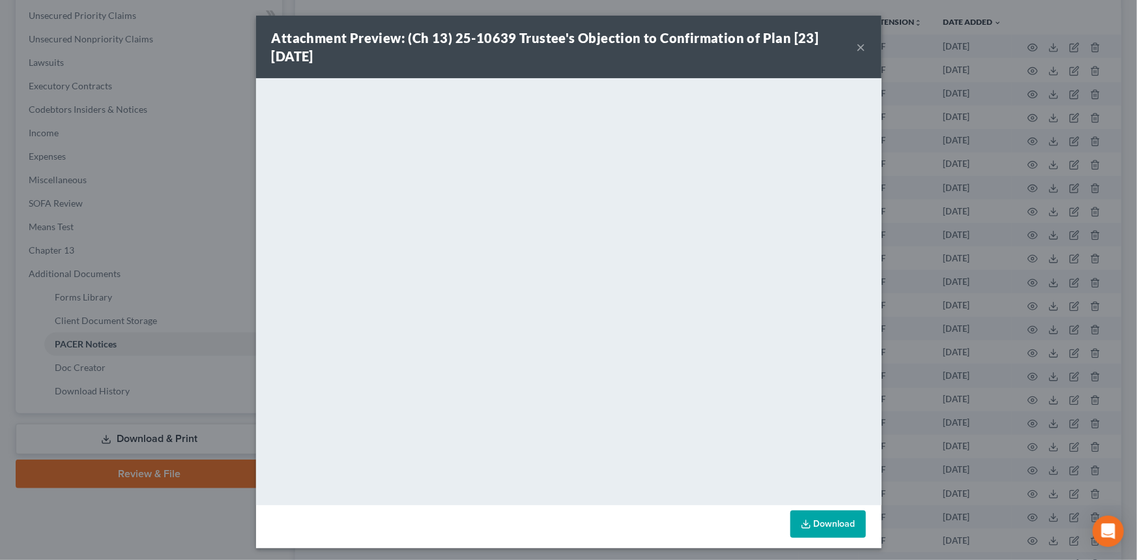
click at [857, 49] on button "×" at bounding box center [861, 47] width 9 height 16
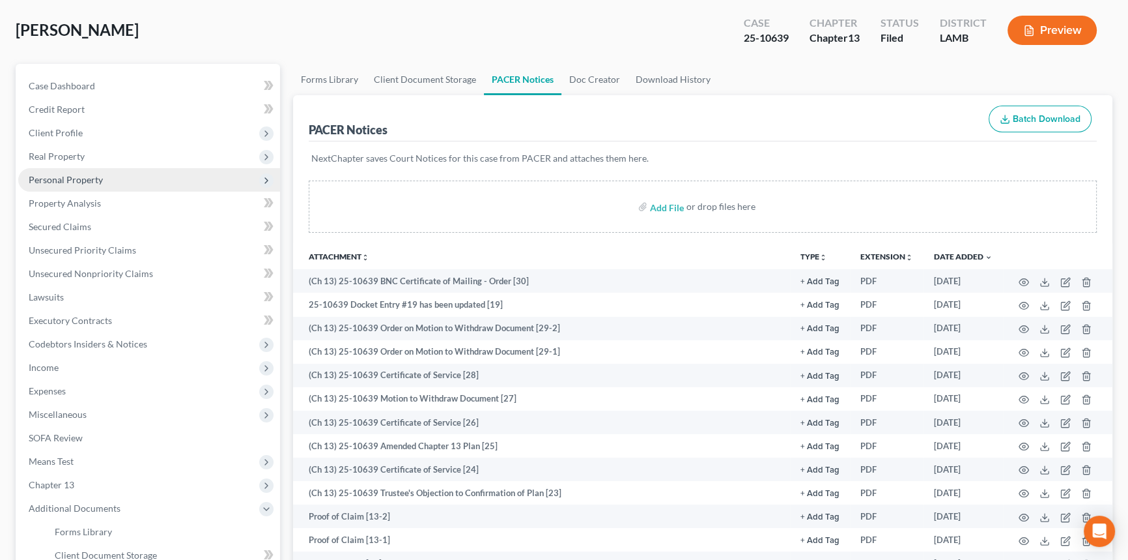
scroll to position [118, 0]
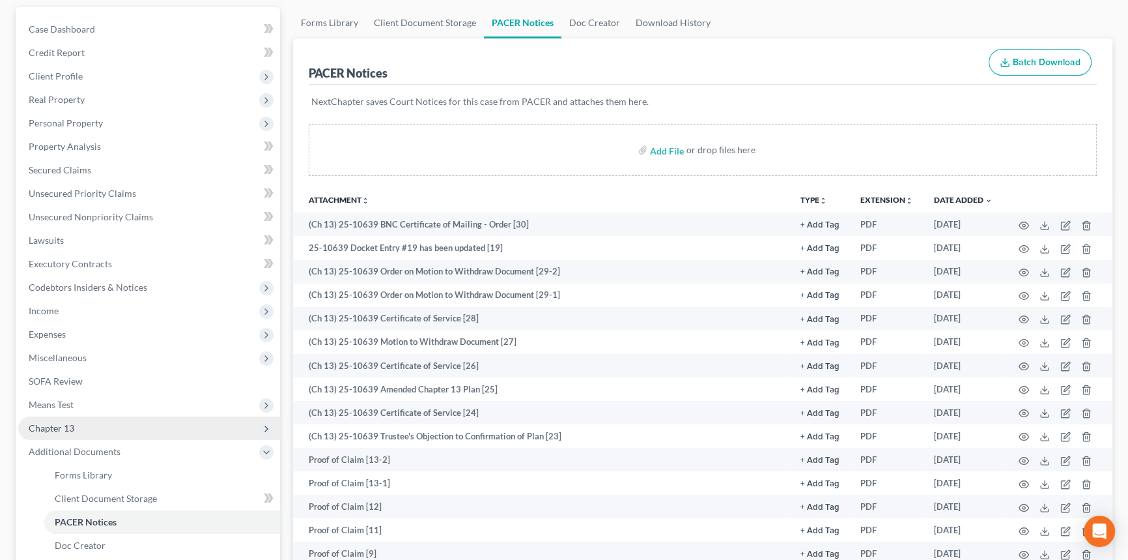
click at [85, 424] on span "Chapter 13" at bounding box center [149, 427] width 262 height 23
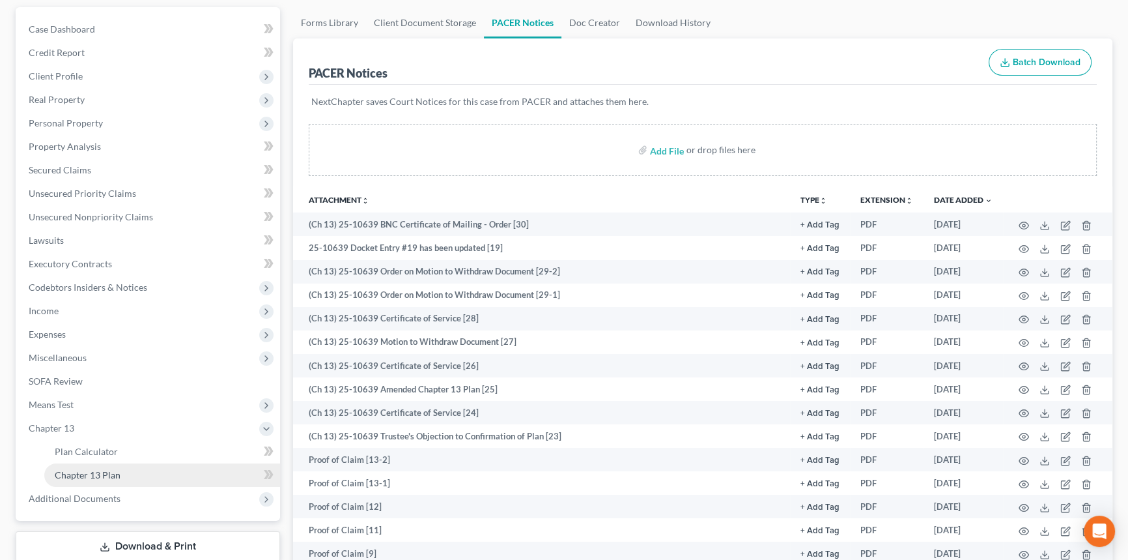
click at [91, 469] on span "Chapter 13 Plan" at bounding box center [88, 474] width 66 height 11
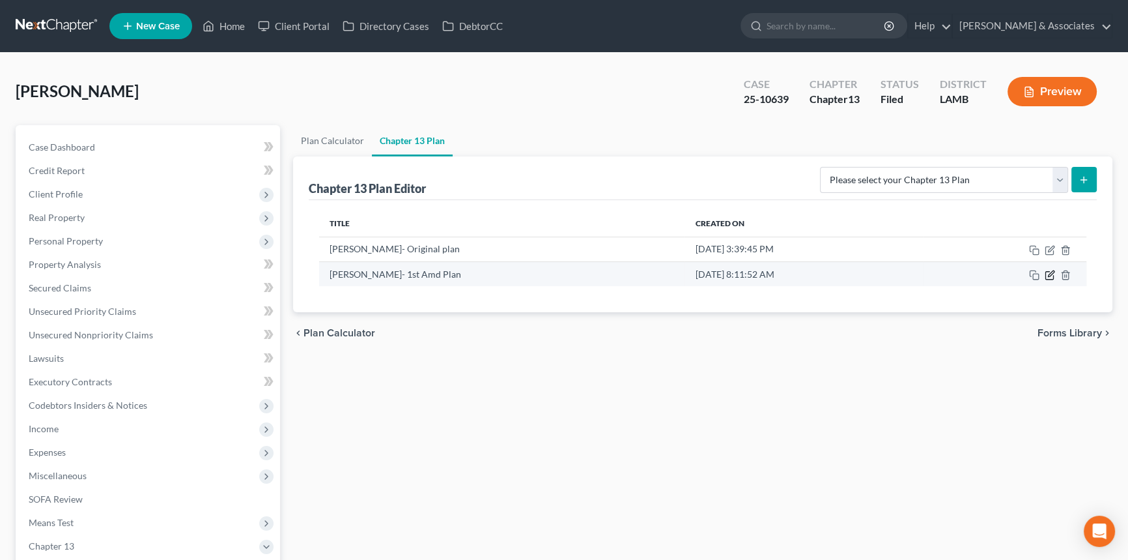
click at [1049, 276] on icon "button" at bounding box center [1050, 275] width 10 height 10
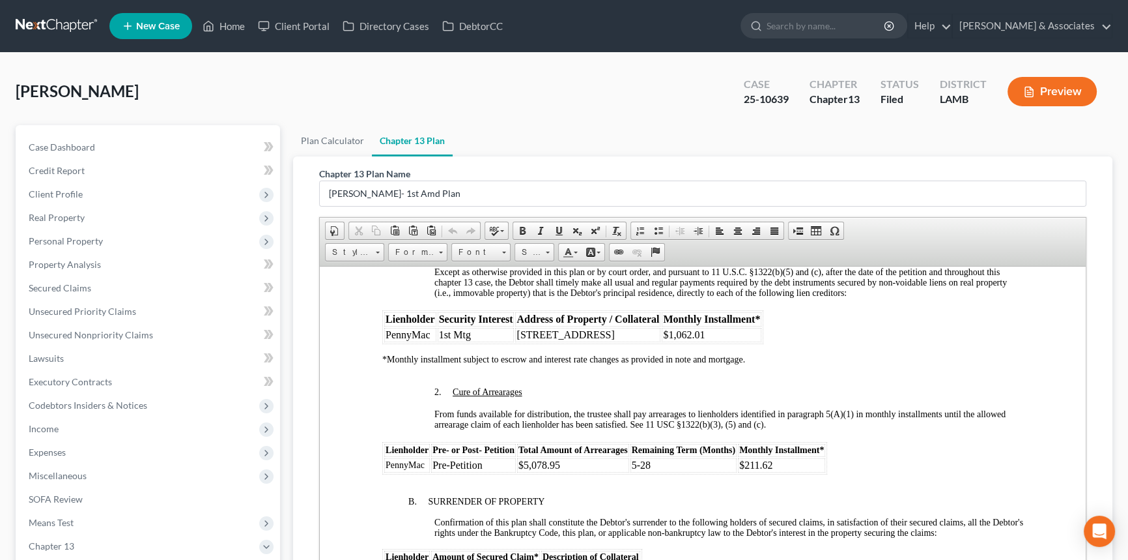
scroll to position [1303, 0]
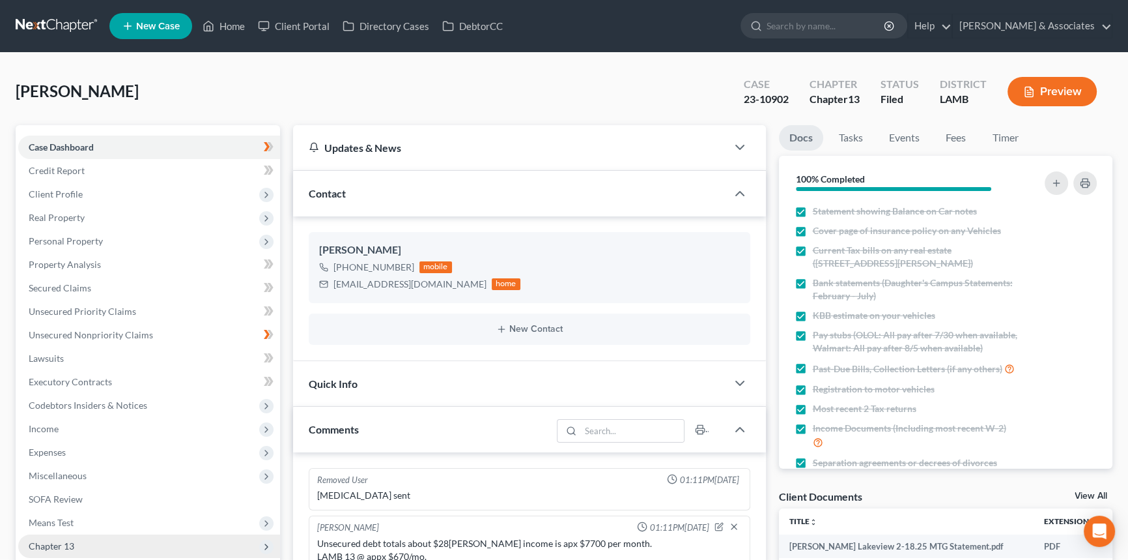
click at [66, 541] on span "Chapter 13" at bounding box center [52, 545] width 46 height 11
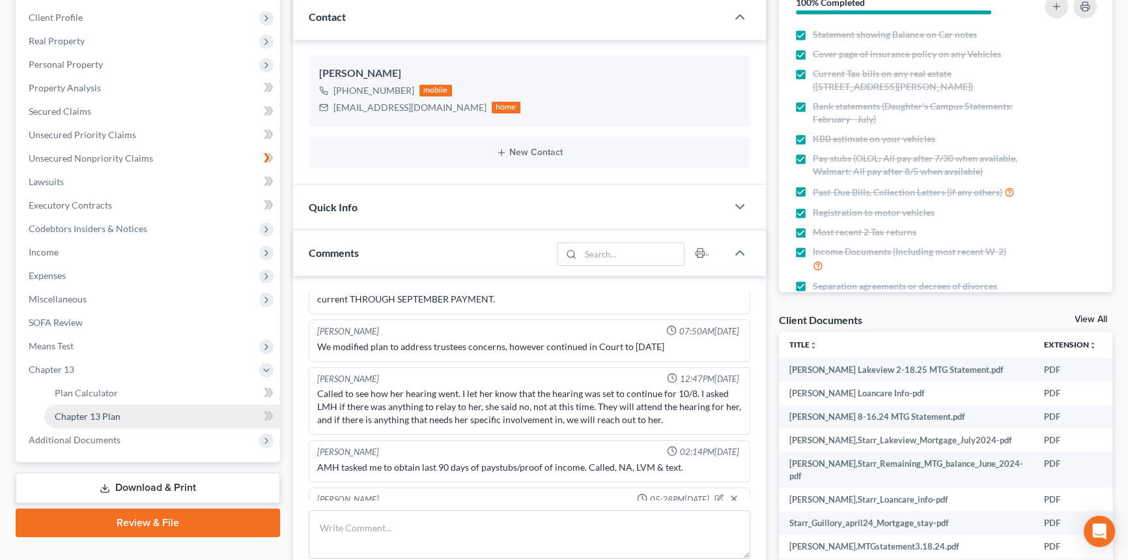
scroll to position [3060, 0]
click at [100, 410] on span "Chapter 13 Plan" at bounding box center [88, 415] width 66 height 11
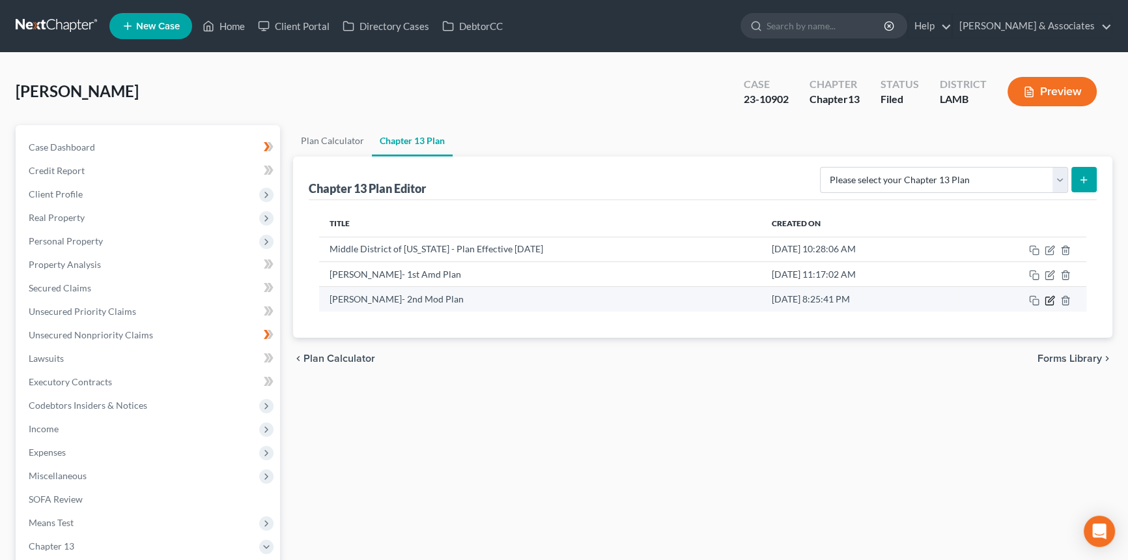
click at [1046, 298] on icon "button" at bounding box center [1050, 300] width 10 height 10
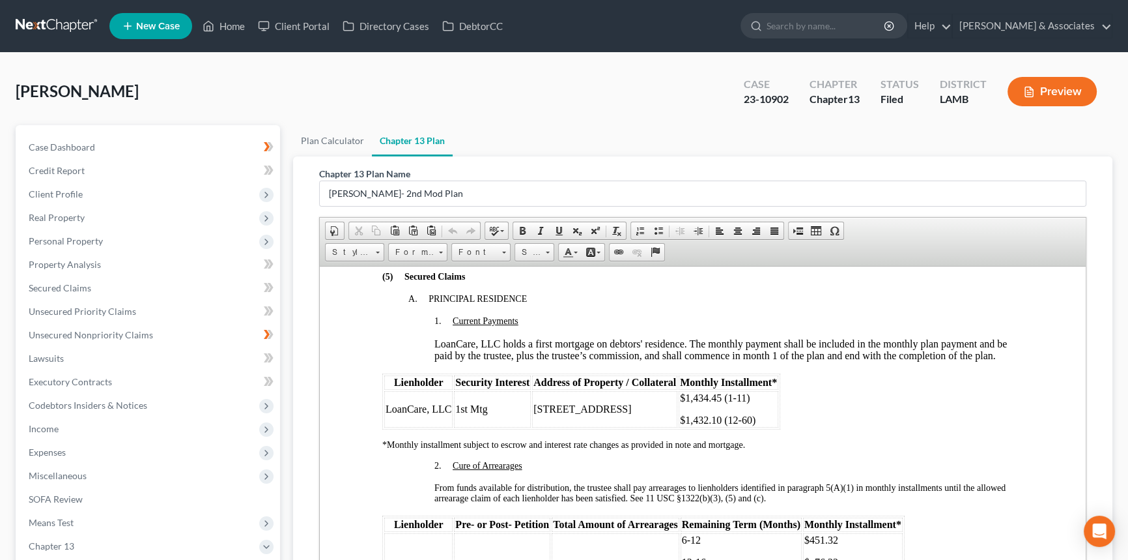
scroll to position [1184, 0]
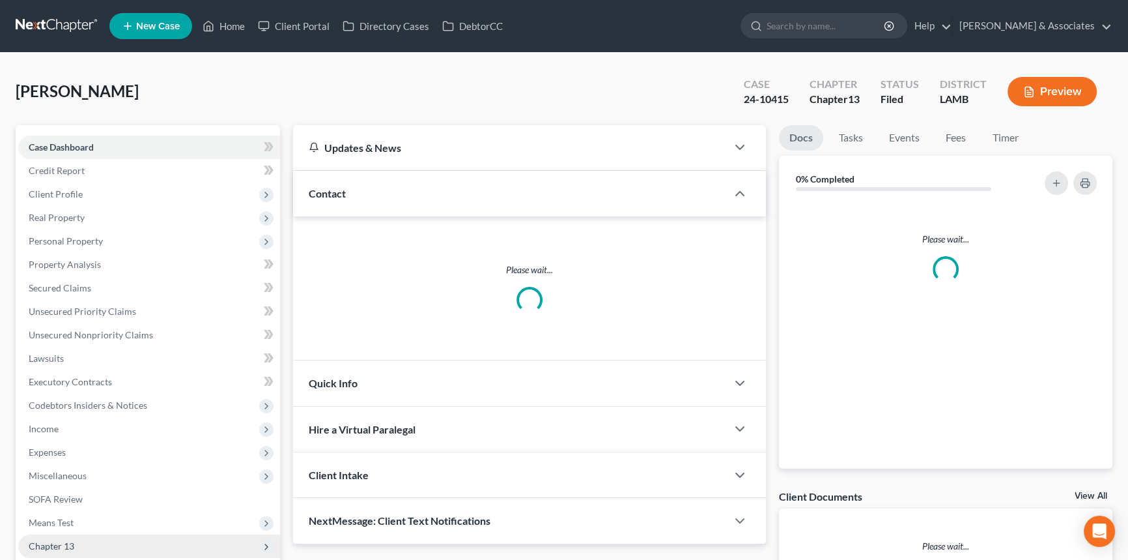
scroll to position [154, 0]
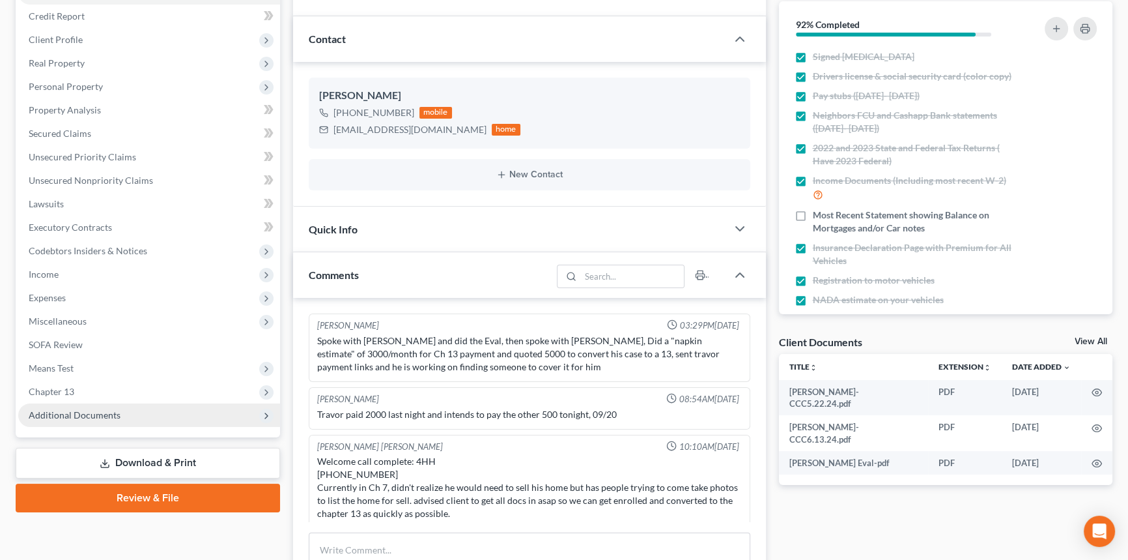
click at [111, 412] on span "Additional Documents" at bounding box center [75, 414] width 92 height 11
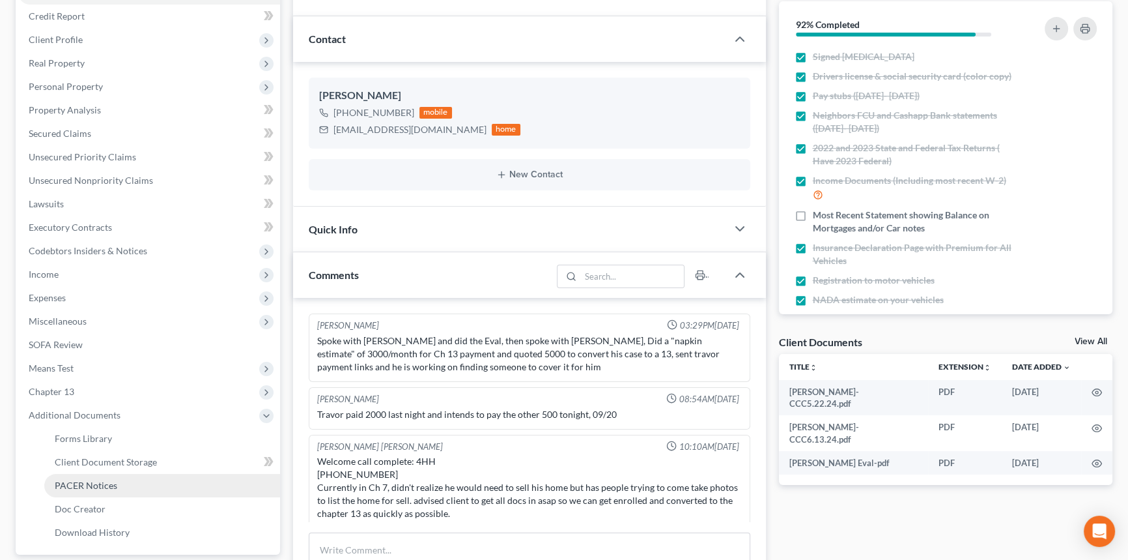
scroll to position [3610, 0]
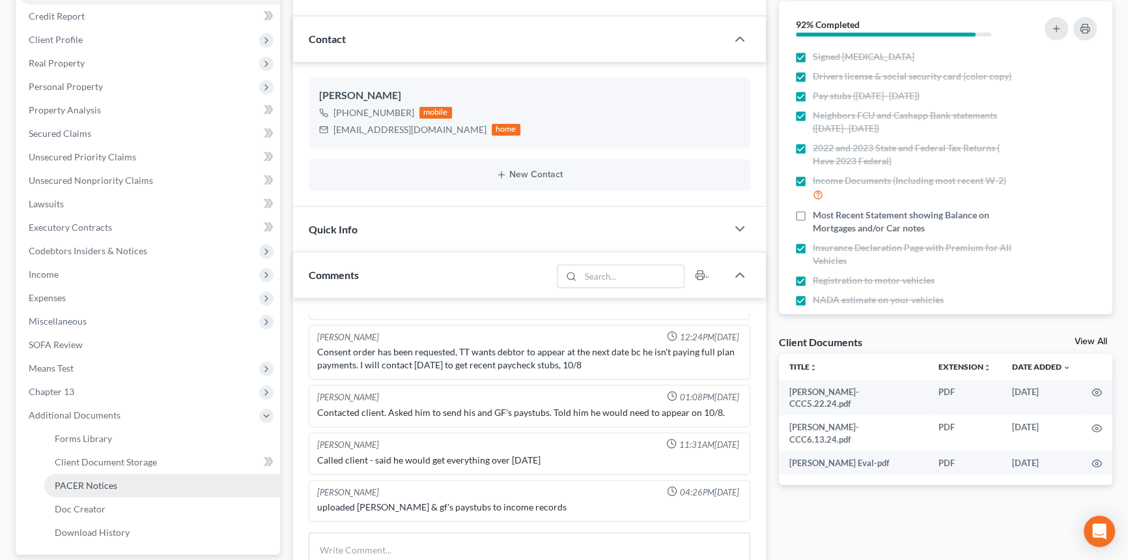
click at [117, 477] on link "PACER Notices" at bounding box center [162, 485] width 236 height 23
